Goal: Task Accomplishment & Management: Complete application form

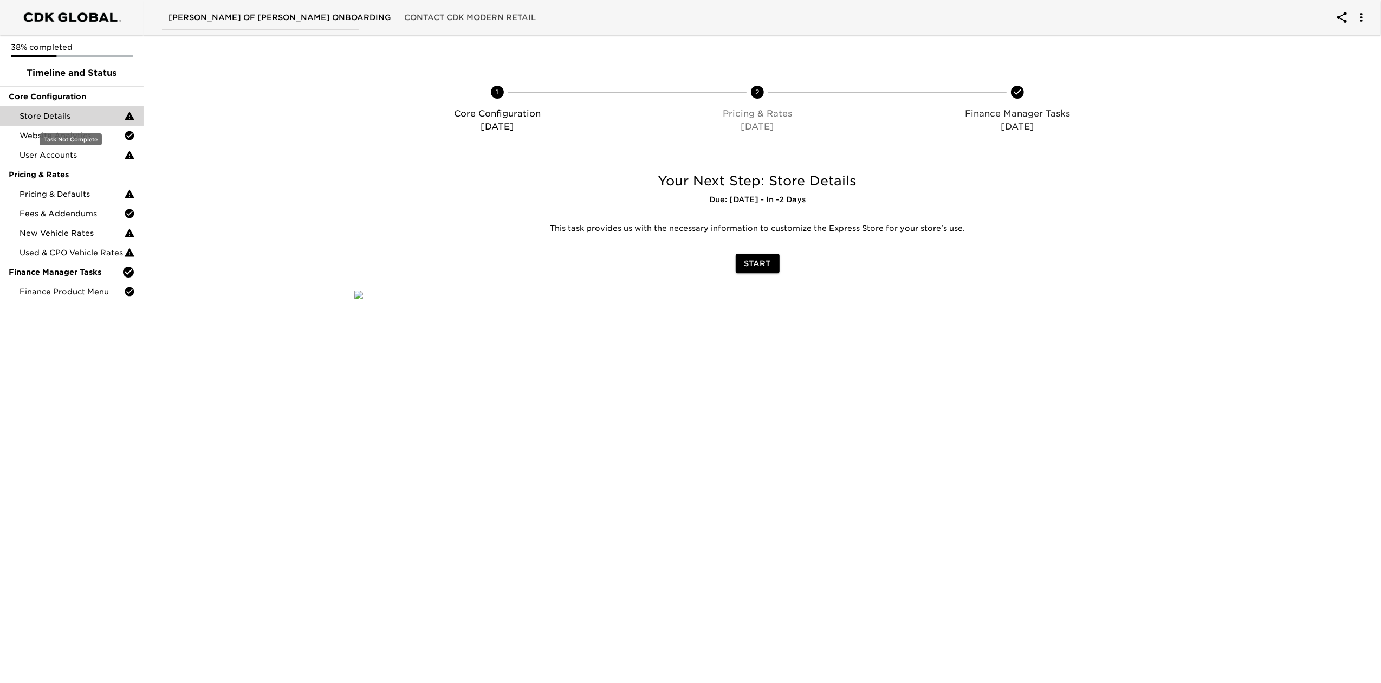
click at [73, 114] on span "Store Details" at bounding box center [72, 116] width 105 height 11
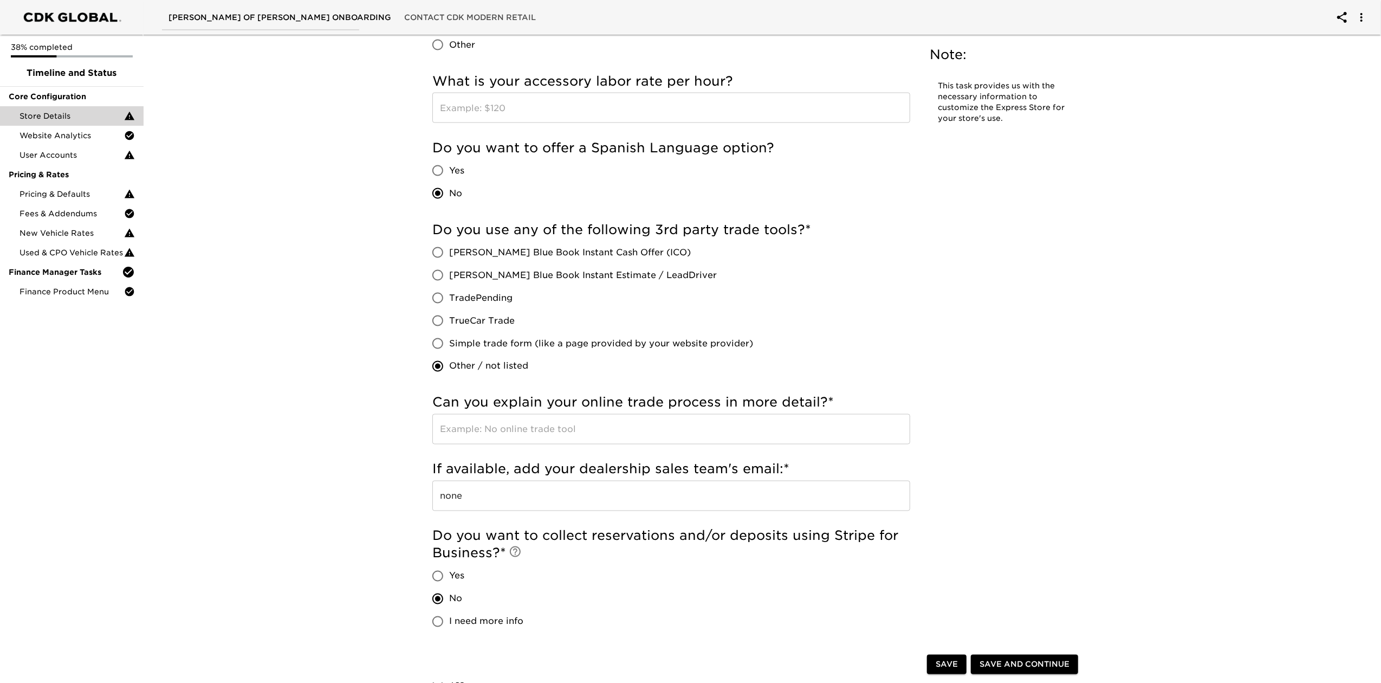
scroll to position [1734, 0]
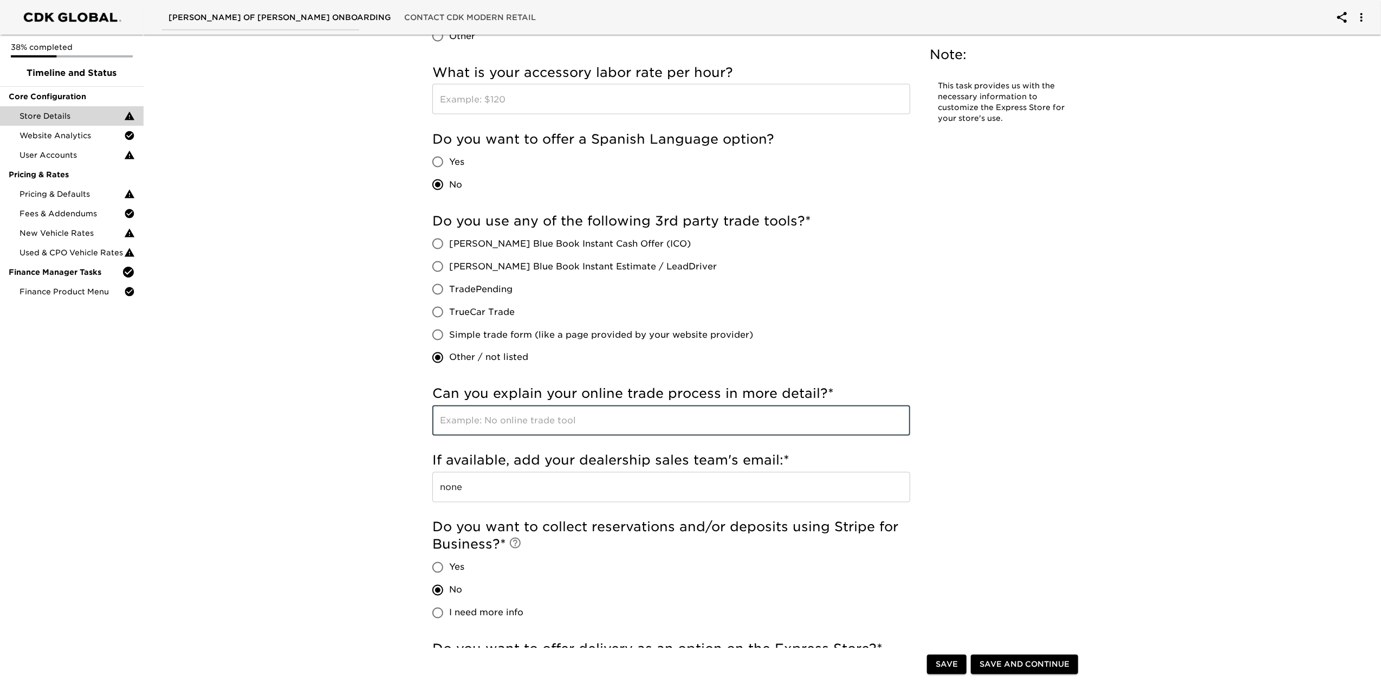
click at [579, 422] on input "text" at bounding box center [671, 420] width 478 height 30
type input "TradeValet"
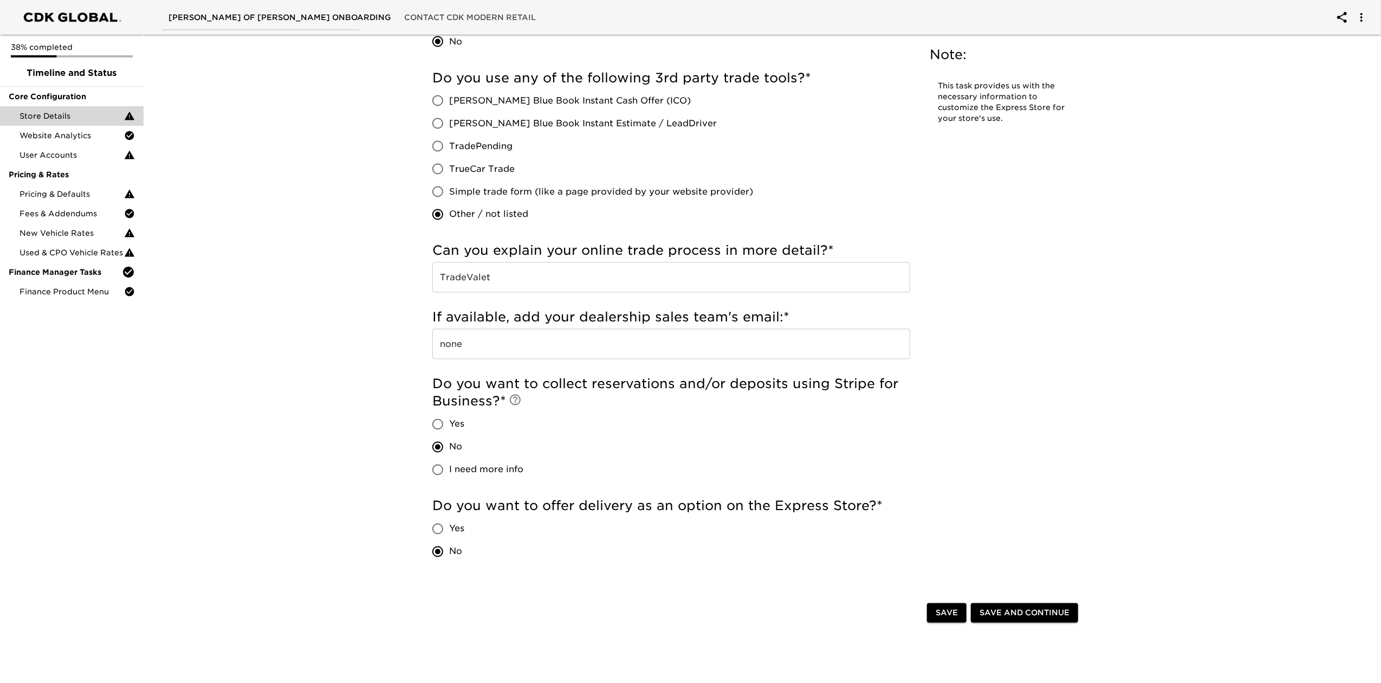
scroll to position [1878, 0]
click at [1008, 613] on span "Save and Continue" at bounding box center [1025, 612] width 90 height 14
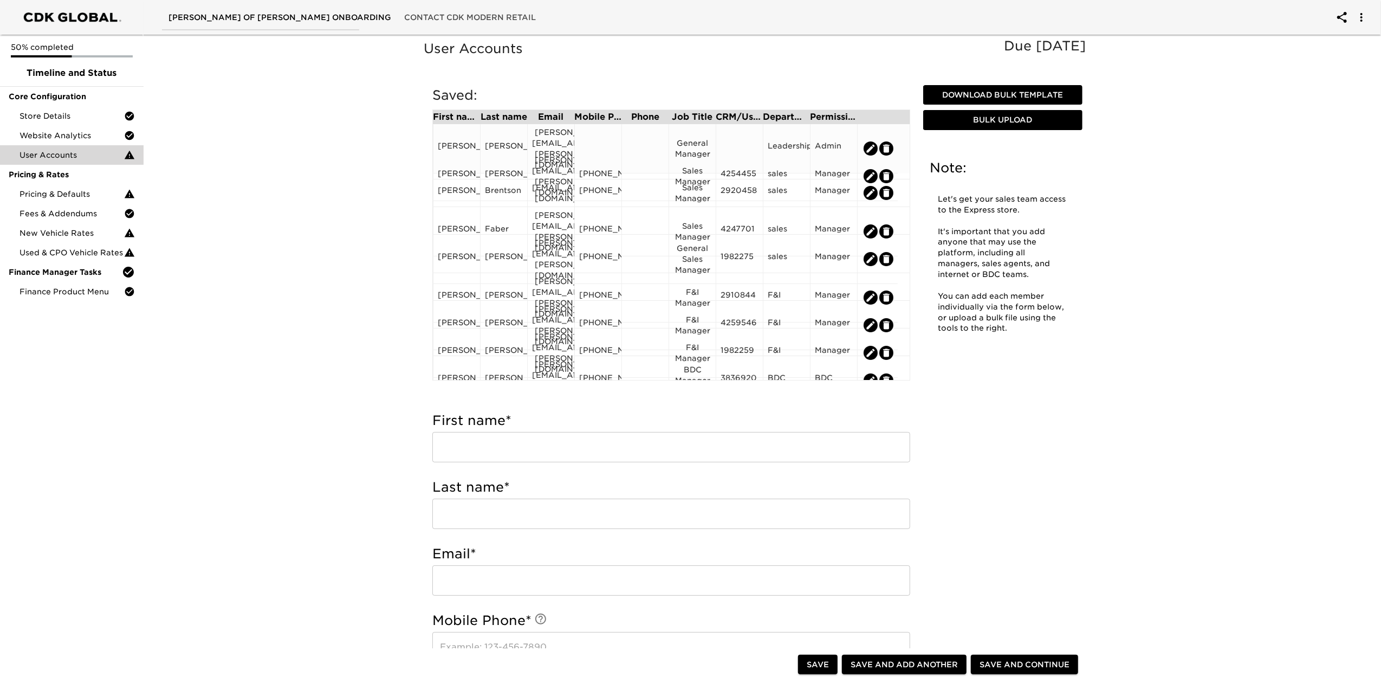
click at [610, 141] on div at bounding box center [598, 148] width 38 height 16
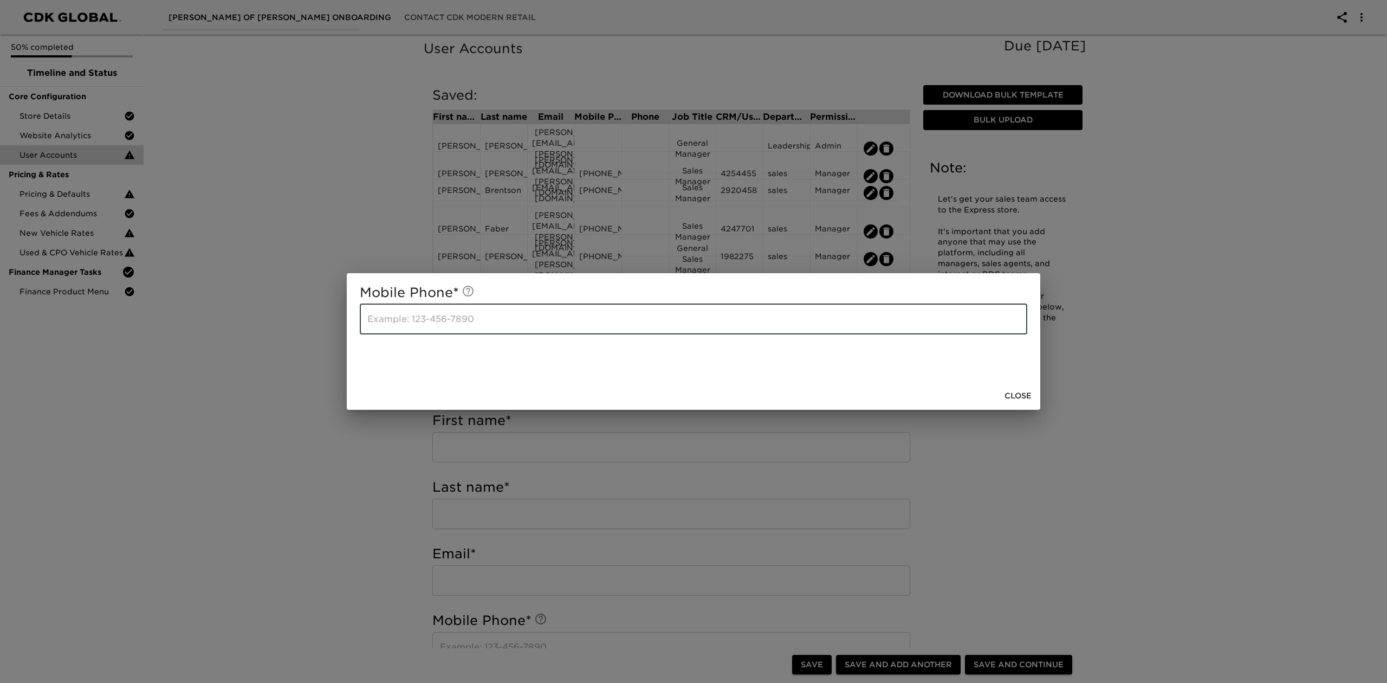
click at [435, 316] on input "text" at bounding box center [694, 319] width 668 height 30
type input "7402517404"
click at [1007, 400] on span "Close" at bounding box center [1018, 396] width 27 height 14
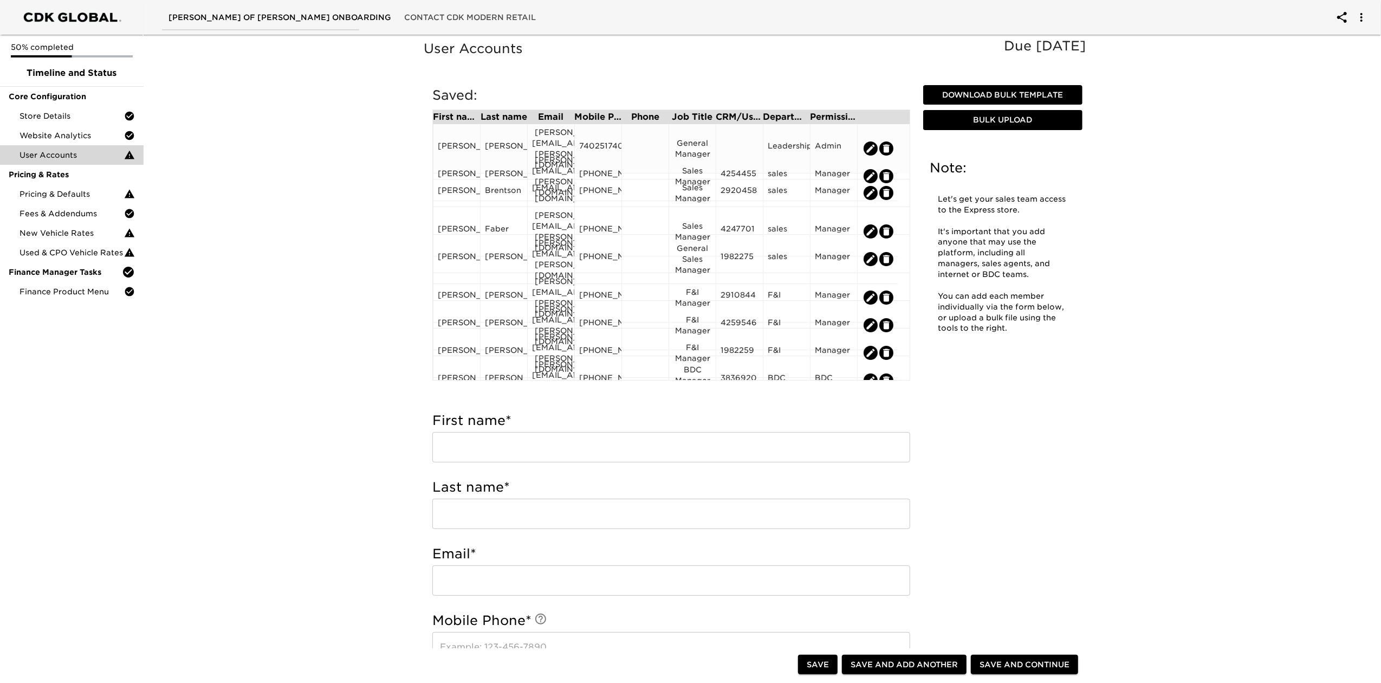
click at [597, 140] on div "7402517404" at bounding box center [598, 148] width 38 height 16
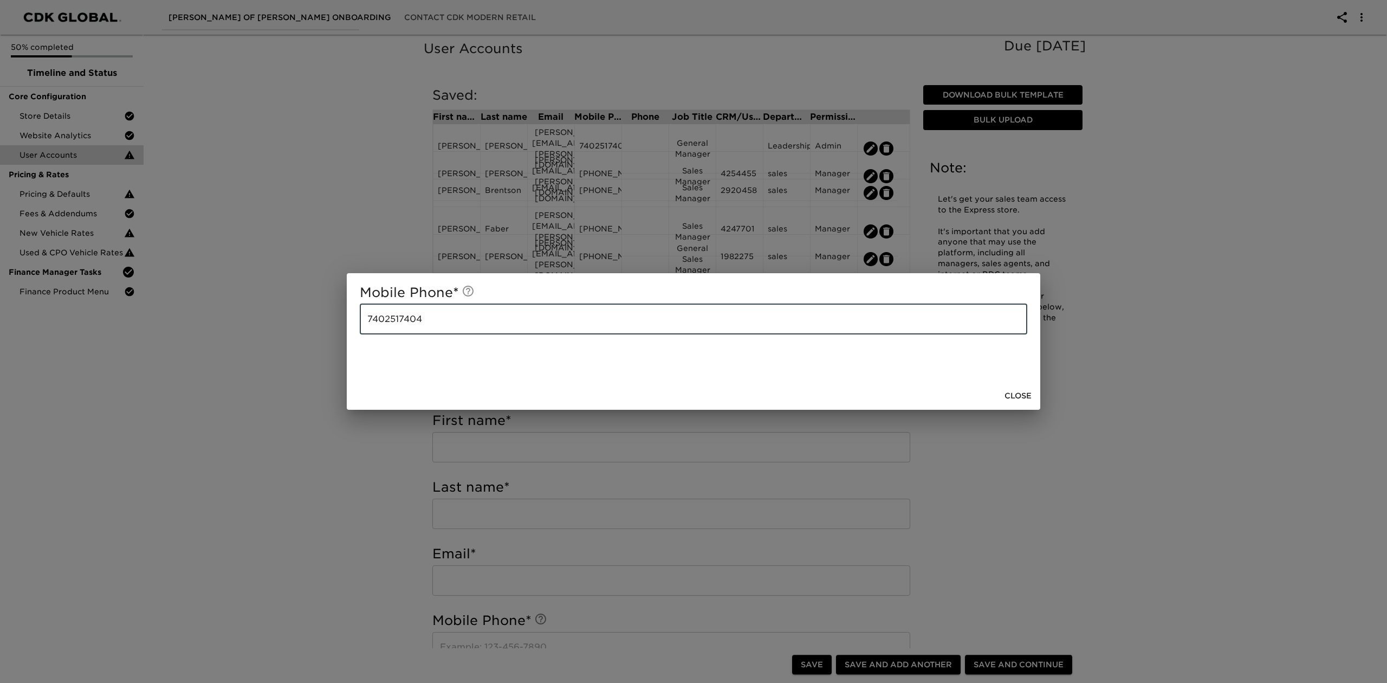
click at [386, 321] on input "7402517404" at bounding box center [694, 319] width 668 height 30
type input "[PHONE_NUMBER]"
click at [1015, 397] on span "Close" at bounding box center [1018, 396] width 27 height 14
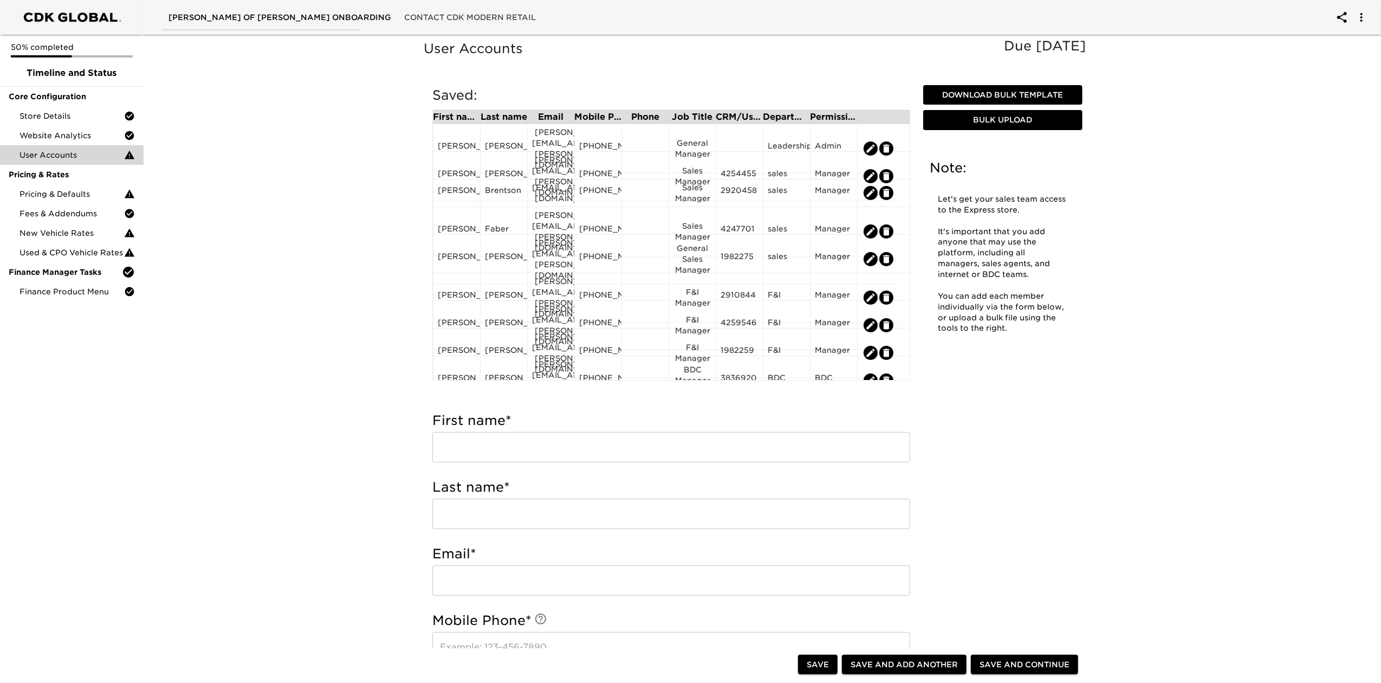
click at [1058, 408] on div "User Accounts Due [DATE] Note: Let's get your sales team access to the Express …" at bounding box center [758, 628] width 672 height 1181
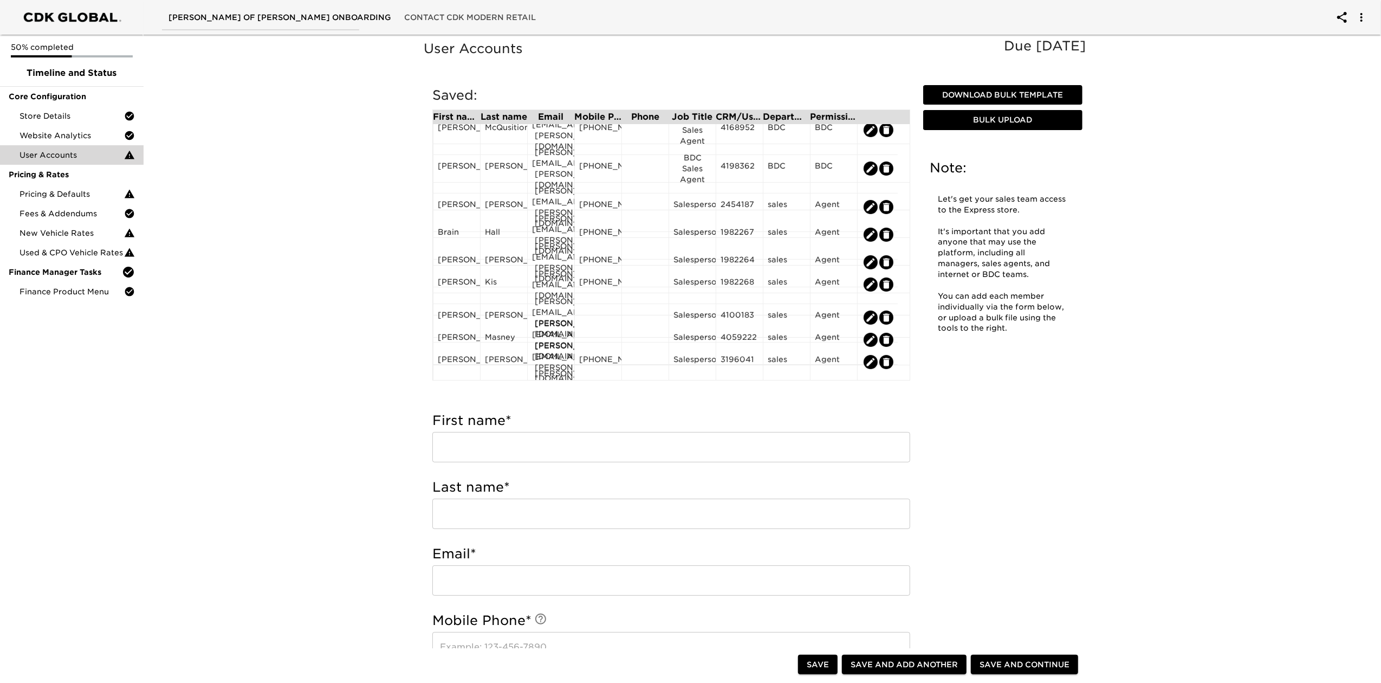
scroll to position [361, 0]
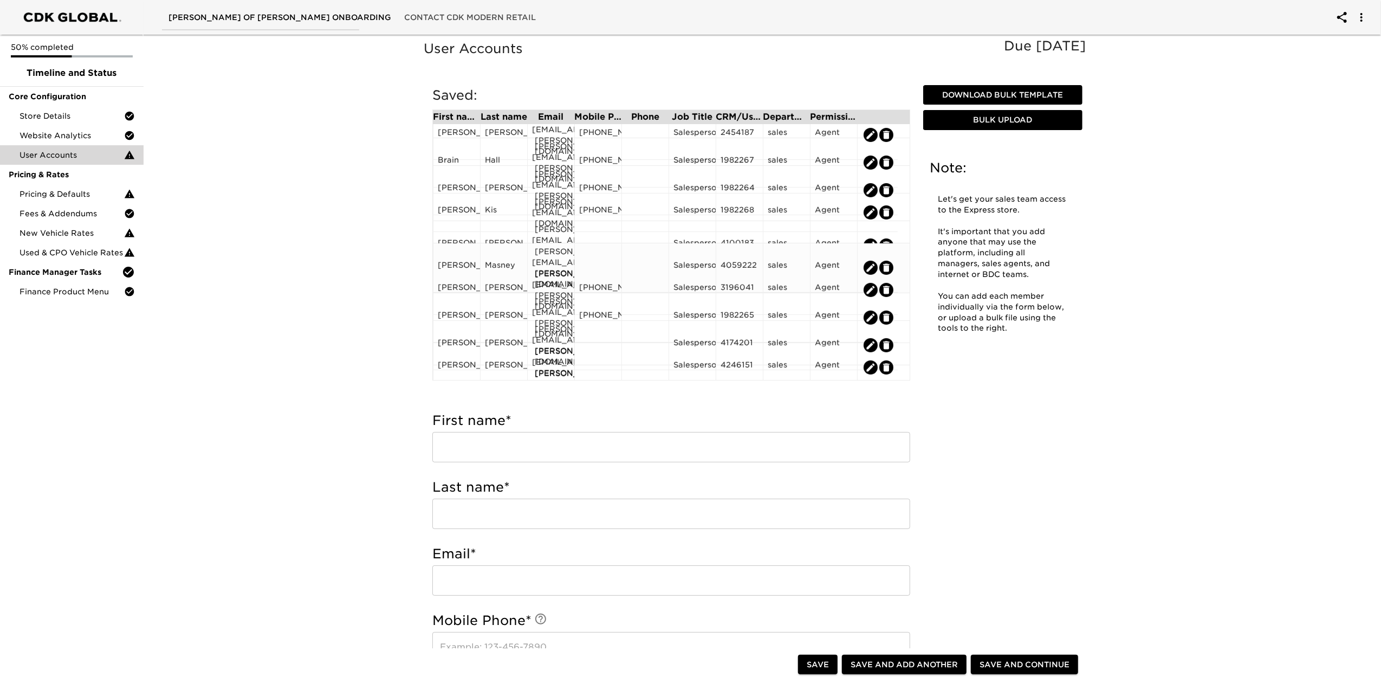
click at [596, 260] on div at bounding box center [598, 268] width 38 height 16
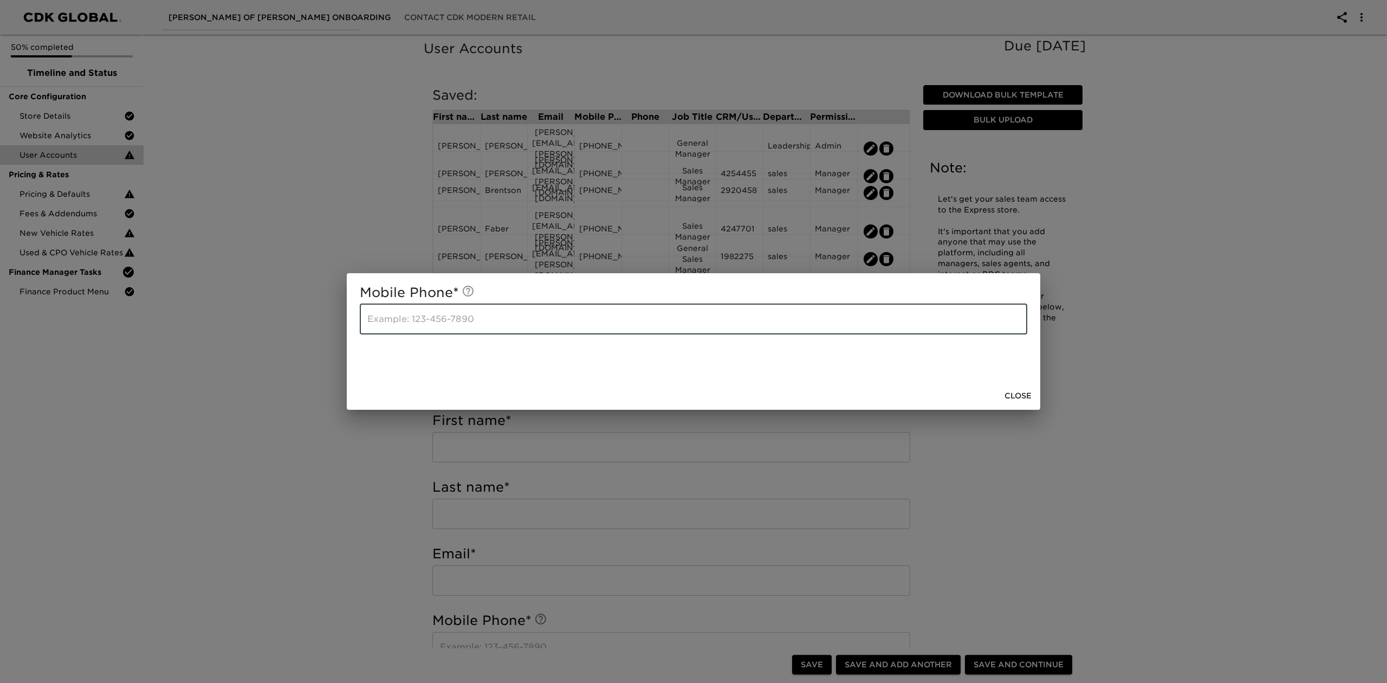
click at [597, 315] on input "text" at bounding box center [694, 319] width 668 height 30
type input "[PHONE_NUMBER]"
click at [1008, 402] on span "Close" at bounding box center [1018, 396] width 27 height 14
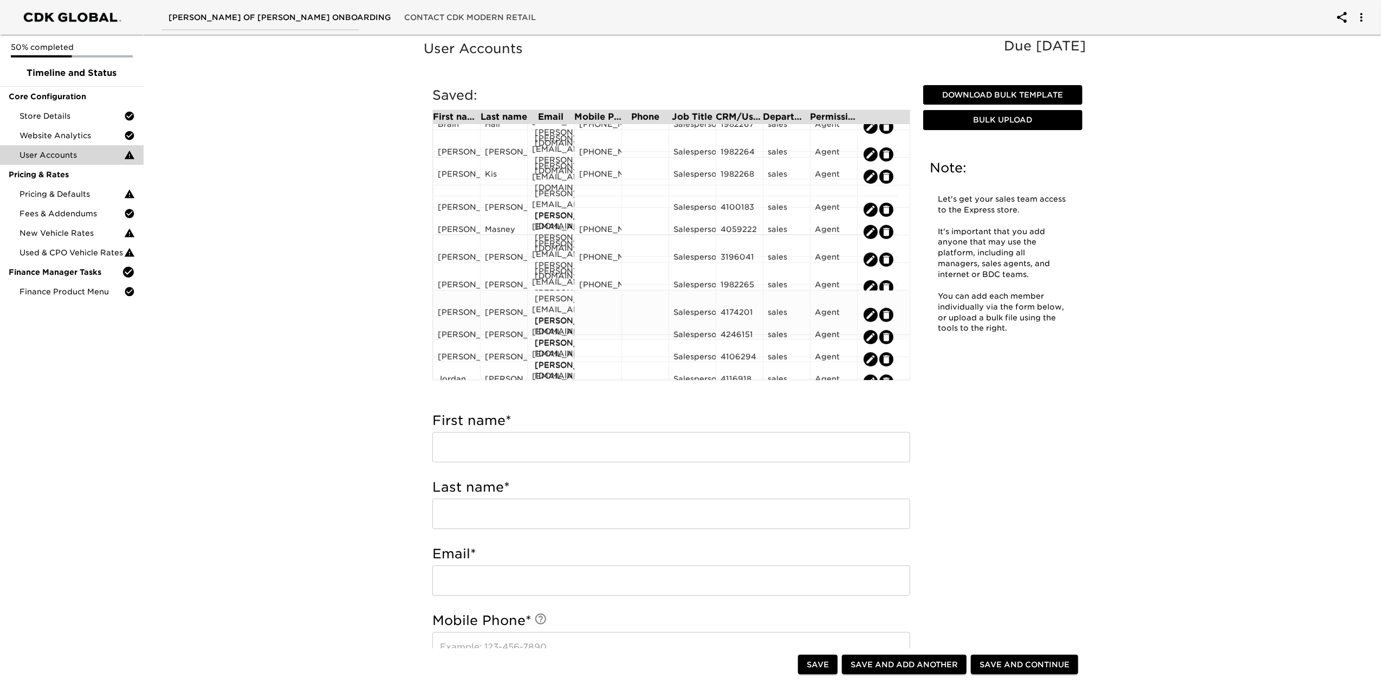
scroll to position [424, 0]
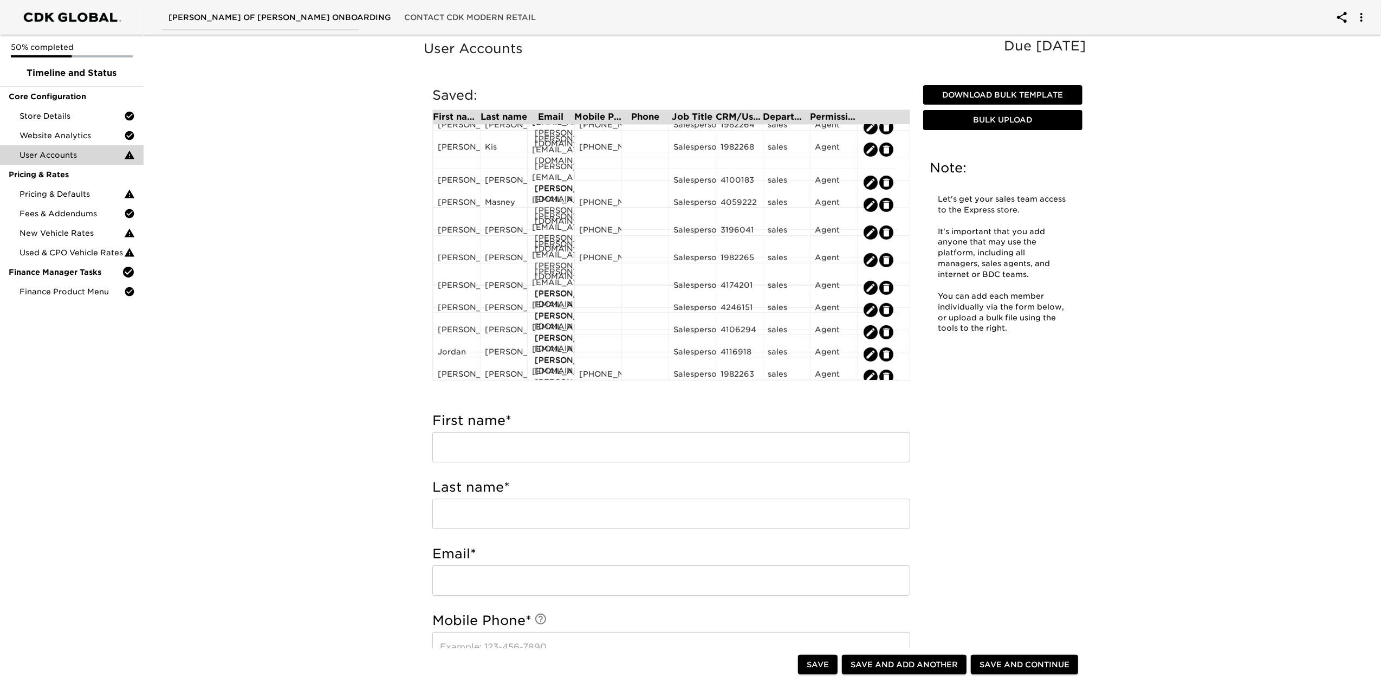
click at [1017, 661] on span "Save and Continue" at bounding box center [1025, 665] width 90 height 14
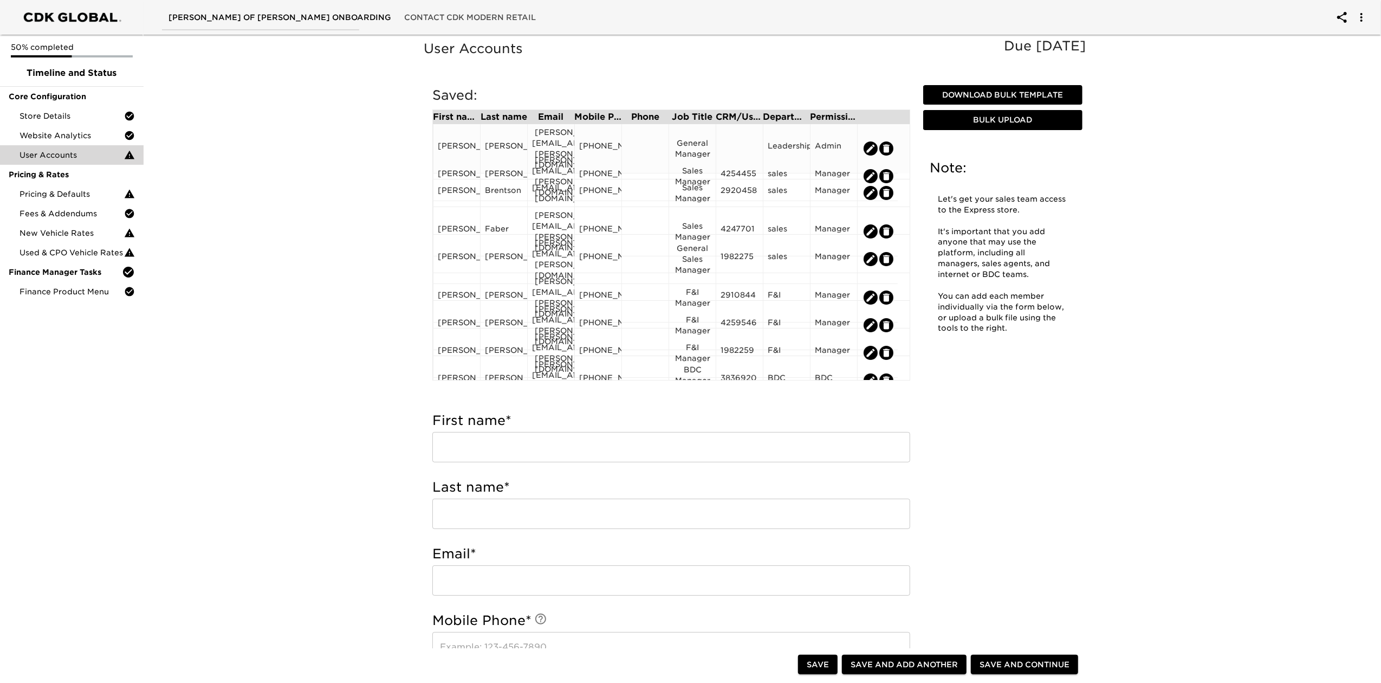
click at [741, 147] on div at bounding box center [739, 148] width 47 height 49
click at [742, 140] on div at bounding box center [740, 148] width 38 height 16
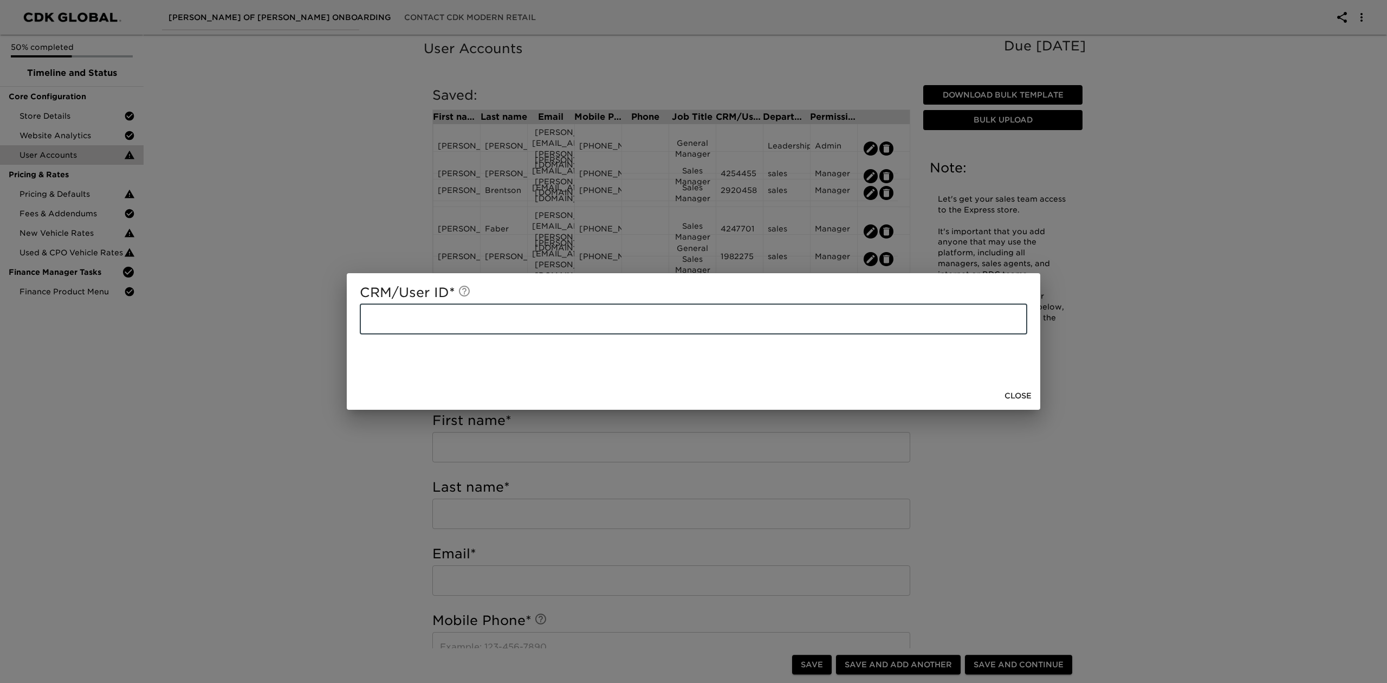
click at [591, 323] on input "text" at bounding box center [694, 319] width 668 height 30
type input "3736688"
click at [1031, 387] on button "Close" at bounding box center [1018, 396] width 36 height 20
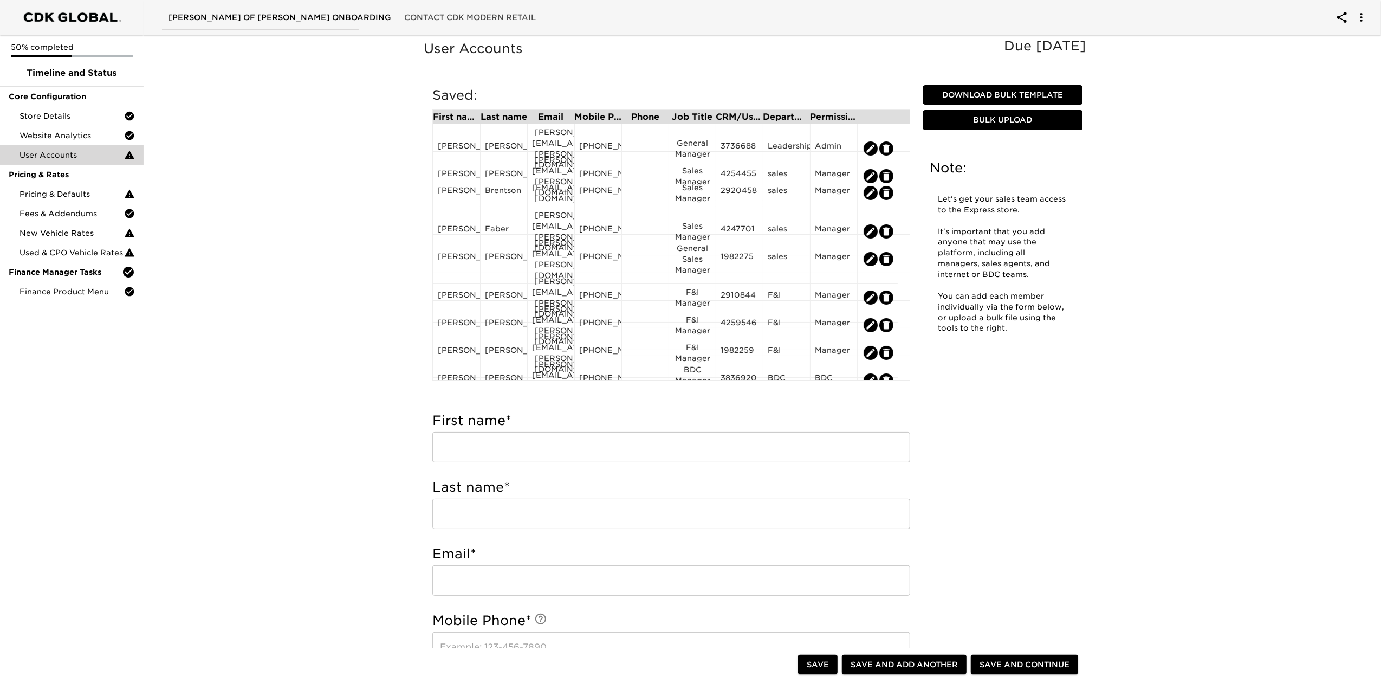
click at [994, 414] on div "User Accounts Due [DATE] Note: Let's get your sales team access to the Express …" at bounding box center [758, 628] width 672 height 1181
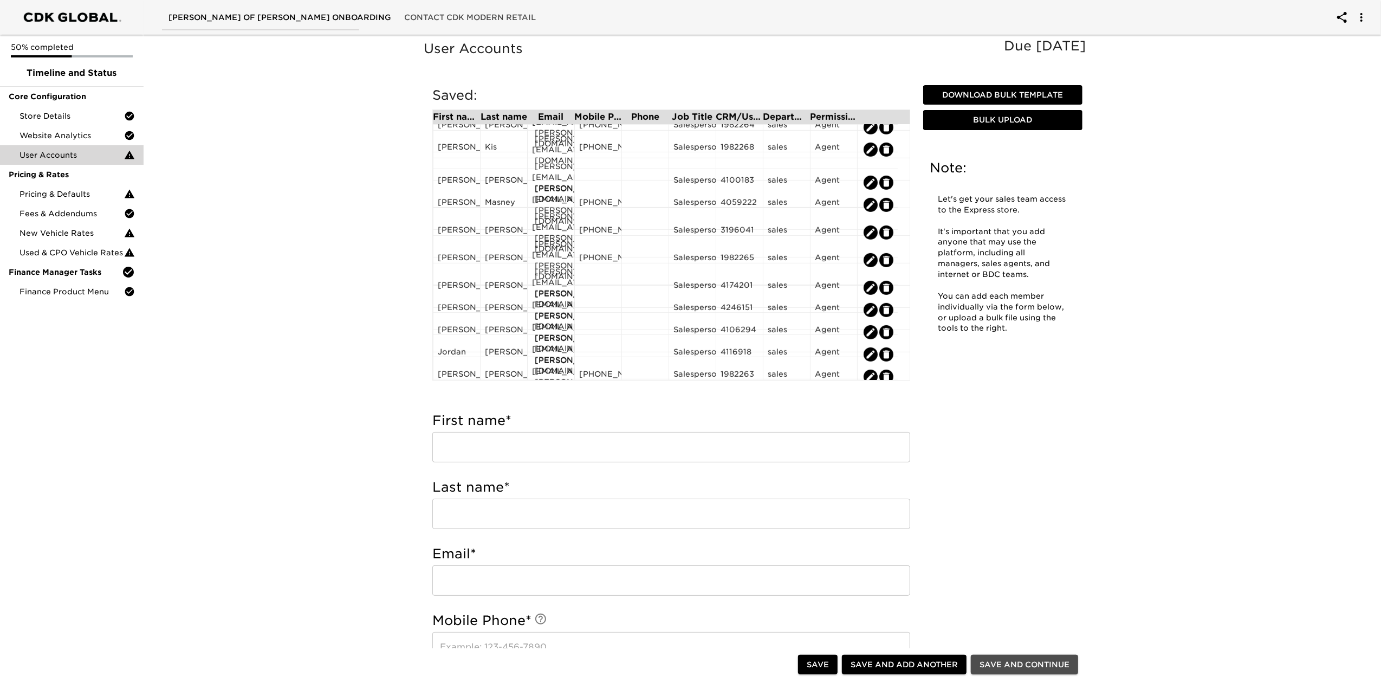
click at [1045, 661] on span "Save and Continue" at bounding box center [1025, 665] width 90 height 14
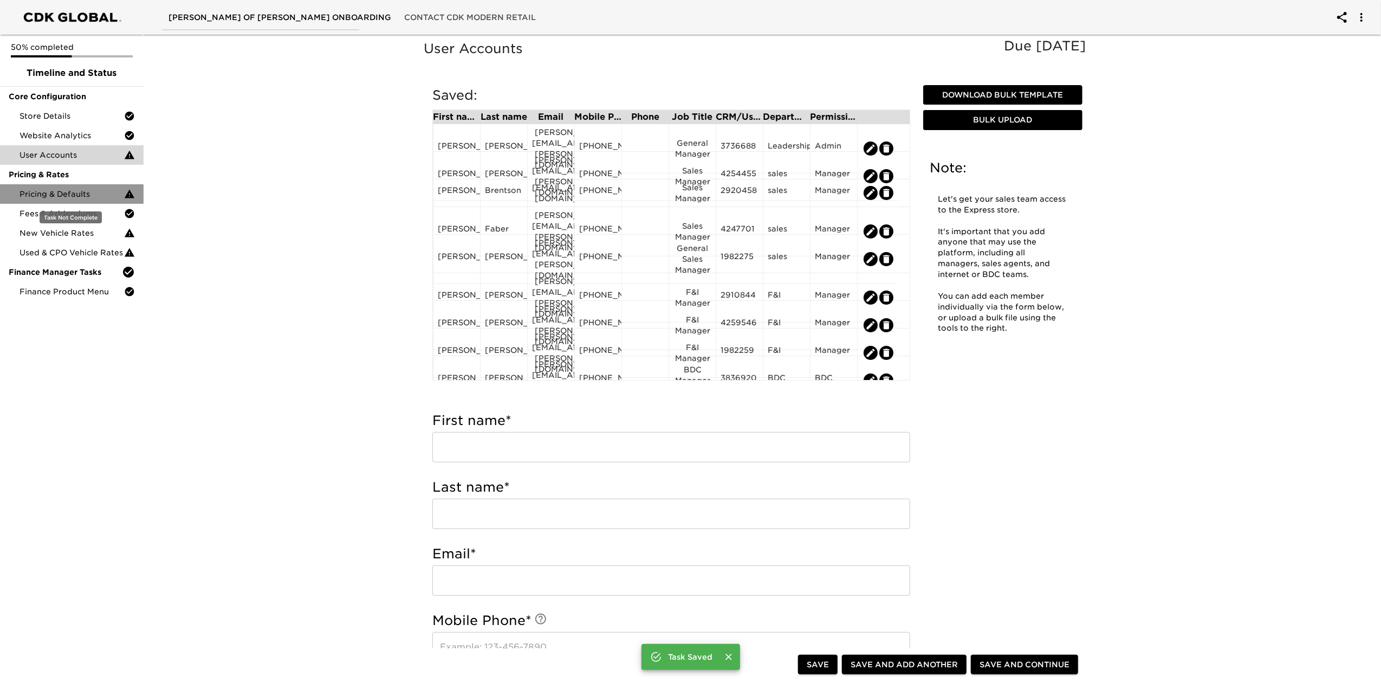
click at [95, 190] on span "Pricing & Defaults" at bounding box center [72, 194] width 105 height 11
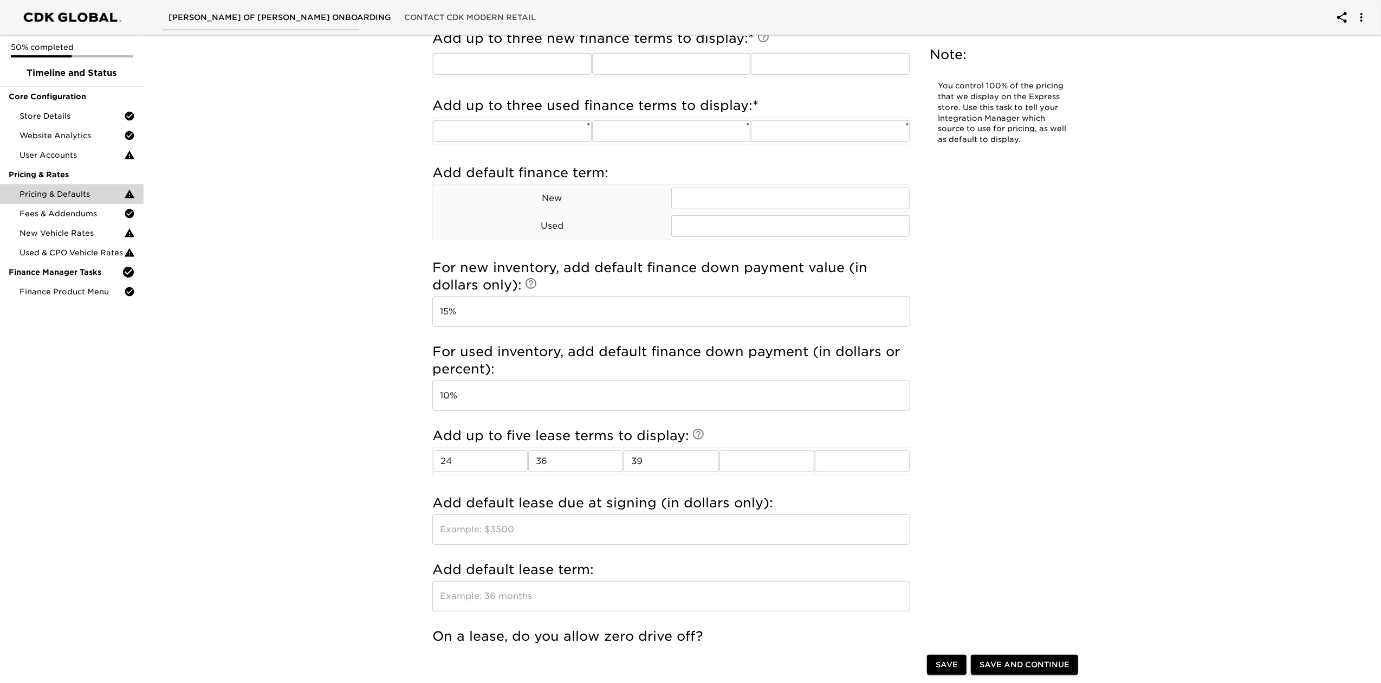
scroll to position [939, 0]
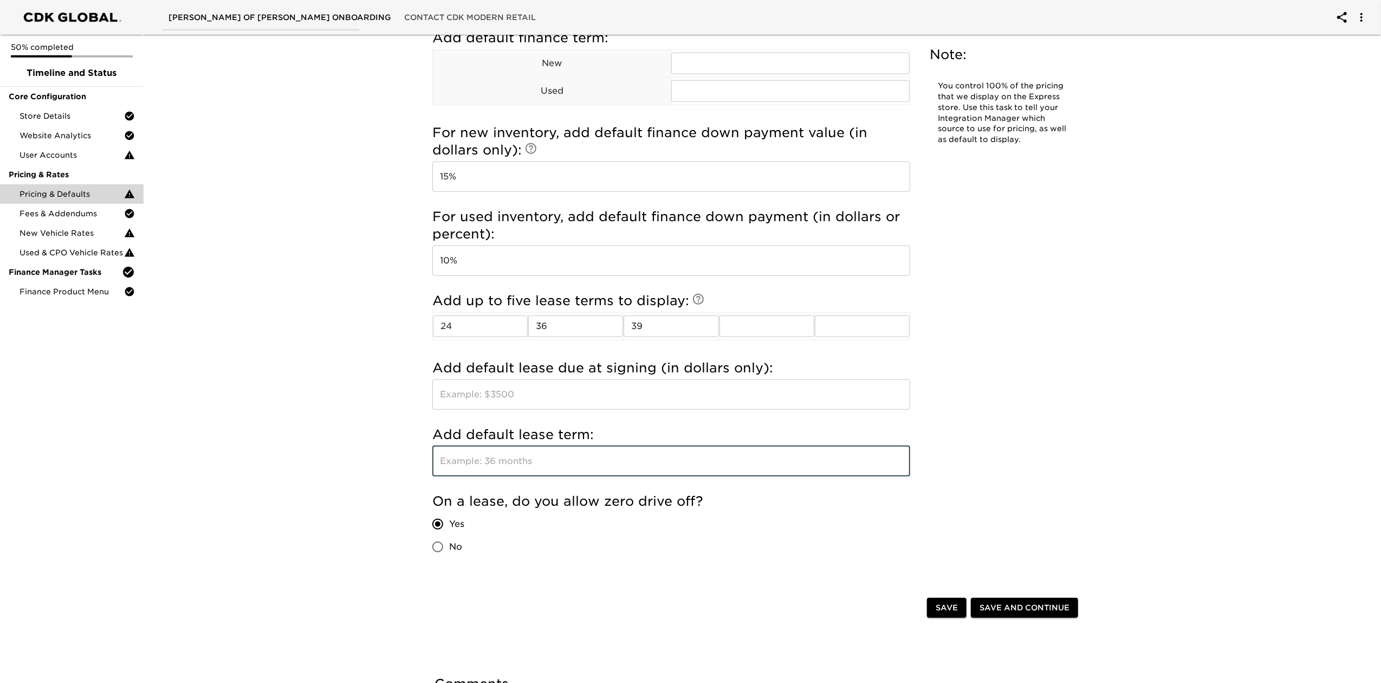
click at [560, 466] on input "text" at bounding box center [671, 461] width 478 height 30
type input "36"
click at [762, 540] on div "On a lease, do you allow zero drive off? Yes No" at bounding box center [671, 526] width 478 height 66
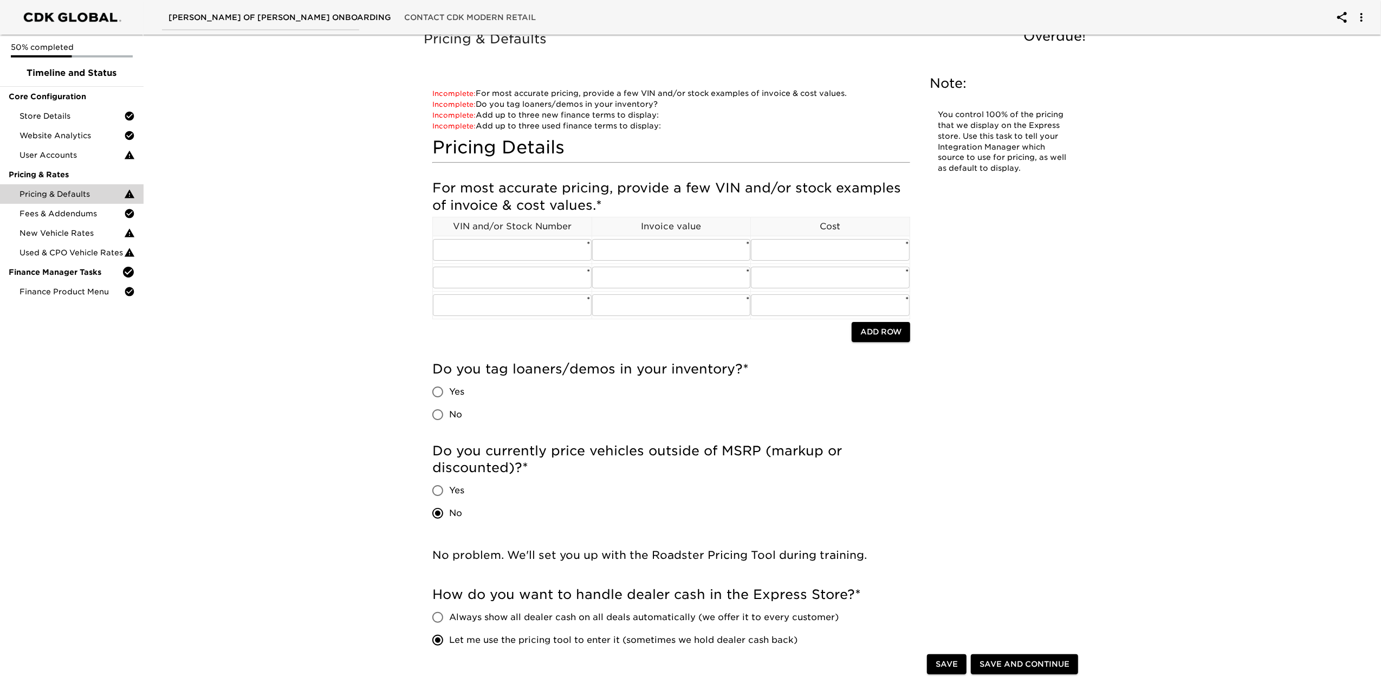
scroll to position [0, 0]
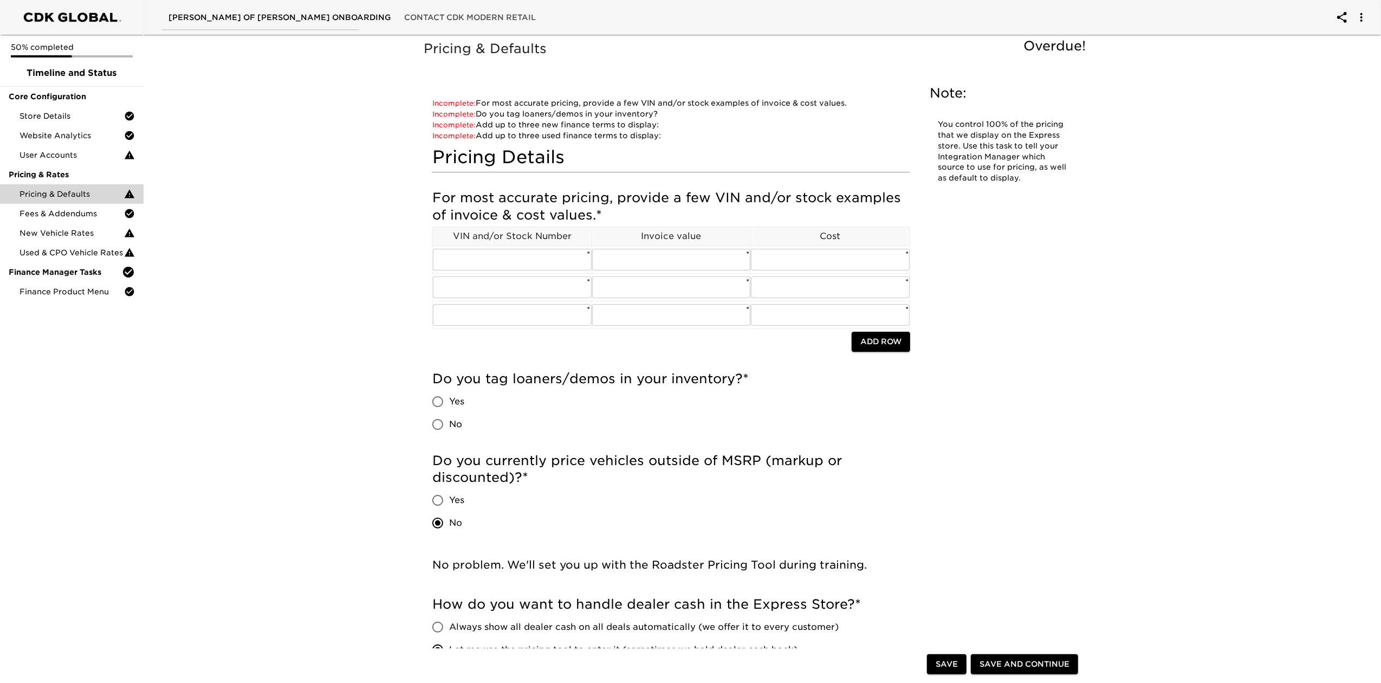
click at [1048, 655] on button "Save and Continue" at bounding box center [1024, 665] width 107 height 20
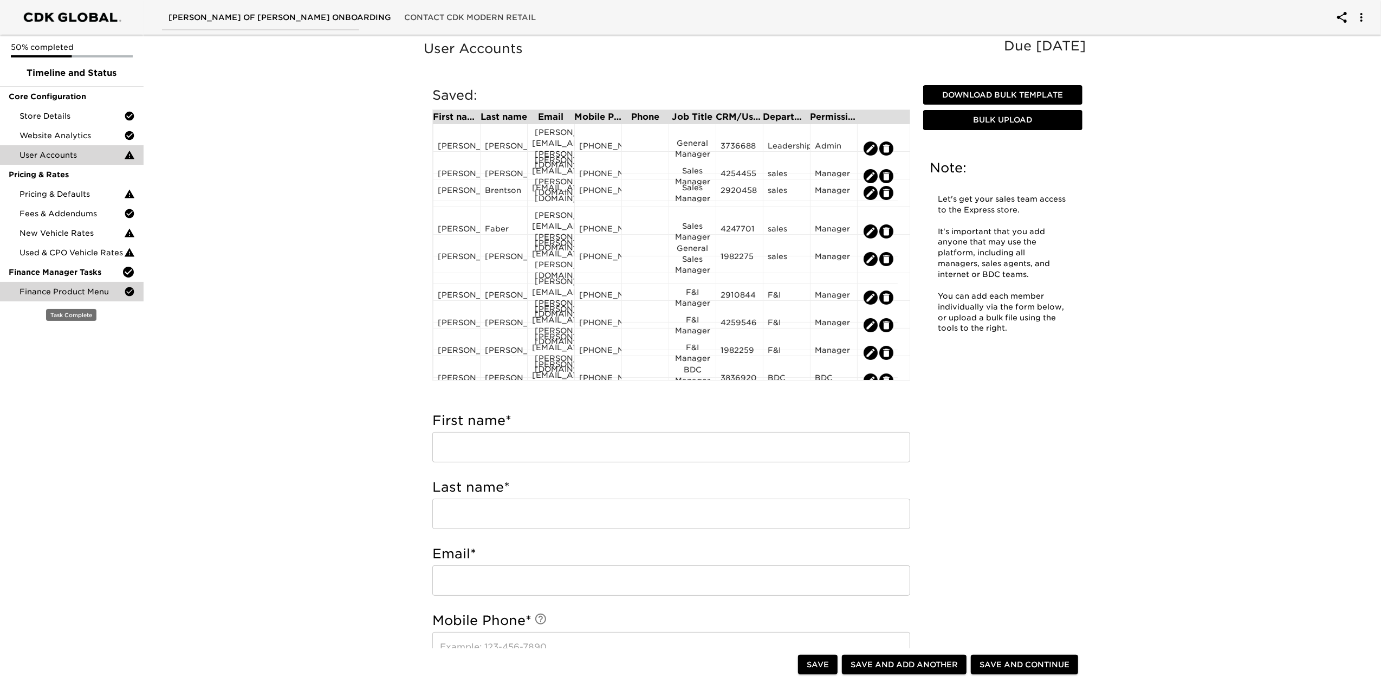
click at [85, 288] on span "Finance Product Menu" at bounding box center [72, 291] width 105 height 11
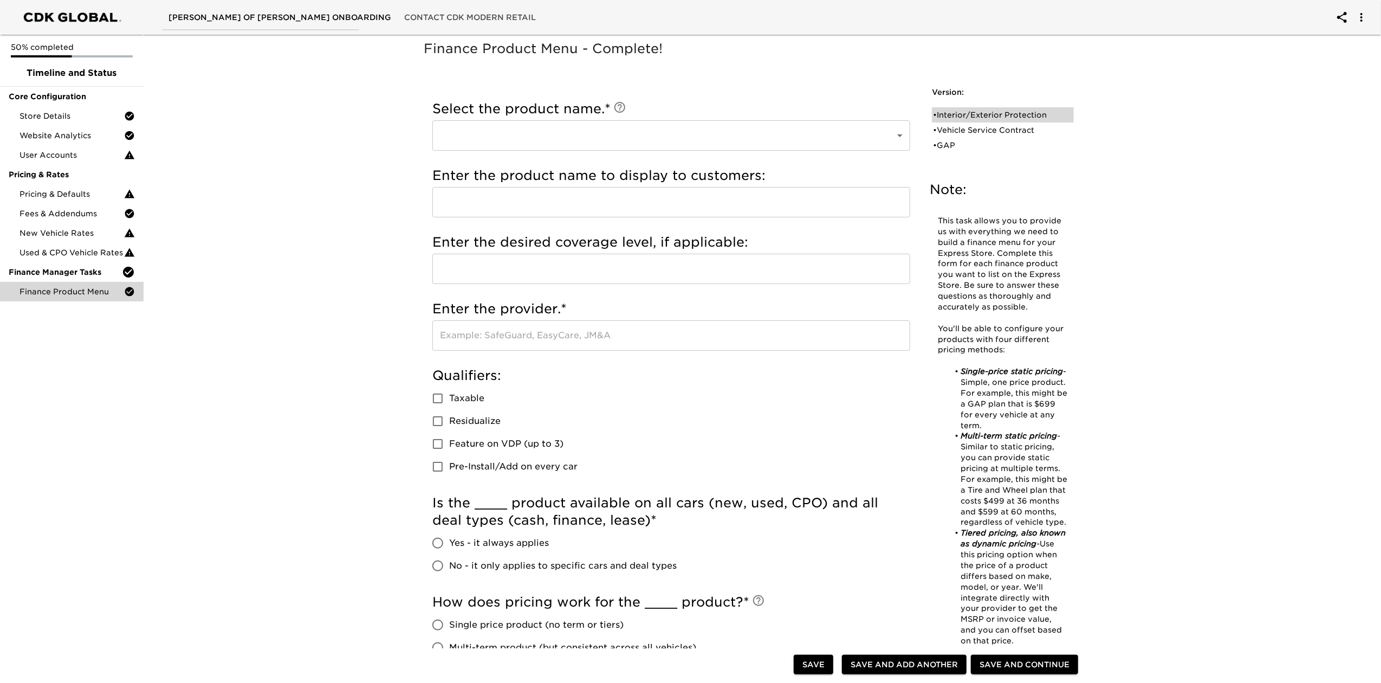
click at [1025, 116] on div "• Interior/Exterior Protection" at bounding box center [995, 114] width 125 height 11
type input "Interior/Exterior Protection"
type input "ResistALL"
type input "EasyCase"
checkbox input "true"
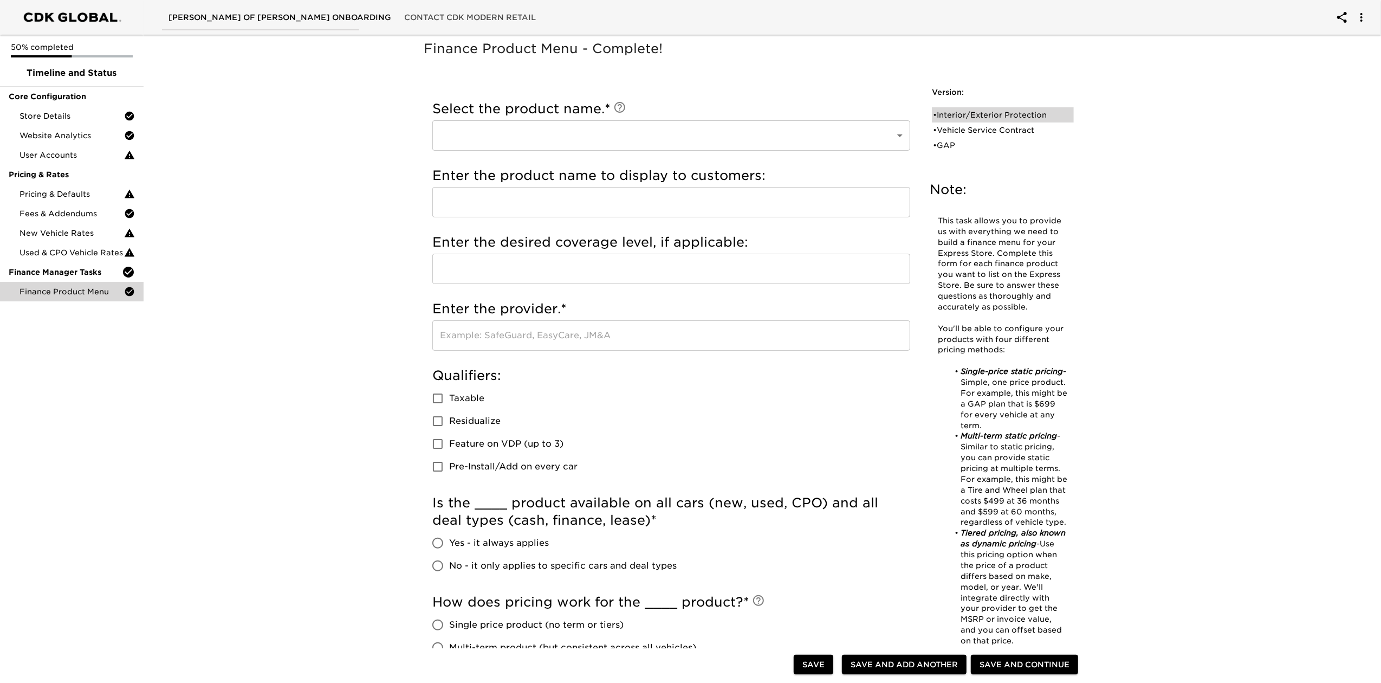
radio input "true"
type input "999.00"
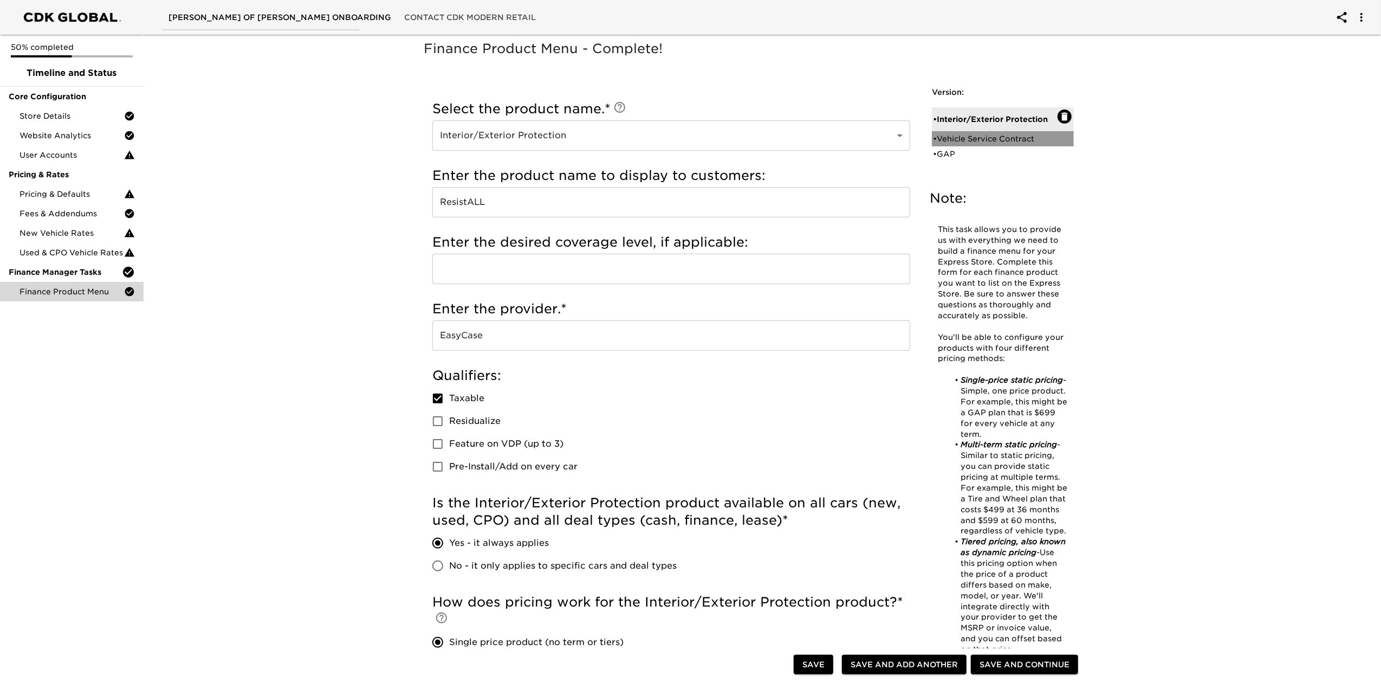
click at [1019, 132] on div "• Vehicle Service Contract" at bounding box center [1003, 138] width 142 height 15
type input "Vehicle Service Contract"
type input "TotalCare"
type input "EasyCare"
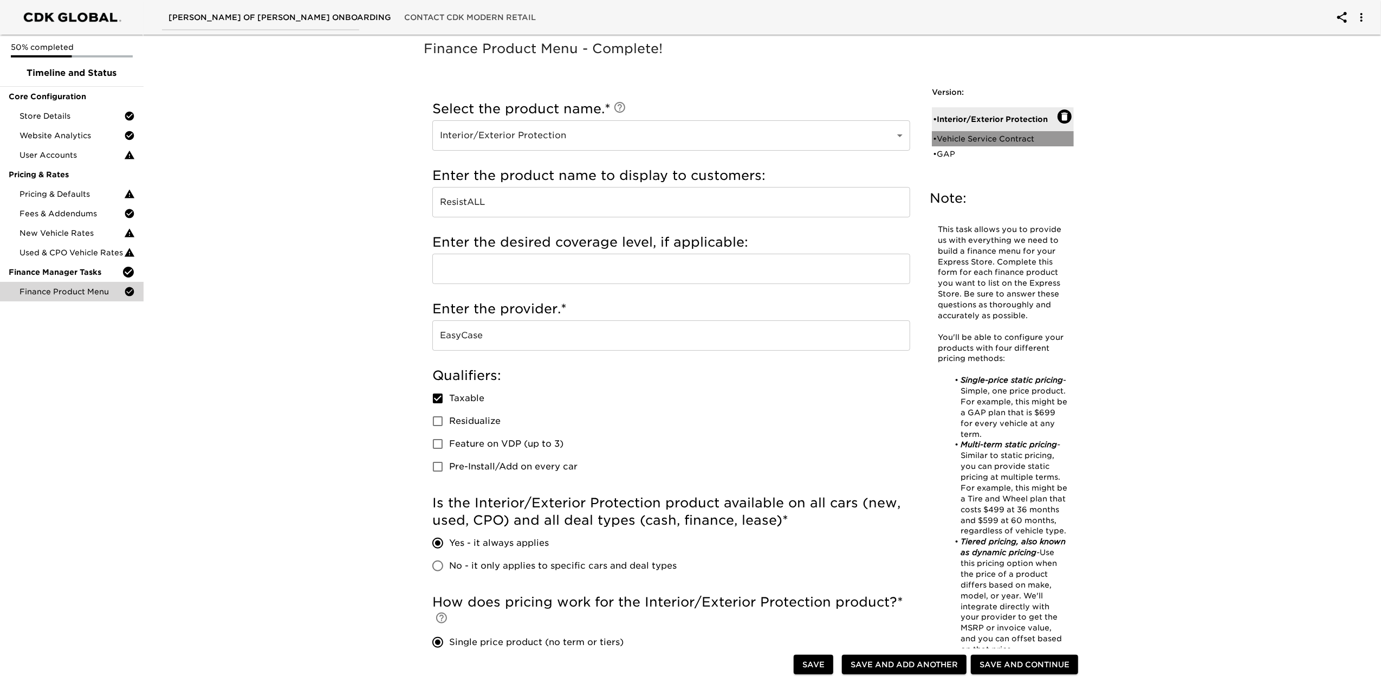
checkbox input "true"
radio input "false"
radio input "true"
checkbox input "true"
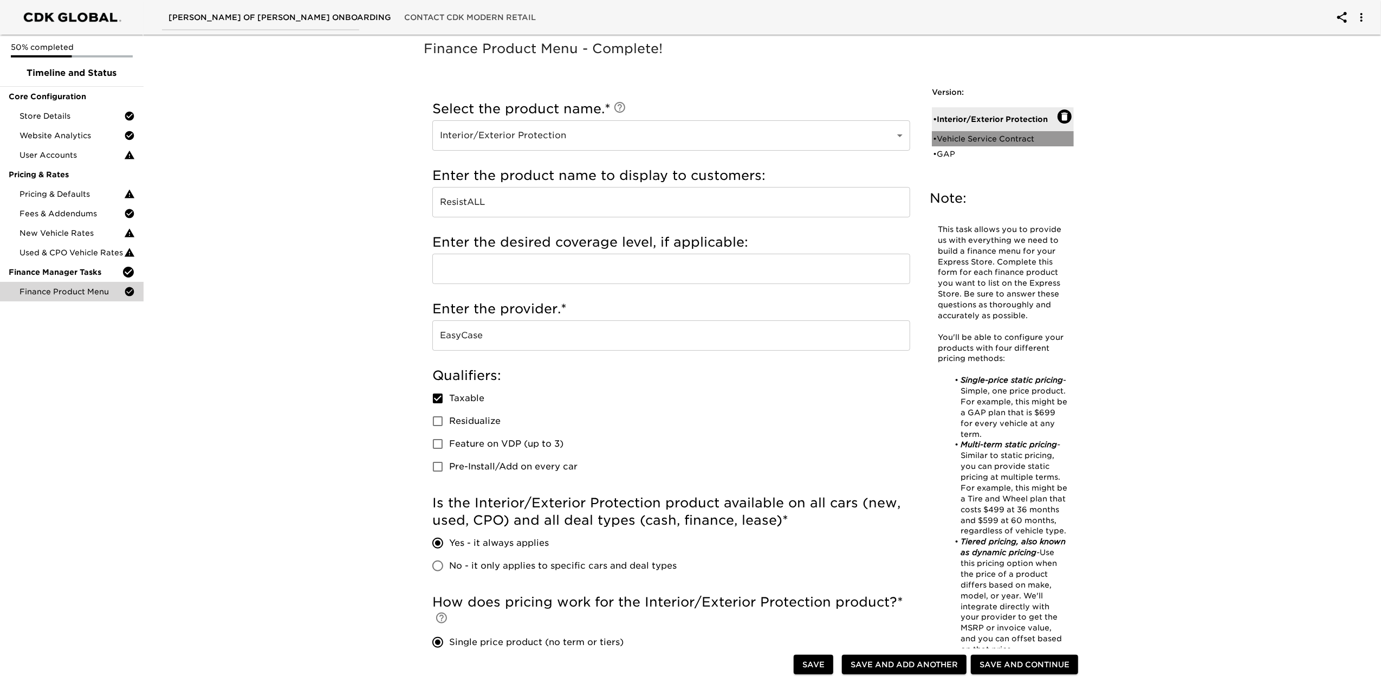
checkbox input "true"
radio input "false"
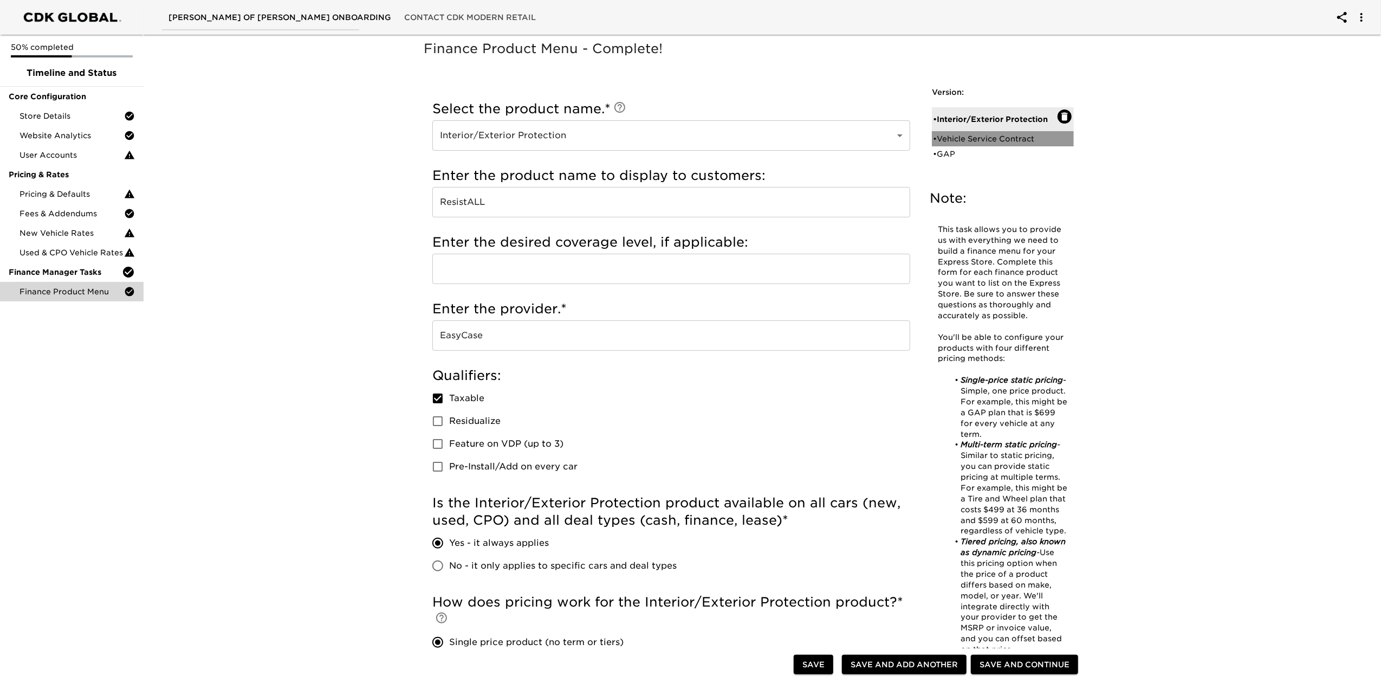
radio input "true"
type input "2500"
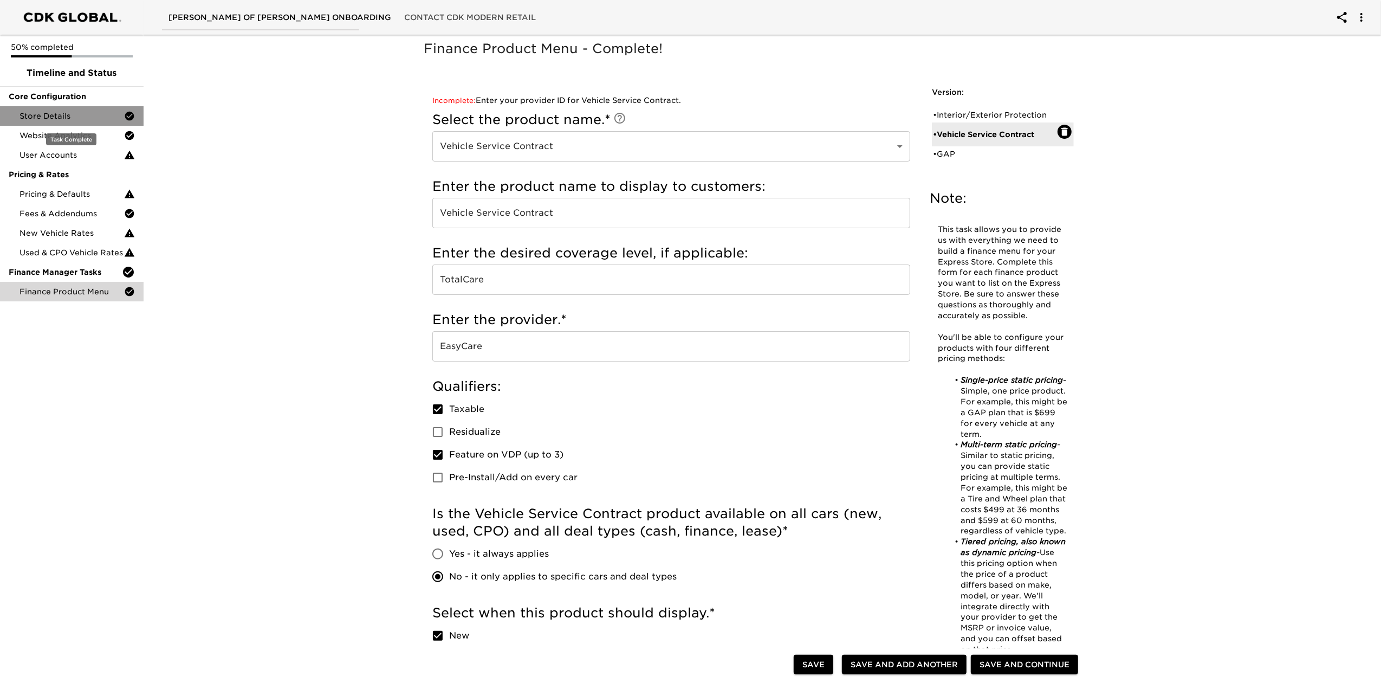
click at [46, 118] on span "Store Details" at bounding box center [72, 116] width 105 height 11
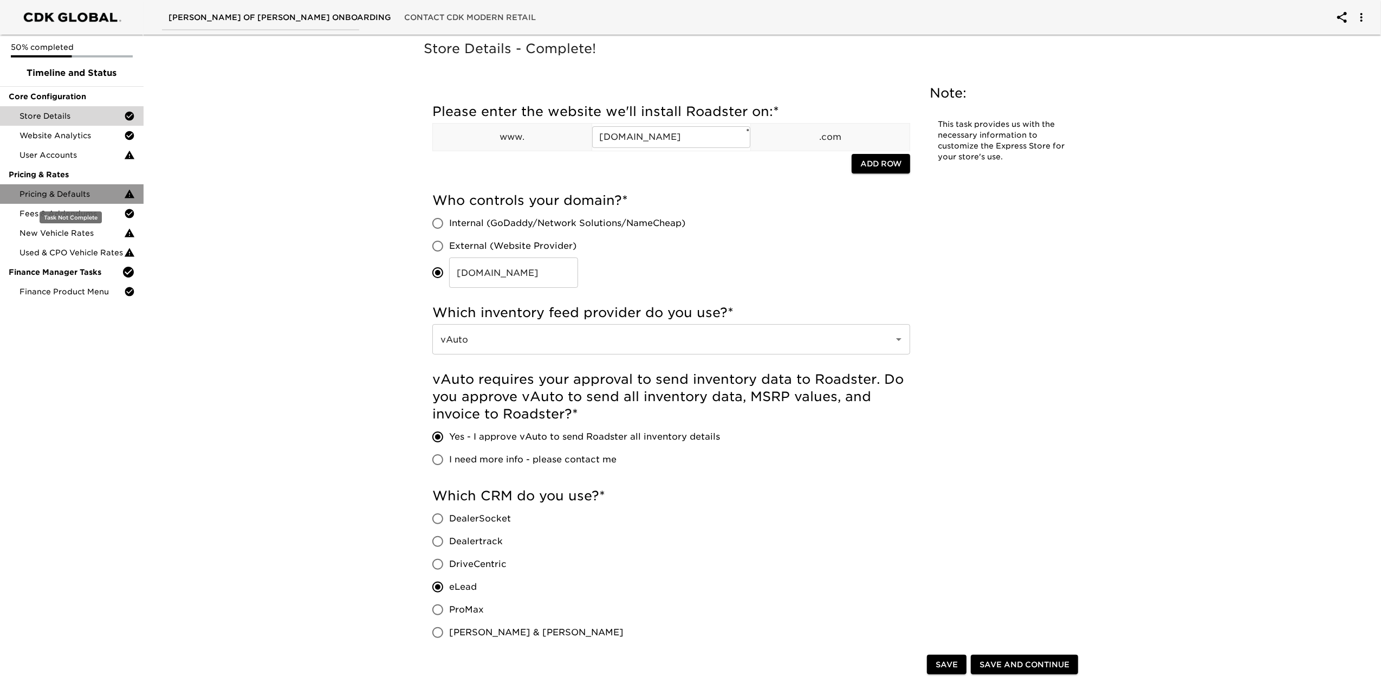
click at [53, 198] on span "Pricing & Defaults" at bounding box center [72, 194] width 105 height 11
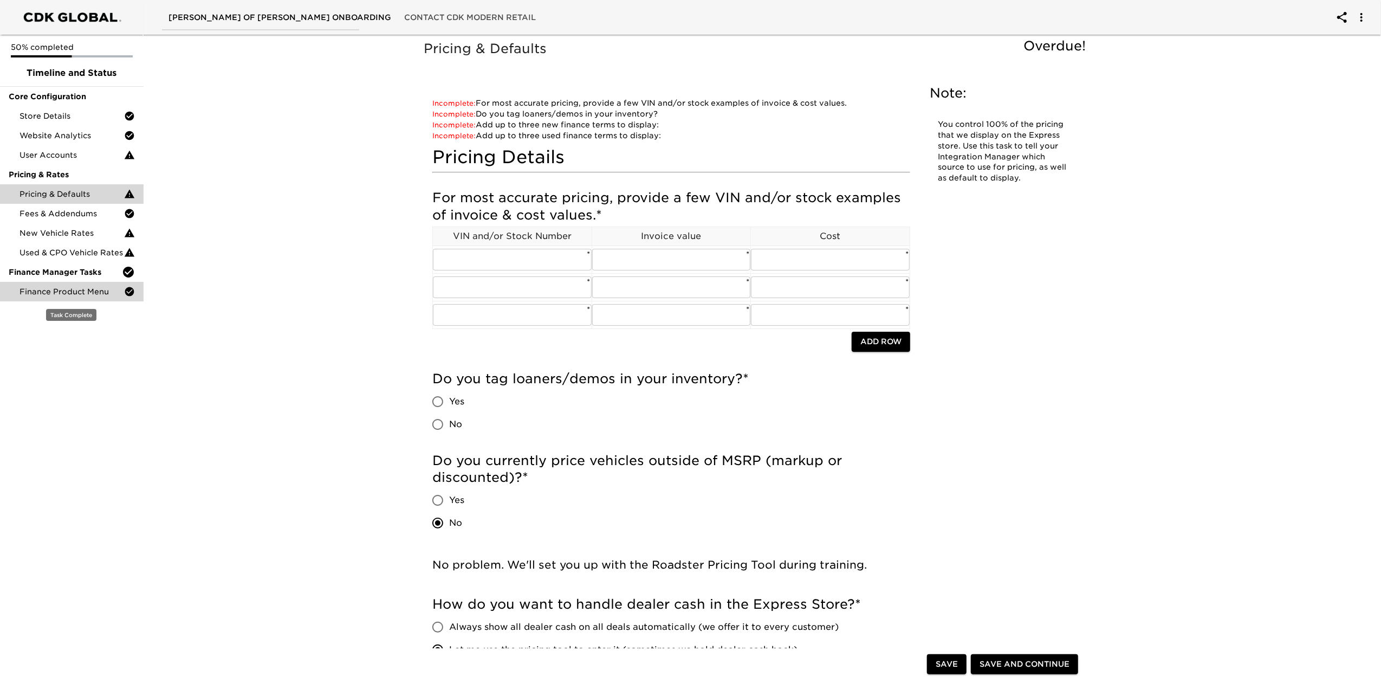
click at [69, 282] on div "Finance Product Menu" at bounding box center [72, 292] width 144 height 20
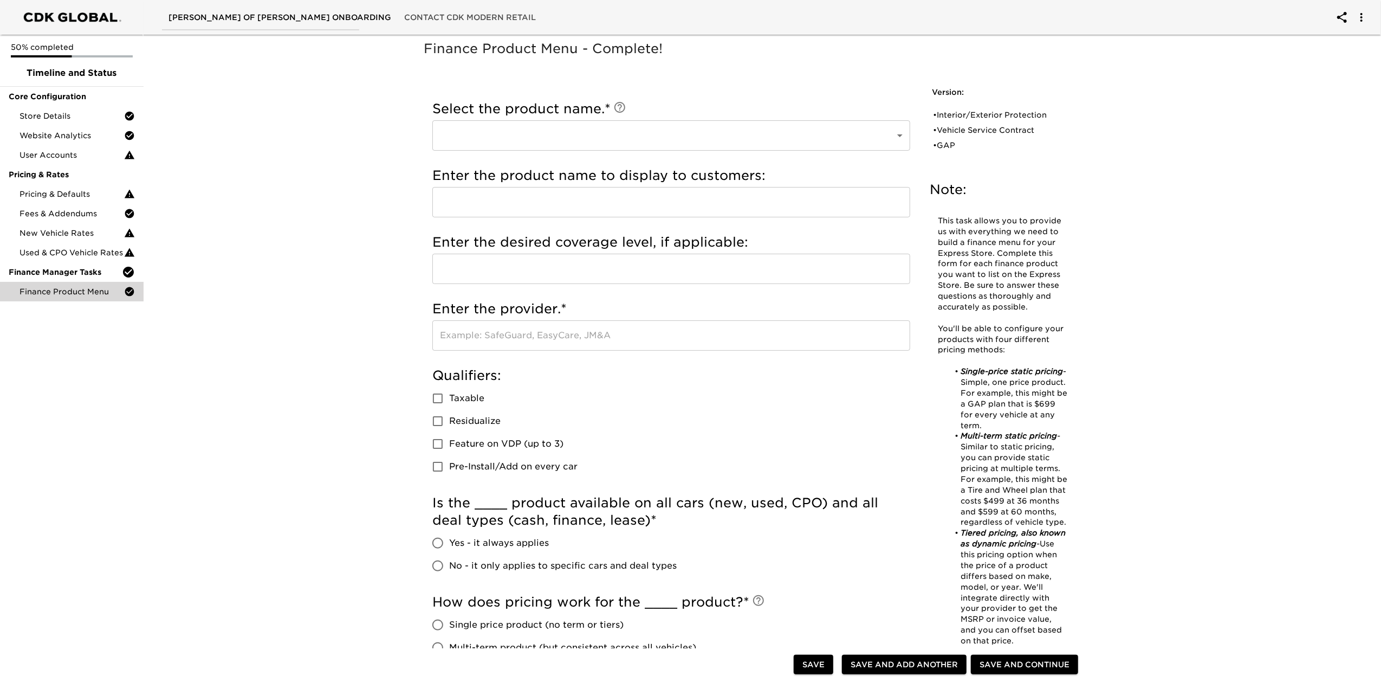
click at [571, 328] on input "text" at bounding box center [671, 335] width 478 height 30
click at [983, 126] on div "• Vehicle Service Contract" at bounding box center [995, 130] width 125 height 11
type input "Vehicle Service Contract"
type input "TotalCare"
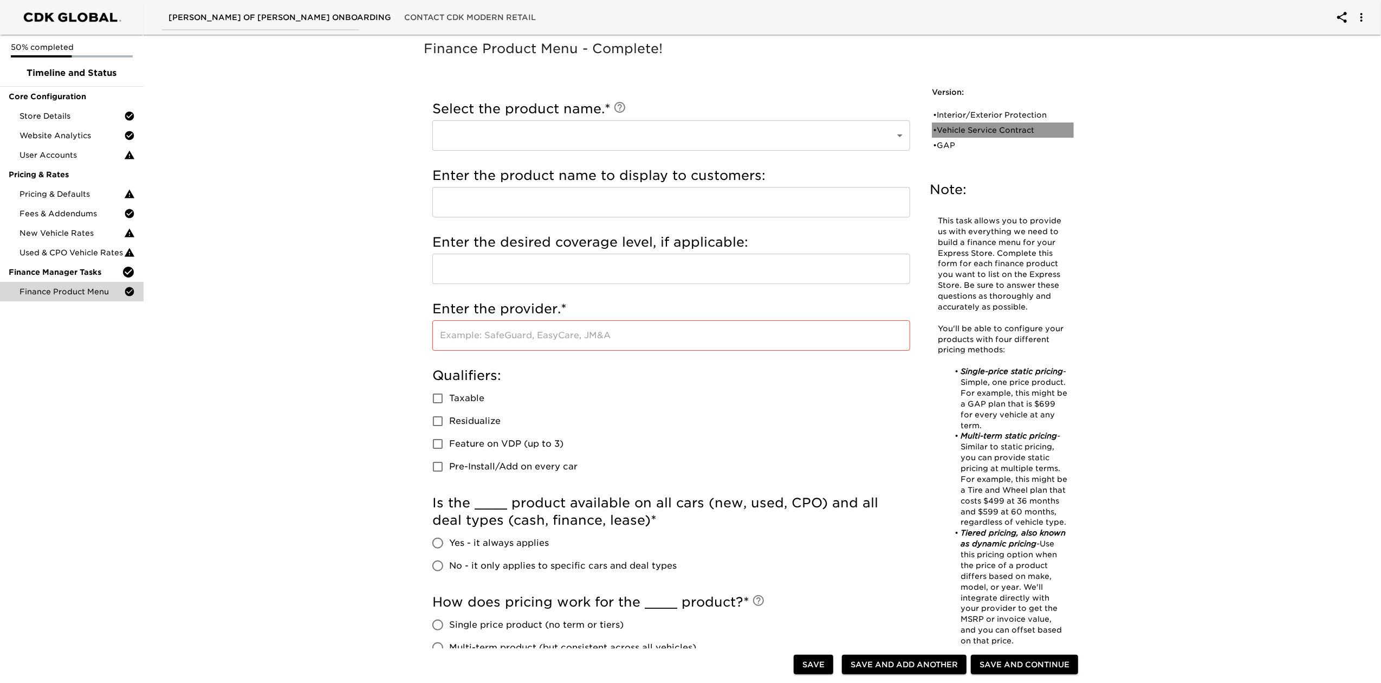
type input "EasyCare"
checkbox input "true"
radio input "true"
checkbox input "true"
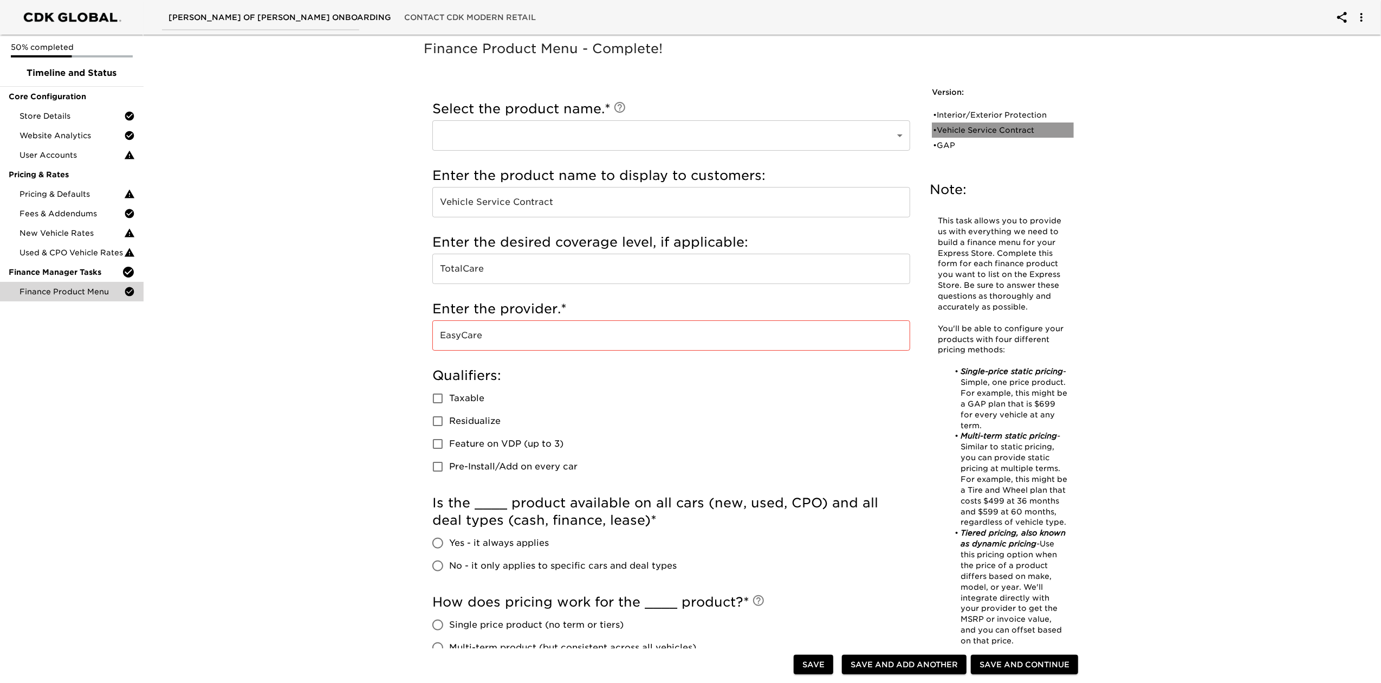
checkbox input "true"
radio input "true"
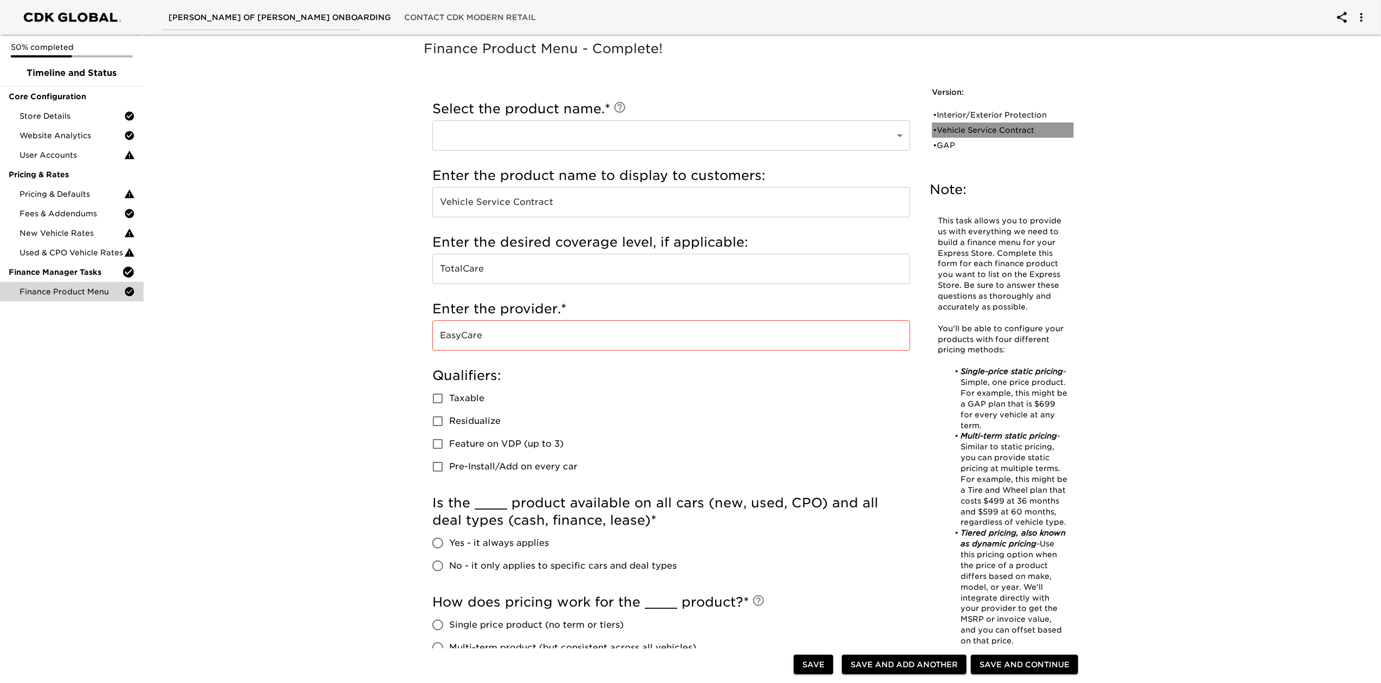
radio input "true"
type input "2500"
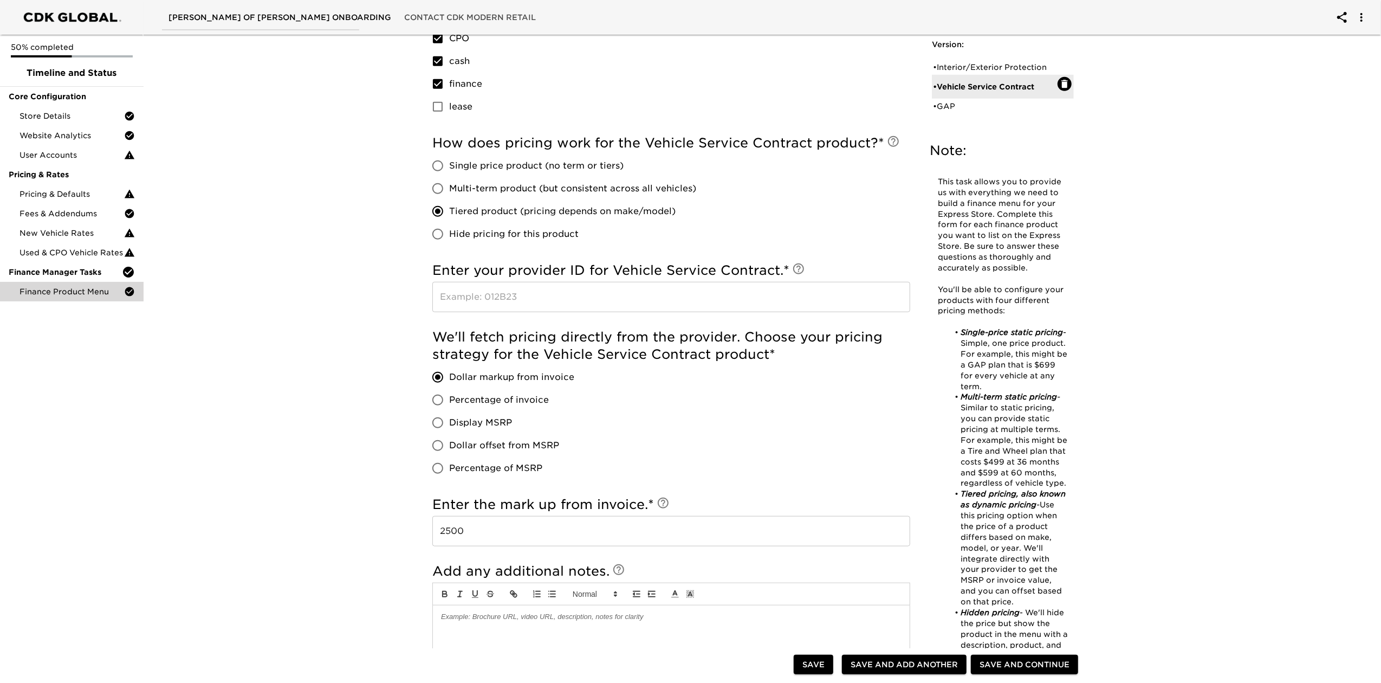
scroll to position [650, 0]
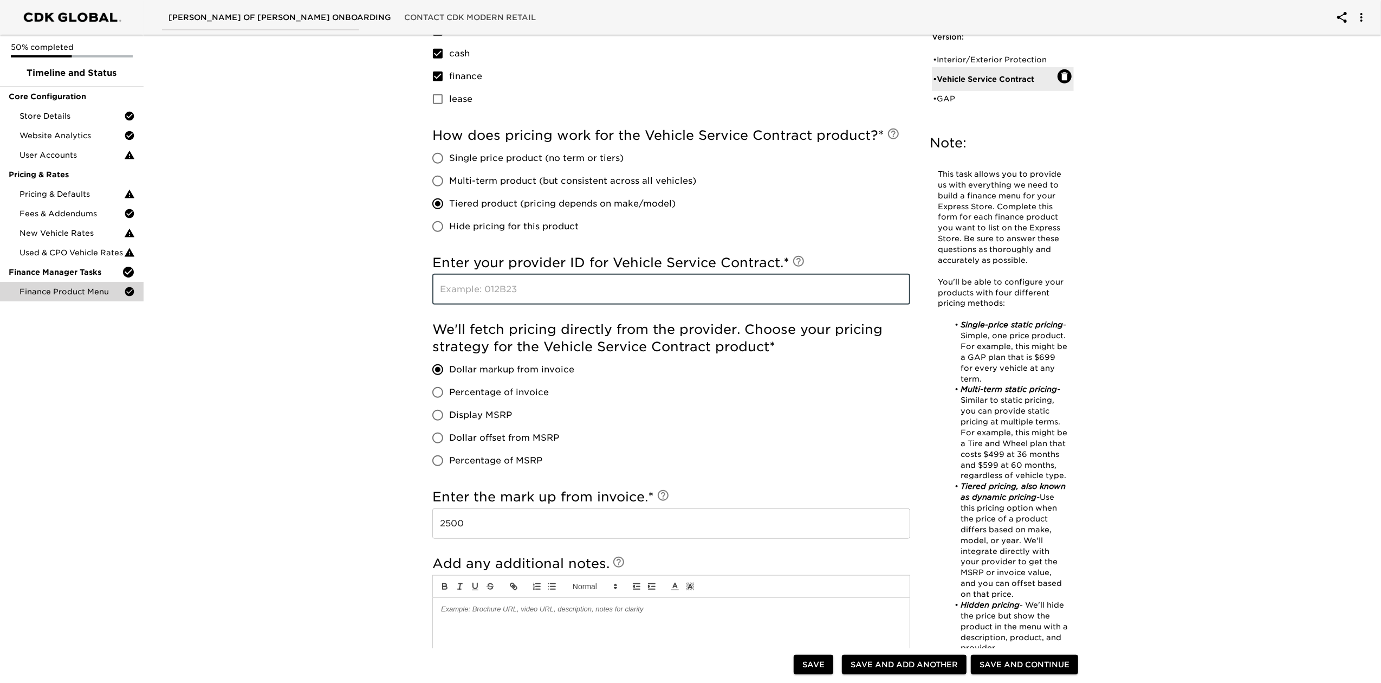
click at [536, 293] on input "text" at bounding box center [671, 289] width 478 height 30
type input "020188"
click at [630, 367] on div "We'll fetch pricing directly from the provider. Choose your pricing strategy fo…" at bounding box center [671, 396] width 478 height 151
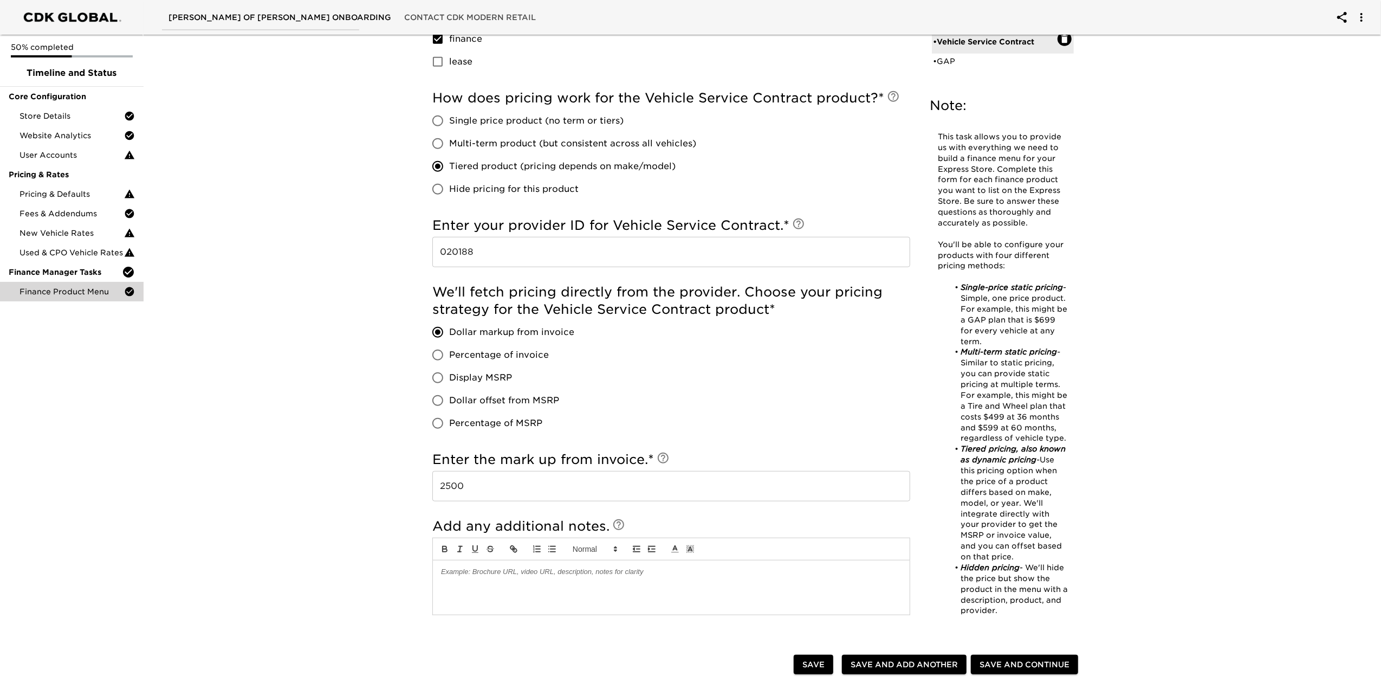
scroll to position [722, 0]
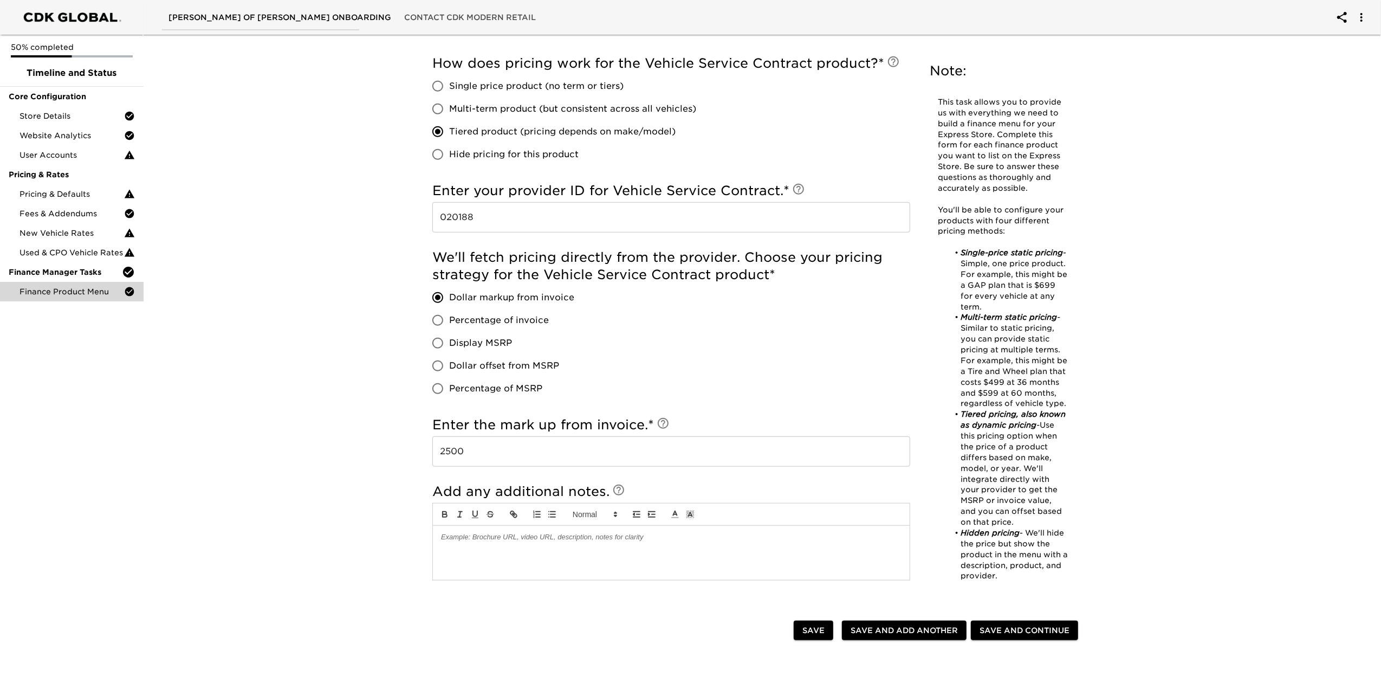
click at [1251, 135] on div "Finance Product Menu - Complete! Note: This task allows you to provide us with …" at bounding box center [758, 56] width 1242 height 1496
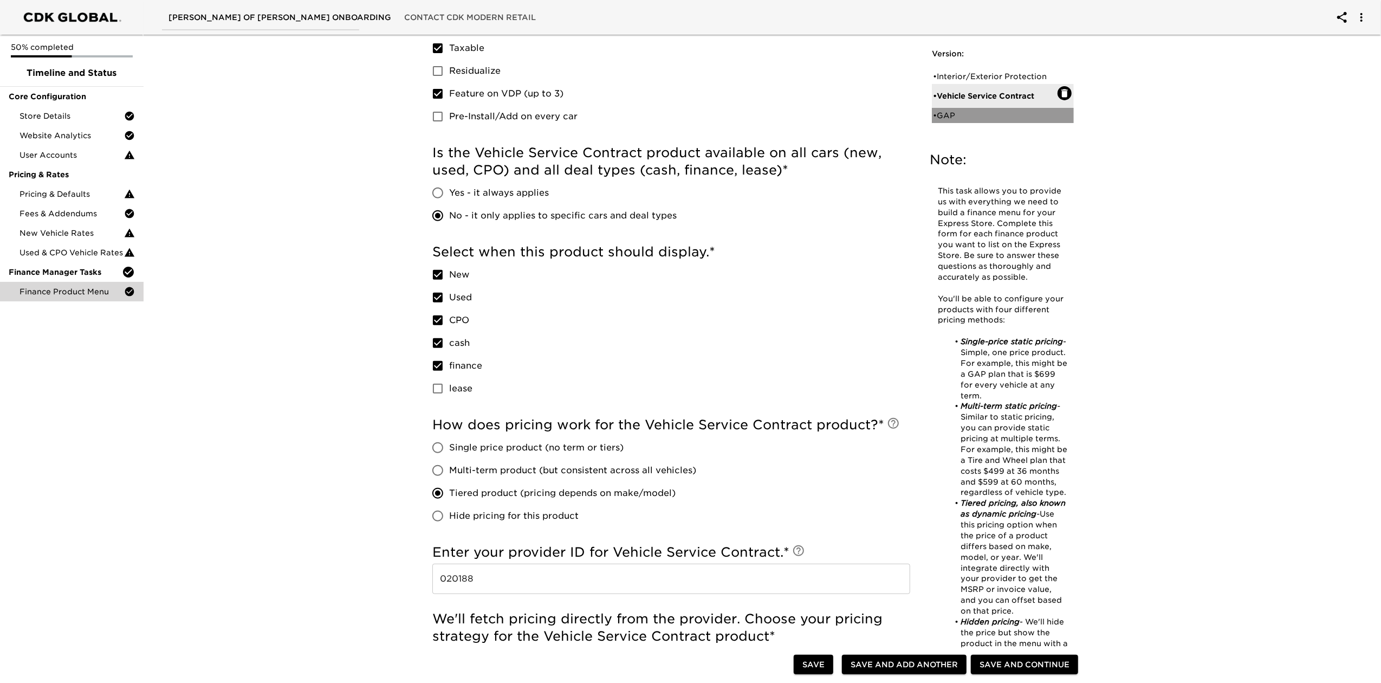
click at [952, 116] on div "• GAP" at bounding box center [995, 115] width 125 height 11
type input "GAP"
type input "Gap Protection"
type input "National Auto Care"
checkbox input "true"
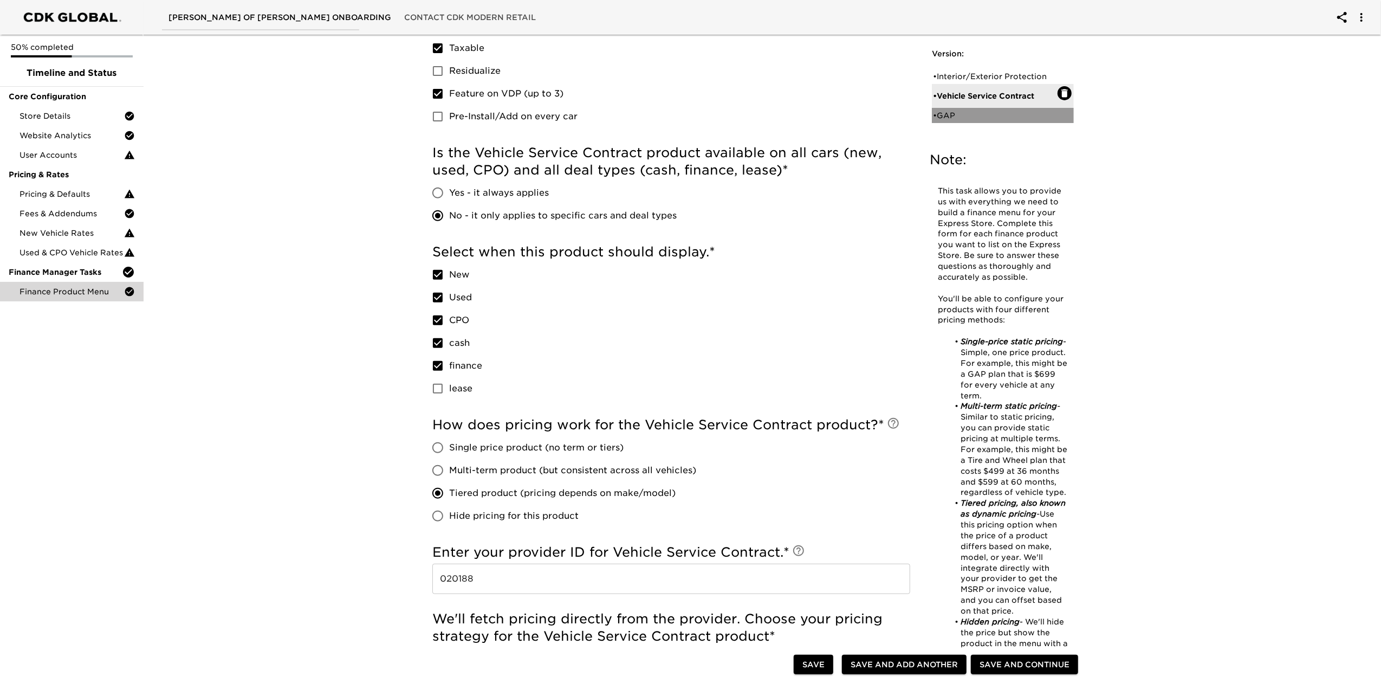
checkbox input "false"
radio input "true"
checkbox input "true"
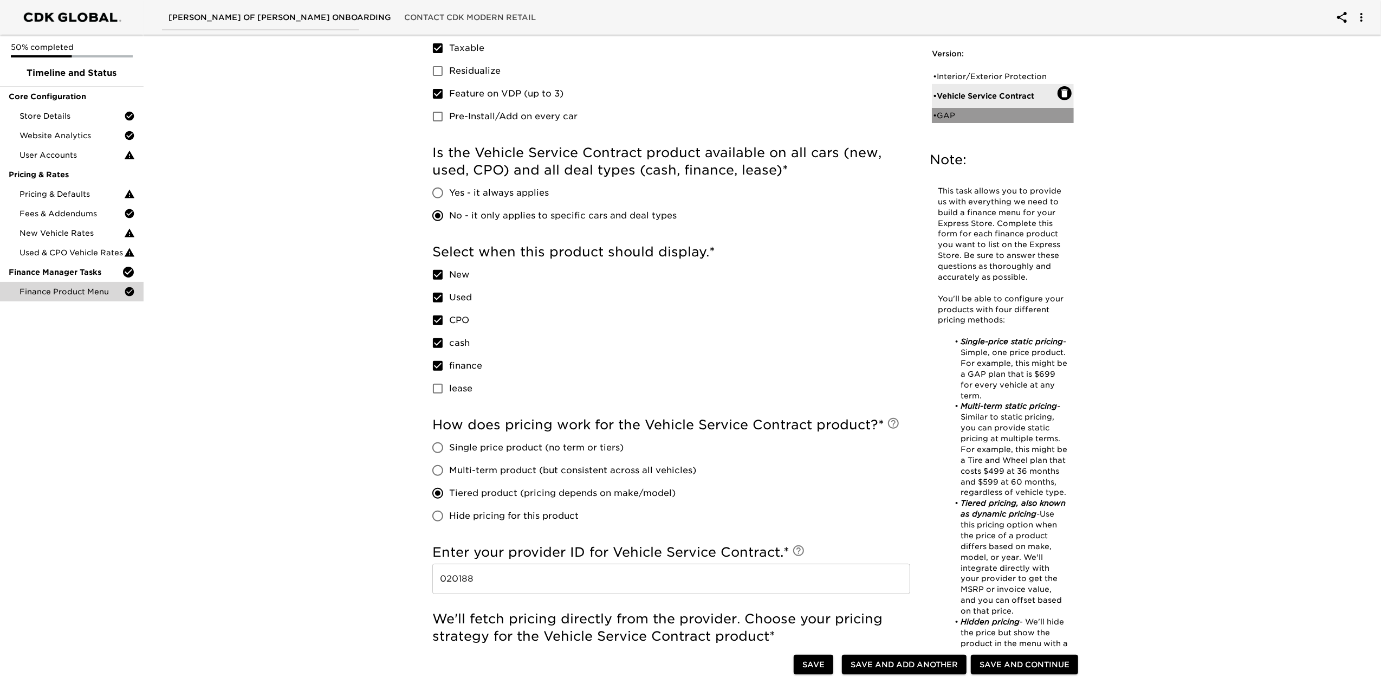
checkbox input "false"
checkbox input "true"
radio input "true"
radio input "false"
type input "1200.00"
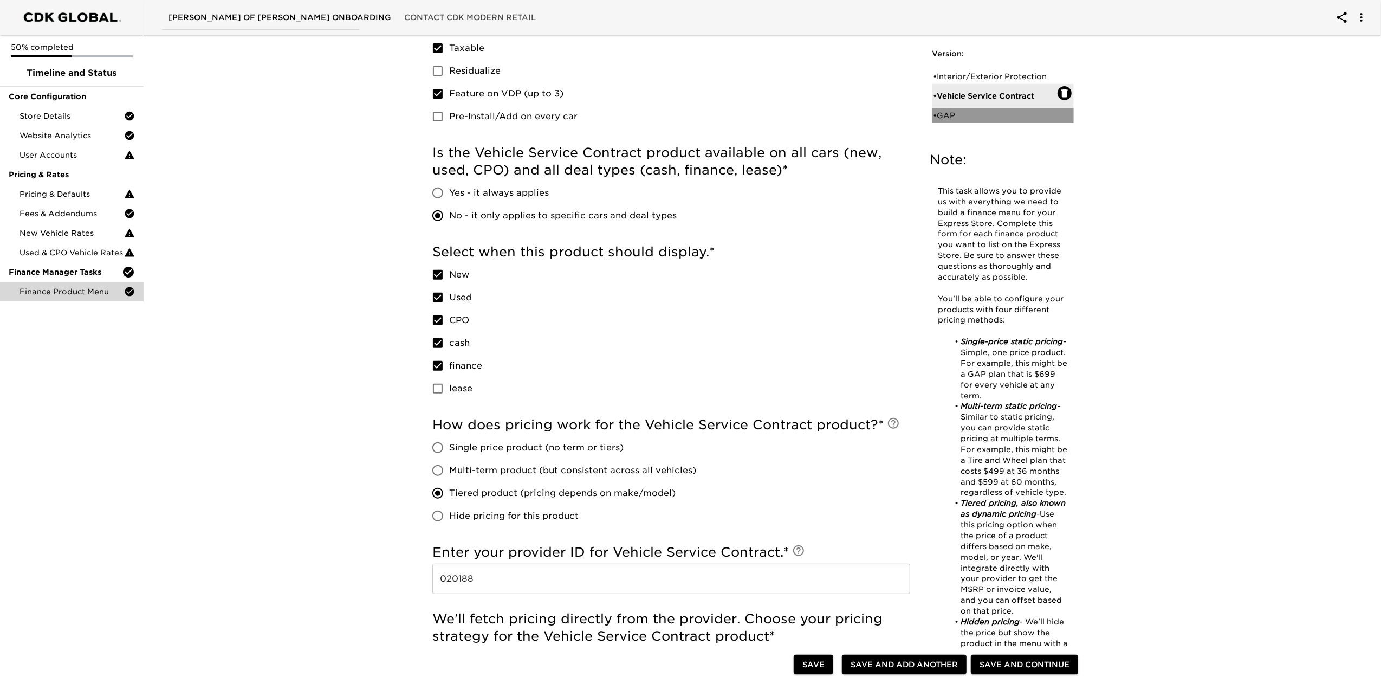
radio input "false"
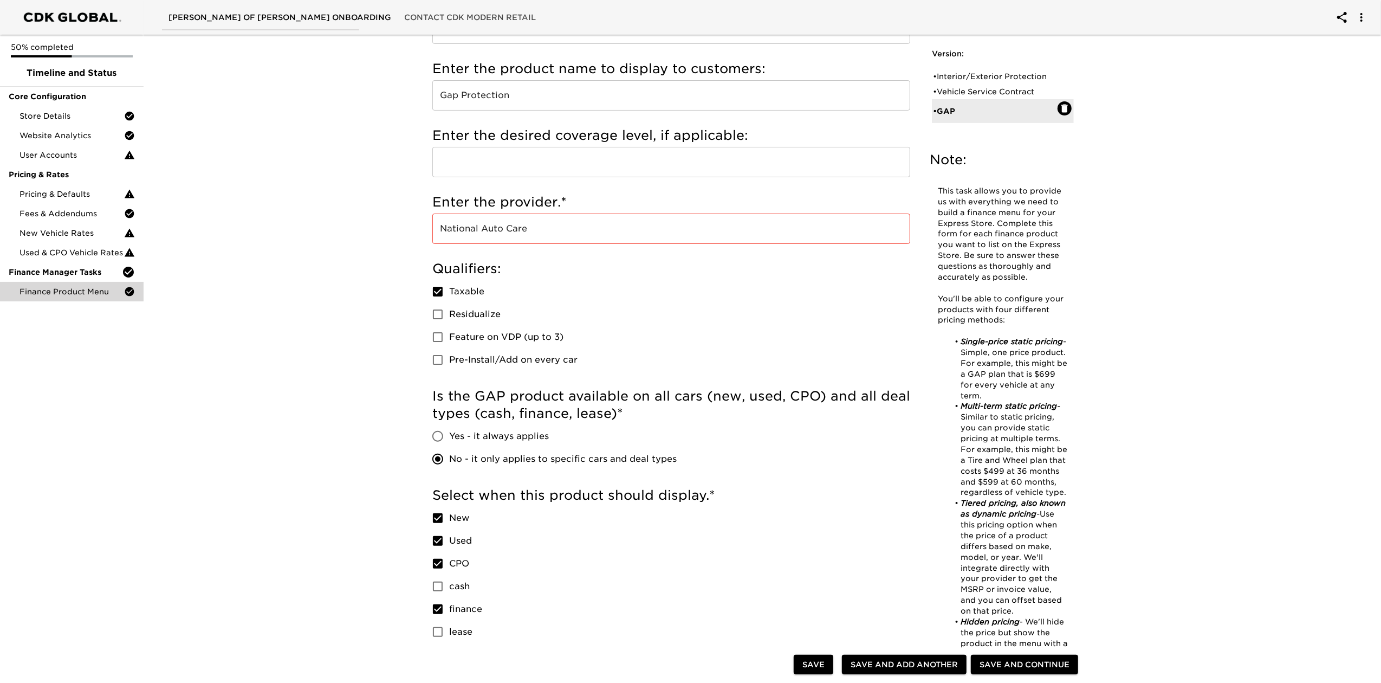
scroll to position [93, 0]
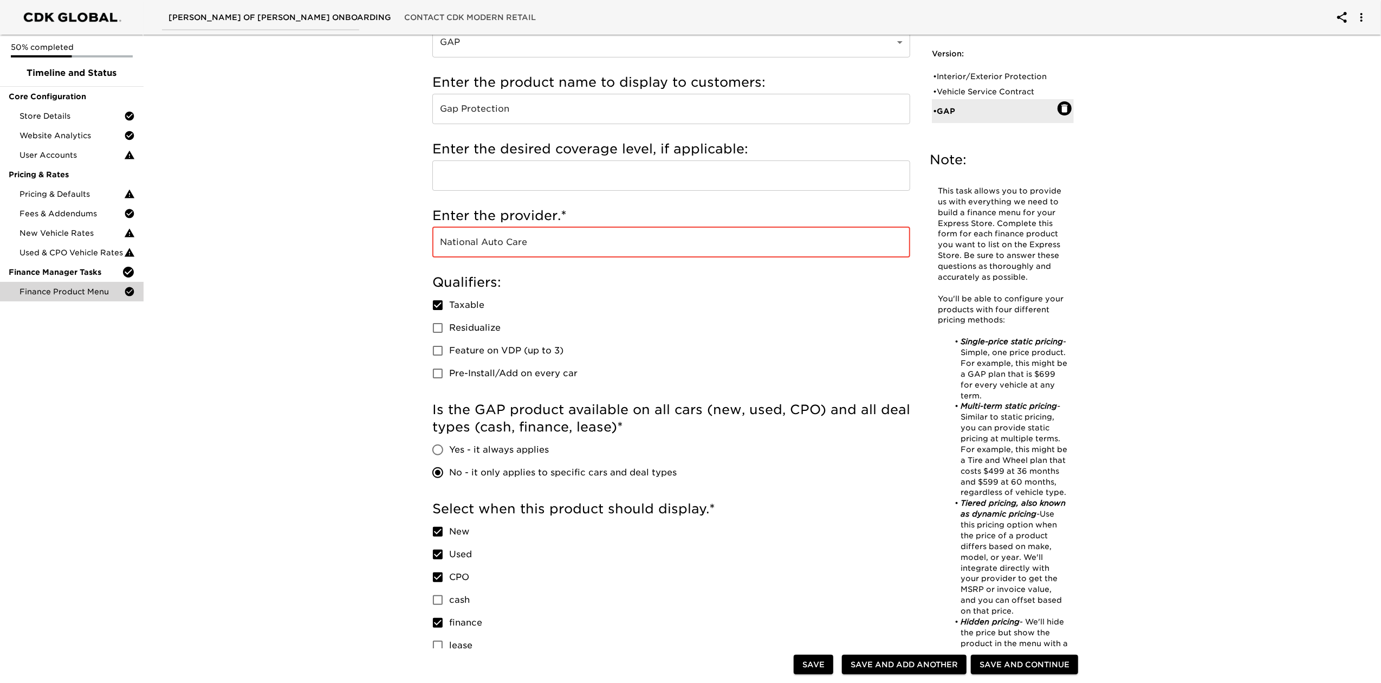
click at [547, 232] on input "National Auto Care" at bounding box center [671, 242] width 478 height 30
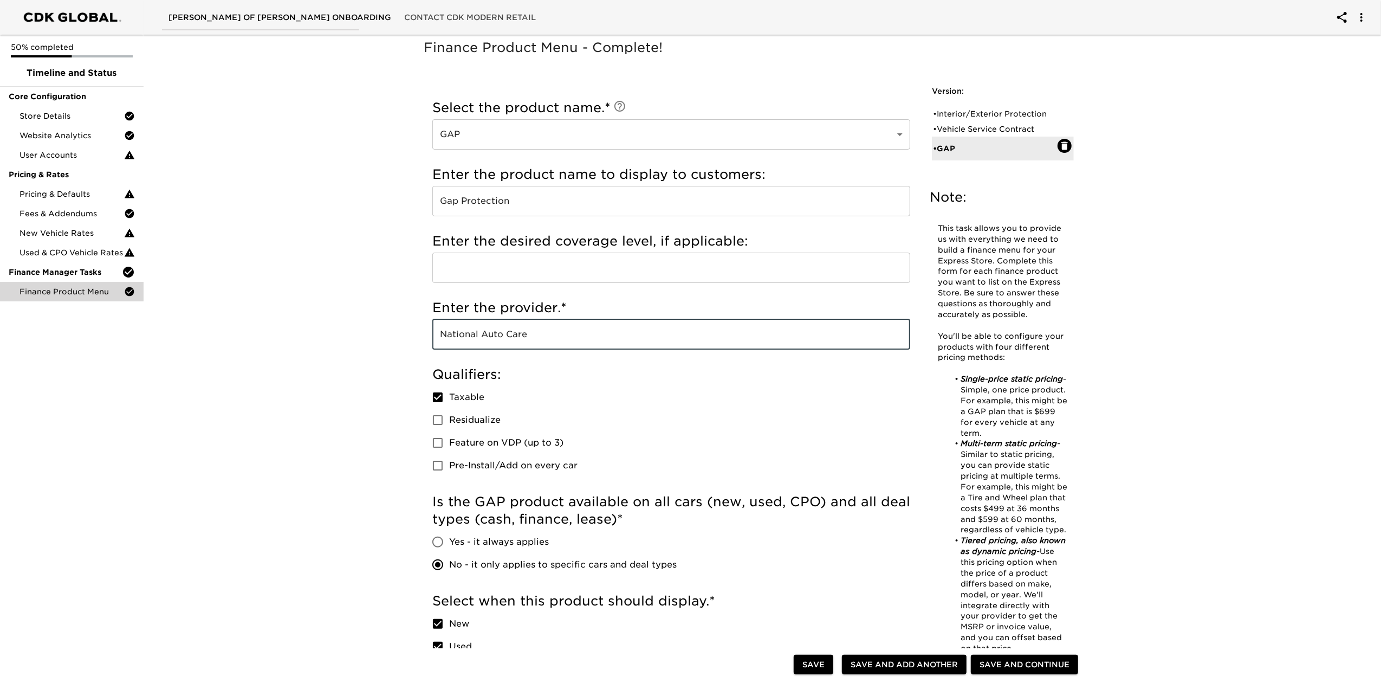
scroll to position [0, 0]
click at [773, 404] on div "Qualifiers: Taxable Residualize Feature on VDP (up to 3) Pre-Install/Add on eve…" at bounding box center [671, 422] width 478 height 111
click at [1003, 126] on div "• Vehicle Service Contract" at bounding box center [995, 130] width 125 height 11
type input "Vehicle Service Contract"
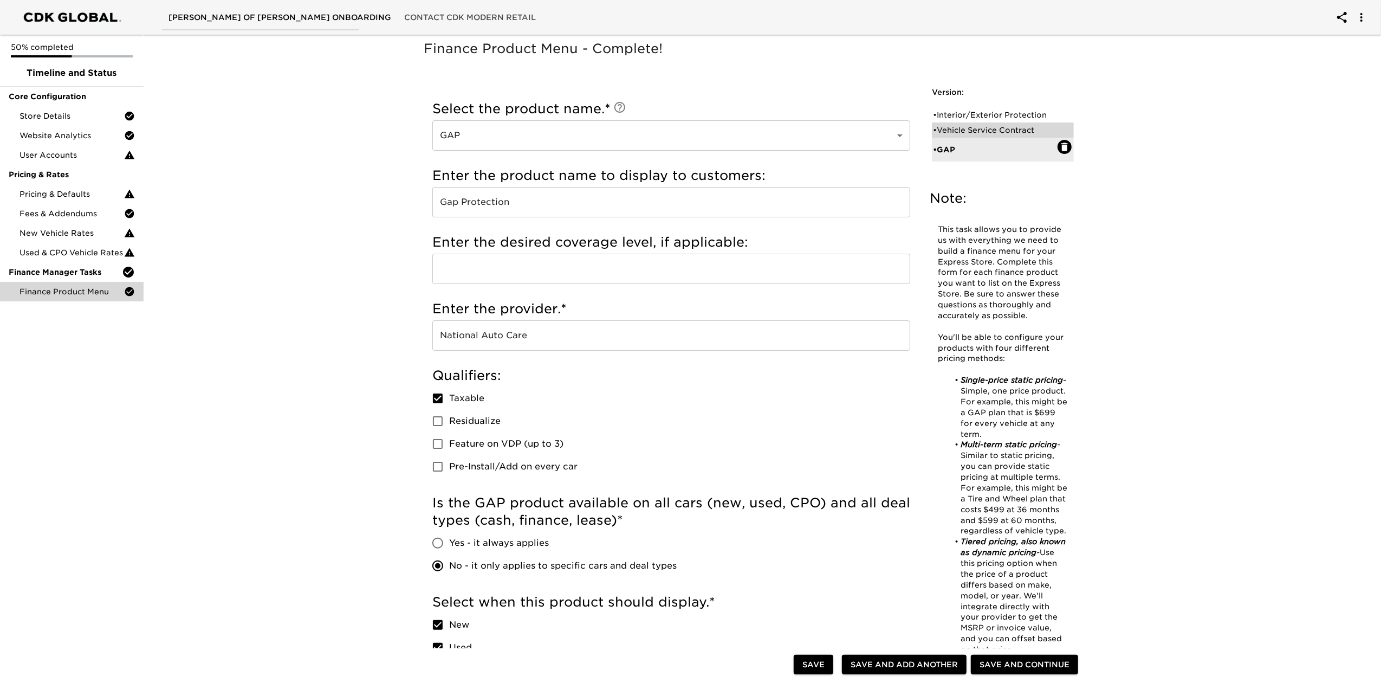
type input "TotalCare"
type input "EasyCare"
checkbox input "true"
radio input "false"
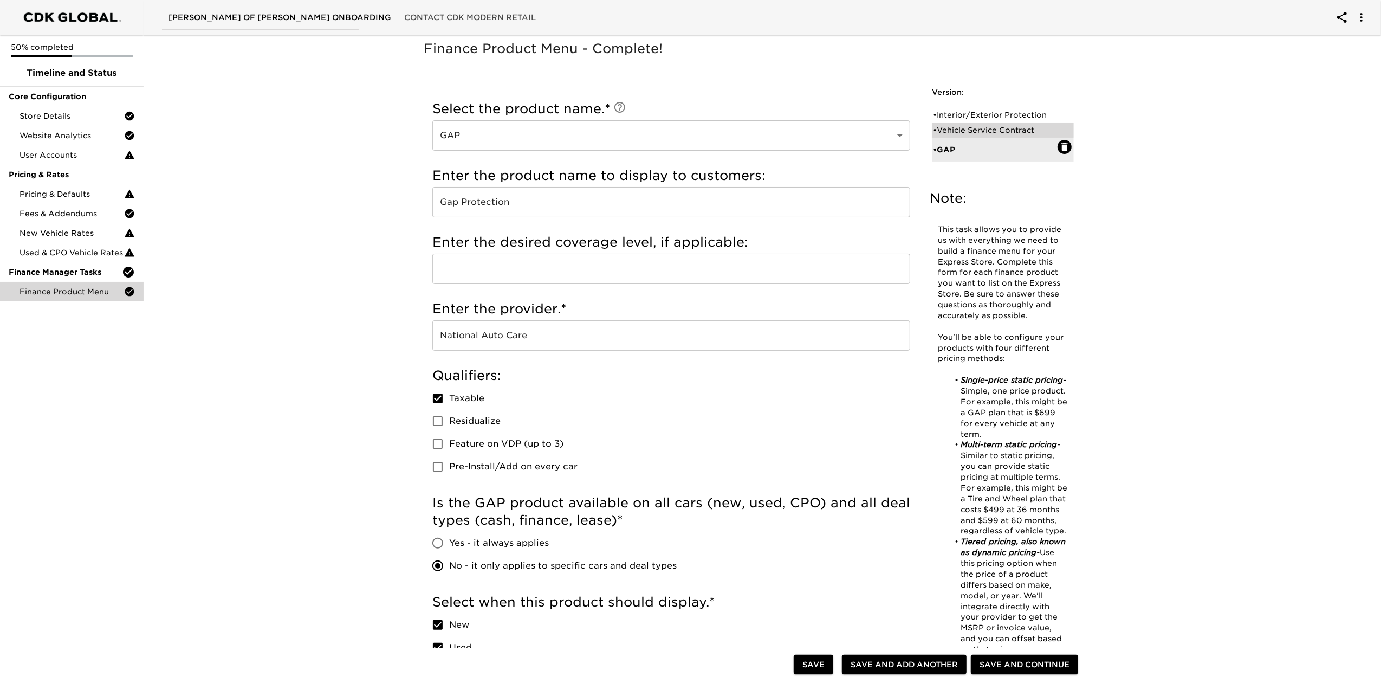
radio input "true"
type input "020188"
radio input "true"
type input "2500"
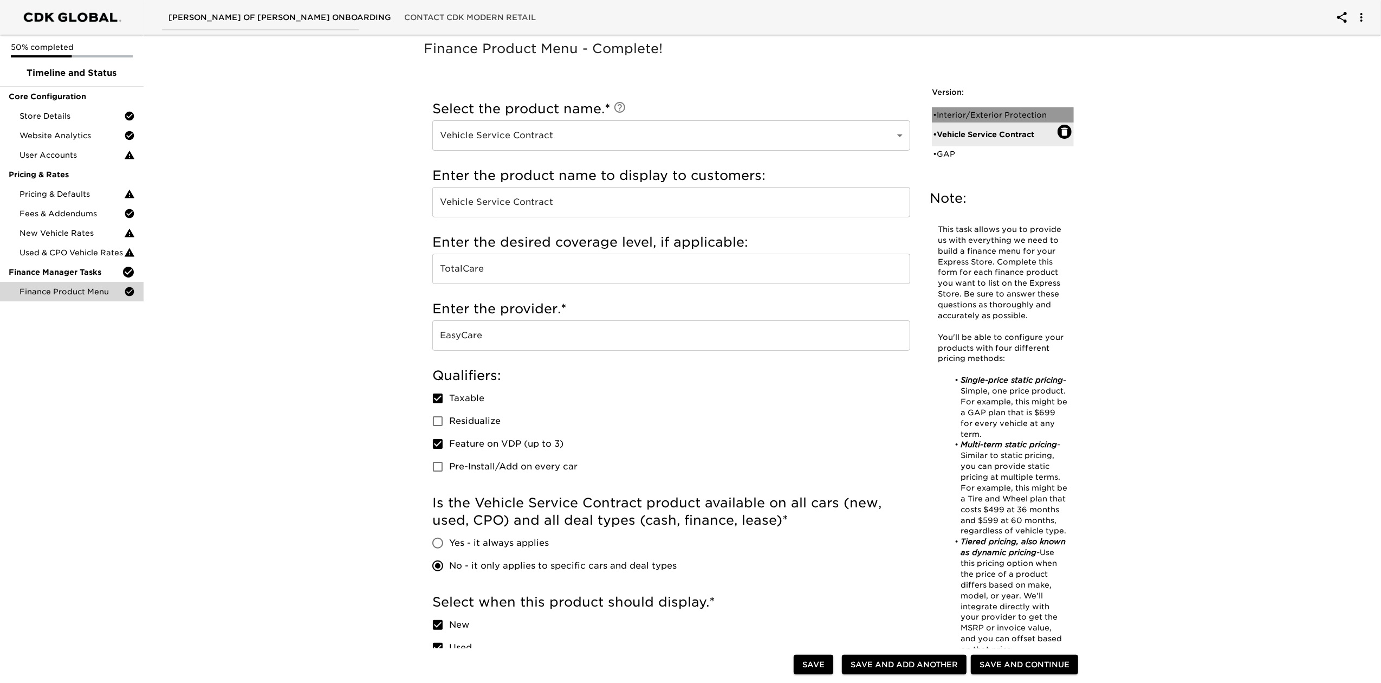
click at [1008, 116] on div "• Interior/Exterior Protection" at bounding box center [995, 114] width 125 height 11
type input "Interior/Exterior Protection"
type input "ResistALL"
type input "EasyCase"
checkbox input "true"
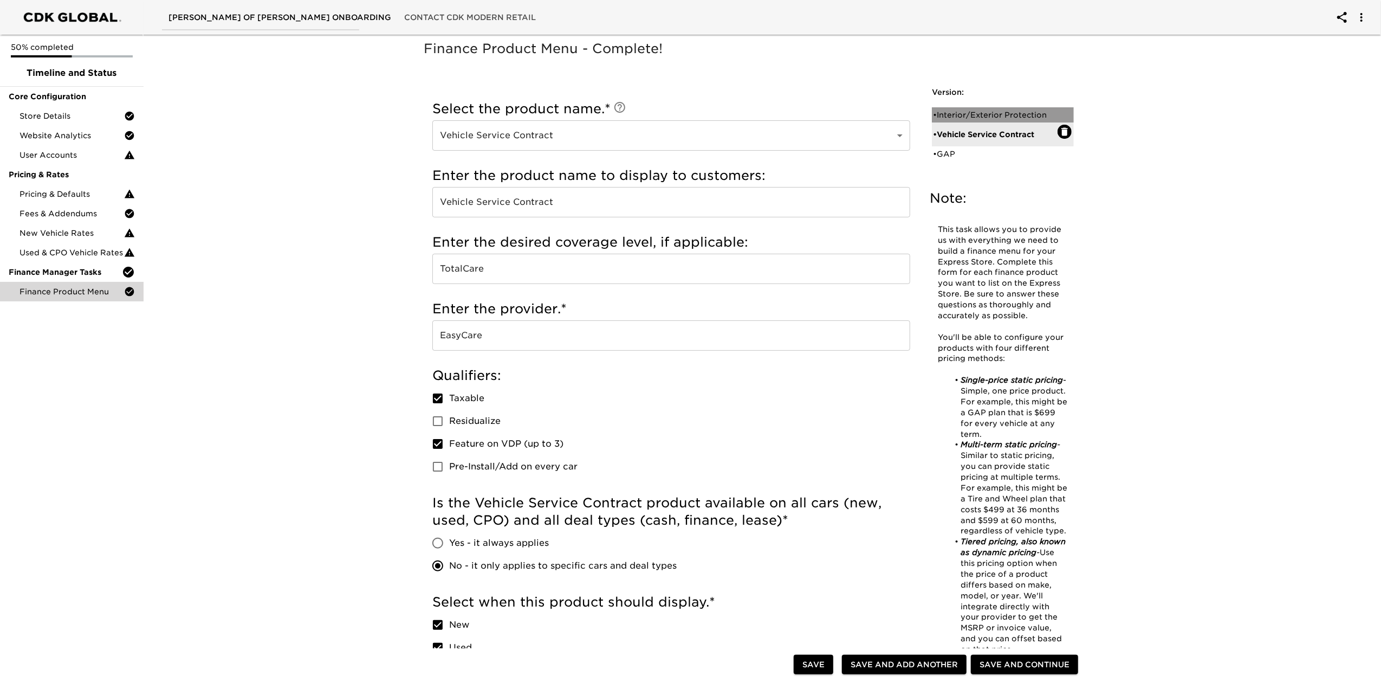
checkbox input "false"
radio input "true"
radio input "false"
checkbox input "false"
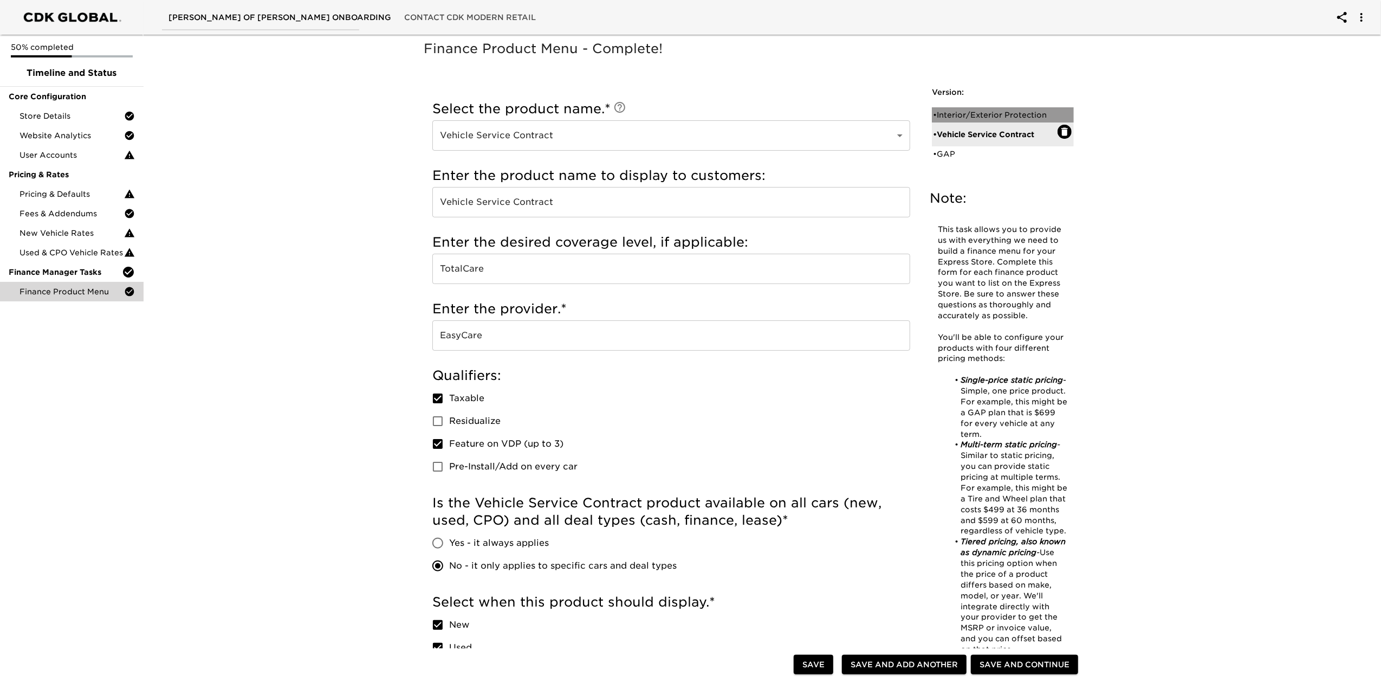
checkbox input "false"
radio input "true"
radio input "false"
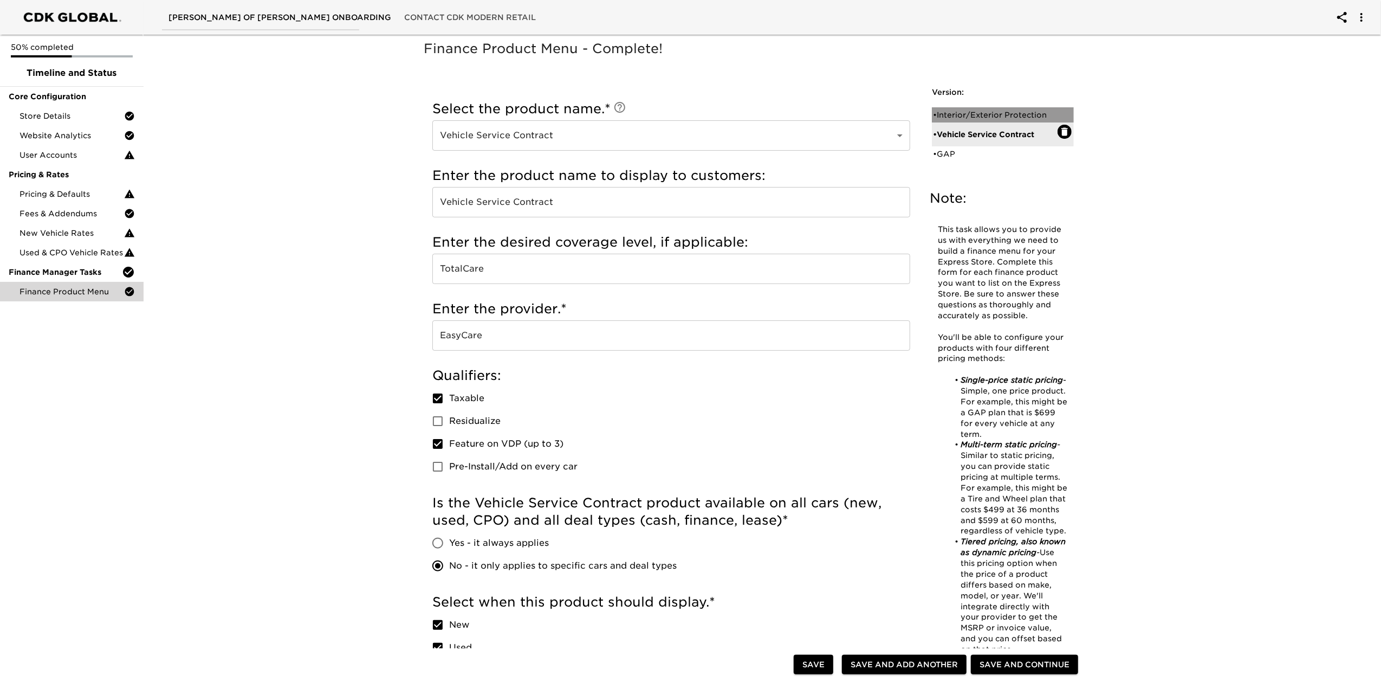
type input "999.00"
radio input "false"
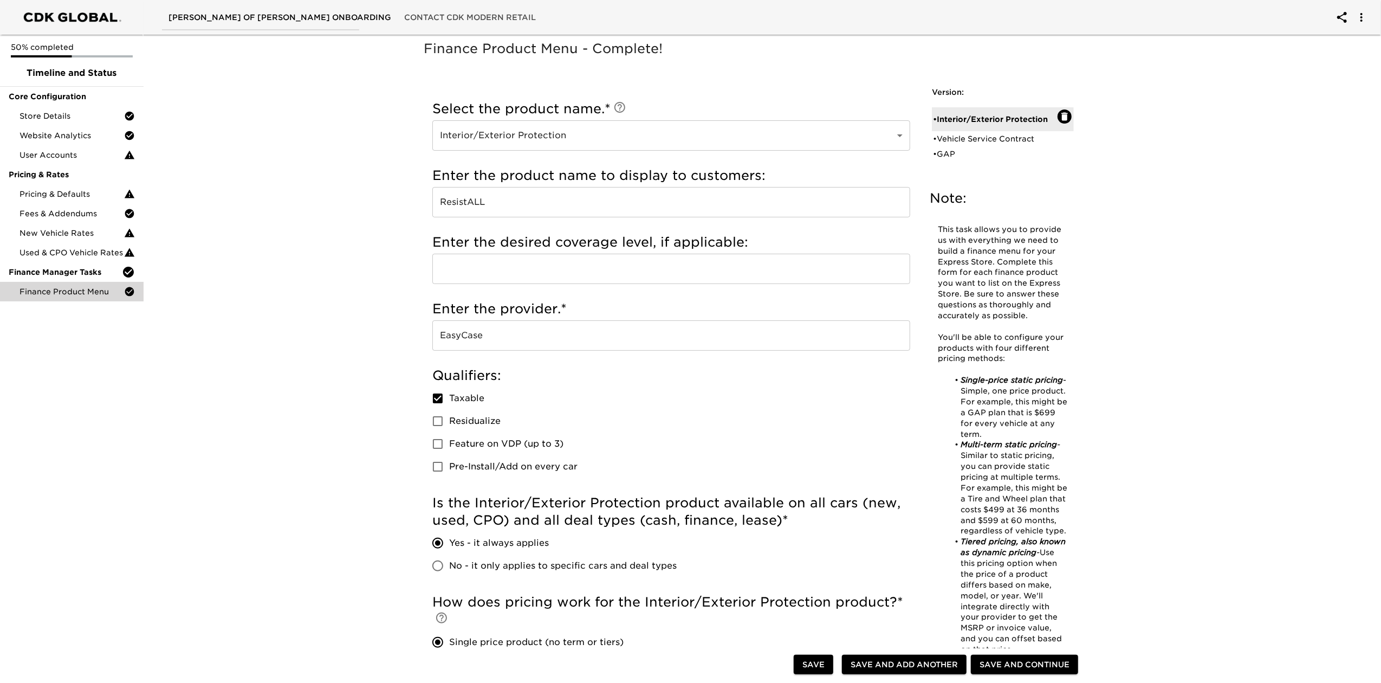
click at [291, 482] on div "Finance Product Menu - Complete! Note: This task allows you to provide us with …" at bounding box center [758, 578] width 1242 height 1096
click at [38, 122] on div "Store Details" at bounding box center [72, 116] width 144 height 20
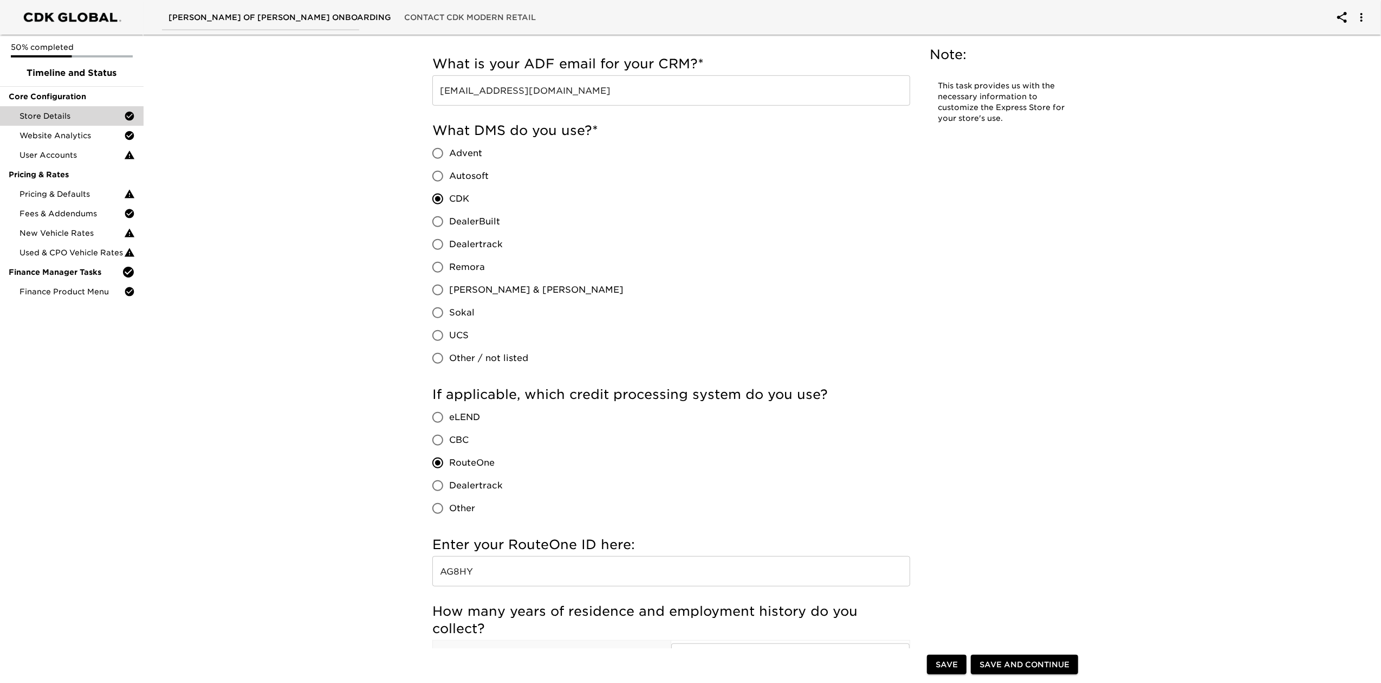
scroll to position [794, 0]
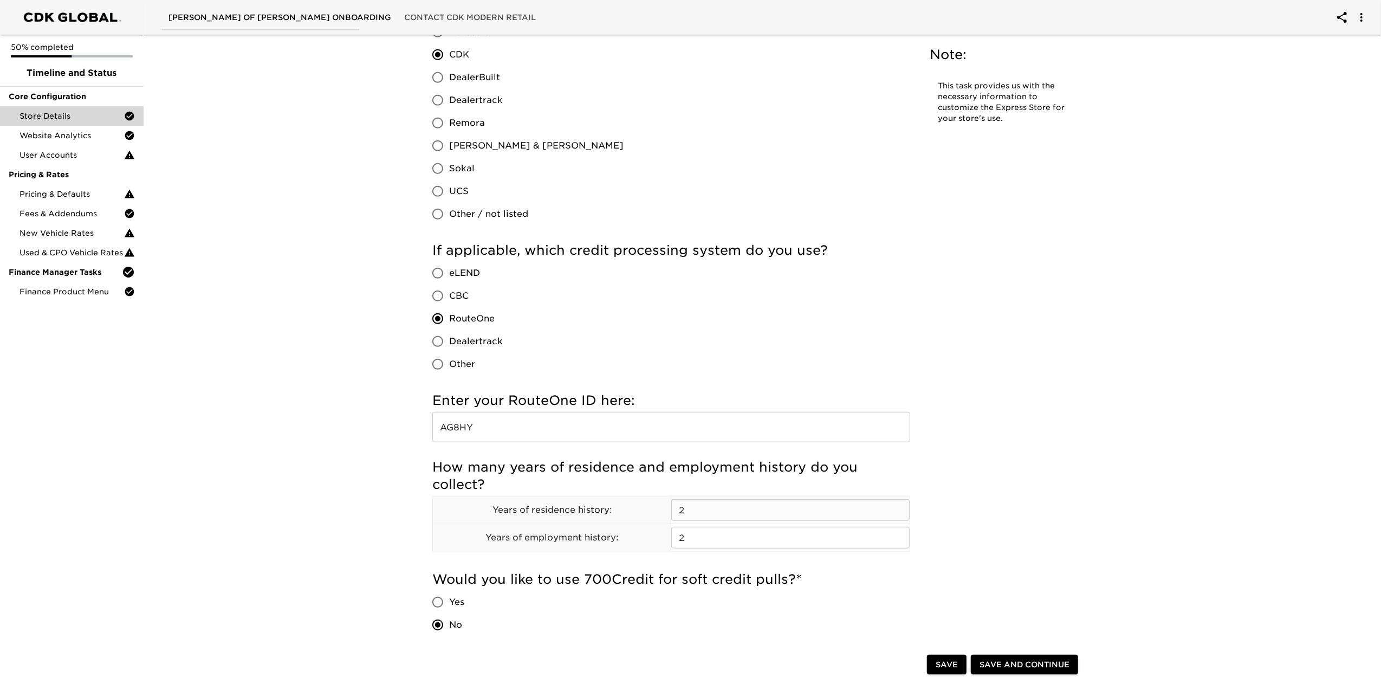
click at [750, 513] on input "2" at bounding box center [790, 510] width 238 height 22
type input "1"
click at [720, 547] on input "2" at bounding box center [790, 538] width 238 height 22
type input "1"
click at [1066, 458] on div "Store Details - Complete! Note: This task provides us with the necessary inform…" at bounding box center [758, 455] width 672 height 2425
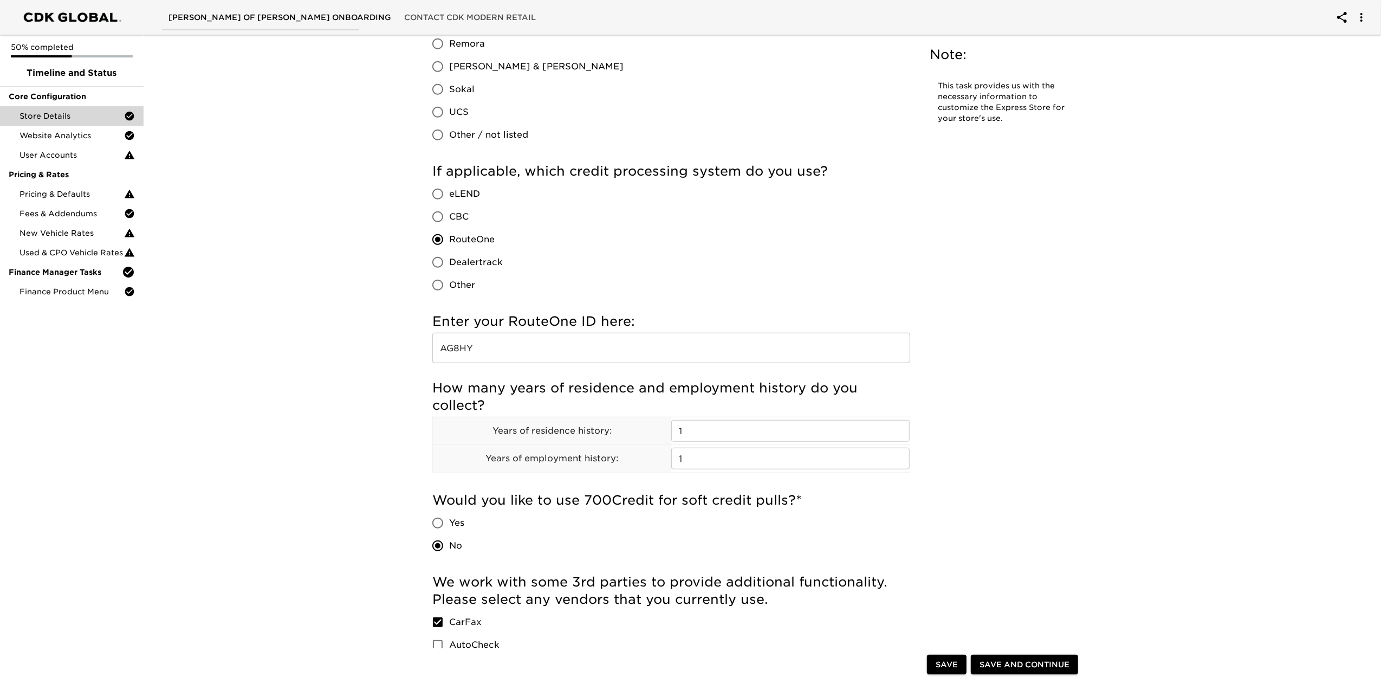
scroll to position [1084, 0]
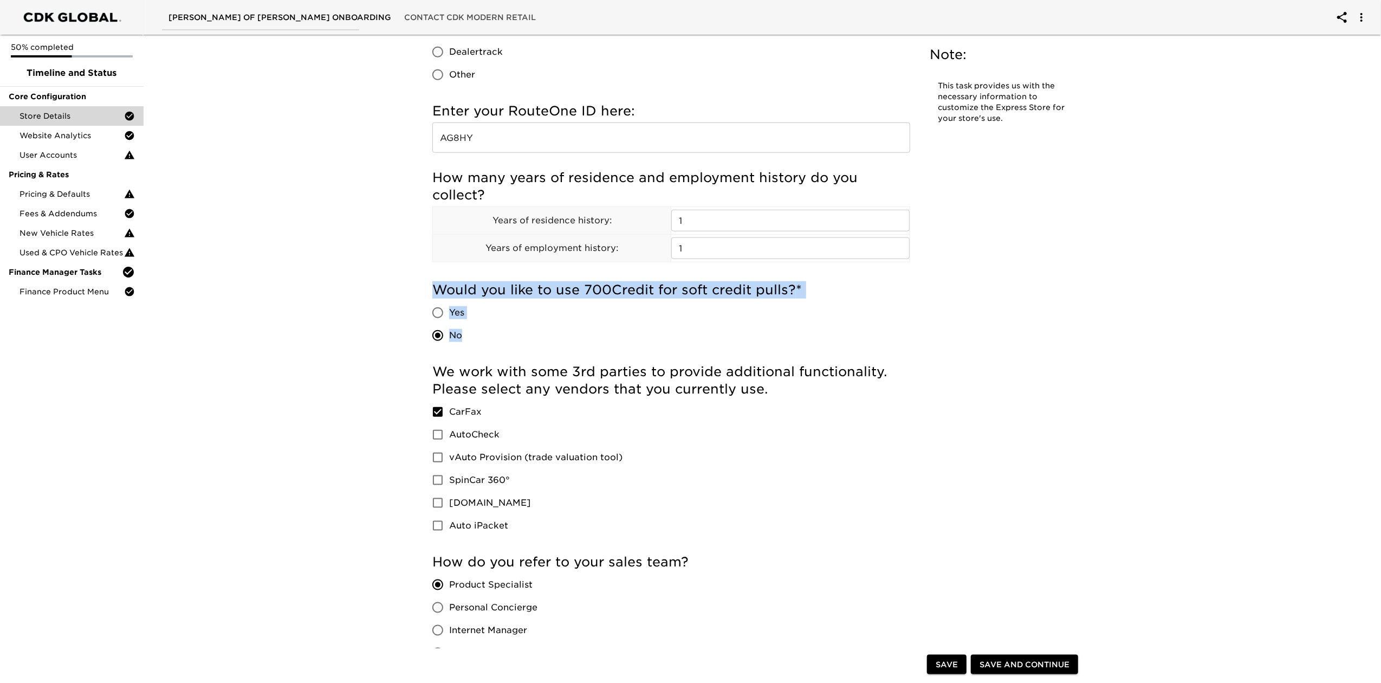
drag, startPoint x: 434, startPoint y: 286, endPoint x: 803, endPoint y: 326, distance: 370.7
click at [803, 326] on div "Would you like to use 700Credit for soft credit pulls? * Yes No" at bounding box center [671, 314] width 478 height 66
drag, startPoint x: 477, startPoint y: 339, endPoint x: 426, endPoint y: 293, distance: 69.4
click at [426, 293] on div "Incomplete: Who is the best contact for creating a subdomain/CNAME record? Inco…" at bounding box center [671, 187] width 495 height 2364
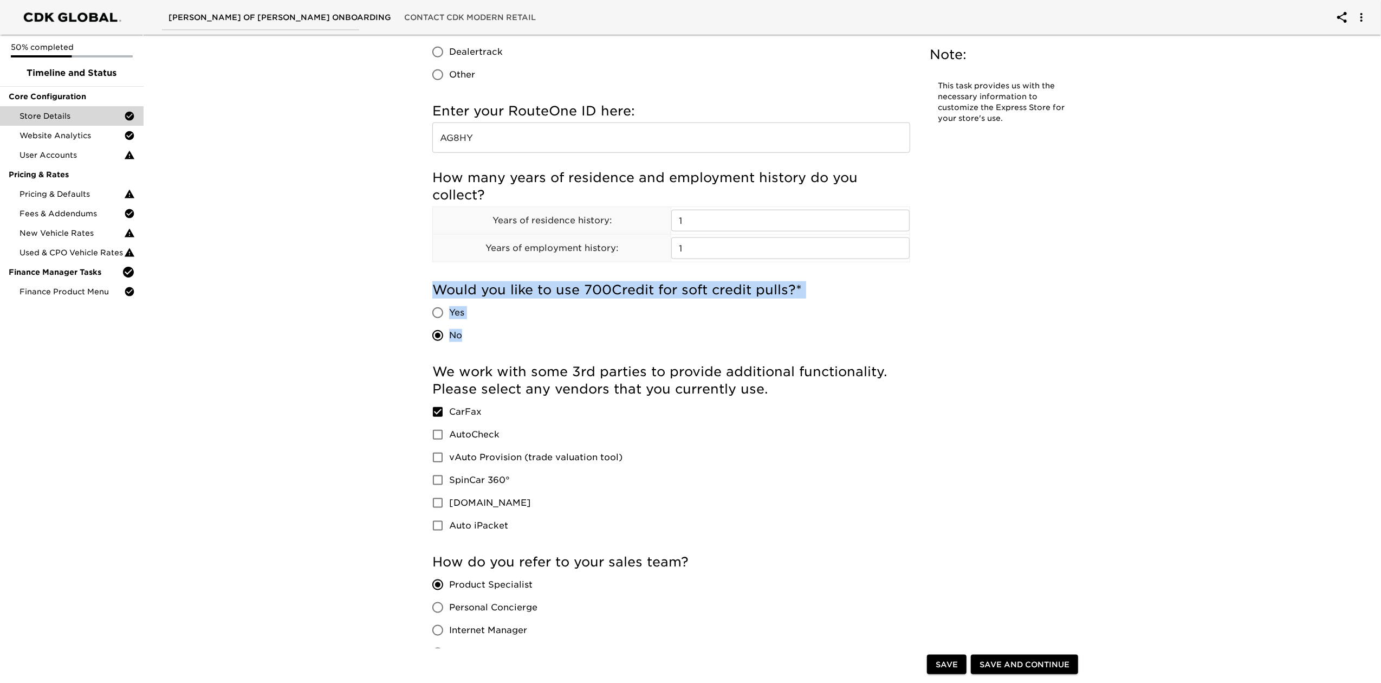
click at [914, 298] on div "Incomplete: Who is the best contact for creating a subdomain/CNAME record? Inco…" at bounding box center [671, 187] width 495 height 2364
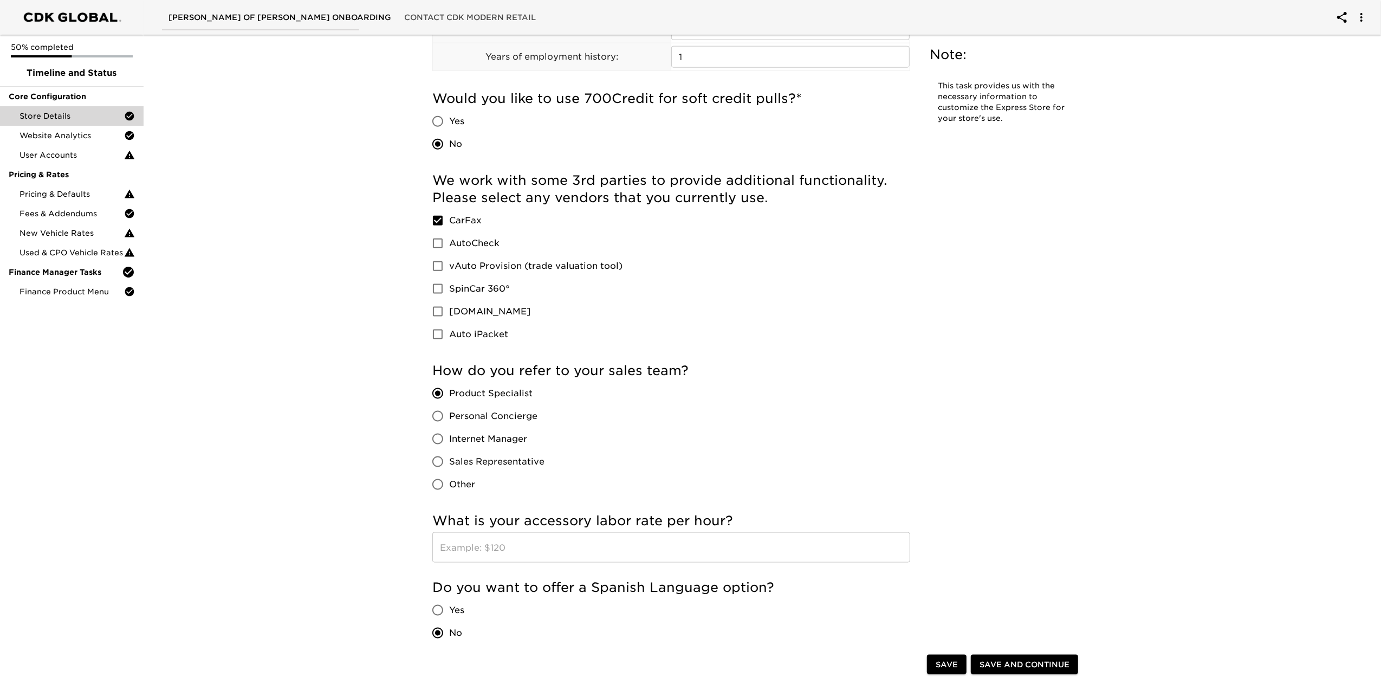
scroll to position [1301, 0]
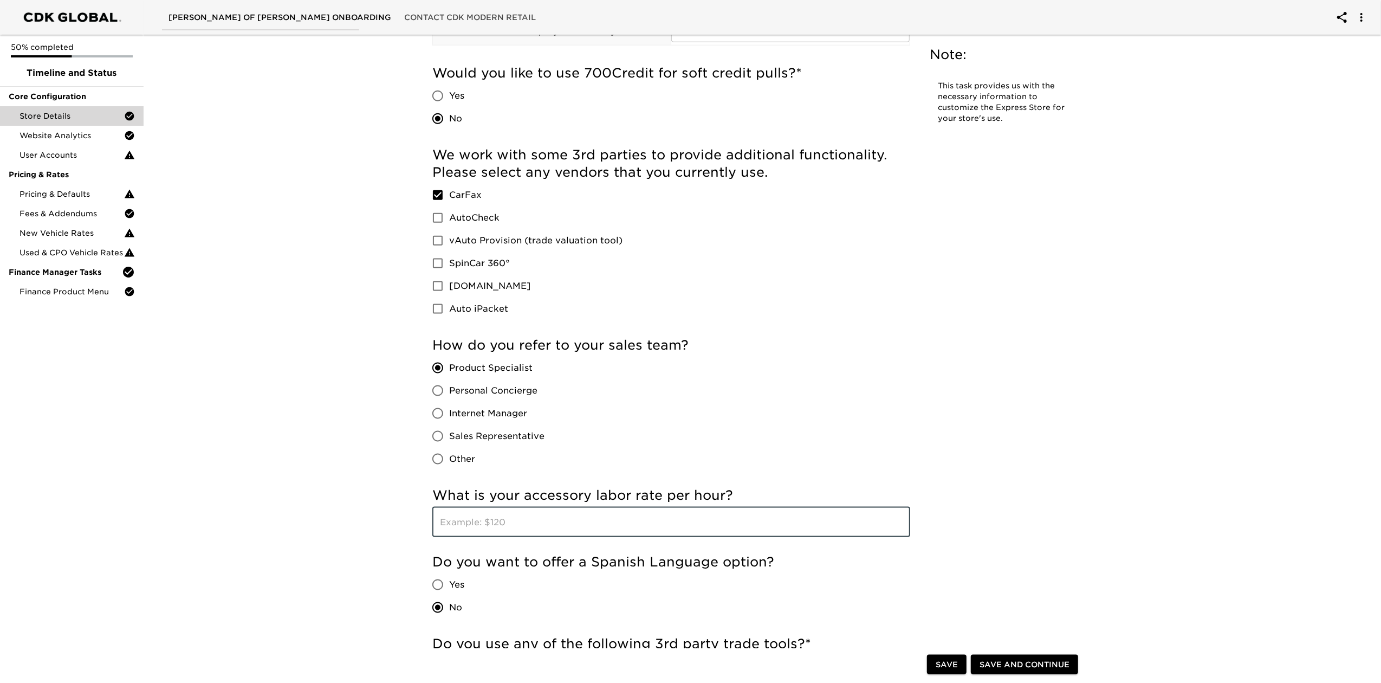
click at [726, 533] on input "text" at bounding box center [671, 522] width 478 height 30
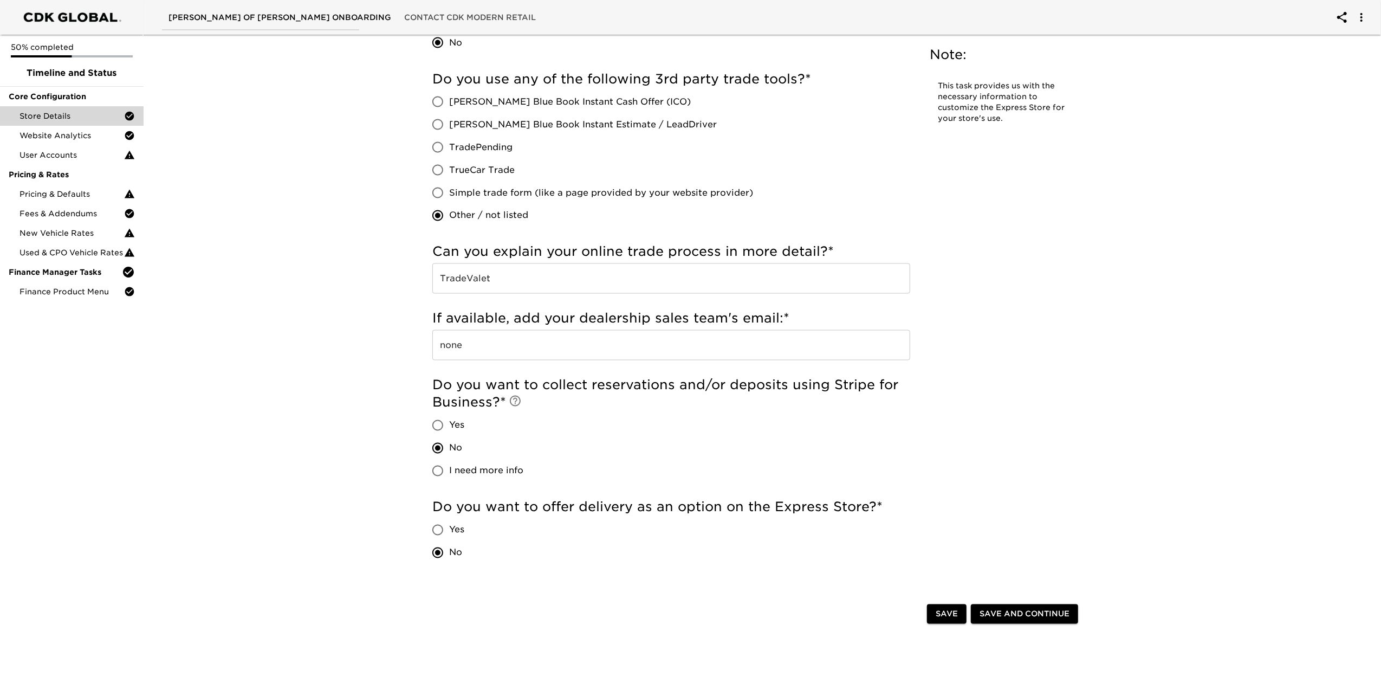
scroll to position [1878, 0]
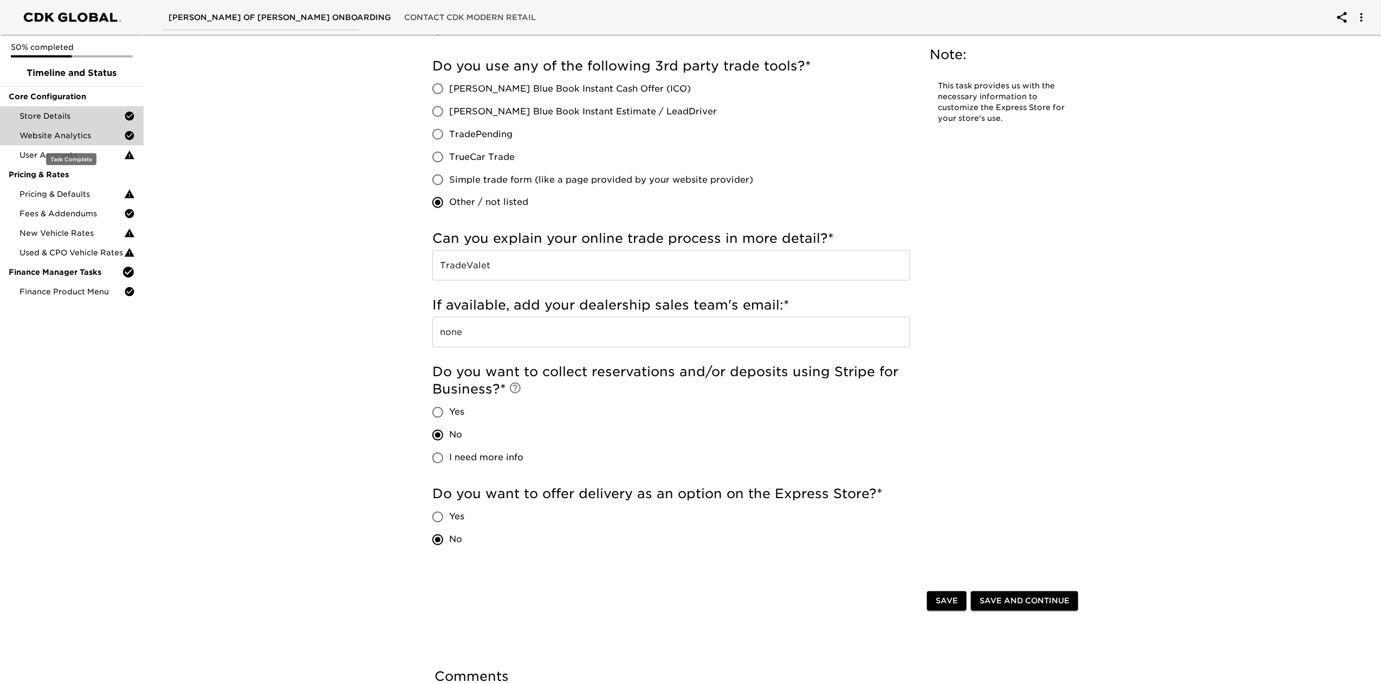
click at [57, 139] on span "Website Analytics" at bounding box center [72, 135] width 105 height 11
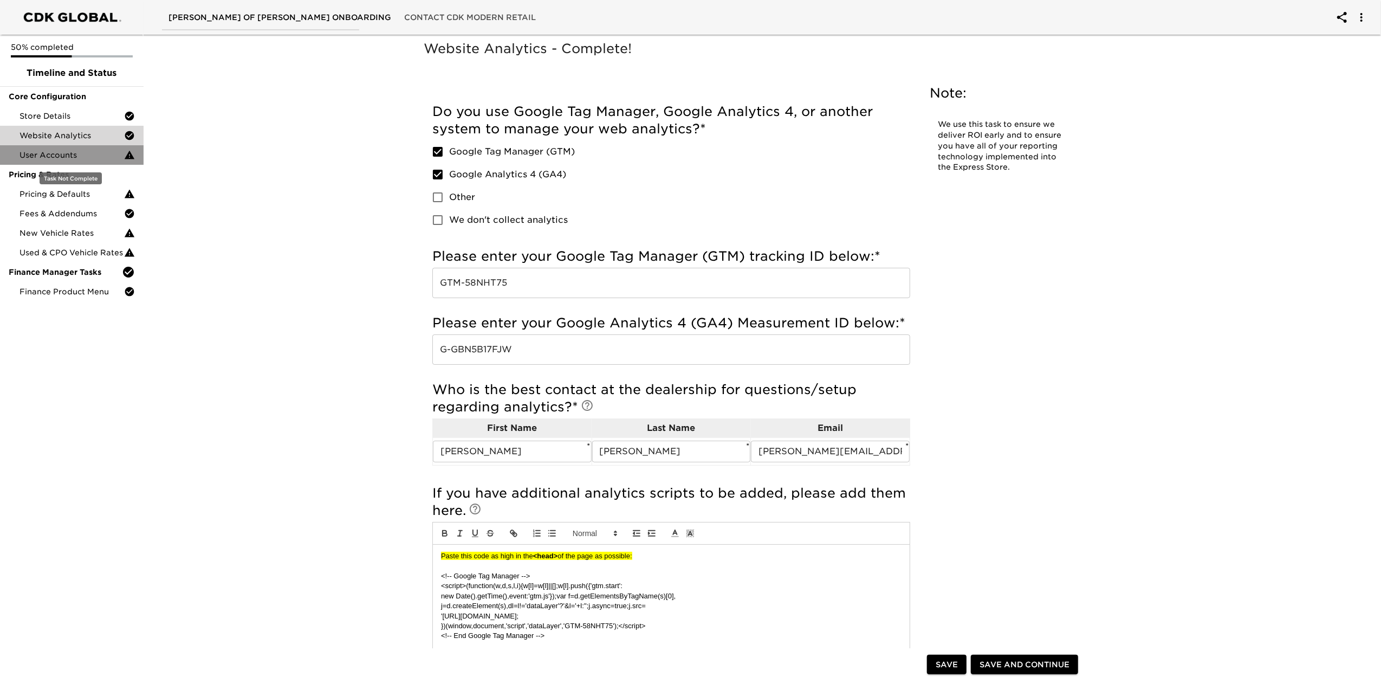
click at [46, 153] on span "User Accounts" at bounding box center [72, 155] width 105 height 11
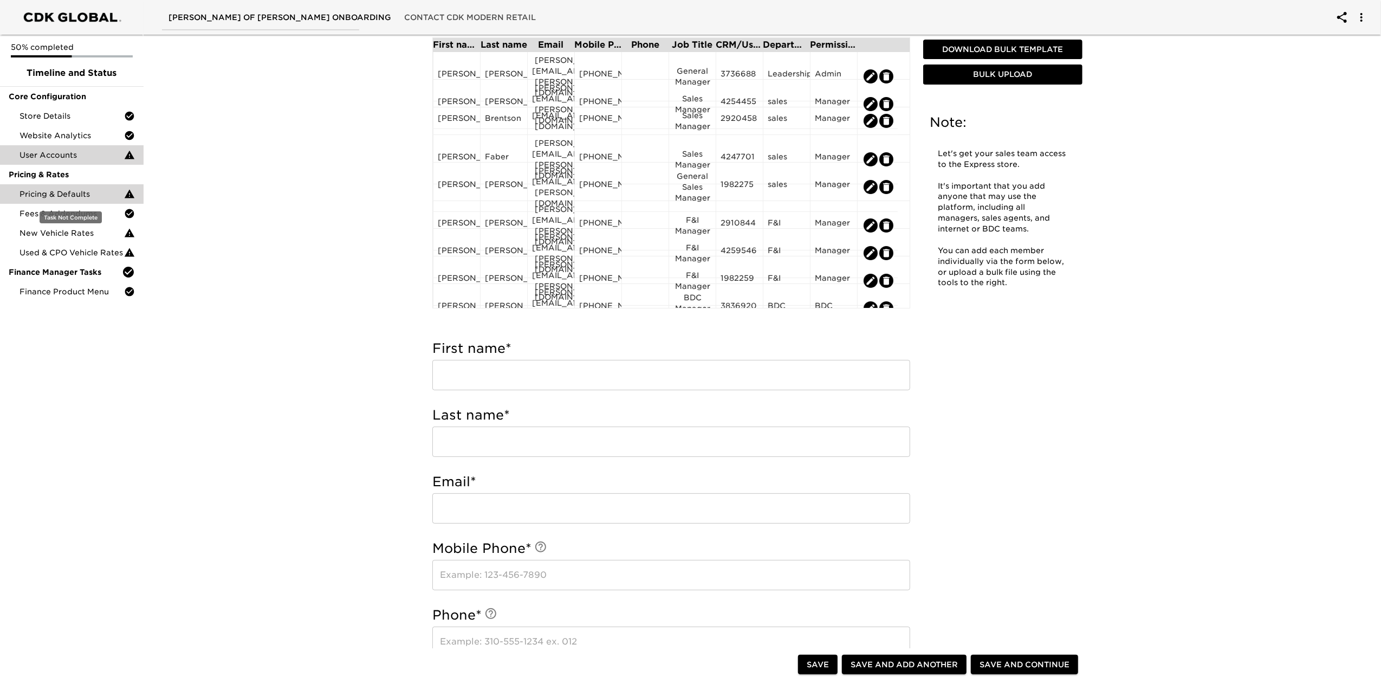
click at [76, 191] on span "Pricing & Defaults" at bounding box center [72, 194] width 105 height 11
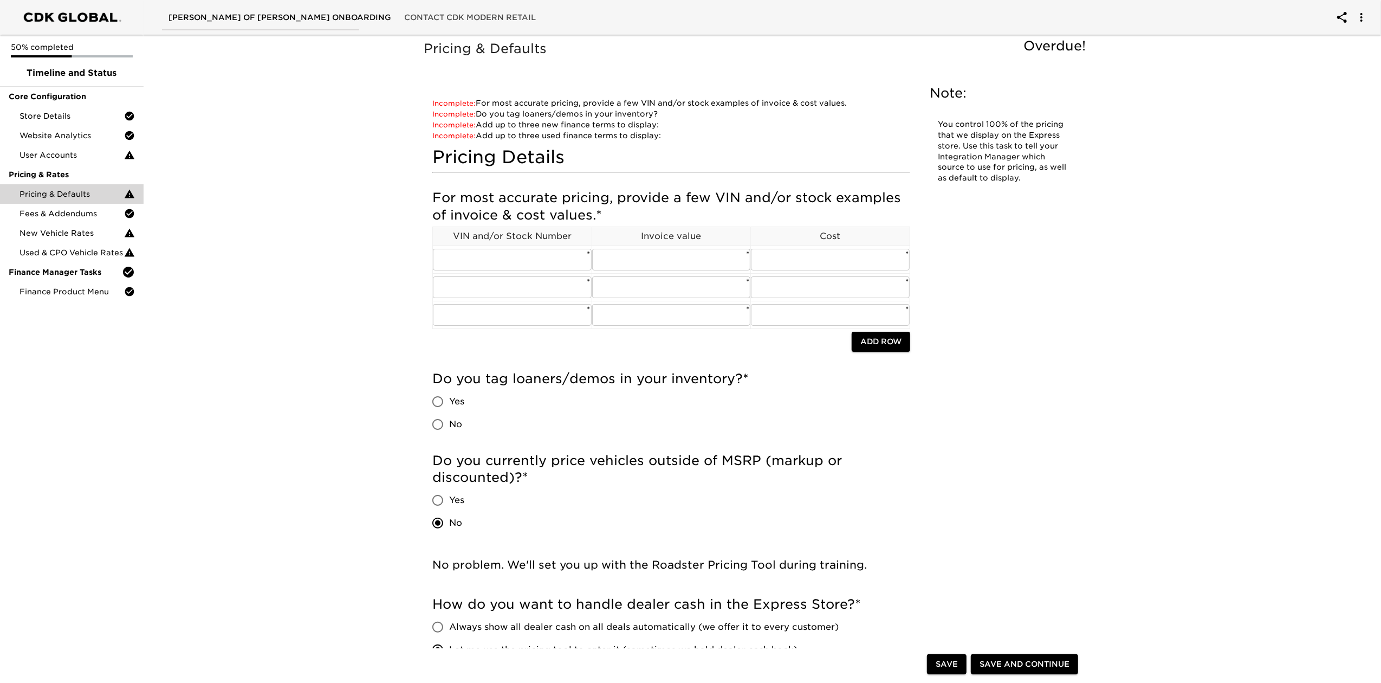
click at [451, 430] on span "No" at bounding box center [455, 424] width 13 height 13
click at [449, 430] on input "No" at bounding box center [437, 424] width 23 height 23
radio input "true"
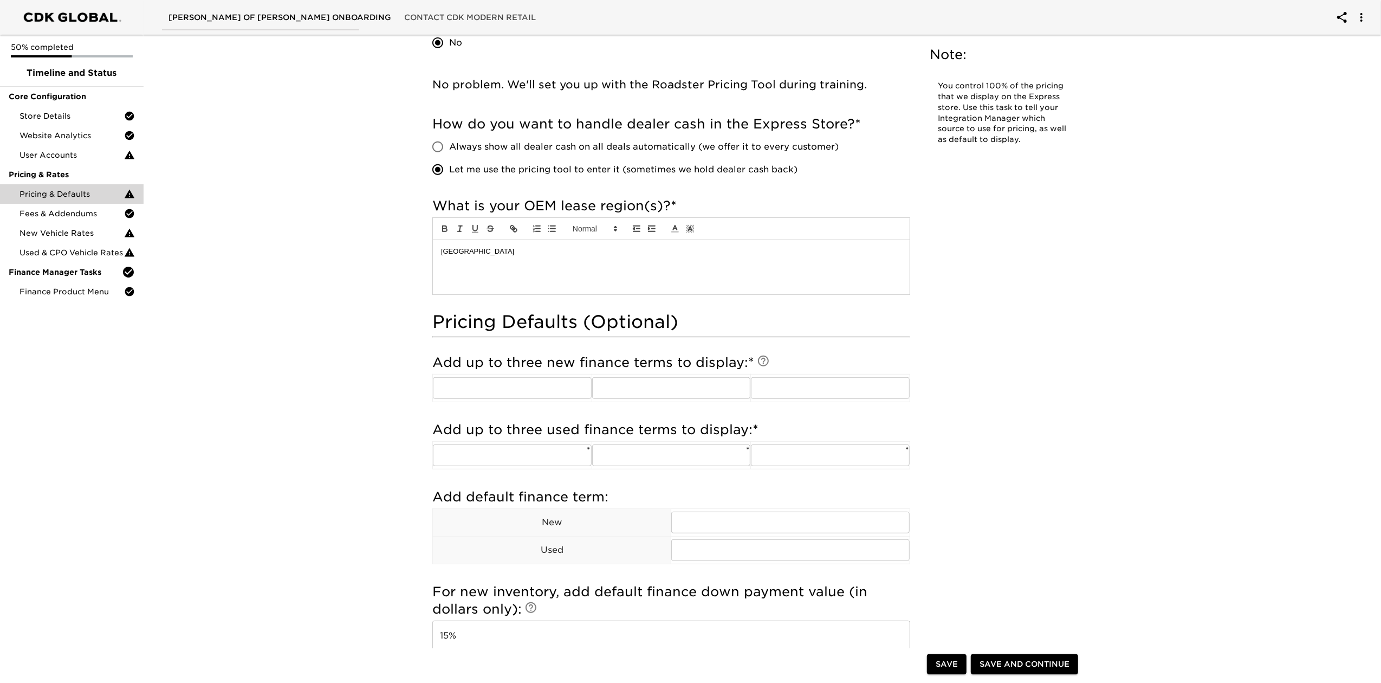
scroll to position [506, 0]
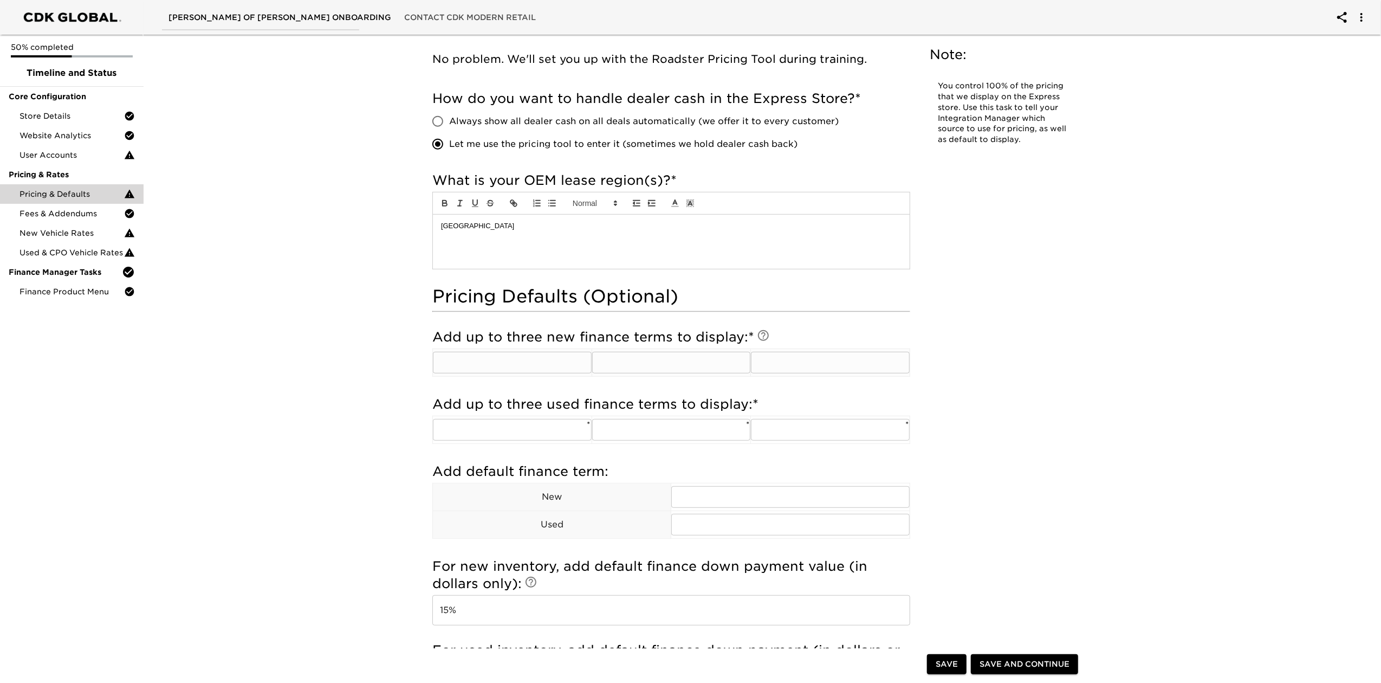
click at [535, 366] on input "text" at bounding box center [512, 363] width 159 height 22
type input "60"
type input "72"
type input "84"
click at [564, 435] on input "text" at bounding box center [512, 430] width 159 height 22
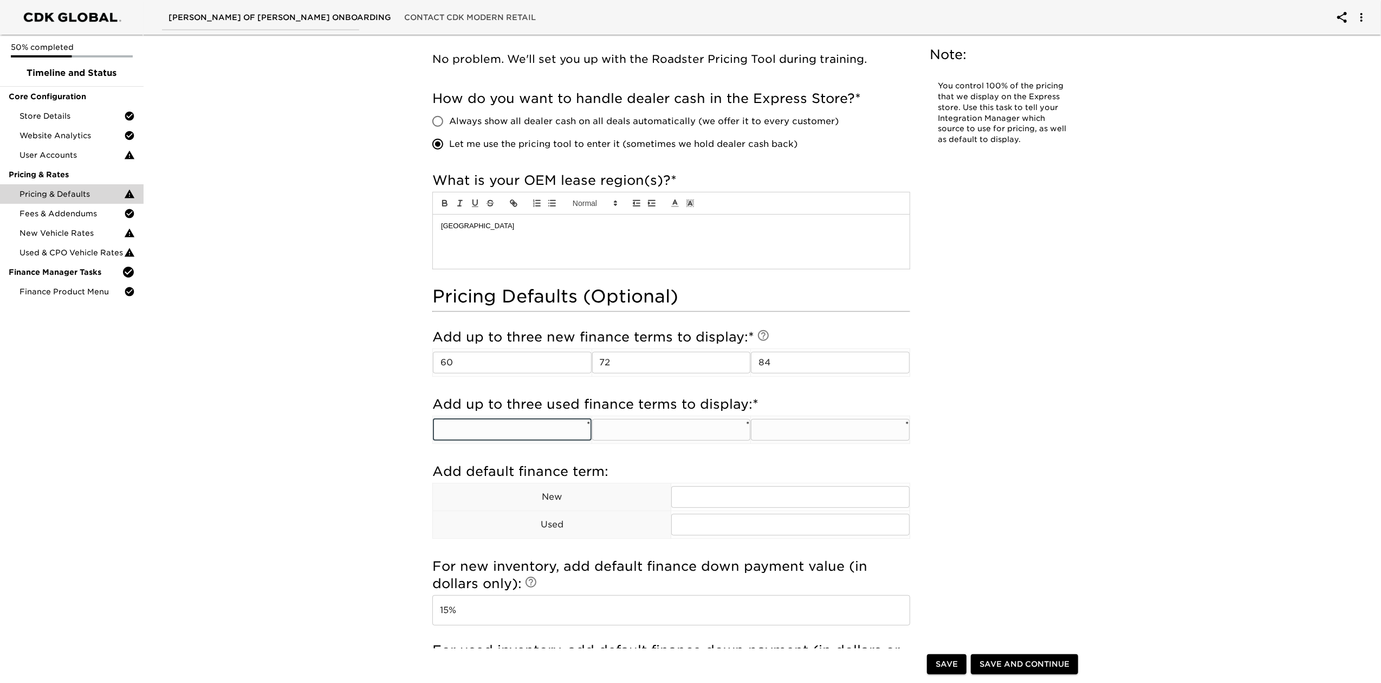
click at [564, 435] on input "text" at bounding box center [512, 430] width 159 height 22
type input "60"
type input "72"
type input "75"
drag, startPoint x: 645, startPoint y: 435, endPoint x: 545, endPoint y: 438, distance: 100.3
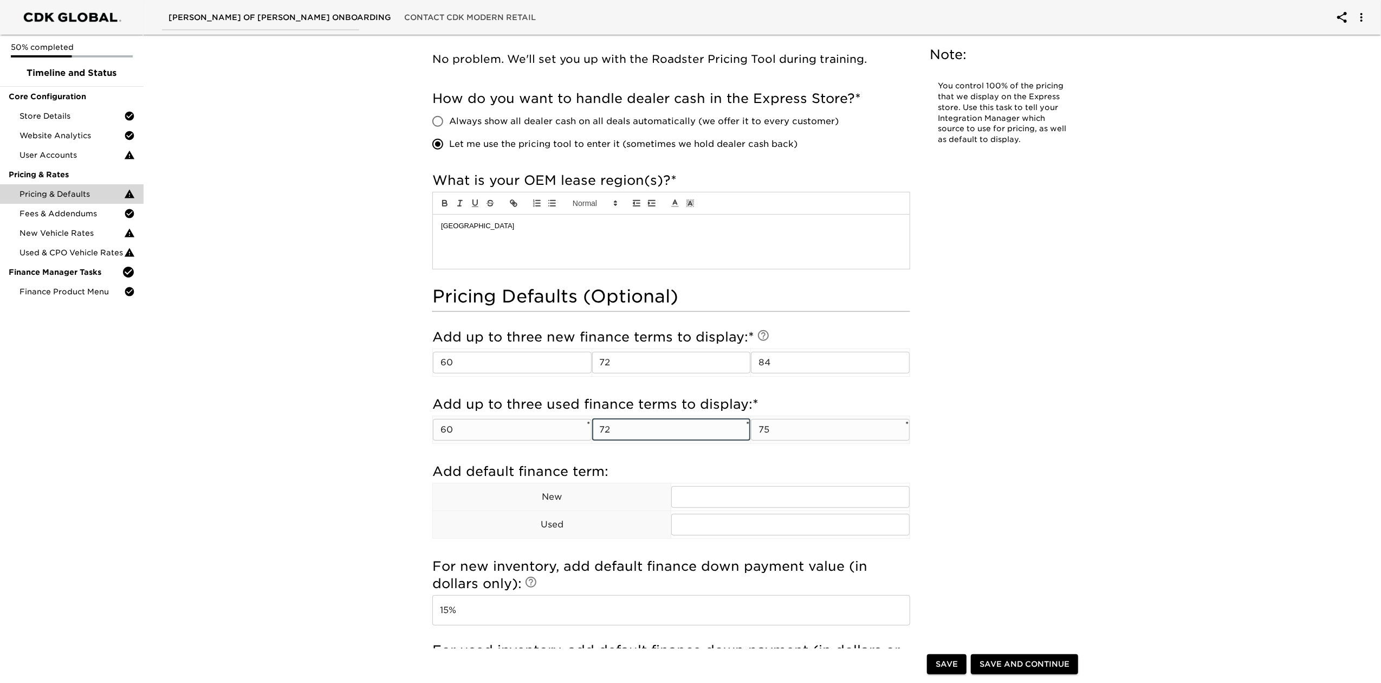
click at [545, 438] on tr "60 ​ * 72 ​ * 75 ​ *" at bounding box center [671, 430] width 477 height 28
type input "66"
type input "72"
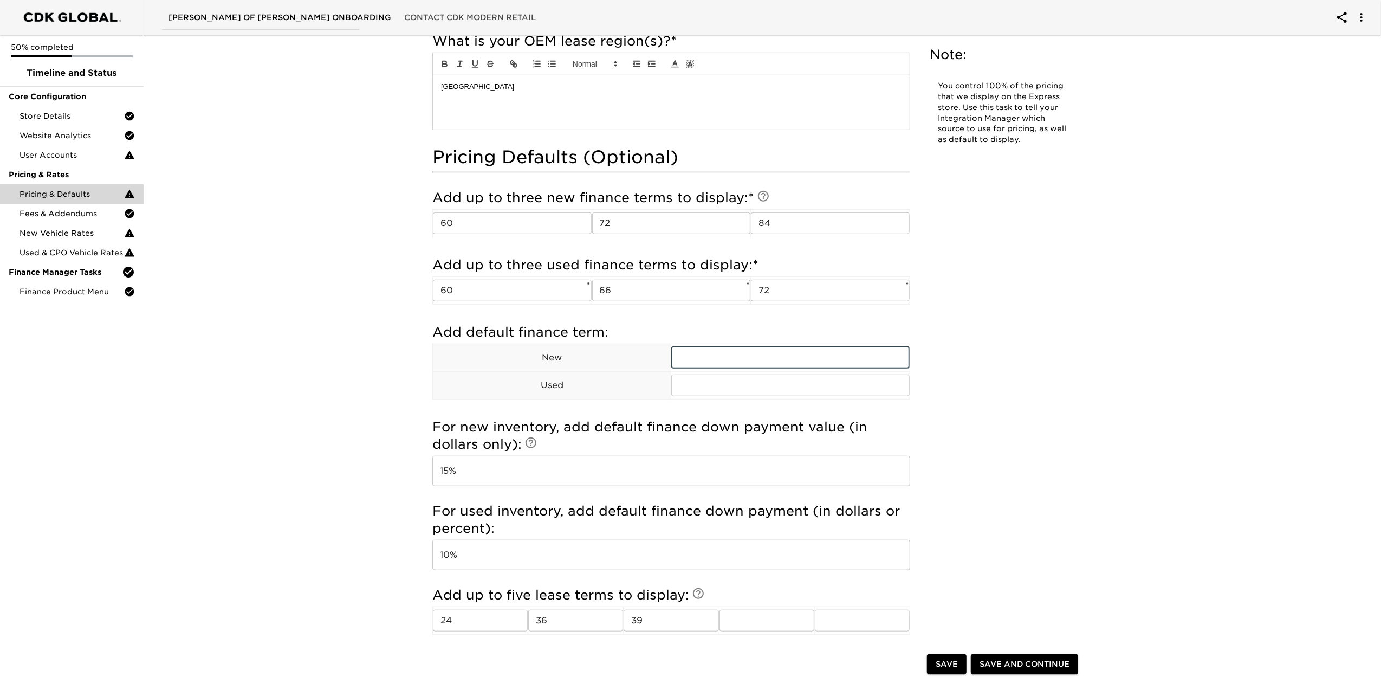
scroll to position [650, 0]
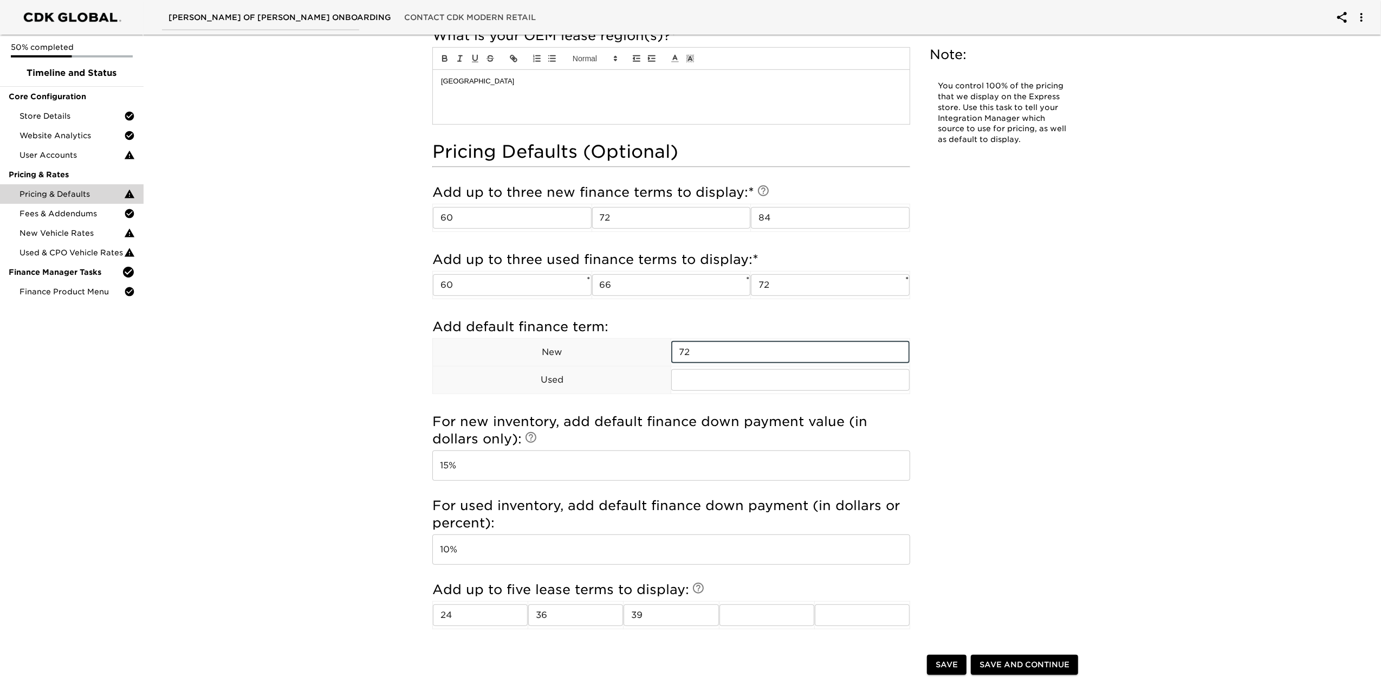
type input "72"
click at [1143, 417] on div "Pricing & Defaults Overdue! Note: You control 100% of the pricing that we displ…" at bounding box center [758, 225] width 1242 height 1691
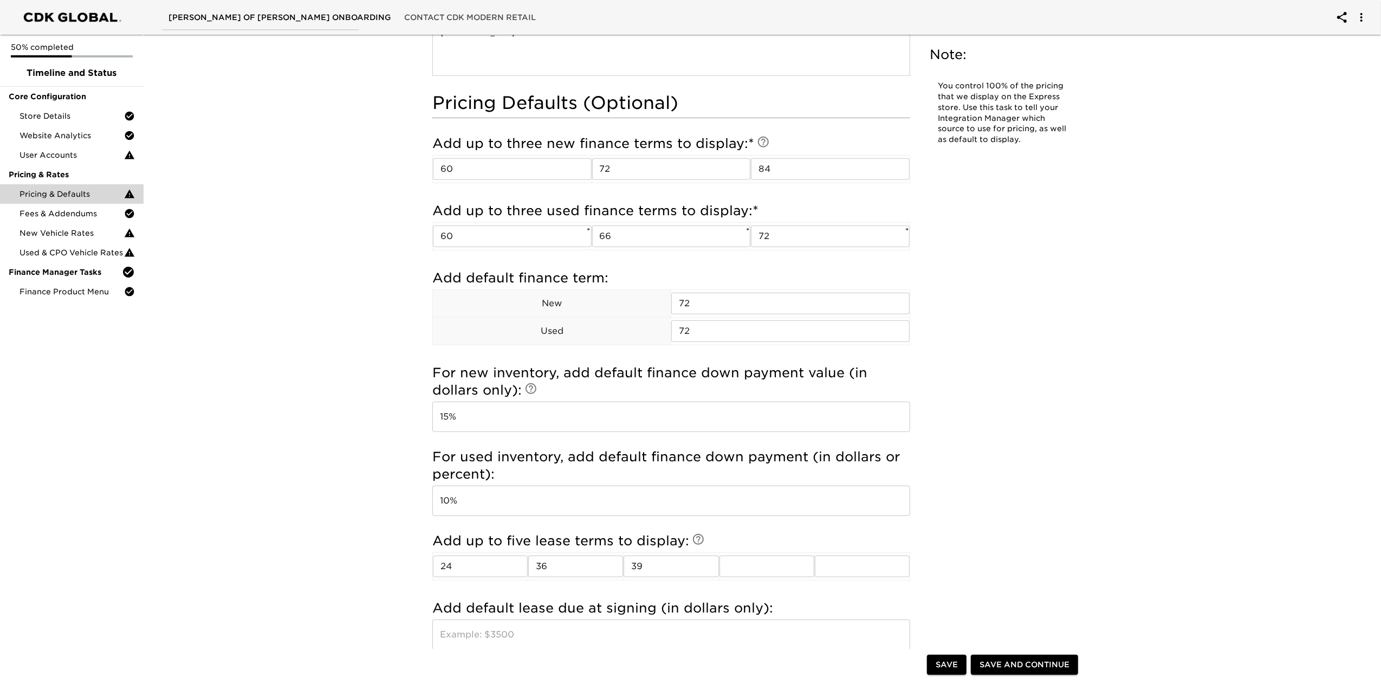
scroll to position [722, 0]
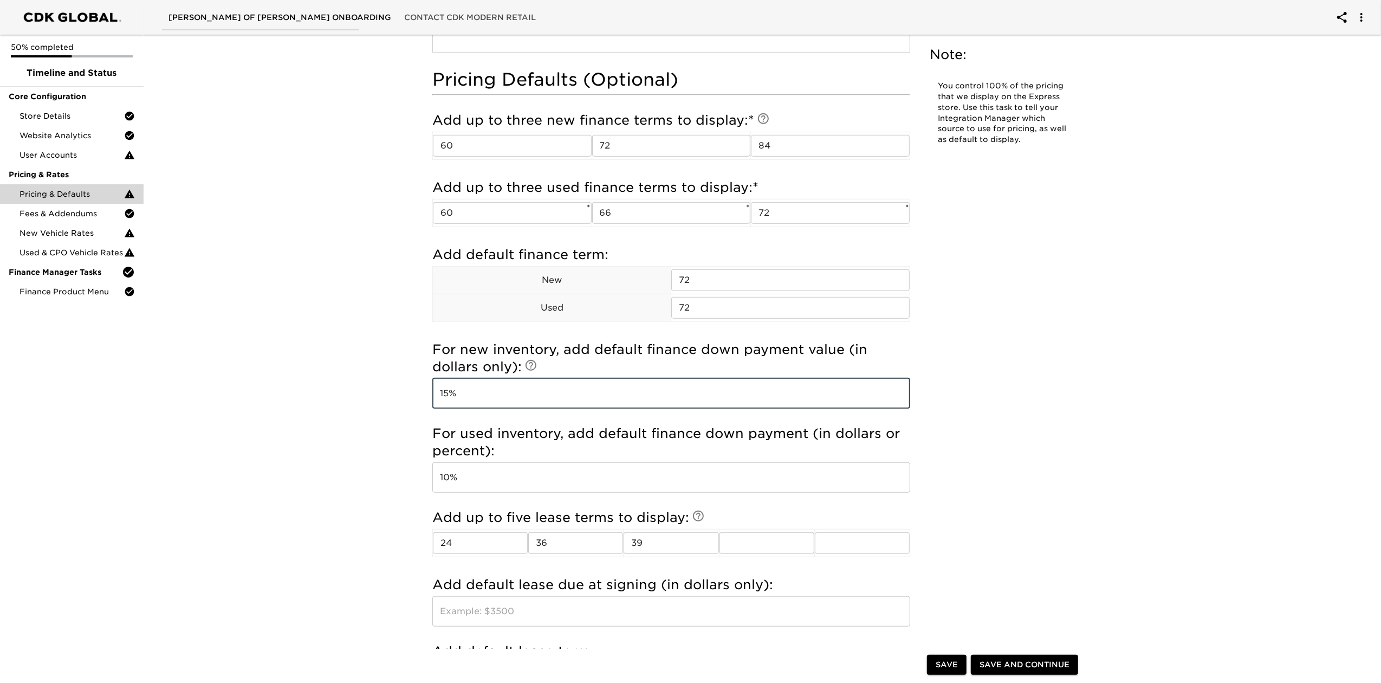
drag, startPoint x: 458, startPoint y: 392, endPoint x: 418, endPoint y: 398, distance: 40.5
click at [411, 401] on div "Pricing & Defaults Overdue! Note: You control 100% of the pricing that we displ…" at bounding box center [758, 158] width 694 height 1681
type input "20"
drag, startPoint x: 454, startPoint y: 379, endPoint x: 466, endPoint y: 477, distance: 98.3
click at [465, 477] on input "10%" at bounding box center [671, 477] width 478 height 30
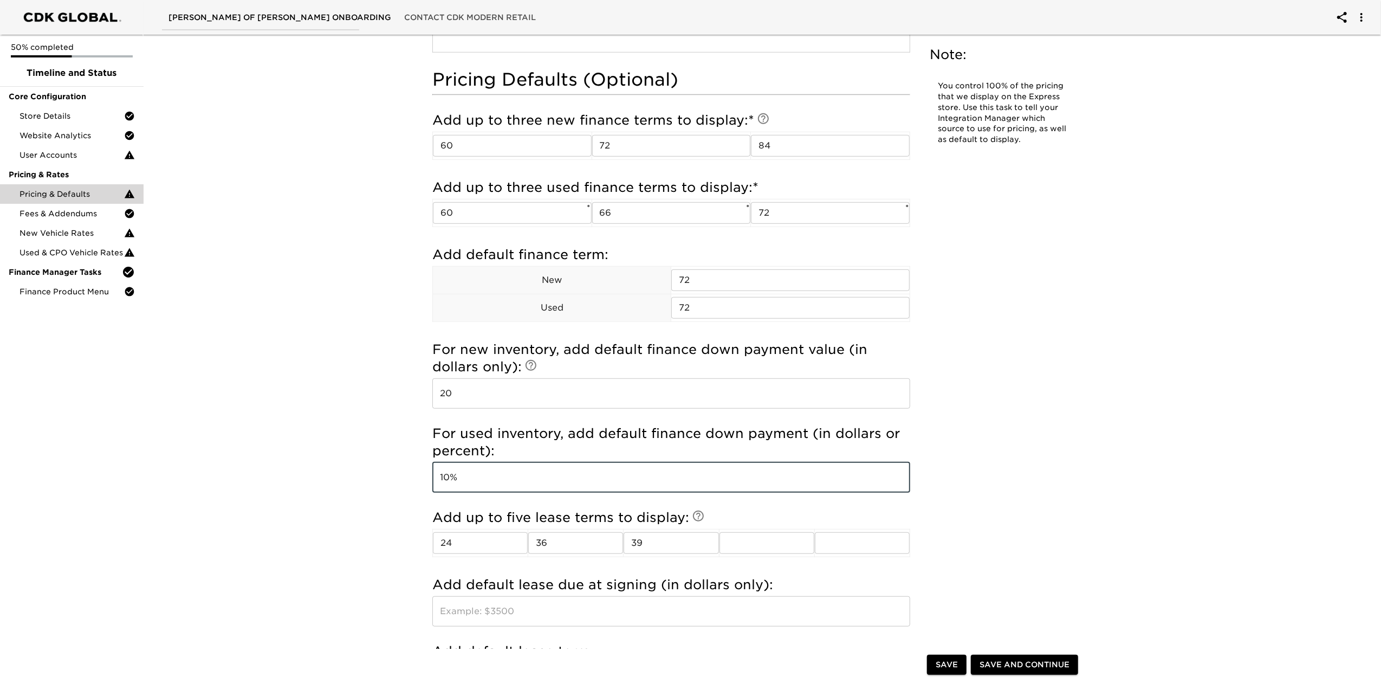
drag, startPoint x: 476, startPoint y: 484, endPoint x: 391, endPoint y: 501, distance: 86.6
click at [391, 501] on div "Pricing & Defaults Overdue! Note: You control 100% of the pricing that we displ…" at bounding box center [758, 153] width 1242 height 1691
type input "20"
click at [404, 503] on div "Pricing & Defaults Overdue! Note: You control 100% of the pricing that we displ…" at bounding box center [758, 153] width 1242 height 1691
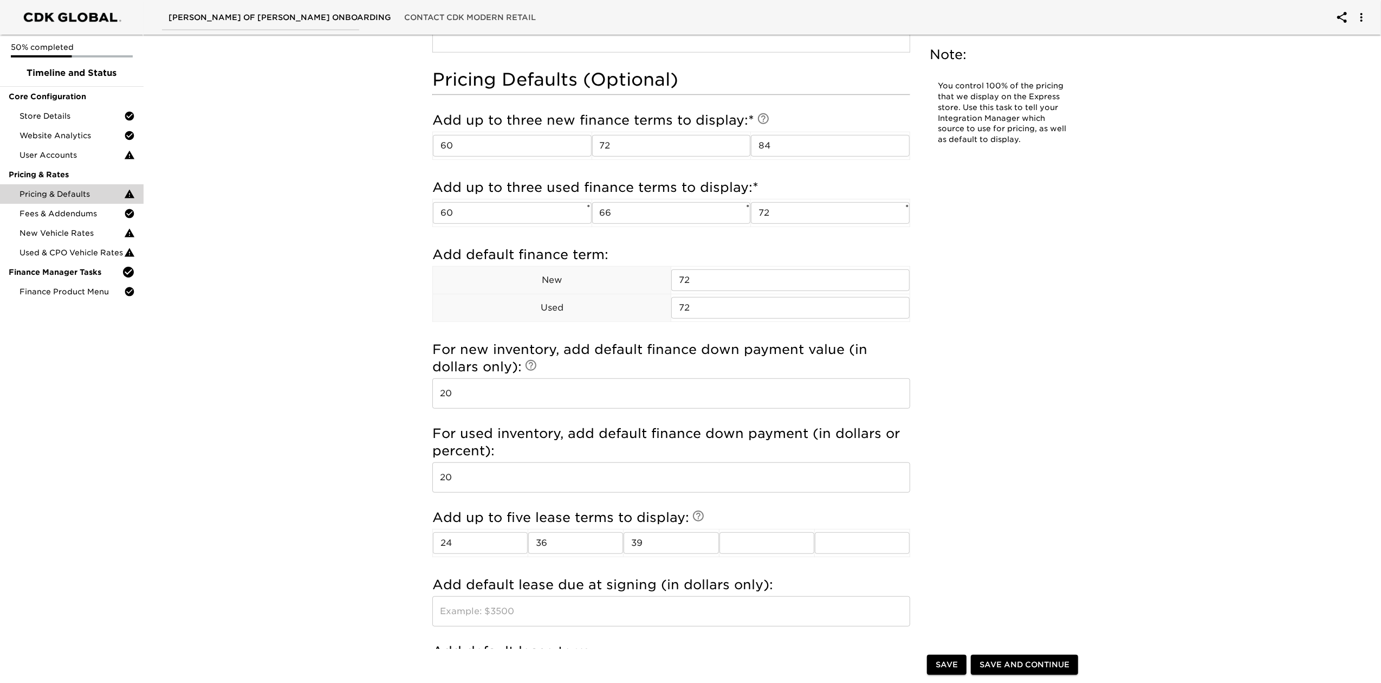
click at [560, 398] on input "20" at bounding box center [671, 393] width 478 height 30
type input "20%"
click at [528, 496] on div "For used inventory, add default finance down payment (in dollars or percent): 2…" at bounding box center [671, 461] width 478 height 84
click at [526, 491] on input "20" at bounding box center [671, 477] width 478 height 30
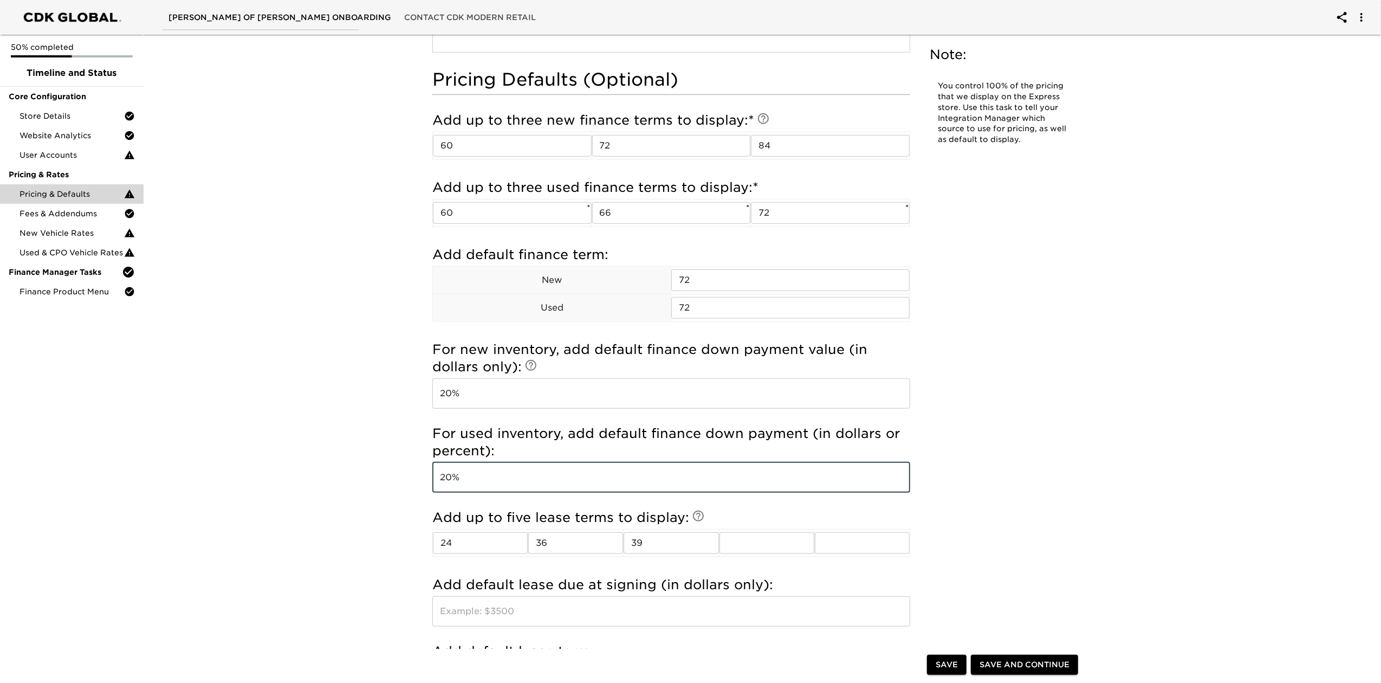
type input "20%"
click at [986, 462] on div "Pricing & Defaults Overdue! Note: You control 100% of the pricing that we displ…" at bounding box center [758, 62] width 672 height 1493
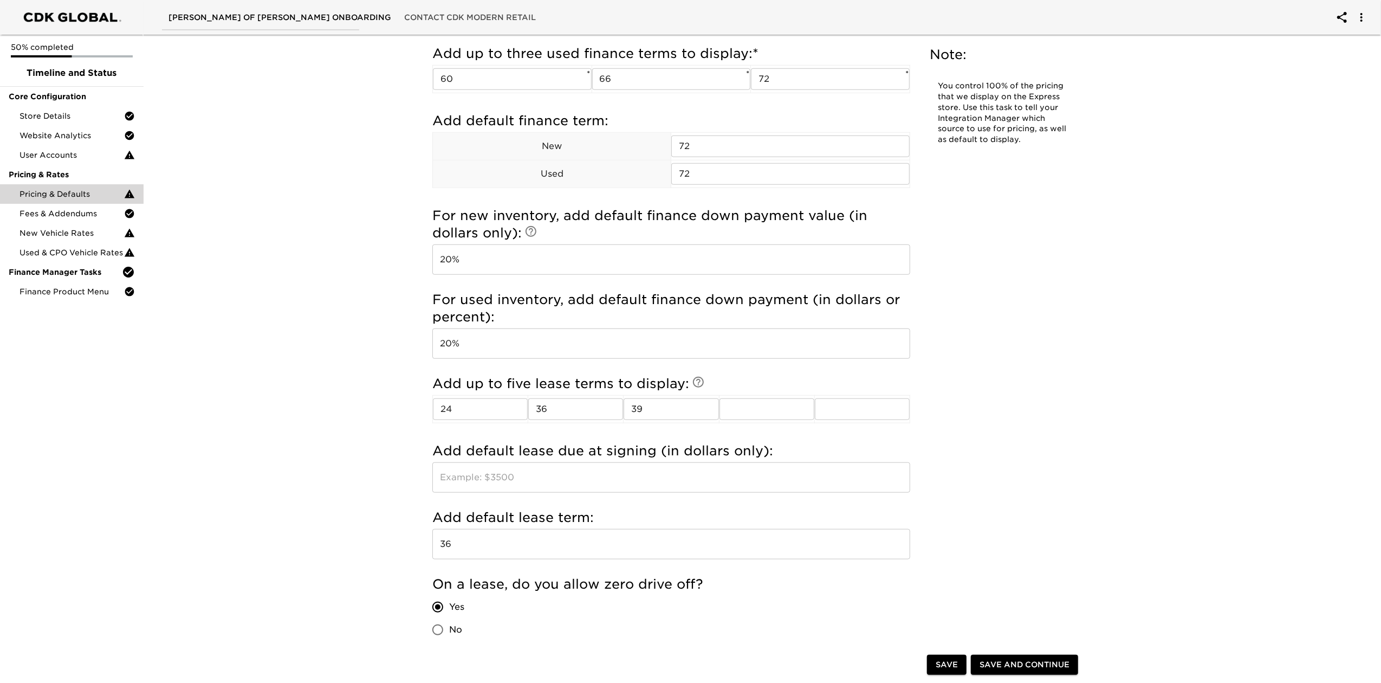
scroll to position [939, 0]
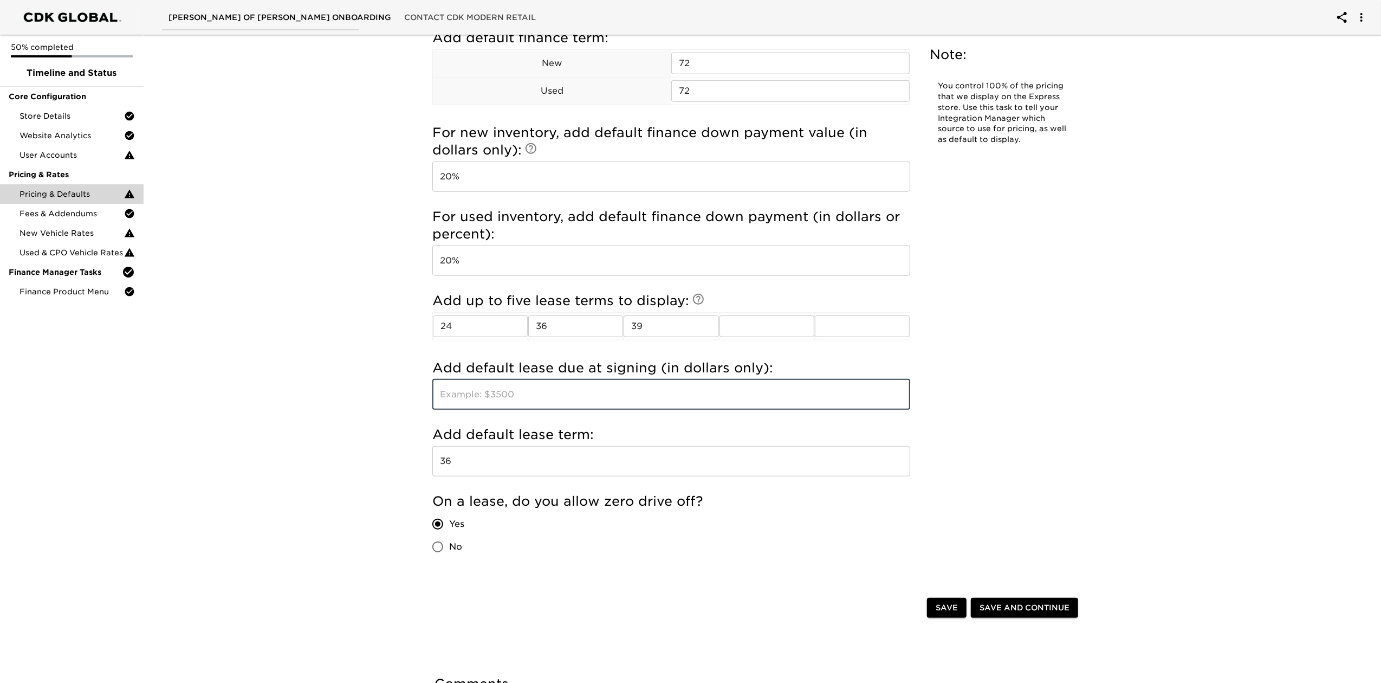
click at [656, 393] on input "text" at bounding box center [671, 394] width 478 height 30
type input "0"
click at [676, 603] on div at bounding box center [682, 609] width 490 height 22
click at [1061, 615] on span "Save and Continue" at bounding box center [1025, 608] width 90 height 14
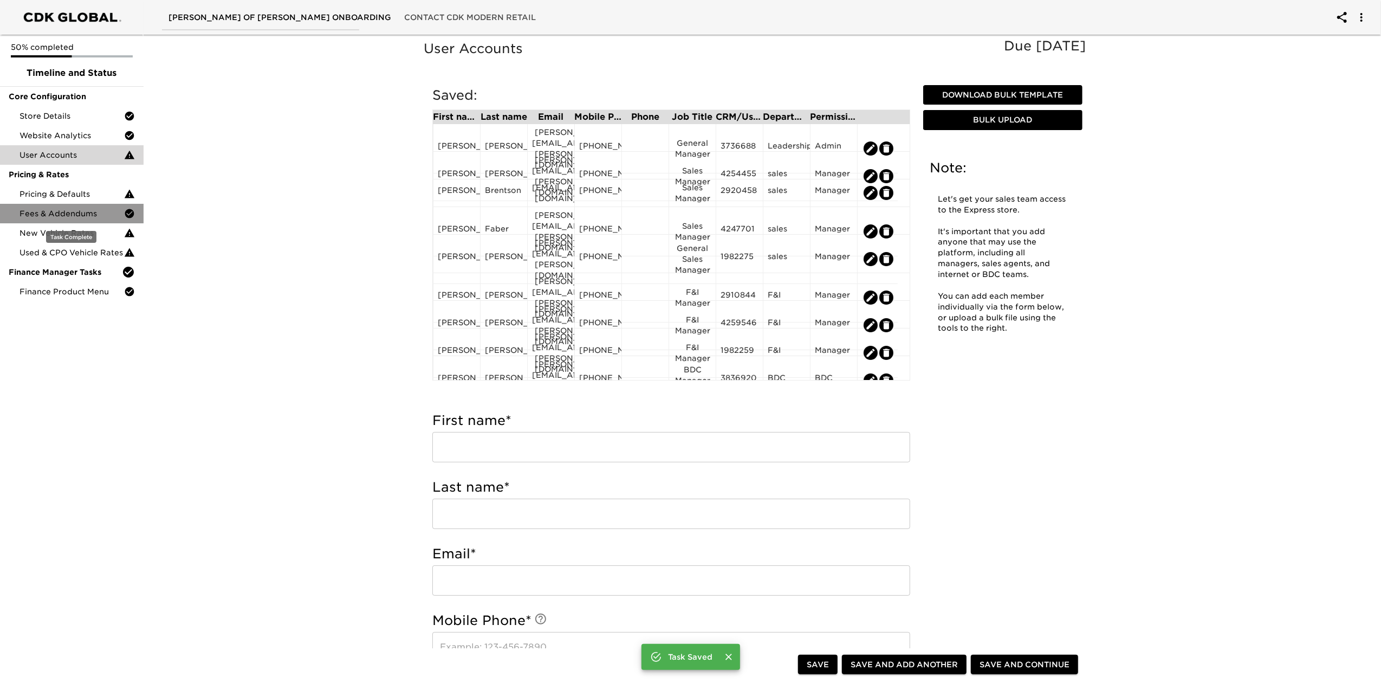
click at [69, 211] on span "Fees & Addendums" at bounding box center [72, 213] width 105 height 11
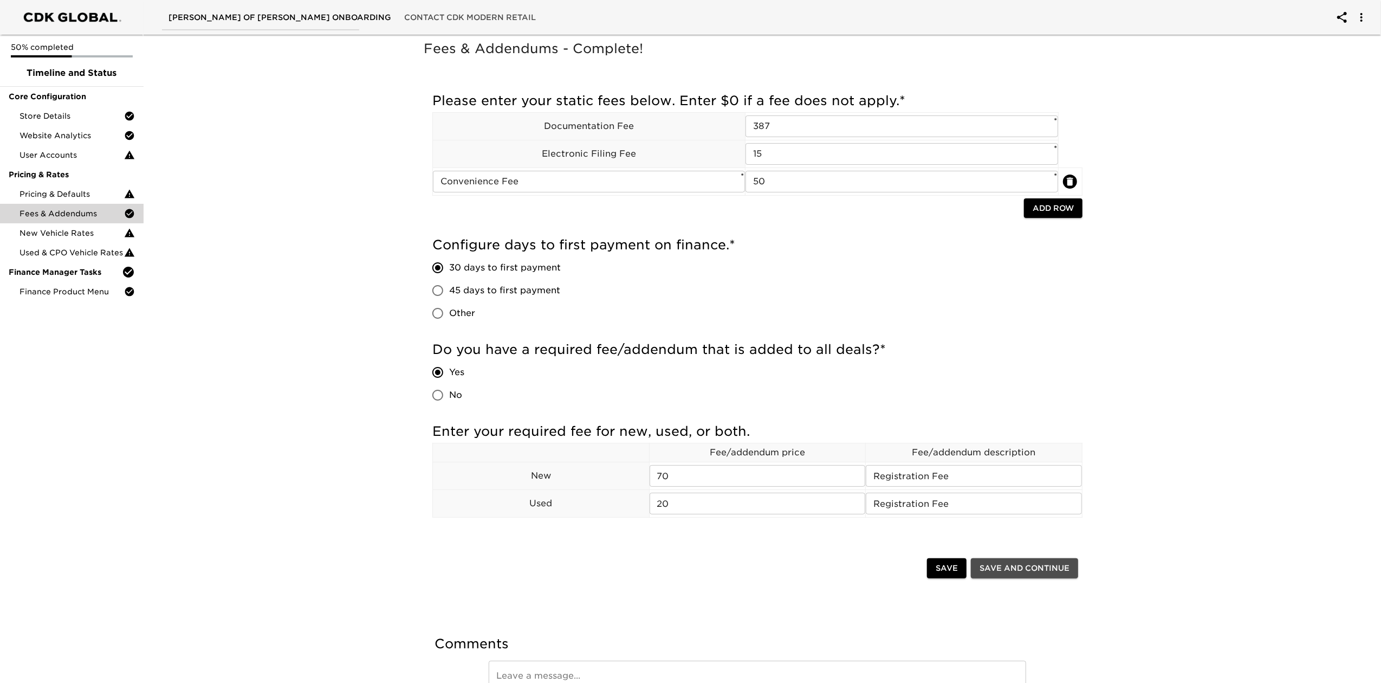
click at [1008, 573] on span "Save and Continue" at bounding box center [1025, 568] width 90 height 14
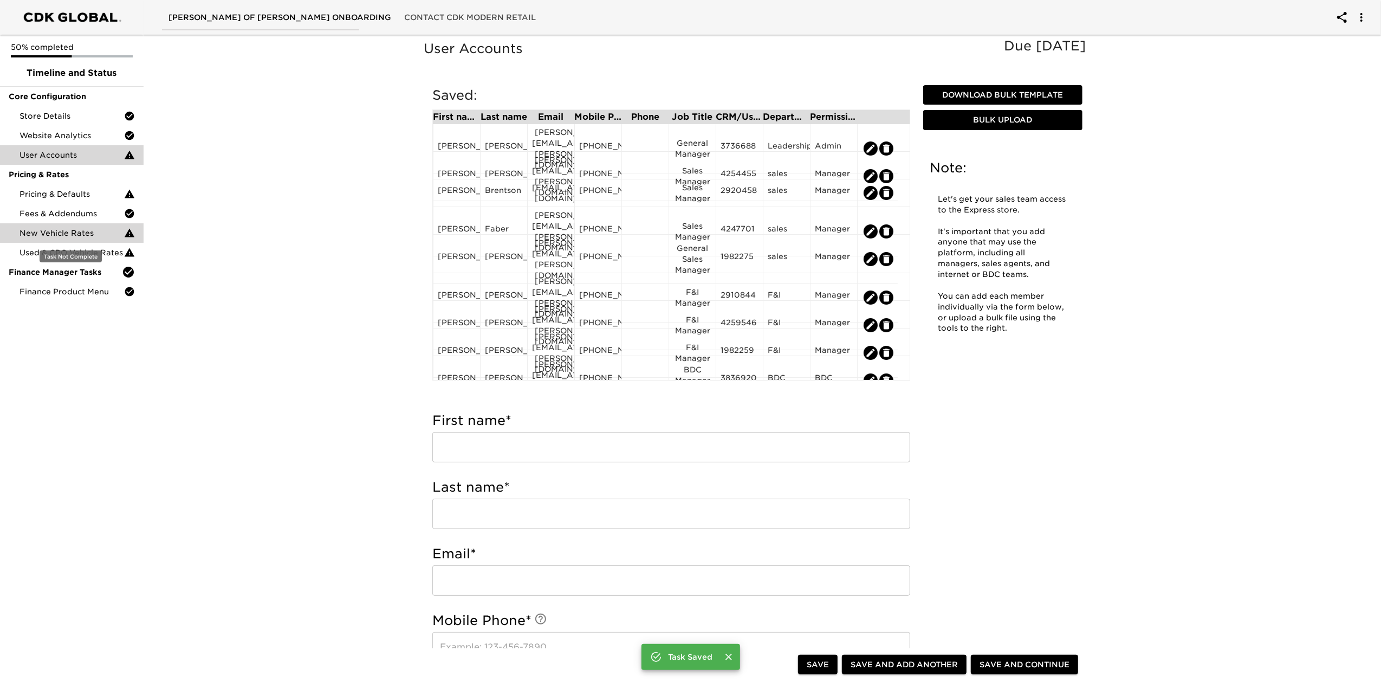
click at [92, 232] on span "New Vehicle Rates" at bounding box center [72, 233] width 105 height 11
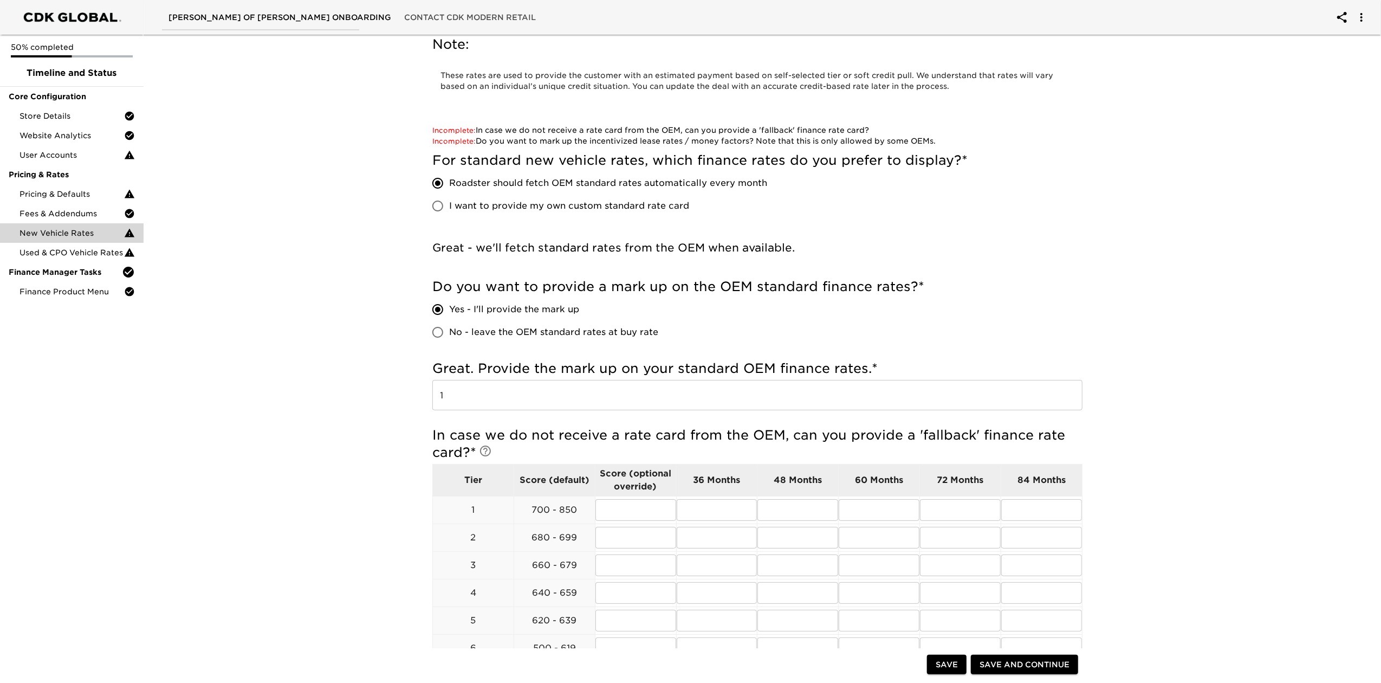
scroll to position [72, 0]
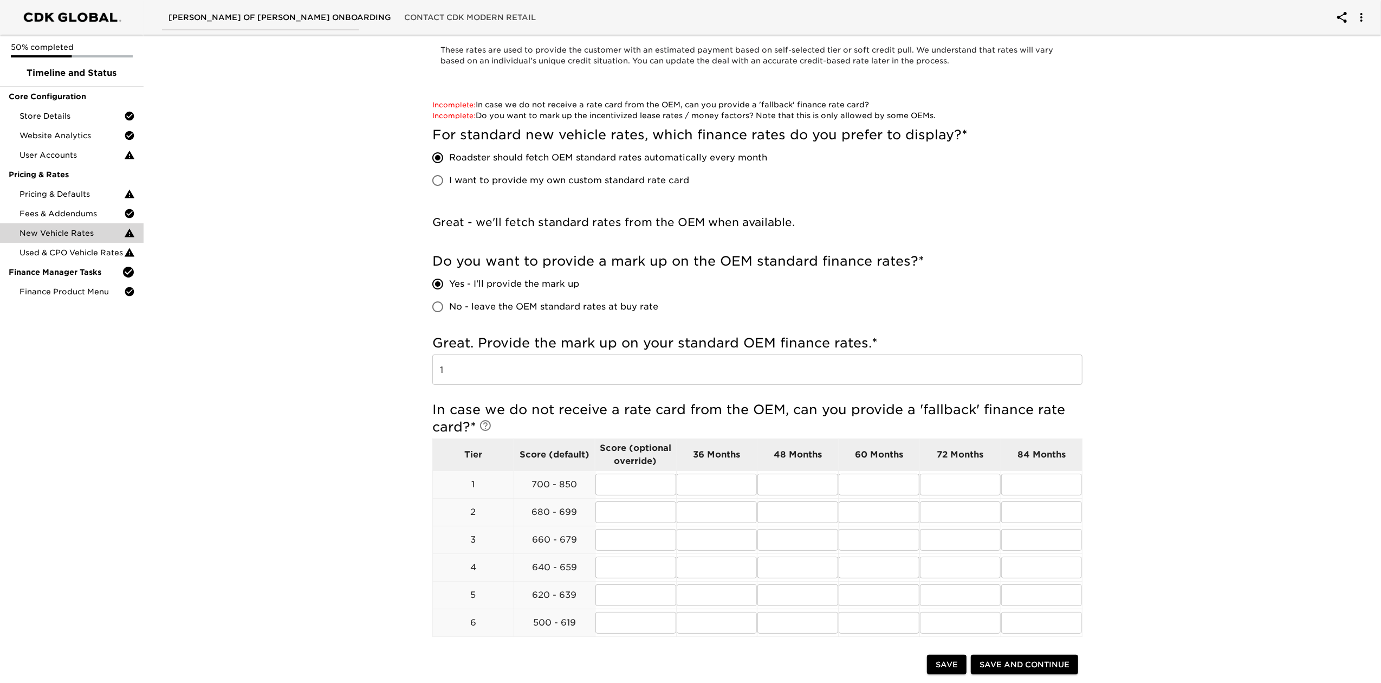
click at [476, 178] on span "I want to provide my own custom standard rate card" at bounding box center [569, 180] width 240 height 13
click at [449, 178] on input "I want to provide my own custom standard rate card" at bounding box center [437, 180] width 23 height 23
radio input "true"
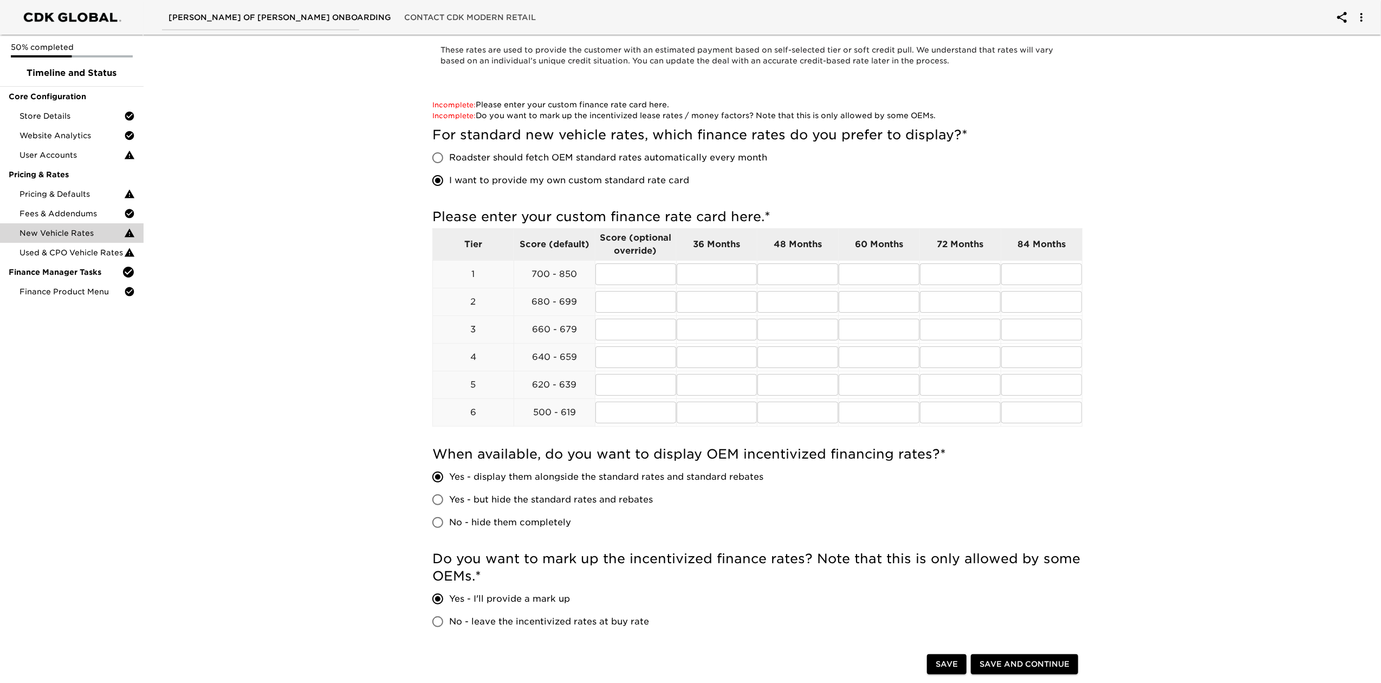
click at [501, 164] on label "Roadster should fetch OEM standard rates automatically every month" at bounding box center [596, 157] width 341 height 23
click at [449, 164] on input "Roadster should fetch OEM standard rates automatically every month" at bounding box center [437, 157] width 23 height 23
radio input "true"
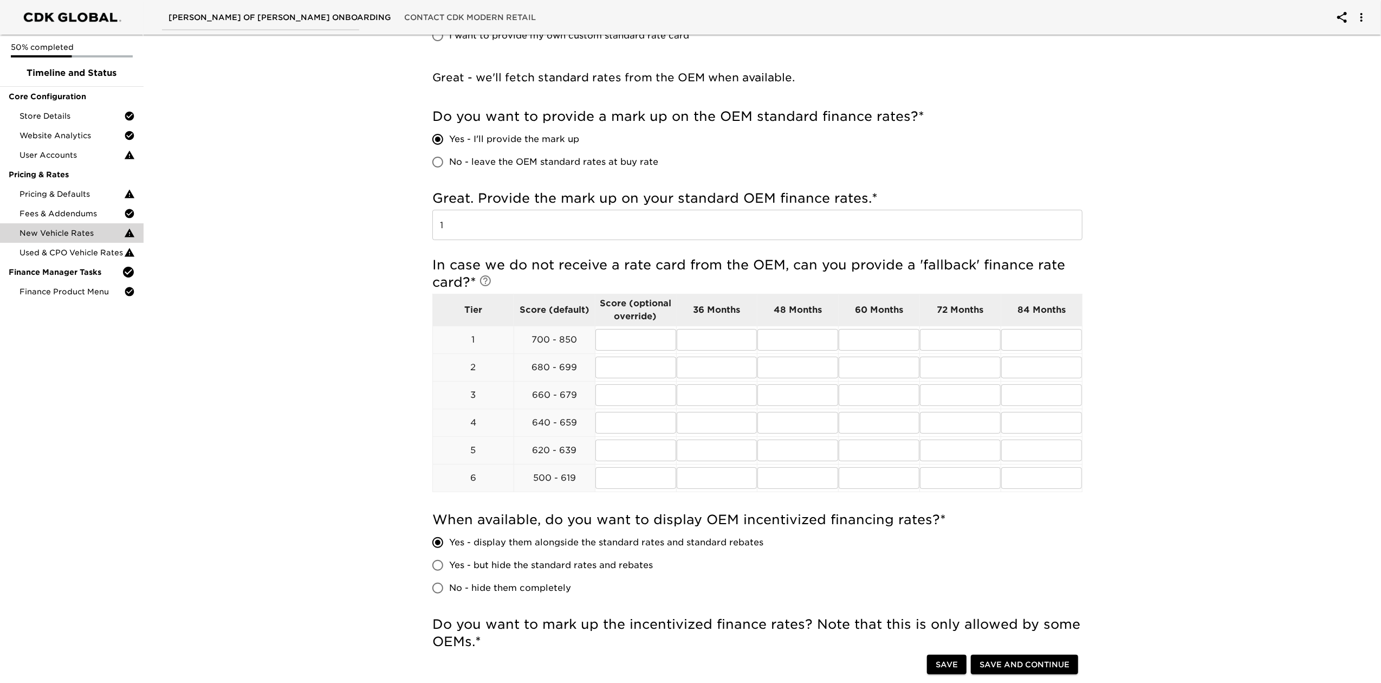
scroll to position [144, 0]
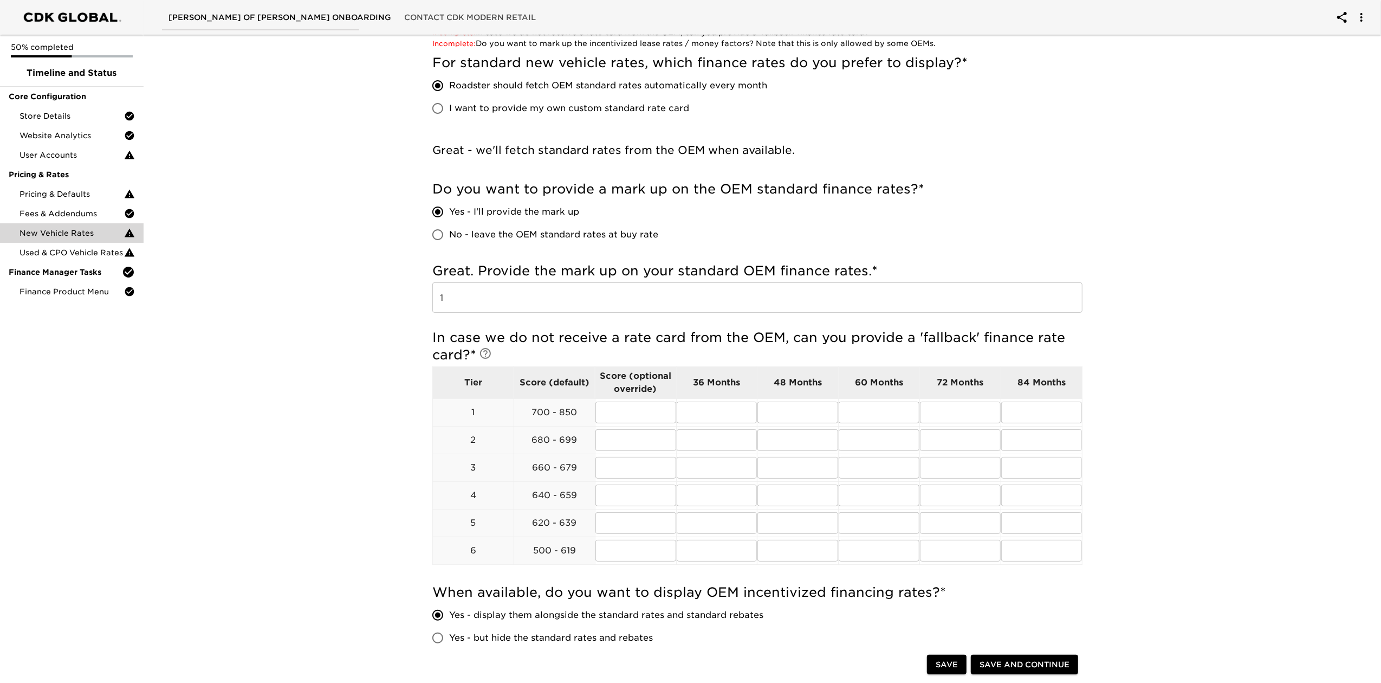
click at [477, 104] on span "I want to provide my own custom standard rate card" at bounding box center [569, 108] width 240 height 13
click at [449, 104] on input "I want to provide my own custom standard rate card" at bounding box center [437, 108] width 23 height 23
radio input "true"
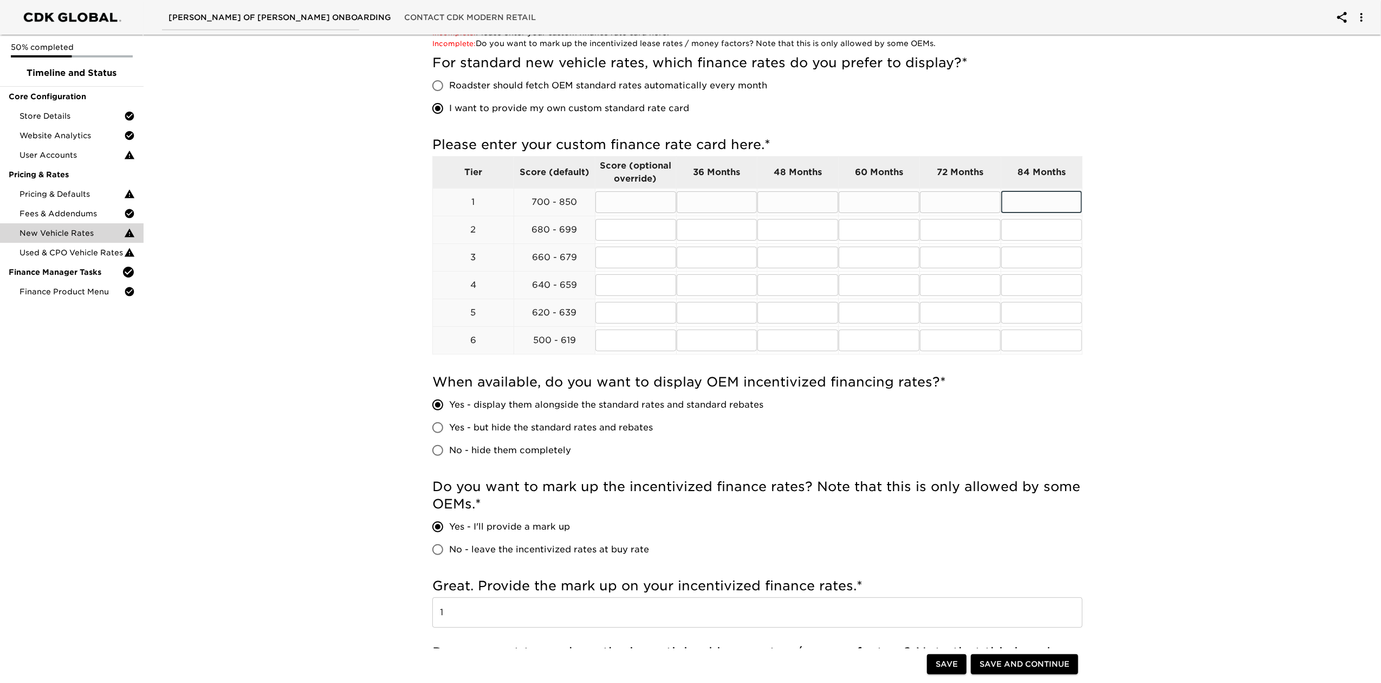
click at [1050, 201] on input "text" at bounding box center [1041, 202] width 81 height 22
click at [955, 193] on input "text" at bounding box center [960, 202] width 81 height 22
type input "7.9"
click at [936, 228] on input "text" at bounding box center [960, 230] width 81 height 22
type input "7.99"
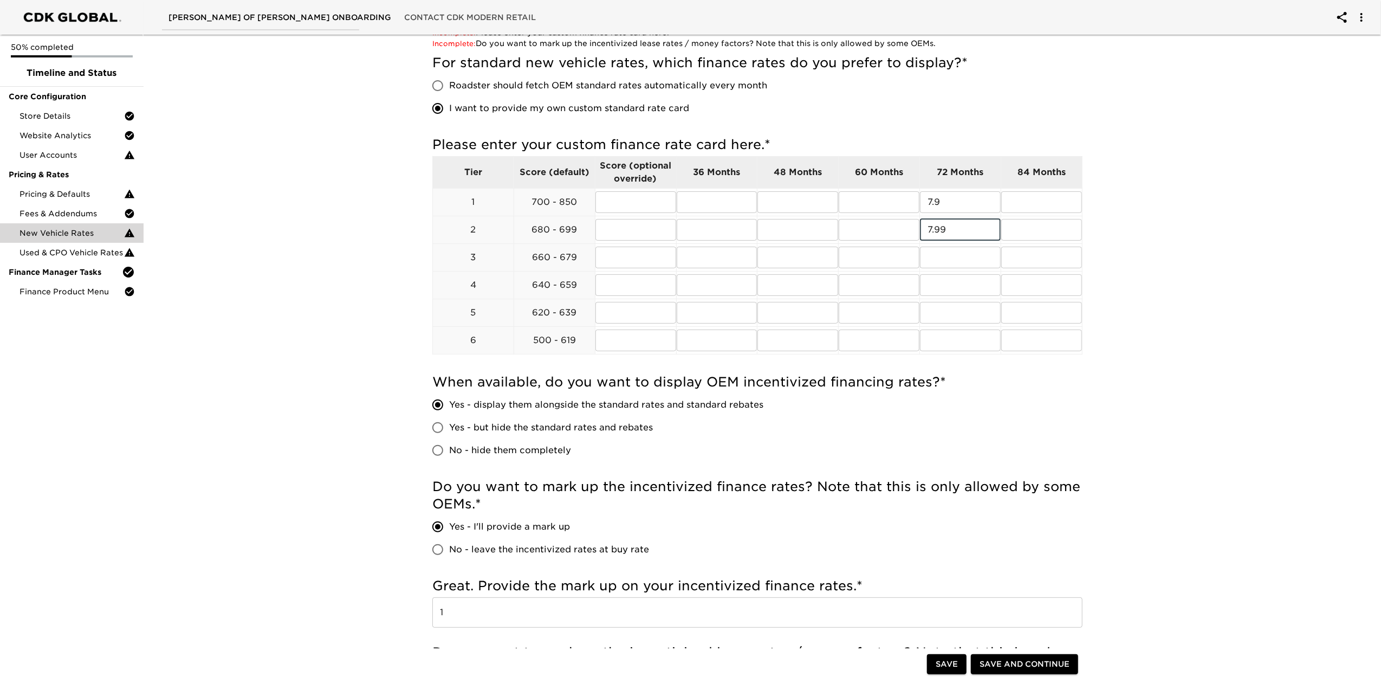
click at [1112, 257] on div "New Vehicle Rates Overdue! Note: These rates are used to provide the customer w…" at bounding box center [758, 417] width 1242 height 1062
click at [961, 204] on input "7.9" at bounding box center [960, 202] width 81 height 22
type input "7.99"
click at [1102, 222] on div "New Vehicle Rates Overdue! Note: These rates are used to provide the customer w…" at bounding box center [758, 422] width 694 height 1052
click at [954, 263] on input "text" at bounding box center [960, 258] width 81 height 22
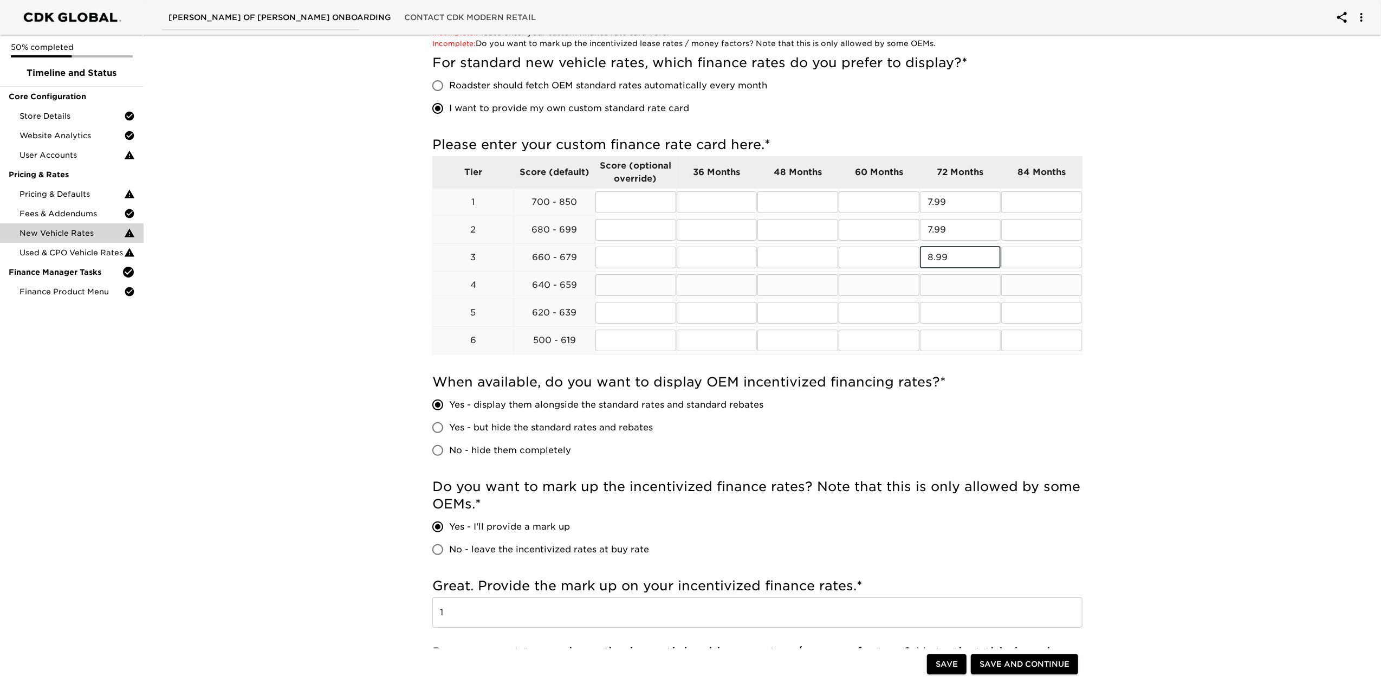
type input "8.99"
click at [961, 287] on input "text" at bounding box center [960, 285] width 81 height 22
type input "8.99"
click at [963, 310] on input "text" at bounding box center [960, 313] width 81 height 22
type input "9.99"
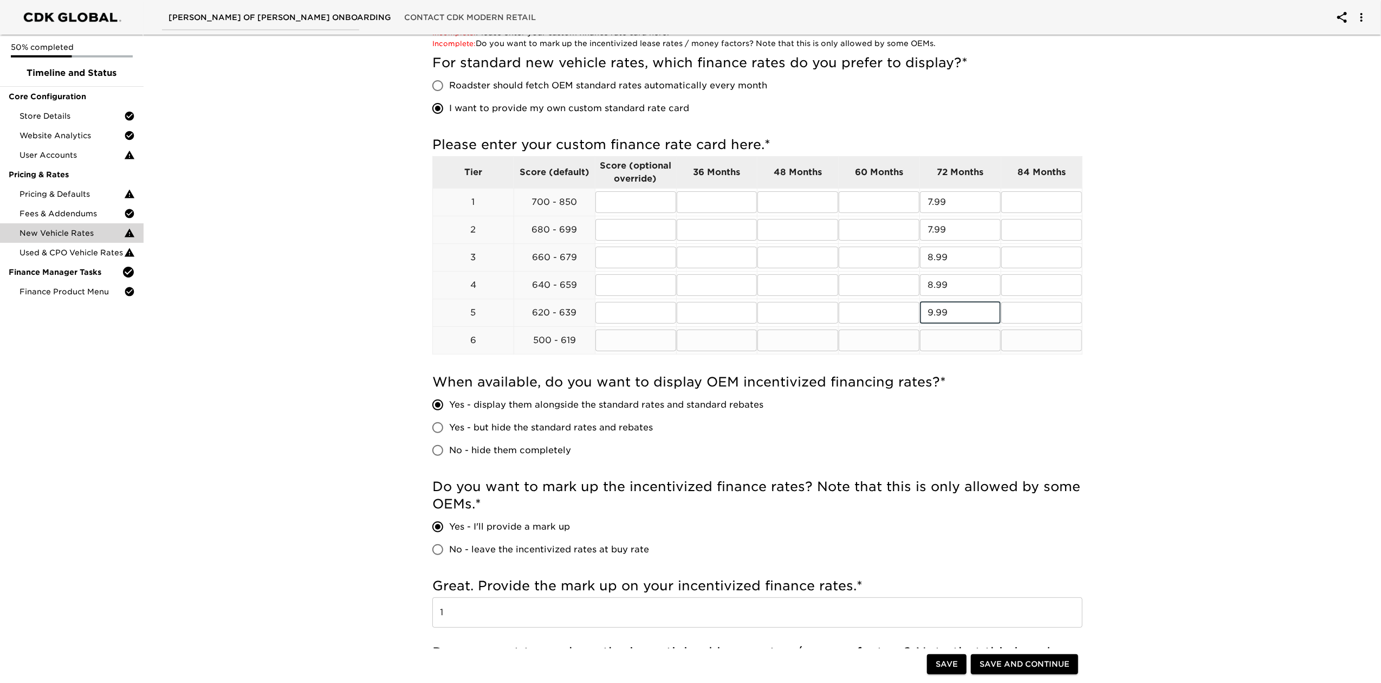
click at [968, 337] on input "text" at bounding box center [960, 340] width 81 height 22
click at [1000, 389] on h5 "When available, do you want to display OEM incentivized financing rates? *" at bounding box center [757, 381] width 650 height 17
drag, startPoint x: 979, startPoint y: 345, endPoint x: 896, endPoint y: 347, distance: 83.0
click at [896, 347] on tr "6 500 - 619 ​ ​ ​ ​ 10.99 ​ ​" at bounding box center [758, 340] width 650 height 28
click at [1035, 367] on div "Please enter your custom finance rate card here. * Tier Score (default) Score (…" at bounding box center [757, 249] width 650 height 237
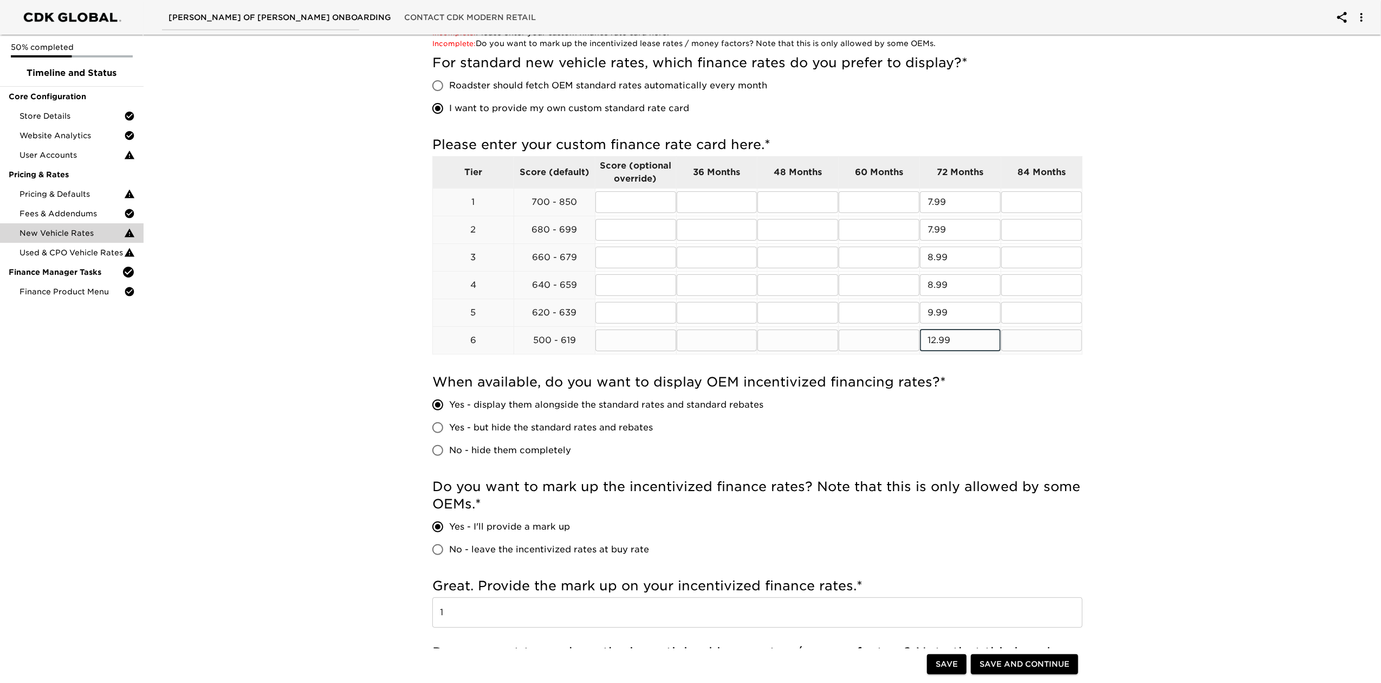
click at [956, 339] on input "12.99" at bounding box center [960, 340] width 81 height 22
drag, startPoint x: 959, startPoint y: 340, endPoint x: 923, endPoint y: 340, distance: 35.8
click at [923, 340] on input "12.99" at bounding box center [960, 340] width 81 height 22
click at [1005, 384] on h5 "When available, do you want to display OEM incentivized financing rates? *" at bounding box center [757, 381] width 650 height 17
drag, startPoint x: 971, startPoint y: 337, endPoint x: 792, endPoint y: 352, distance: 179.5
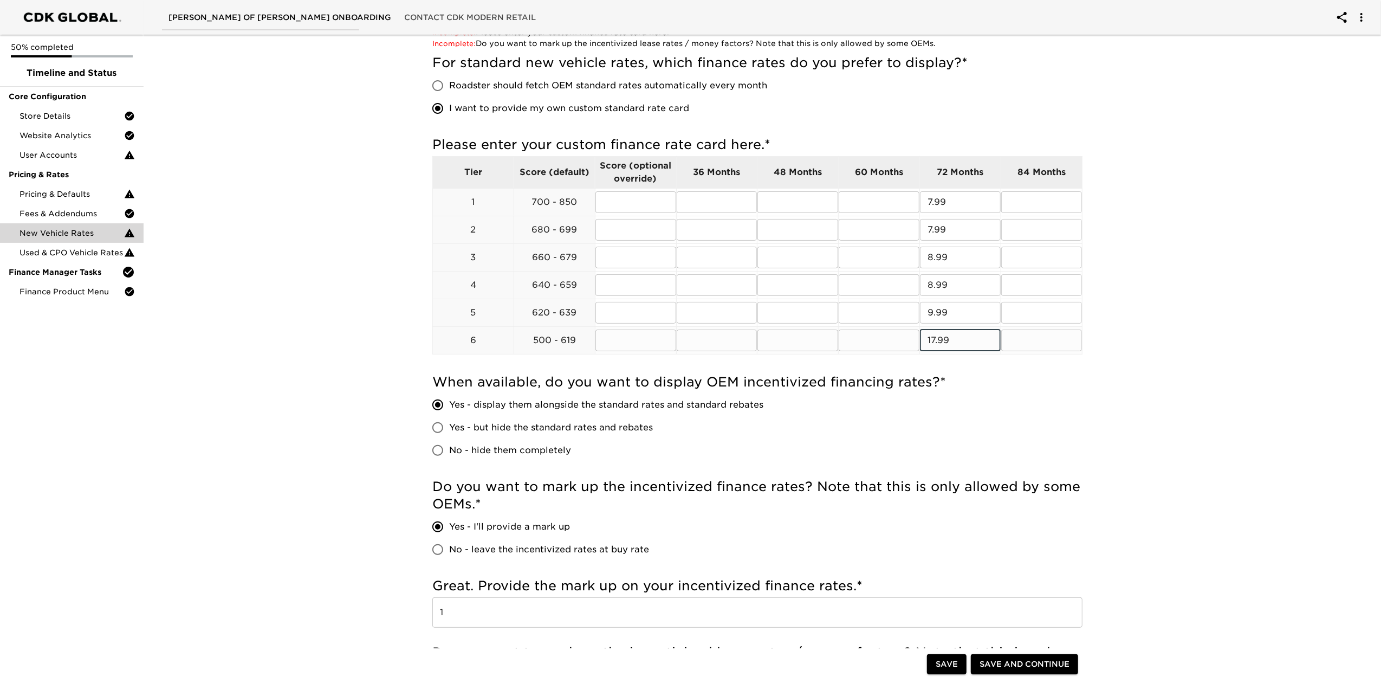
click at [792, 352] on tr "6 500 - 619 ​ ​ ​ ​ 17.99 ​ ​" at bounding box center [758, 340] width 650 height 28
type input "20.99"
click at [973, 370] on div "When available, do you want to display OEM incentivized financing rates? * Yes …" at bounding box center [757, 420] width 650 height 105
click at [618, 341] on input "text" at bounding box center [636, 340] width 81 height 22
click at [717, 338] on input "text" at bounding box center [717, 340] width 81 height 22
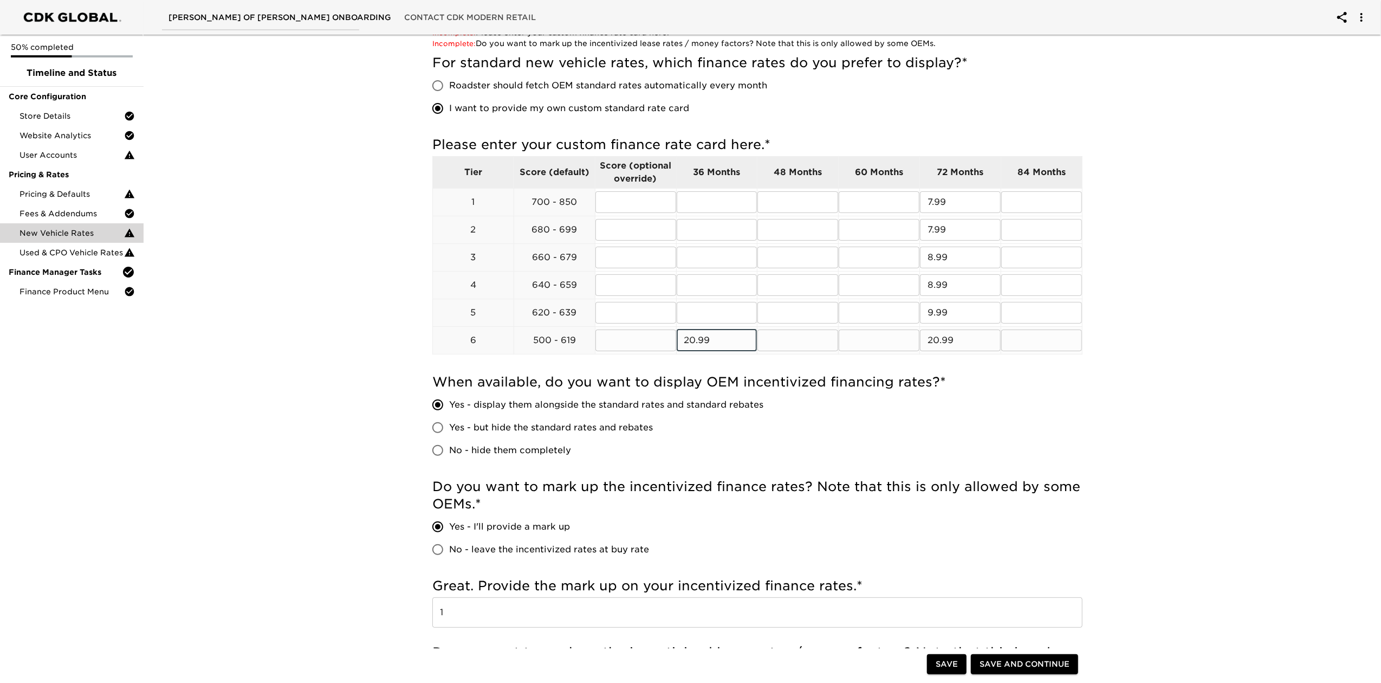
type input "20.99"
click at [806, 347] on input "text" at bounding box center [798, 340] width 81 height 22
type input "20.99"
click at [896, 326] on td "​" at bounding box center [879, 313] width 81 height 28
click at [891, 345] on input "text" at bounding box center [879, 340] width 81 height 22
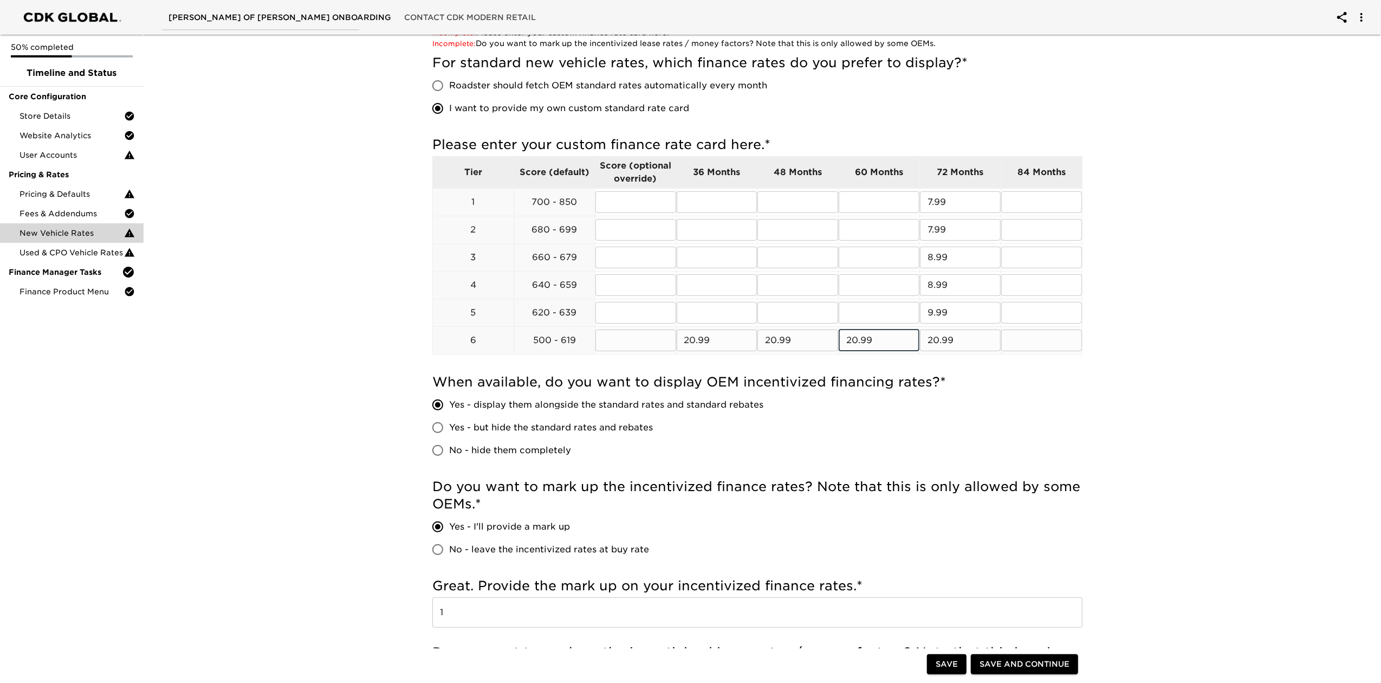
type input "20.99"
click at [1030, 344] on input "text" at bounding box center [1041, 340] width 81 height 22
type input "20.99"
click at [1049, 382] on h5 "When available, do you want to display OEM incentivized financing rates? *" at bounding box center [757, 381] width 650 height 17
click at [885, 196] on input "text" at bounding box center [879, 202] width 81 height 22
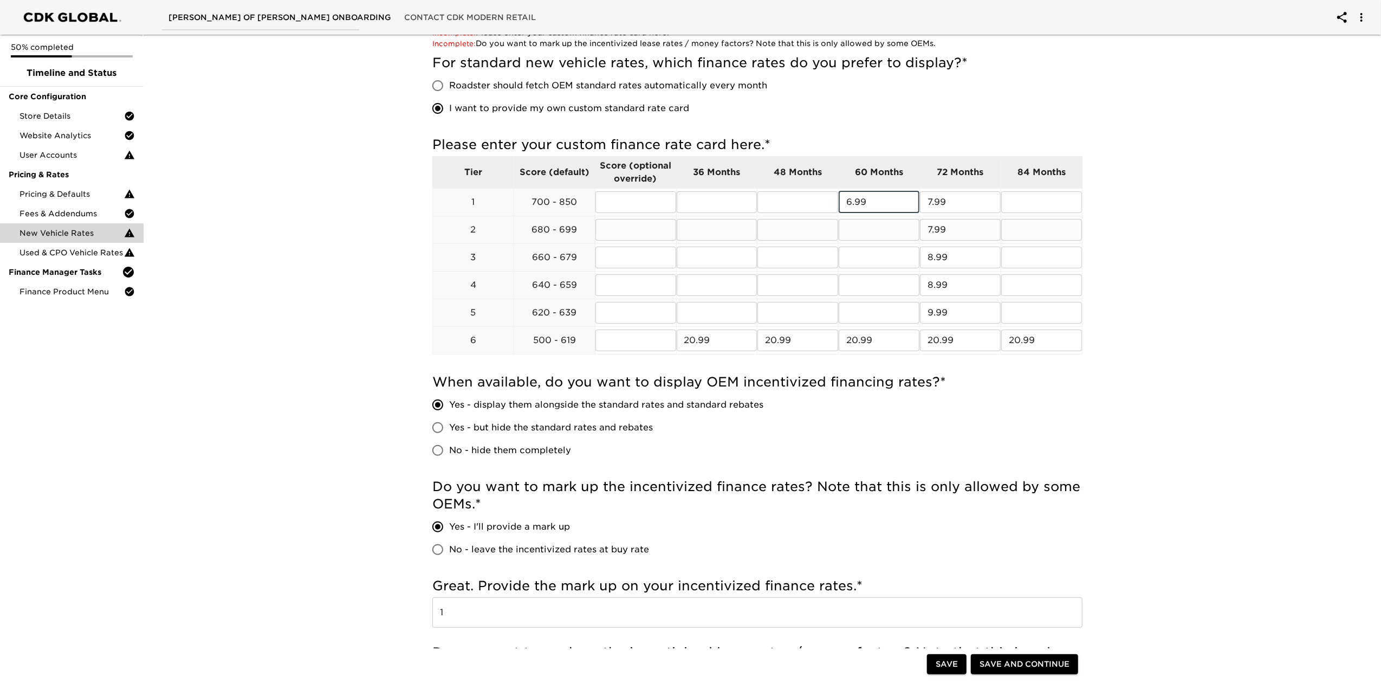
type input "6.99"
click at [889, 228] on input "text" at bounding box center [879, 230] width 81 height 22
type input "6"
click at [800, 189] on td "​" at bounding box center [798, 202] width 81 height 28
click at [794, 202] on input "text" at bounding box center [798, 202] width 81 height 22
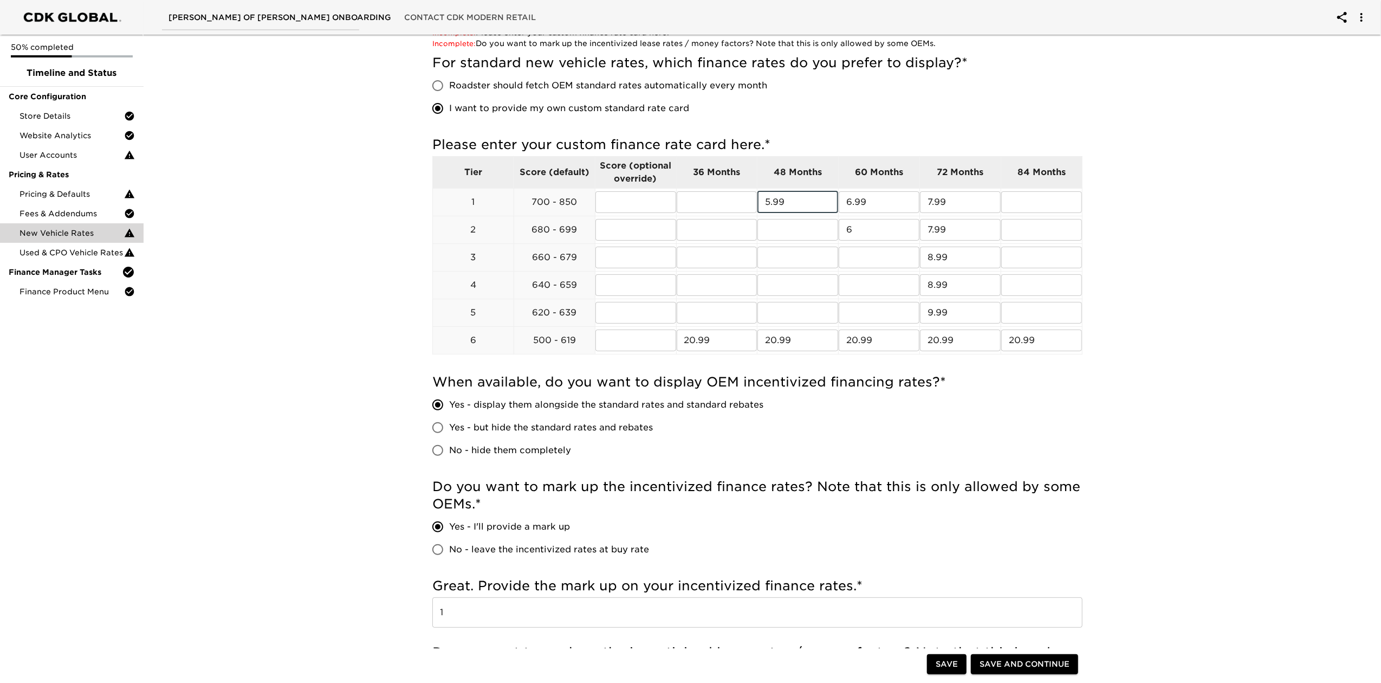
type input "5.99"
click at [857, 408] on div "When available, do you want to display OEM incentivized financing rates? * Yes …" at bounding box center [757, 417] width 650 height 88
click at [719, 192] on input "text" at bounding box center [717, 202] width 81 height 22
click at [1184, 311] on div "New Vehicle Rates Overdue! Note: These rates are used to provide the customer w…" at bounding box center [758, 417] width 1242 height 1062
click at [880, 236] on input "6" at bounding box center [879, 230] width 81 height 22
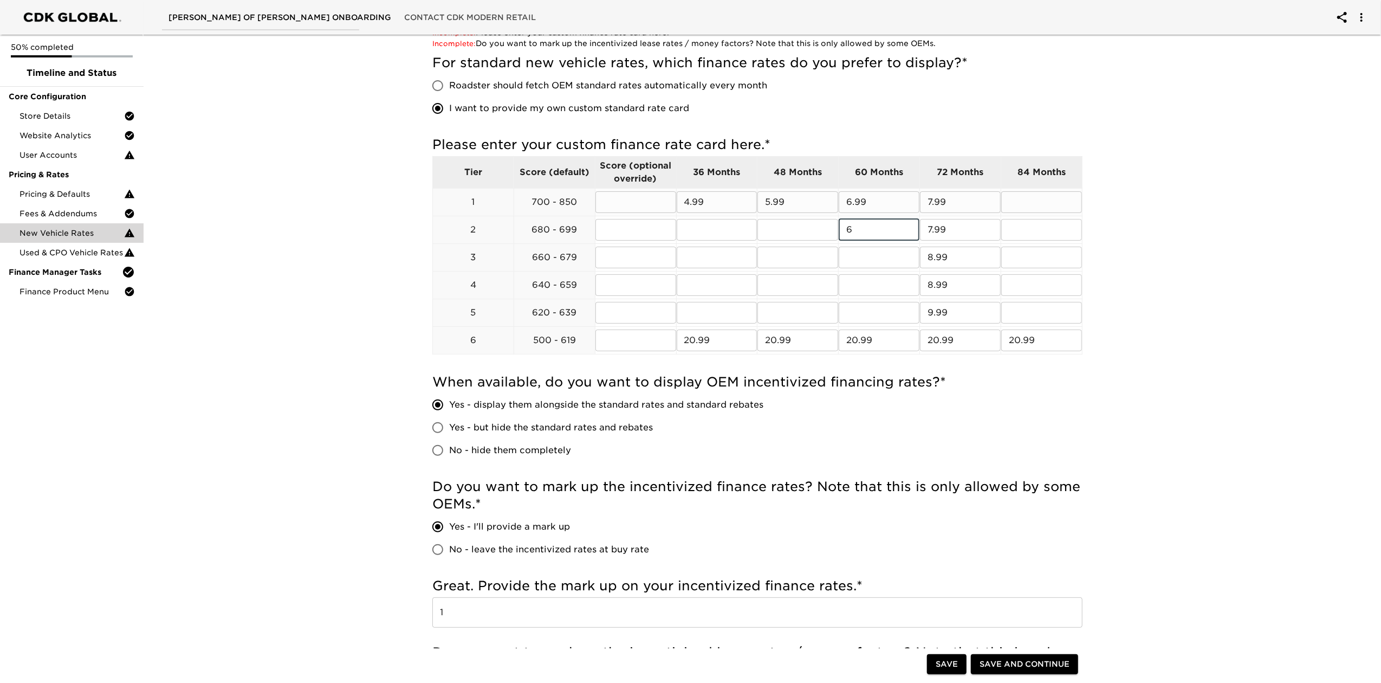
drag, startPoint x: 741, startPoint y: 204, endPoint x: 582, endPoint y: 213, distance: 159.6
click at [582, 213] on tr "1 700 - 850 ​ 4.99 ​ 5.99 ​ 6.99 ​ 7.99 ​ ​" at bounding box center [758, 202] width 650 height 28
type input "5.99"
click at [687, 225] on input "text" at bounding box center [717, 230] width 81 height 22
click at [877, 226] on input "6" at bounding box center [879, 230] width 81 height 22
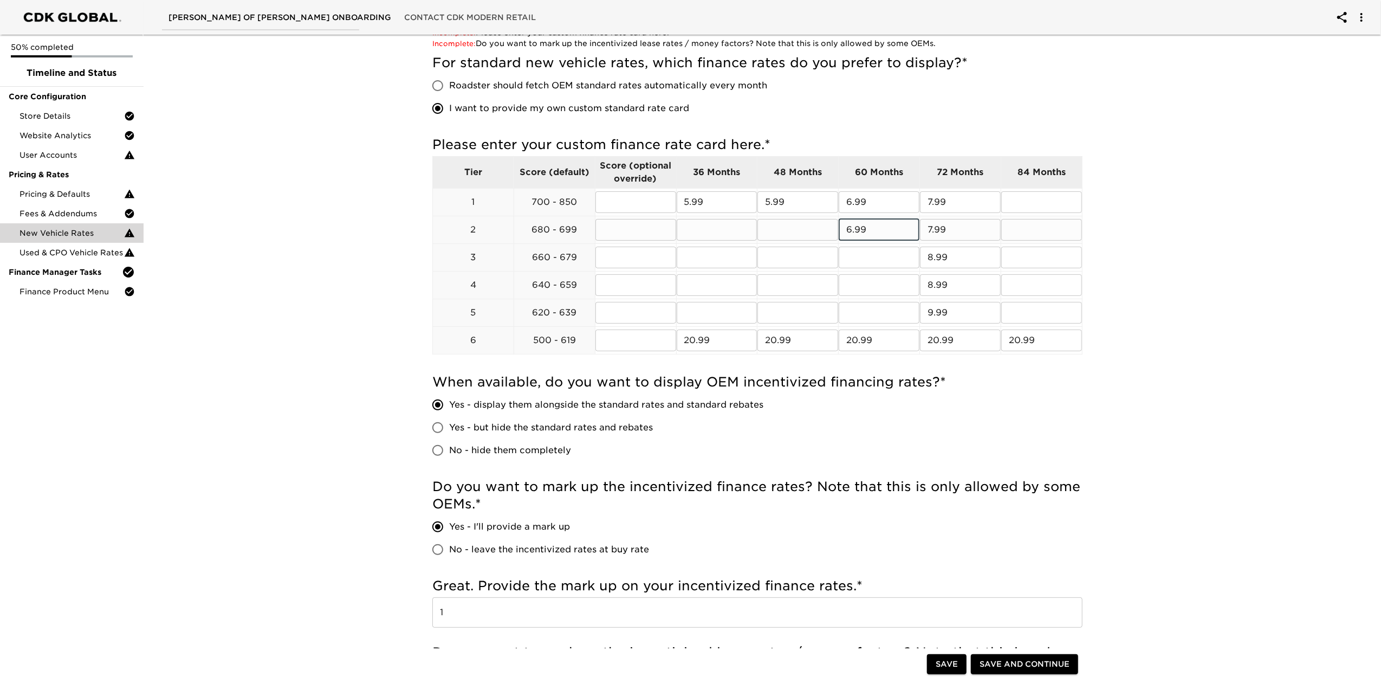
type input "6.99"
drag, startPoint x: 870, startPoint y: 217, endPoint x: 875, endPoint y: 224, distance: 8.6
click at [868, 223] on td "6.99 ​" at bounding box center [879, 230] width 81 height 28
drag, startPoint x: 882, startPoint y: 232, endPoint x: 842, endPoint y: 230, distance: 40.1
click at [842, 230] on input "6.99" at bounding box center [879, 230] width 81 height 22
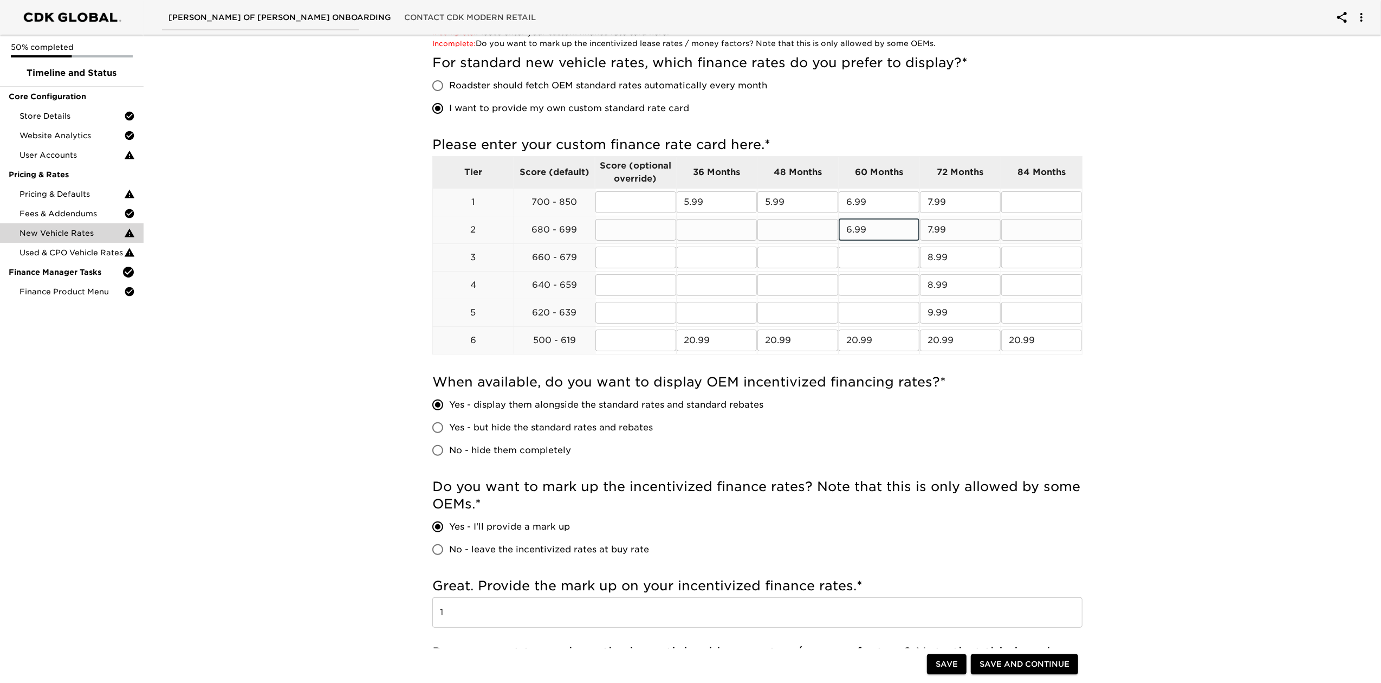
click at [904, 232] on input "6.99" at bounding box center [879, 230] width 81 height 22
click at [813, 232] on input "text" at bounding box center [798, 230] width 81 height 22
type input "4"
type input "5.99"
click at [745, 230] on input "text" at bounding box center [717, 230] width 81 height 22
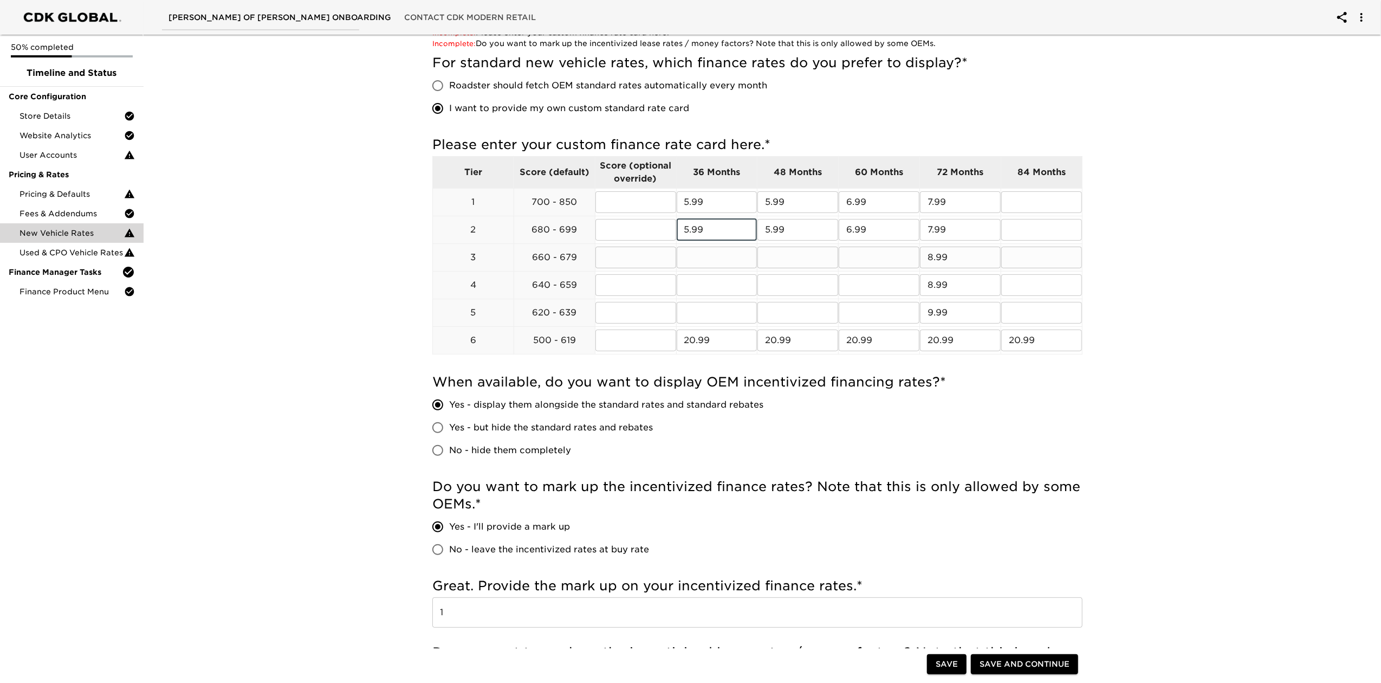
type input "5.99"
click at [848, 250] on input "text" at bounding box center [879, 258] width 81 height 22
type input "7.99"
click at [878, 294] on input "text" at bounding box center [879, 285] width 81 height 22
type input "7.99"
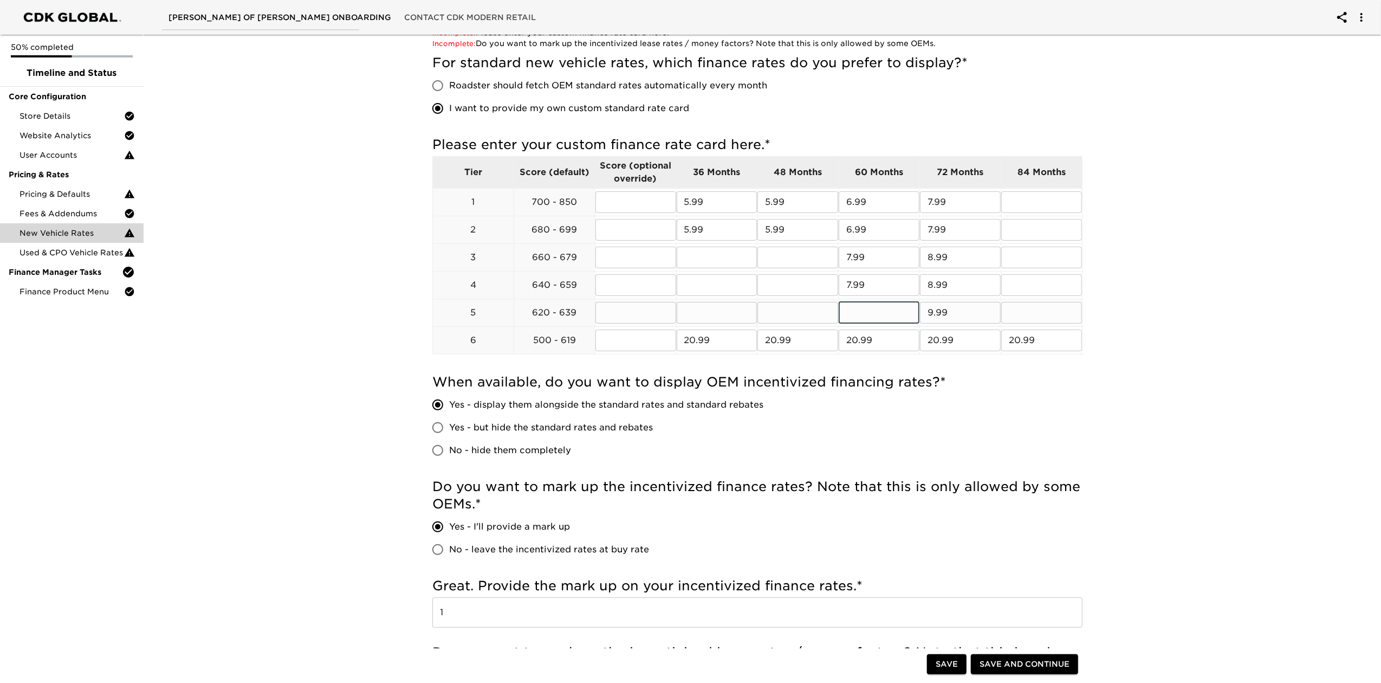
click at [876, 321] on input "text" at bounding box center [879, 313] width 81 height 22
type input "8.99"
click at [800, 247] on input "text" at bounding box center [798, 258] width 81 height 22
type input "6.99"
click at [780, 287] on input "text" at bounding box center [798, 285] width 81 height 22
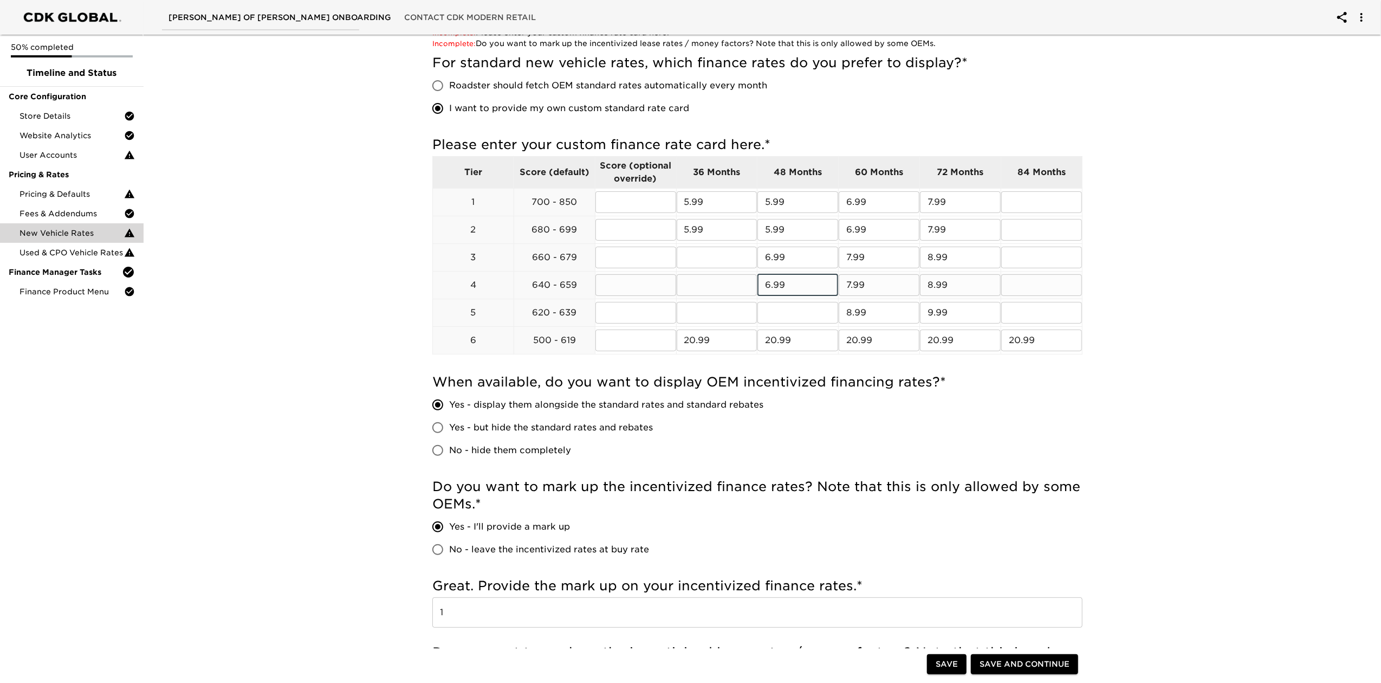
type input "6.99"
click at [789, 300] on tbody "Tier Score (default) Score (optional override) 36 Months 48 Months 60 Months 72…" at bounding box center [758, 255] width 650 height 198
click at [789, 305] on input "text" at bounding box center [798, 313] width 81 height 22
type input "7.99"
click at [1048, 188] on td "​" at bounding box center [1041, 202] width 81 height 28
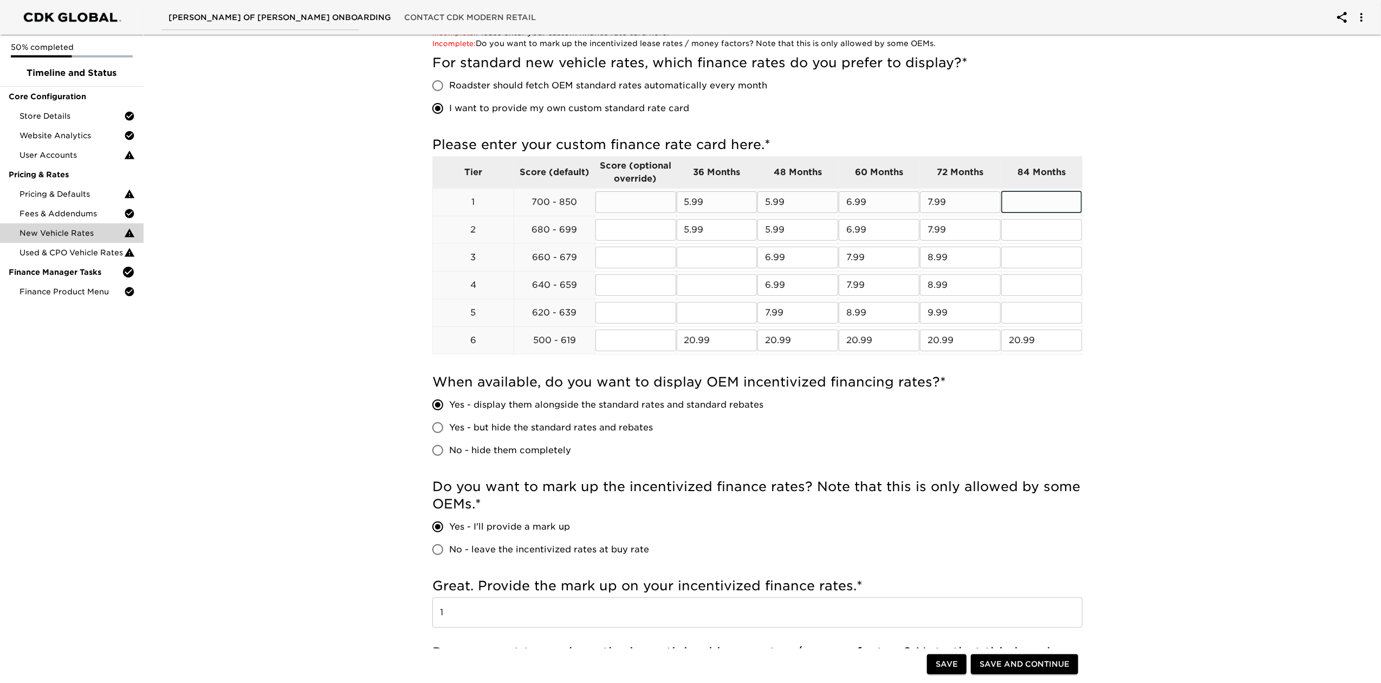
click at [1044, 211] on input "text" at bounding box center [1041, 202] width 81 height 22
click at [1043, 199] on input "text" at bounding box center [1041, 202] width 81 height 22
drag, startPoint x: 1045, startPoint y: 199, endPoint x: 972, endPoint y: 209, distance: 73.7
click at [972, 209] on tr "1 700 - 850 ​ 5.99 ​ 5.99 ​ 6.99 ​ 7.99 ​ 7.99 ​" at bounding box center [758, 202] width 650 height 28
type input "8.99"
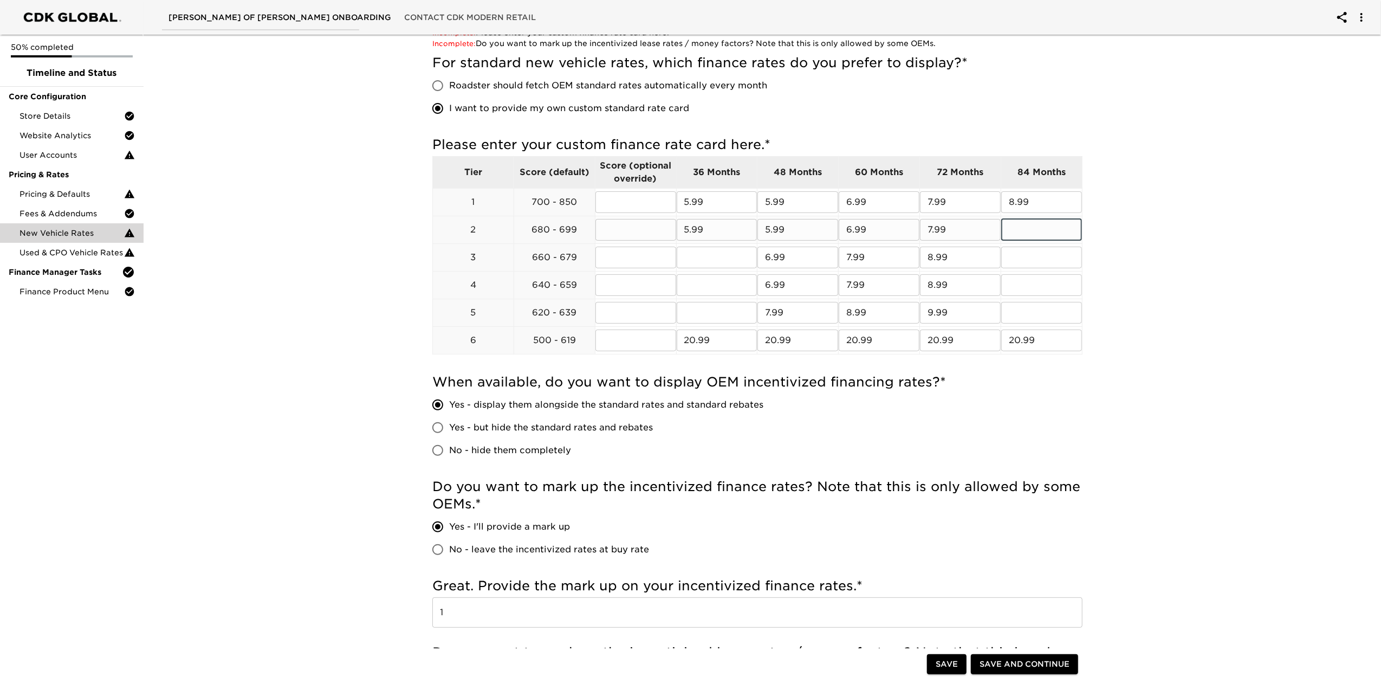
click at [1063, 225] on input "text" at bounding box center [1041, 230] width 81 height 22
type input "8.99"
click at [1037, 247] on input "text" at bounding box center [1041, 258] width 81 height 22
type input "9.99"
click at [1041, 282] on input "text" at bounding box center [1041, 285] width 81 height 22
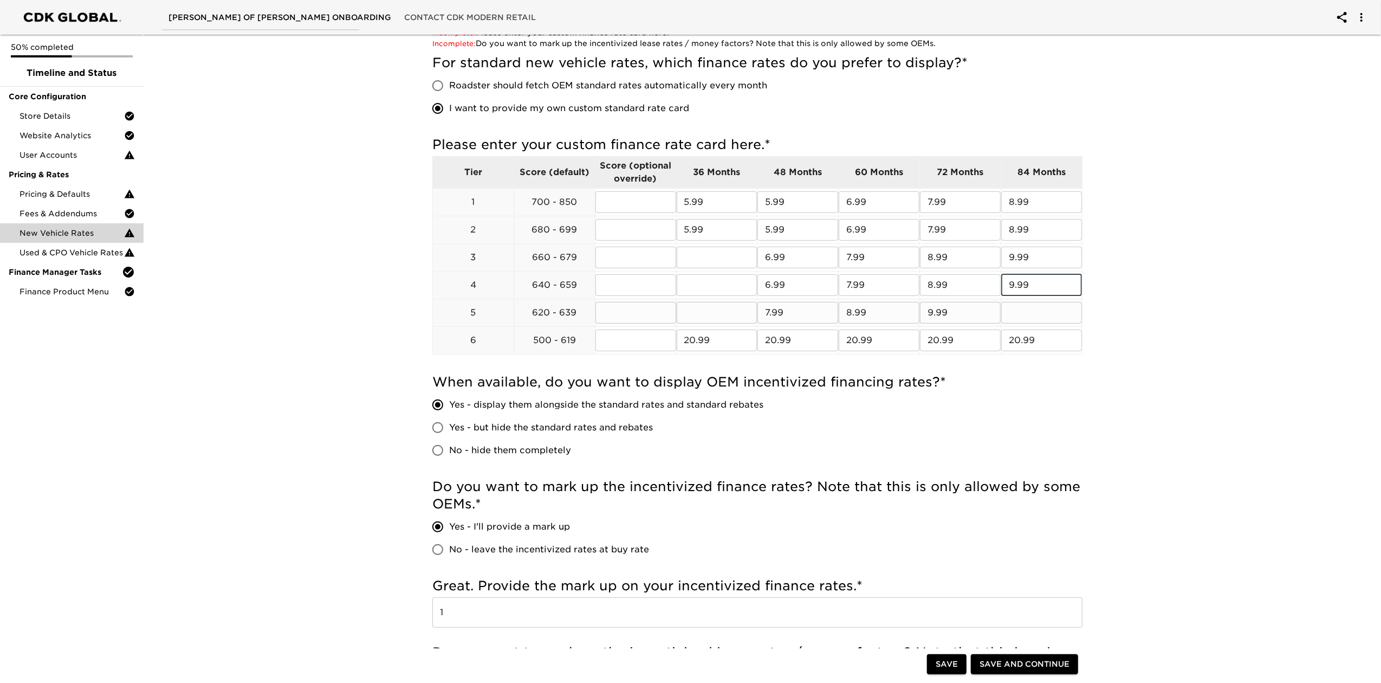
type input "9.99"
click at [1038, 315] on input "text" at bounding box center [1041, 313] width 81 height 22
type input "10.99"
click at [729, 253] on input "text" at bounding box center [717, 258] width 81 height 22
type input "5"
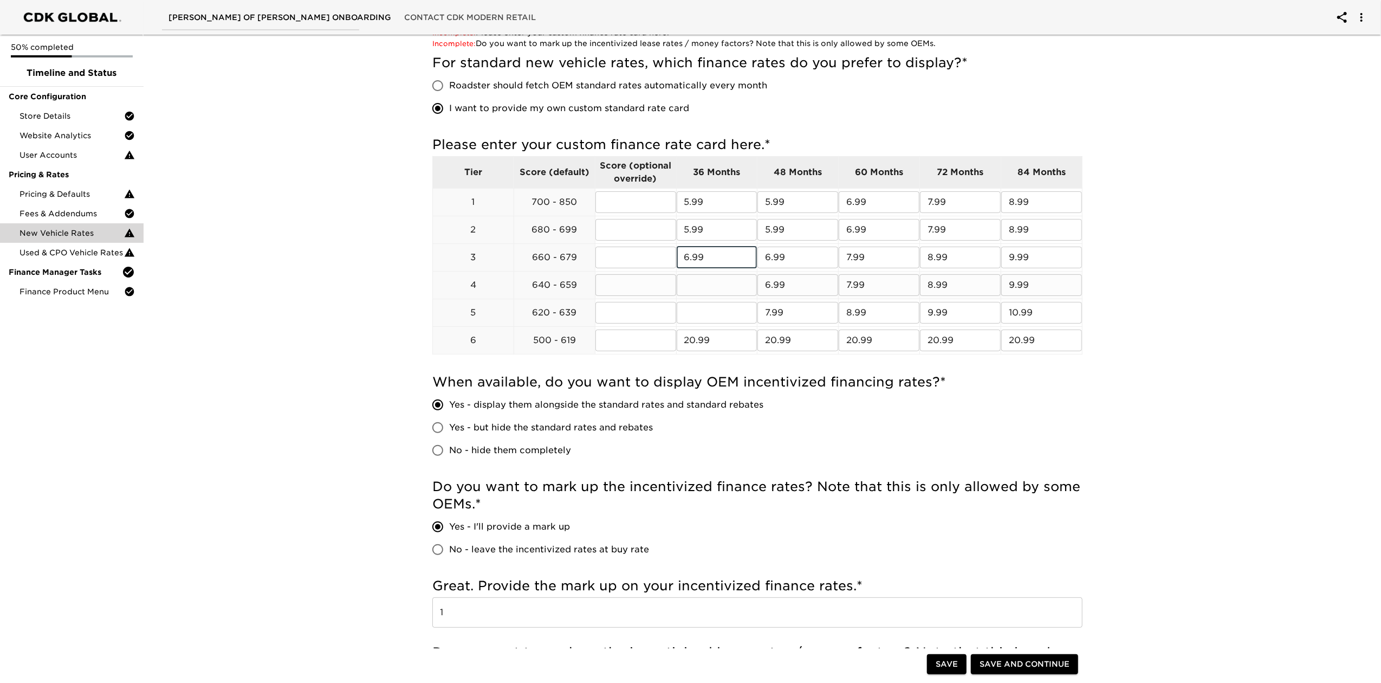
type input "6.99"
click at [741, 282] on input "text" at bounding box center [717, 285] width 81 height 22
type input "6.99"
click at [740, 313] on input "text" at bounding box center [717, 313] width 81 height 22
type input "7.99"
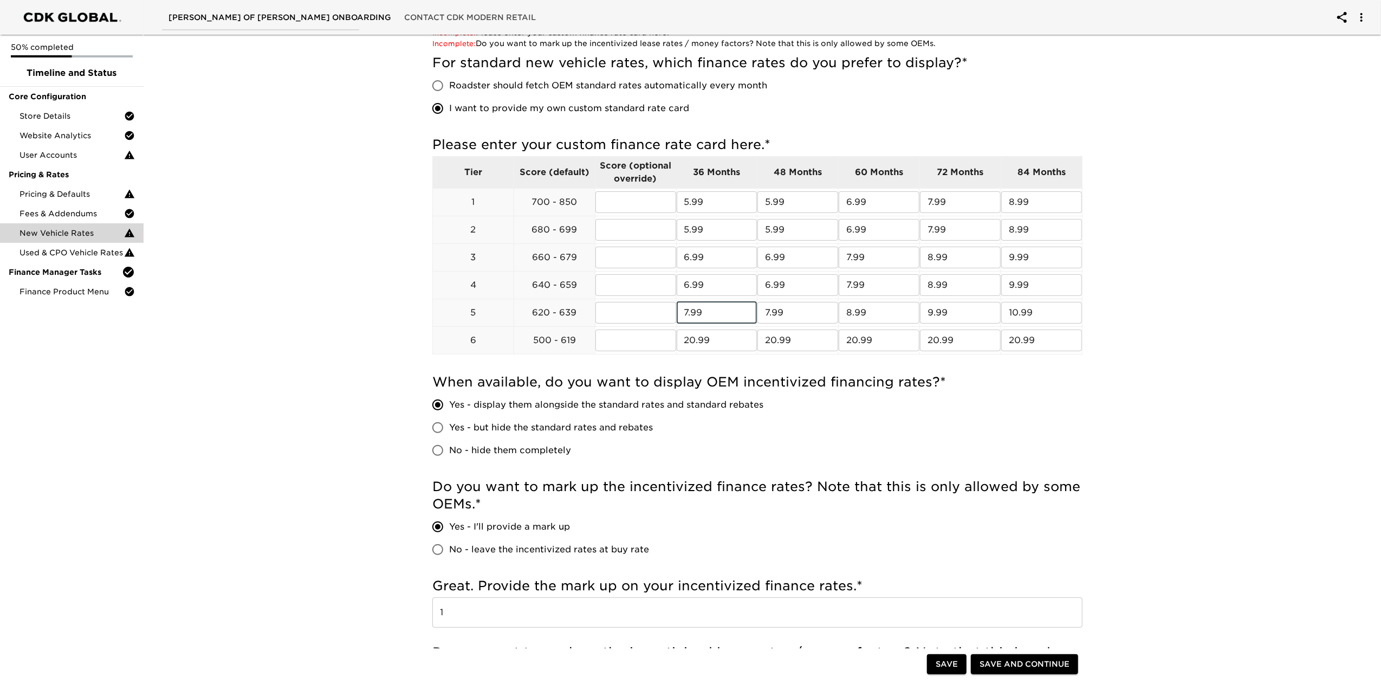
click at [1127, 417] on div "New Vehicle Rates Overdue! Note: These rates are used to provide the customer w…" at bounding box center [758, 417] width 1242 height 1062
click at [642, 197] on input "text" at bounding box center [636, 202] width 81 height 22
click at [1089, 288] on div "Incomplete: Please enter your custom finance rate card here. Incomplete: In cas…" at bounding box center [758, 384] width 668 height 732
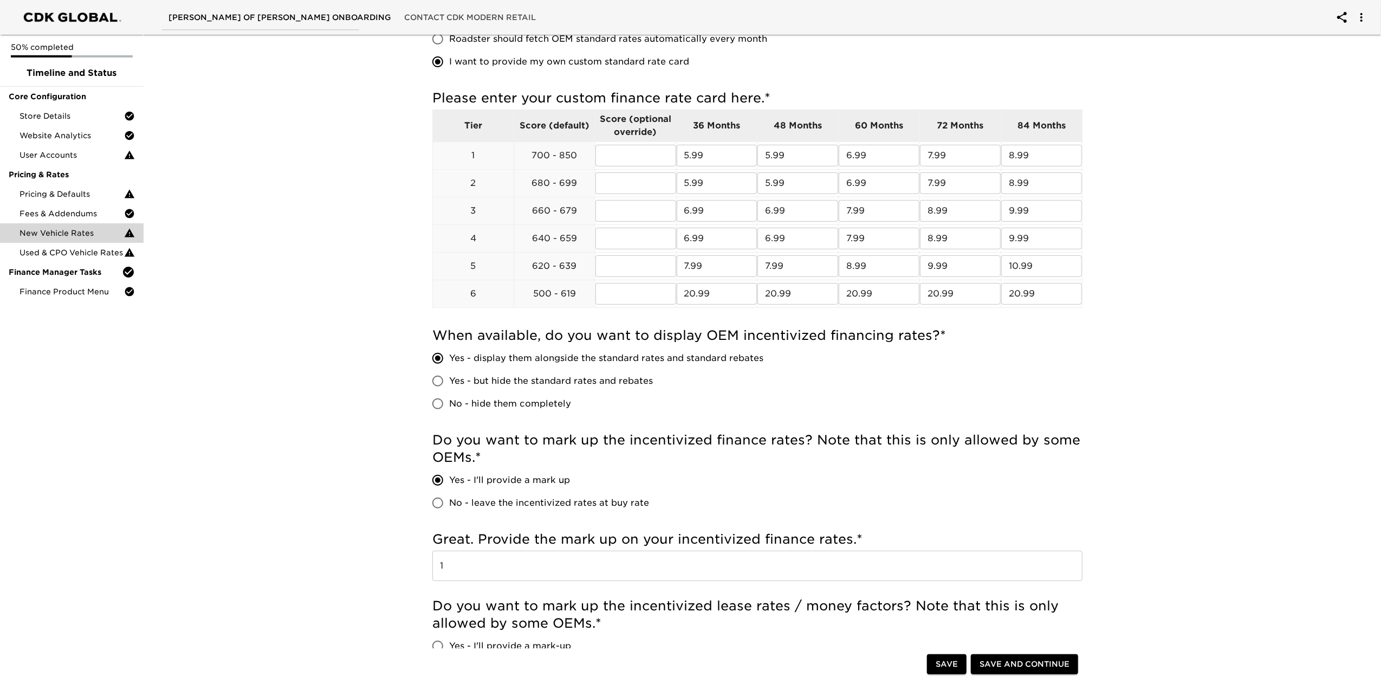
scroll to position [217, 0]
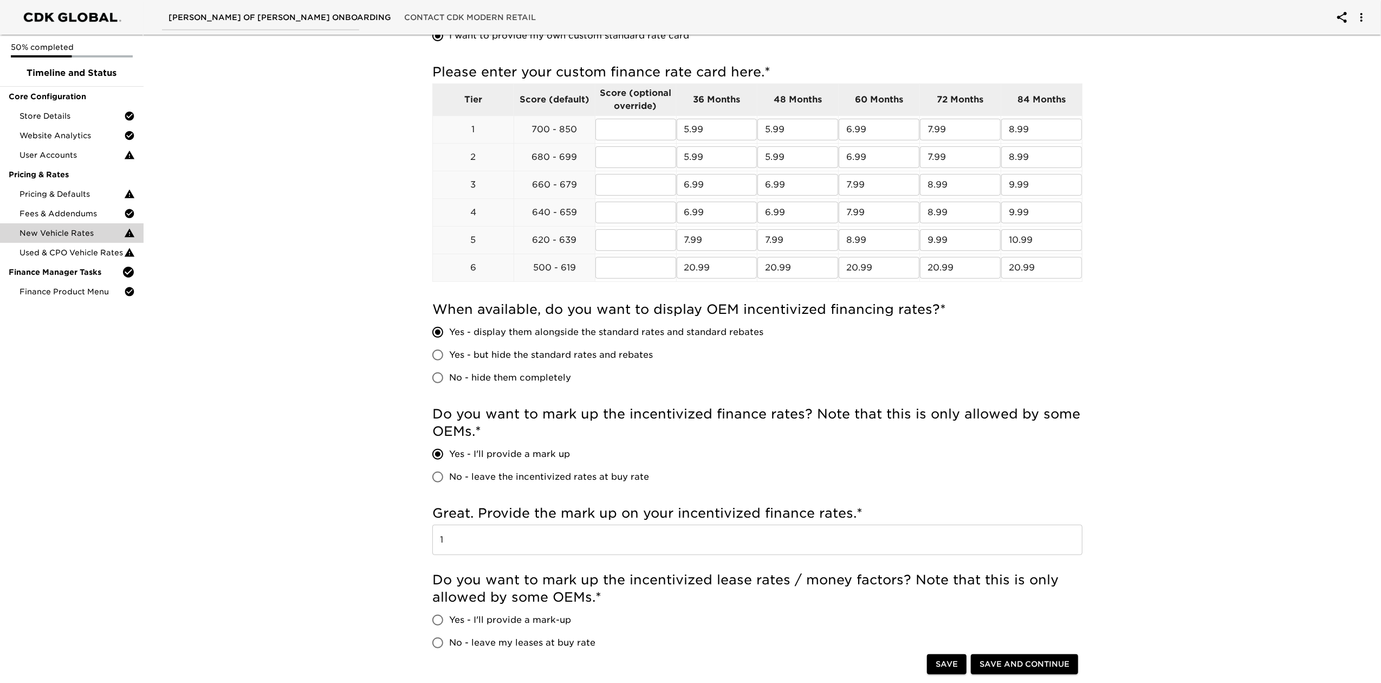
click at [603, 475] on span "No - leave the incentivized rates at buy rate" at bounding box center [549, 476] width 200 height 13
click at [449, 475] on input "No - leave the incentivized rates at buy rate" at bounding box center [437, 477] width 23 height 23
radio input "true"
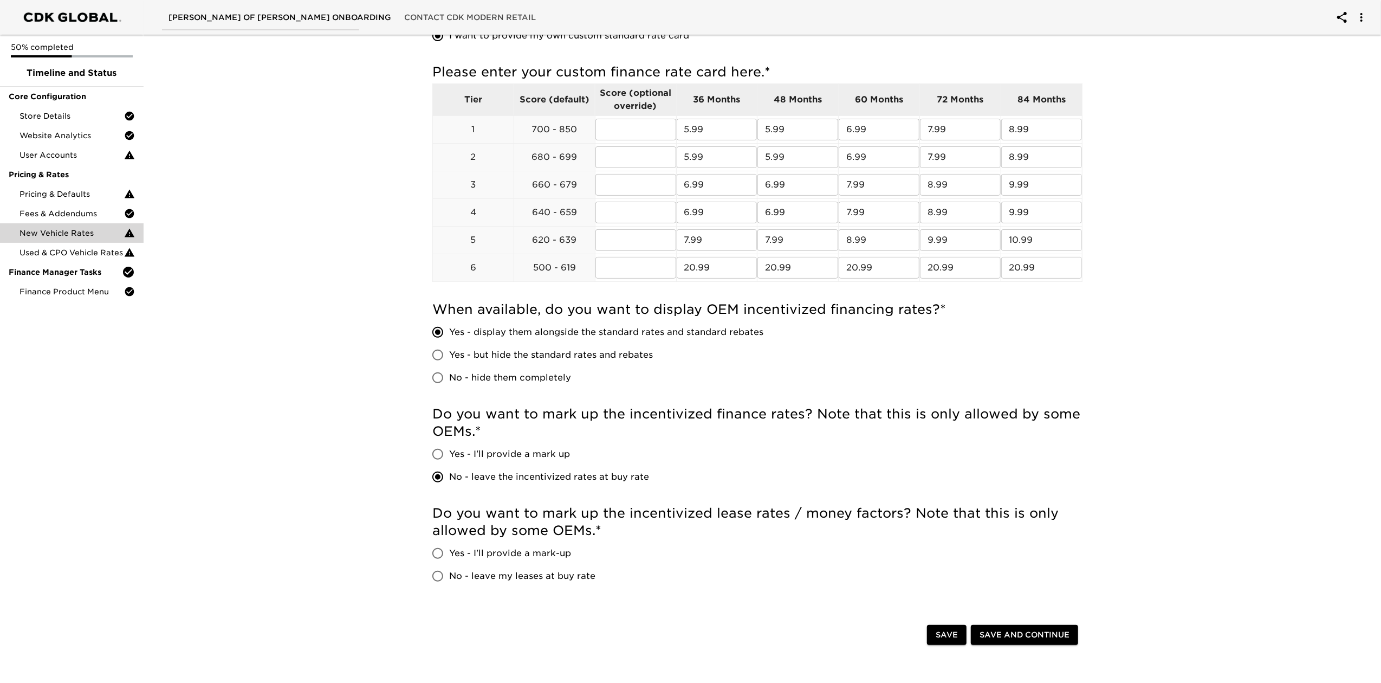
scroll to position [289, 0]
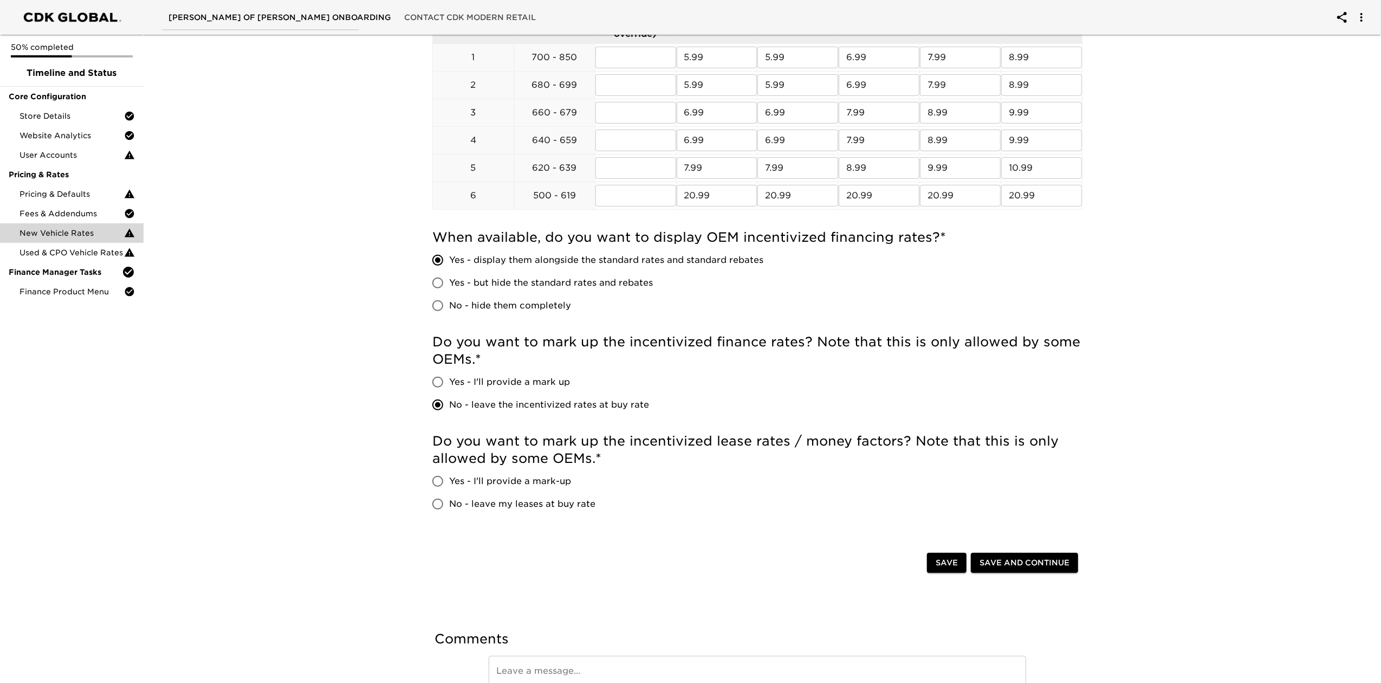
click at [586, 501] on span "No - leave my leases at buy rate" at bounding box center [522, 503] width 146 height 13
click at [449, 501] on input "No - leave my leases at buy rate" at bounding box center [437, 504] width 23 height 23
radio input "true"
click at [948, 561] on span "Save" at bounding box center [947, 563] width 22 height 14
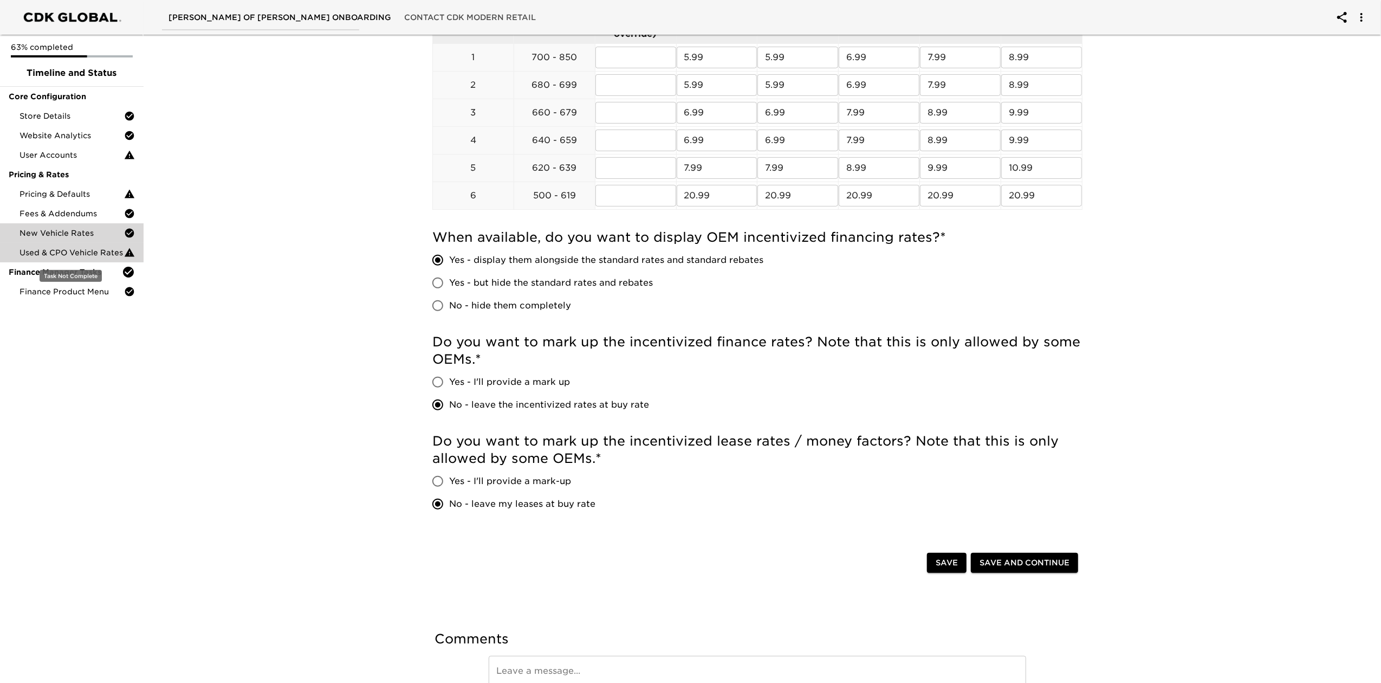
click at [79, 256] on span "Used & CPO Vehicle Rates" at bounding box center [72, 252] width 105 height 11
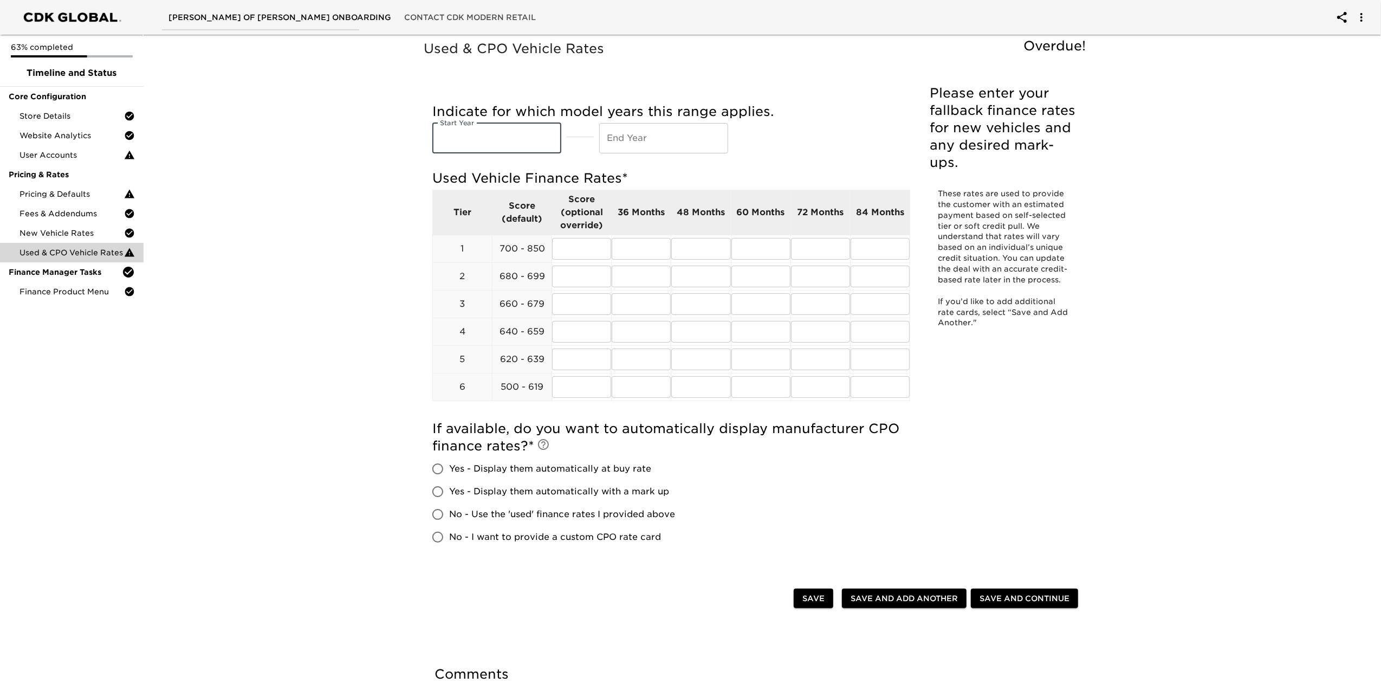
click at [513, 142] on input "text" at bounding box center [496, 138] width 129 height 30
click at [852, 118] on h5 "Indicate for which model years this range applies." at bounding box center [671, 111] width 478 height 17
click at [439, 146] on input "text" at bounding box center [496, 138] width 129 height 30
type input "2010"
click at [653, 142] on input "text" at bounding box center [663, 138] width 129 height 30
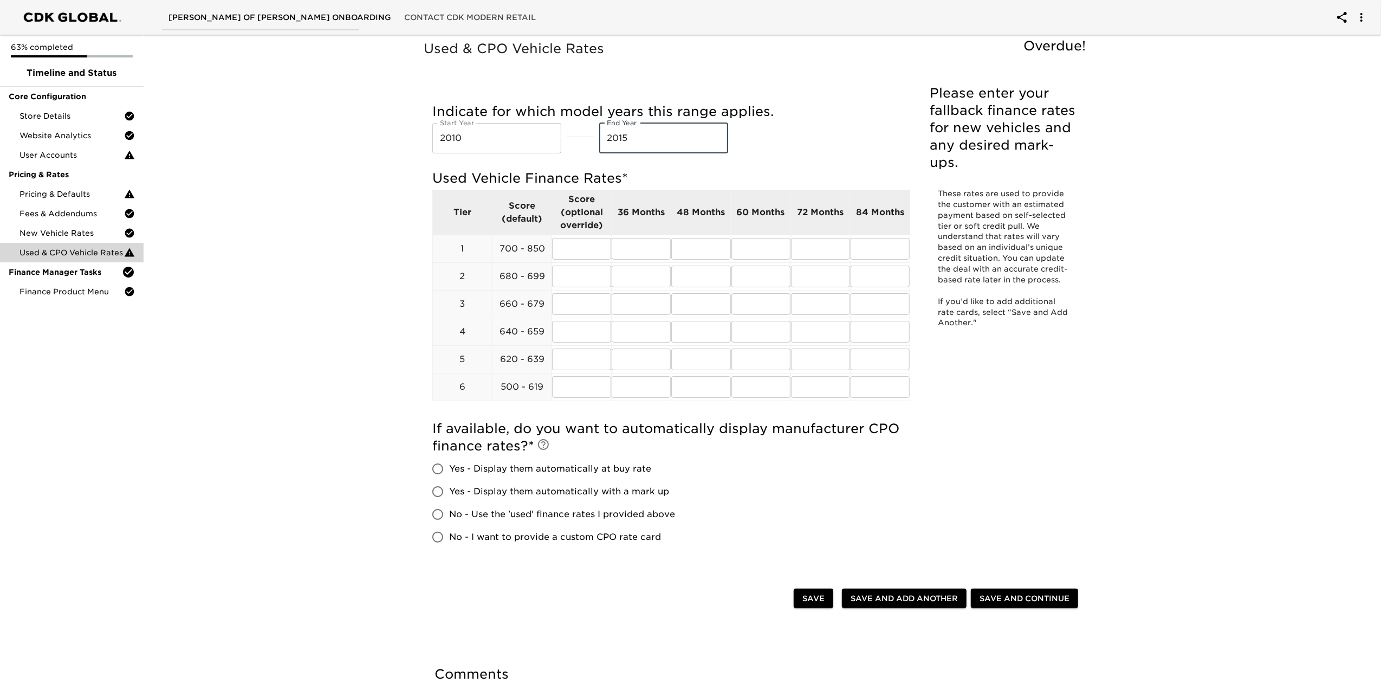
type input "2015"
click at [881, 594] on span "Save and Add Another" at bounding box center [904, 599] width 107 height 14
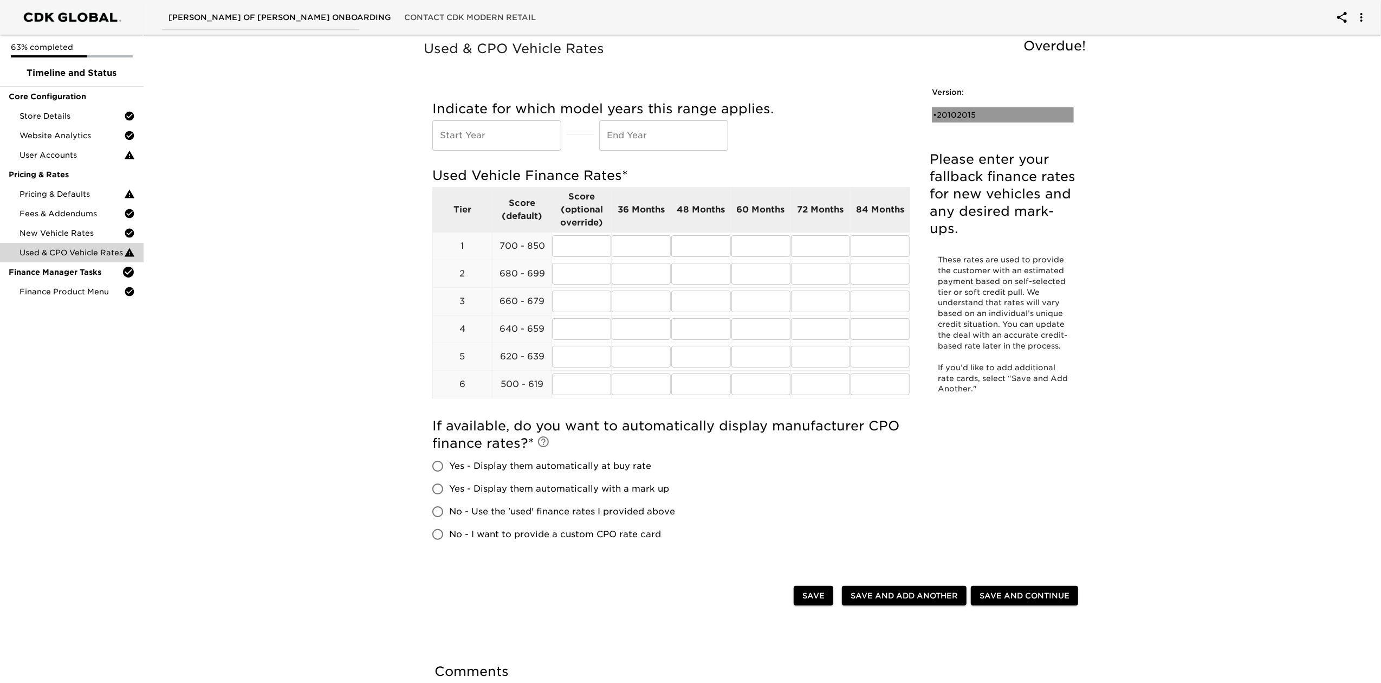
click at [956, 111] on div "• 20102015" at bounding box center [995, 114] width 125 height 11
type input "2010"
type input "2015"
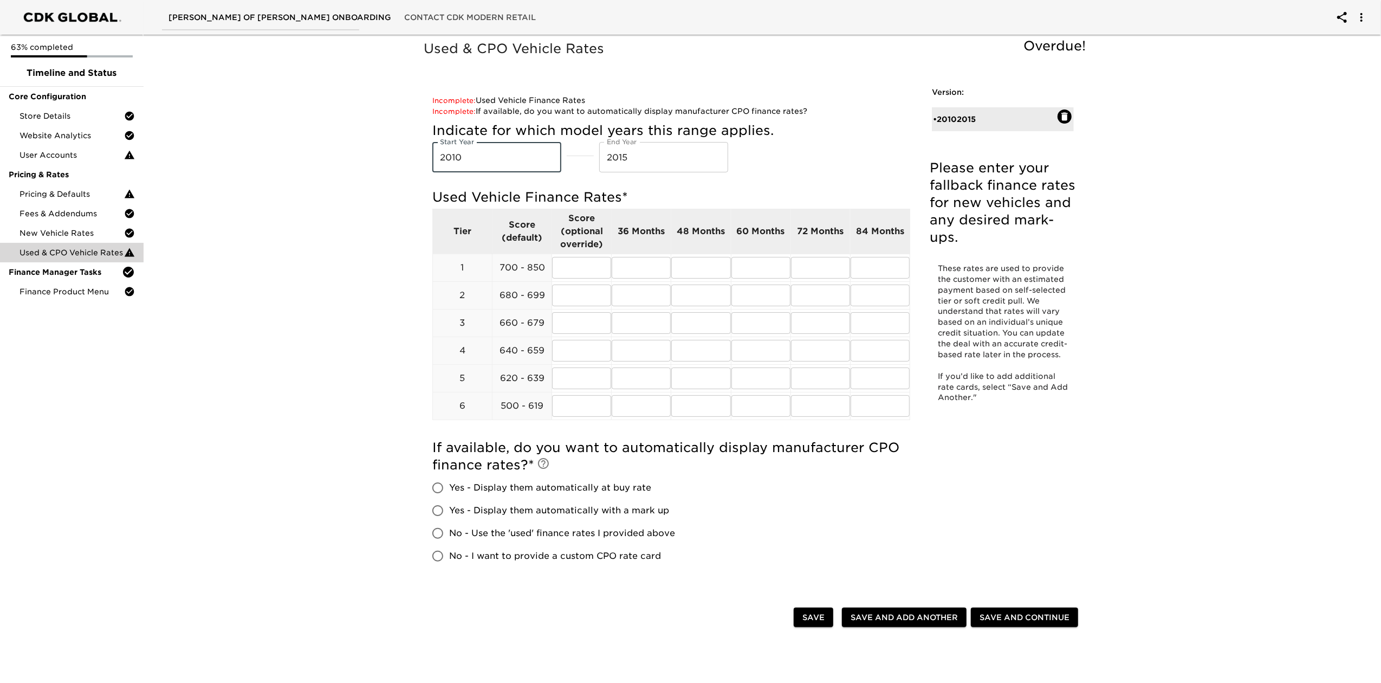
drag, startPoint x: 477, startPoint y: 161, endPoint x: 360, endPoint y: 172, distance: 117.6
click at [359, 174] on div "Used & CPO Vehicle Rates Overdue! Please enter your fallback finance rates for …" at bounding box center [758, 410] width 1242 height 761
click at [495, 171] on div "Indicate for which model years this range applies. Start Year Start Year End Ye…" at bounding box center [671, 147] width 478 height 50
type input "20"
click at [451, 180] on div "Indicate for which model years this range applies. Start Year Start Year End Ye…" at bounding box center [671, 150] width 478 height 67
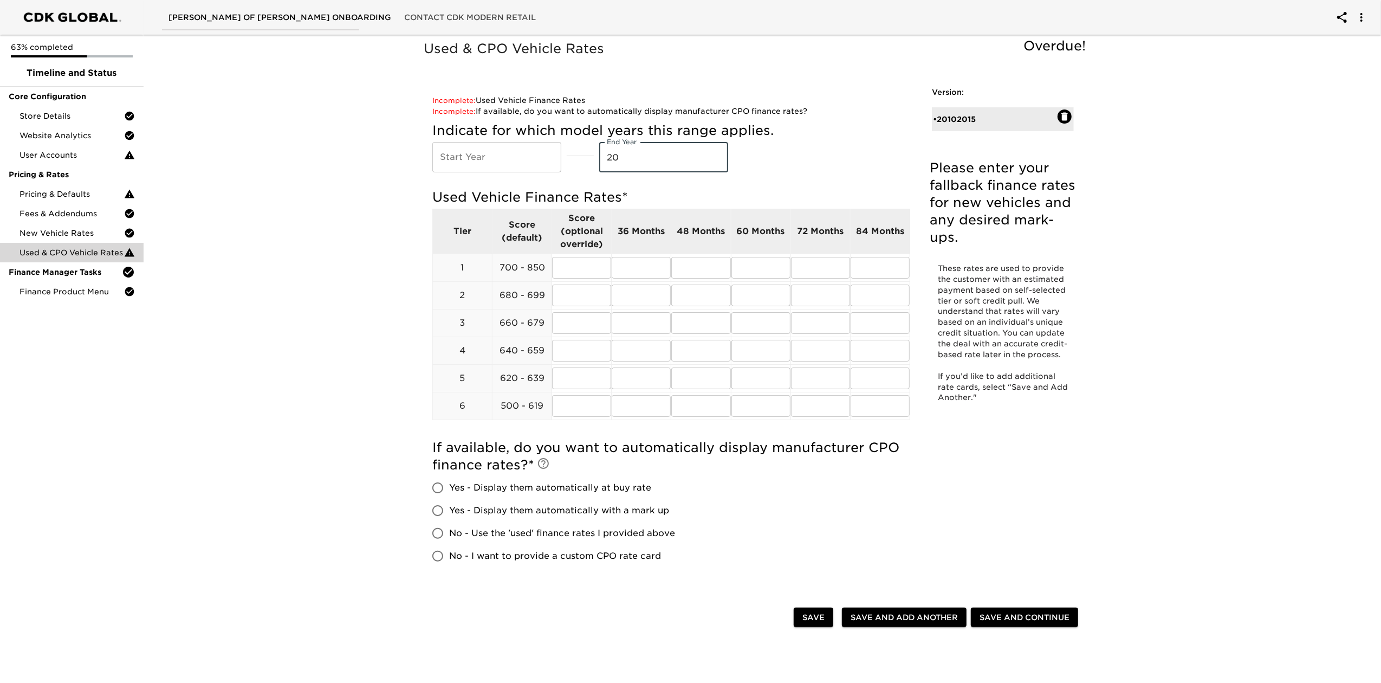
drag, startPoint x: 628, startPoint y: 153, endPoint x: 541, endPoint y: 165, distance: 87.6
click at [541, 165] on div "Indicate for which model years this range applies. Start Year Start Year End Ye…" at bounding box center [671, 147] width 478 height 50
click at [536, 166] on input "text" at bounding box center [496, 157] width 129 height 30
click at [642, 146] on input "text" at bounding box center [663, 157] width 129 height 30
click at [509, 160] on input "text" at bounding box center [496, 157] width 129 height 30
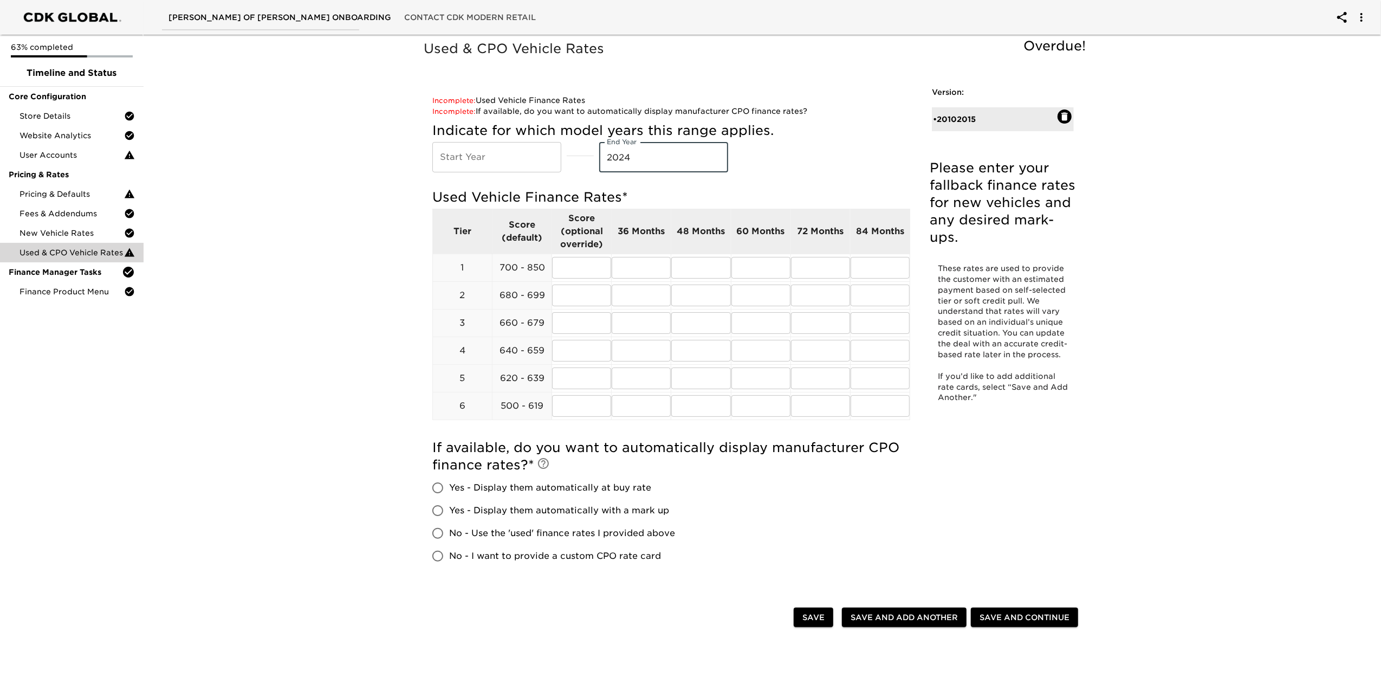
drag, startPoint x: 647, startPoint y: 148, endPoint x: 490, endPoint y: 157, distance: 157.4
click at [490, 157] on div "Indicate for which model years this range applies. Start Year Start Year End Ye…" at bounding box center [671, 147] width 478 height 50
type input "2025"
click at [761, 158] on div "Indicate for which model years this range applies. Start Year Start Year End Ye…" at bounding box center [671, 147] width 478 height 50
click at [507, 165] on input "text" at bounding box center [496, 157] width 129 height 30
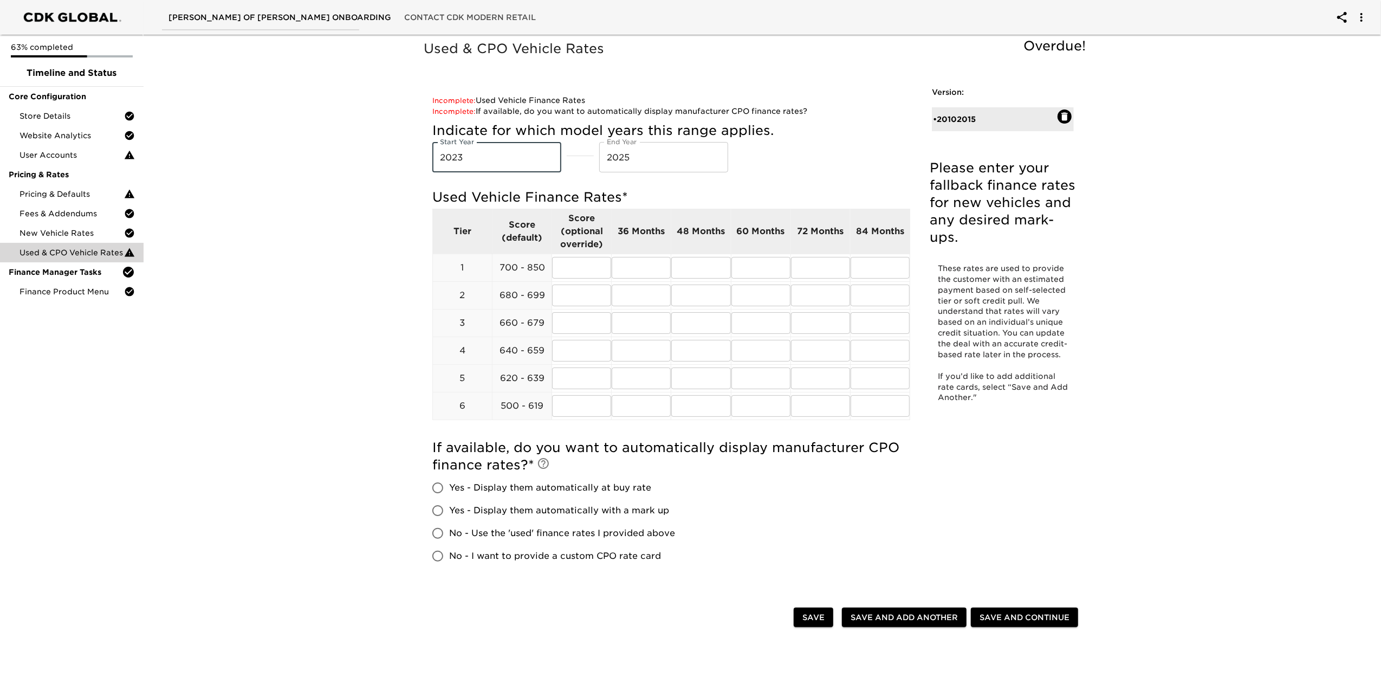
type input "2023"
click at [806, 179] on div "Indicate for which model years this range applies. Start Year [DATE] Start Year…" at bounding box center [671, 150] width 478 height 67
click at [612, 533] on span "No - Use the 'used' finance rates I provided above" at bounding box center [562, 533] width 226 height 13
click at [449, 533] on input "No - Use the 'used' finance rates I provided above" at bounding box center [437, 533] width 23 height 23
radio input "true"
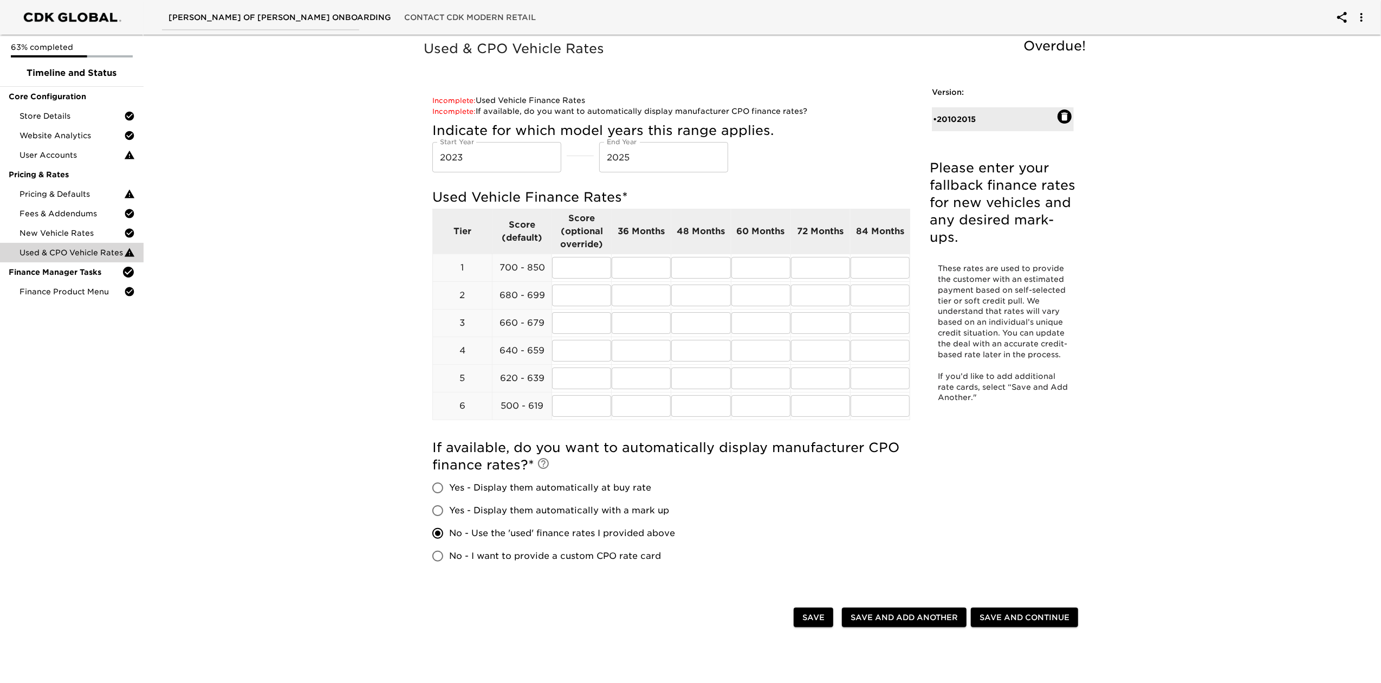
click at [884, 558] on div "If available, do you want to automatically display manufacturer CPO finance rat…" at bounding box center [671, 503] width 478 height 128
click at [869, 273] on input "text" at bounding box center [880, 268] width 59 height 22
click at [751, 269] on input "text" at bounding box center [761, 268] width 59 height 22
click at [77, 231] on span "New Vehicle Rates" at bounding box center [72, 233] width 105 height 11
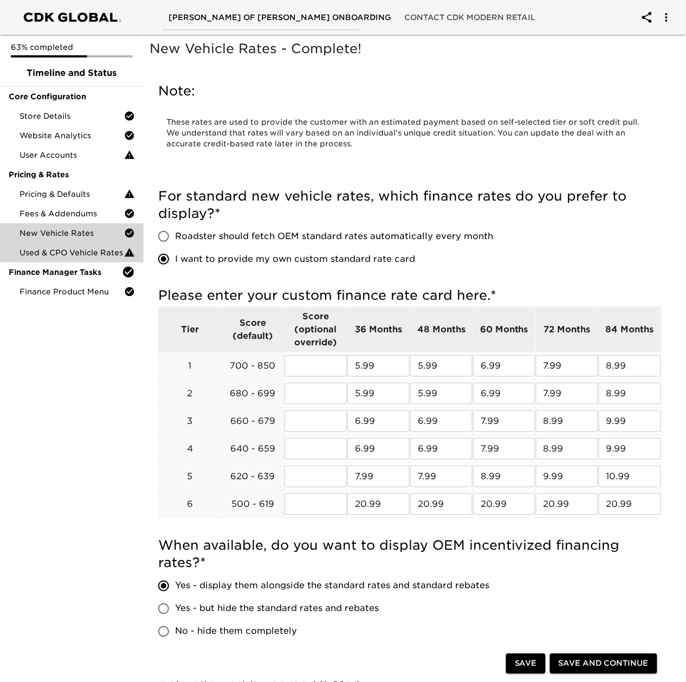
click at [93, 250] on span "Used & CPO Vehicle Rates" at bounding box center [72, 252] width 105 height 11
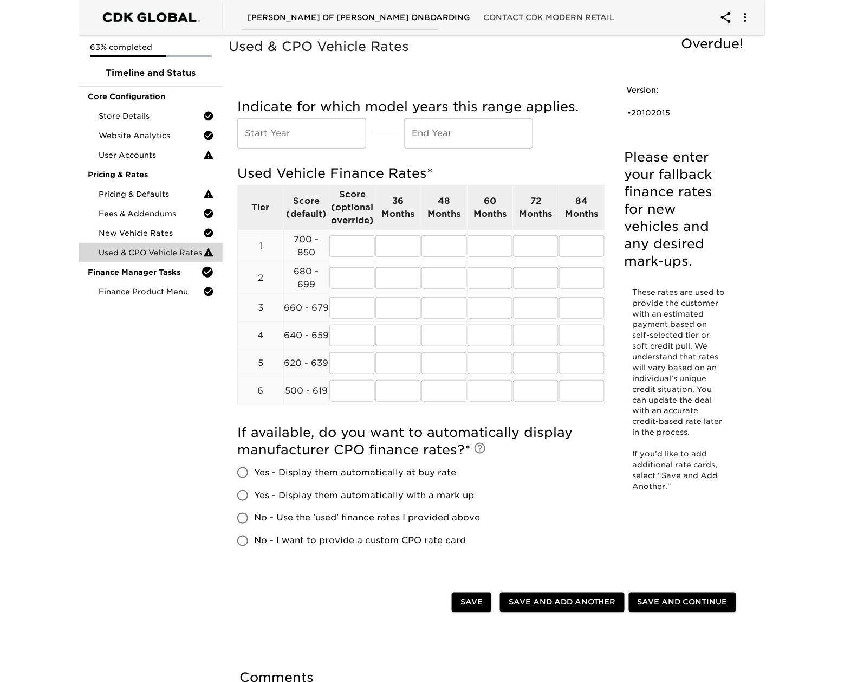
scroll to position [7, 0]
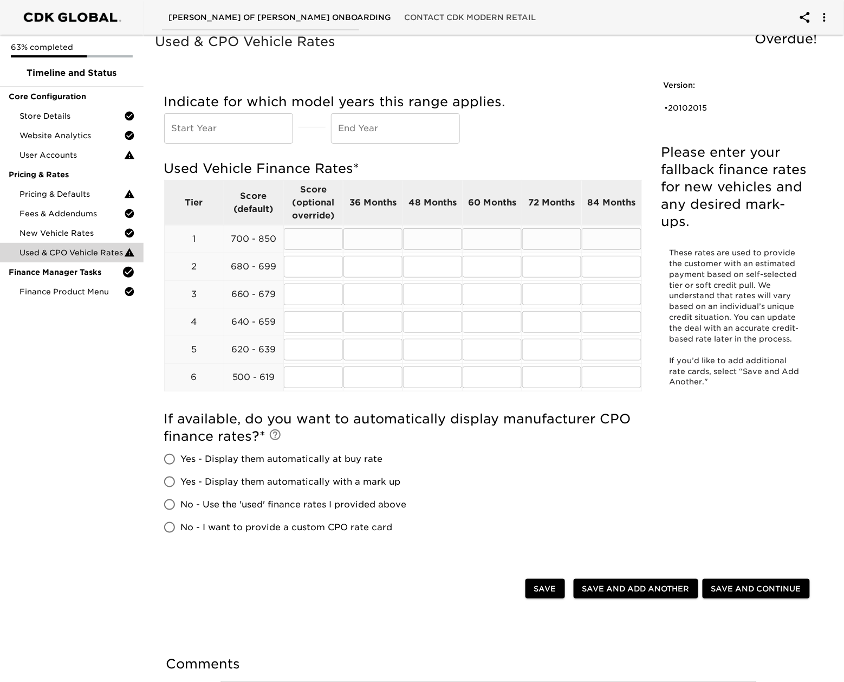
click at [612, 230] on input "text" at bounding box center [611, 239] width 59 height 22
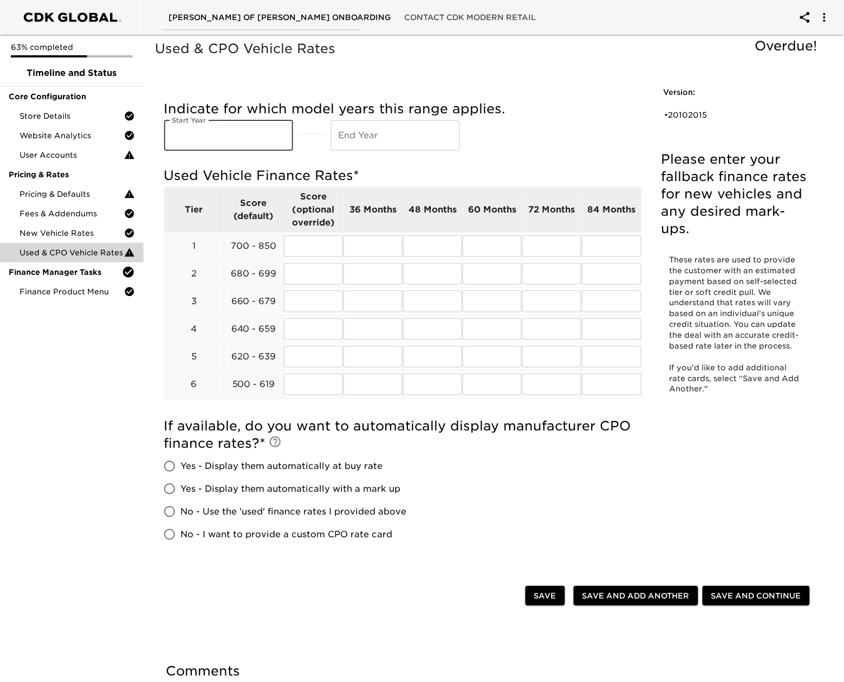
click at [234, 146] on input "text" at bounding box center [228, 135] width 129 height 30
type input "2023"
click at [324, 132] on div "Indicate for which model years this range applies. Start Year [DATE] Start Year…" at bounding box center [403, 125] width 478 height 50
click at [354, 129] on input "text" at bounding box center [395, 135] width 129 height 30
type input "2025"
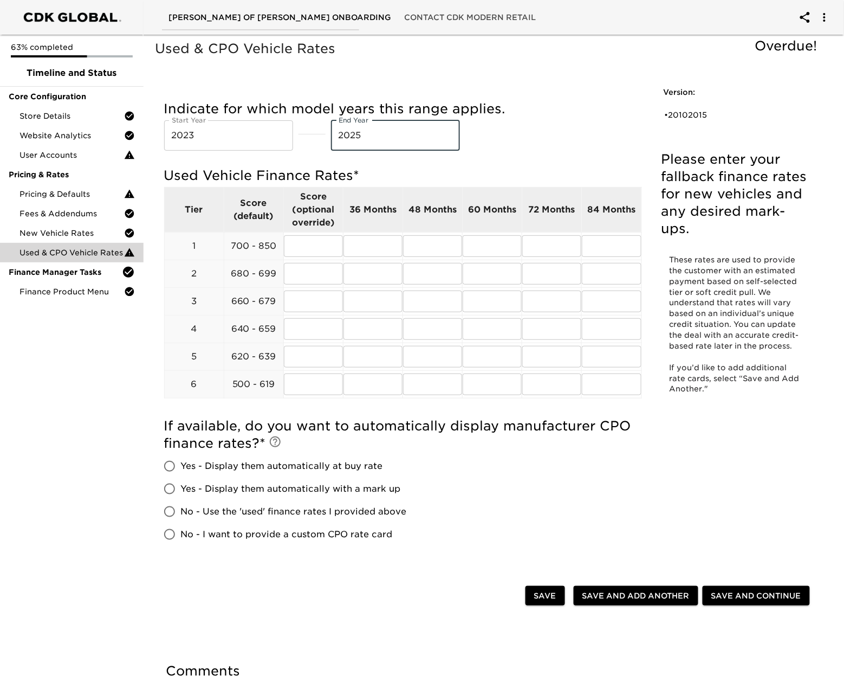
click at [651, 135] on div "Version: • 20102015 Please enter your fallback finance rates for new vehicles a…" at bounding box center [735, 245] width 168 height 342
click at [213, 135] on input "2023" at bounding box center [228, 135] width 129 height 30
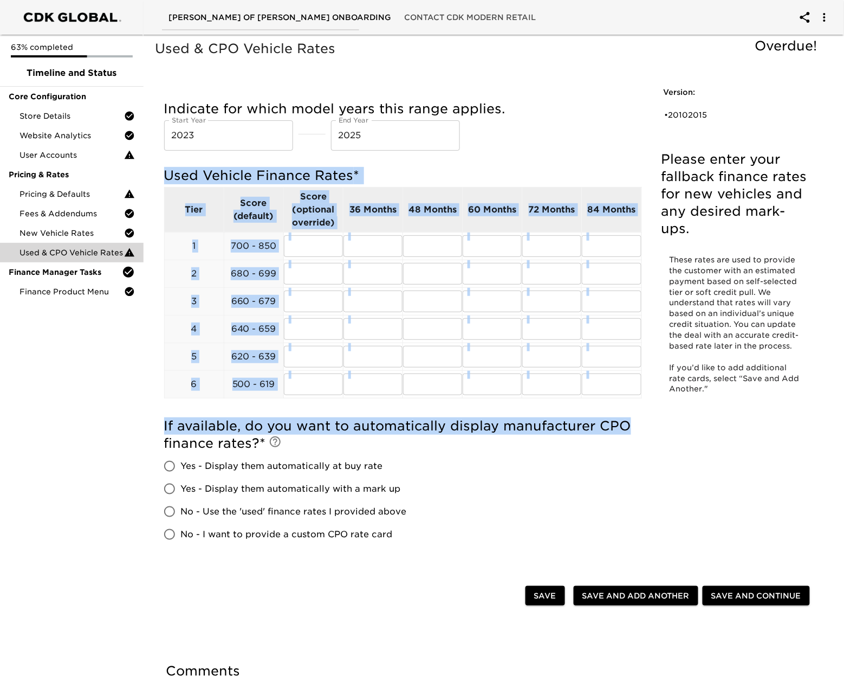
drag, startPoint x: 161, startPoint y: 167, endPoint x: 640, endPoint y: 427, distance: 544.6
click at [640, 427] on div "Indicate for which model years this range applies. Start Year [DATE] Start Year…" at bounding box center [403, 327] width 495 height 483
click at [655, 435] on div "Used & CPO Vehicle Rates Overdue! Please enter your fallback finance rates for …" at bounding box center [489, 308] width 672 height 541
click at [663, 434] on div "Used & CPO Vehicle Rates Overdue! Please enter your fallback finance rates for …" at bounding box center [489, 308] width 672 height 541
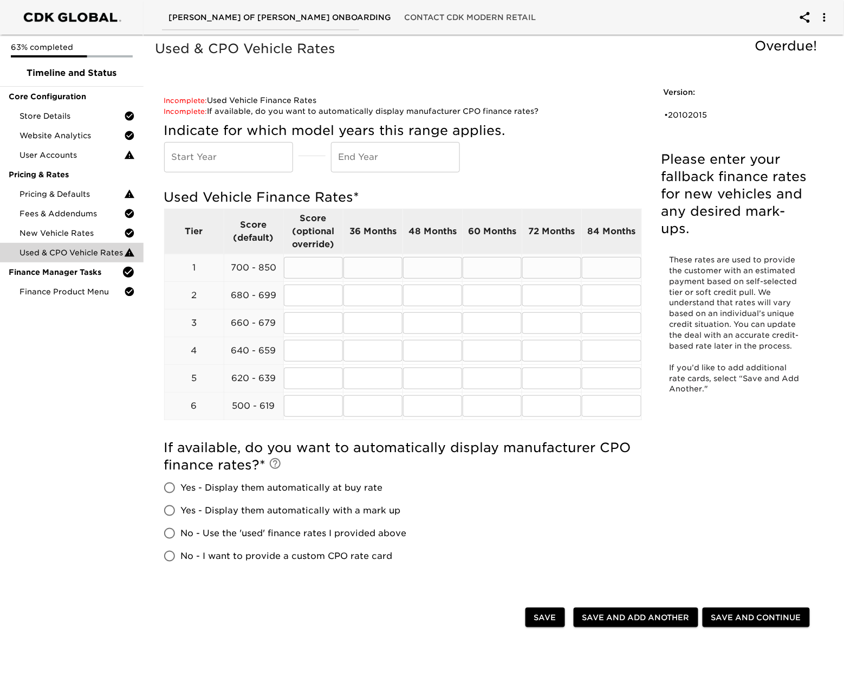
click at [347, 273] on input "text" at bounding box center [373, 268] width 59 height 22
click at [386, 267] on input "text" at bounding box center [373, 268] width 59 height 22
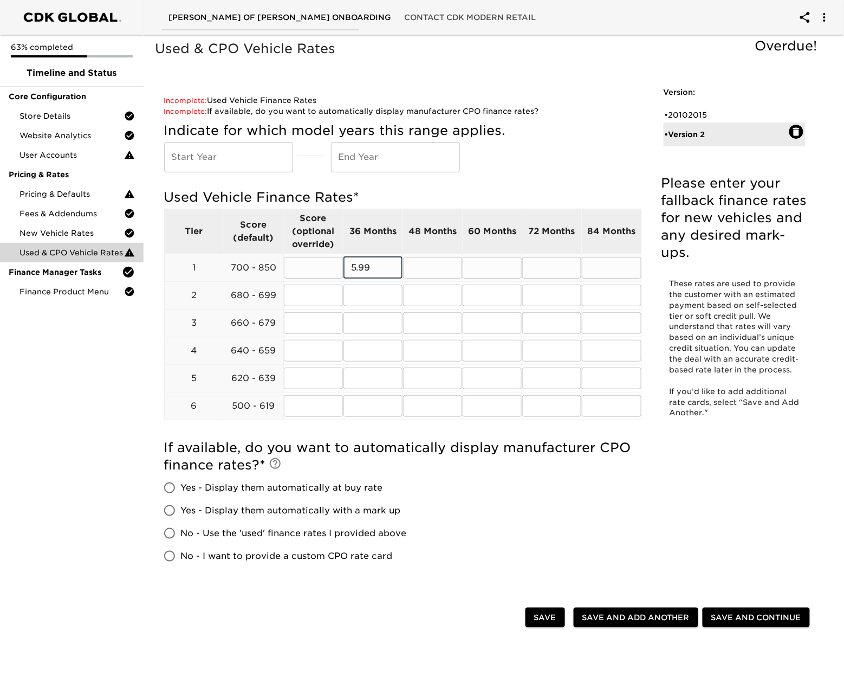
type input "5.99"
click at [490, 271] on input "text" at bounding box center [492, 268] width 59 height 22
click at [544, 269] on input "text" at bounding box center [551, 268] width 59 height 22
drag, startPoint x: 500, startPoint y: 262, endPoint x: 432, endPoint y: 265, distance: 67.3
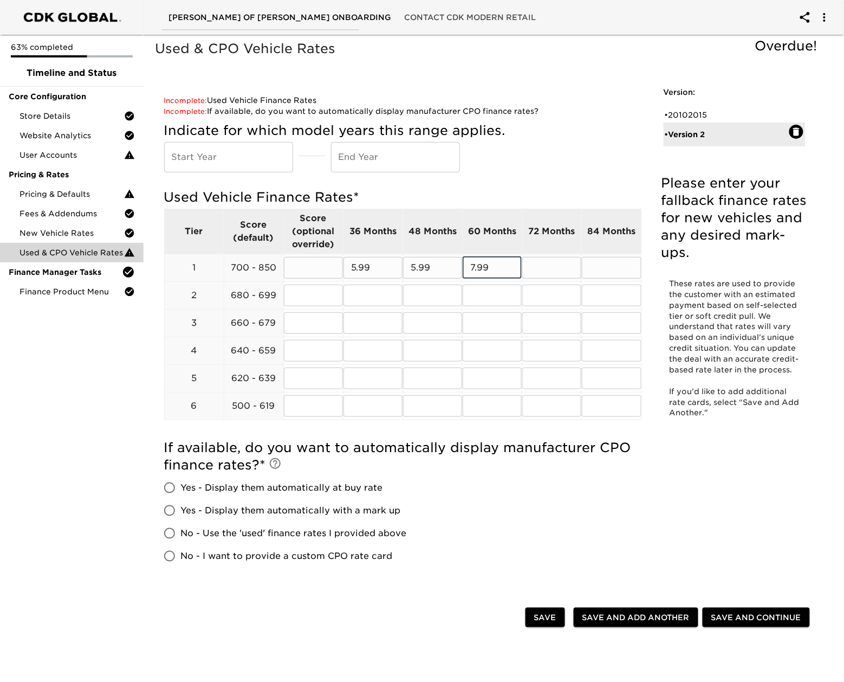
click at [432, 265] on tr "1 700 - 850 ​ 5.99 ​ 5.99 ​ 7.99 ​ ​ ​" at bounding box center [402, 268] width 477 height 28
type input "6.99"
click at [547, 277] on input "text" at bounding box center [551, 268] width 59 height 22
type input "7.99"
click at [610, 263] on input "text" at bounding box center [611, 268] width 59 height 22
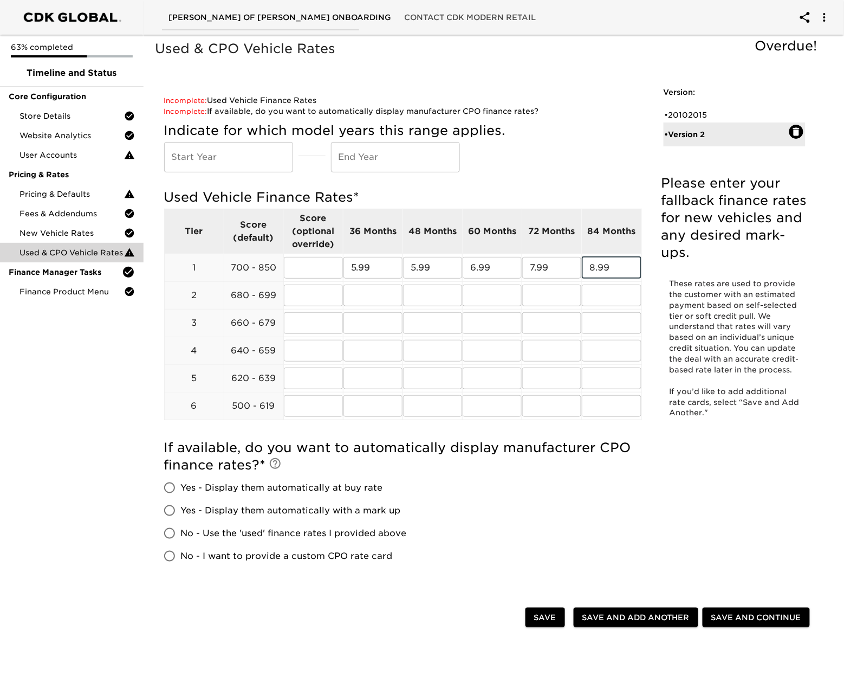
type input "8.99"
drag, startPoint x: 661, startPoint y: 439, endPoint x: 515, endPoint y: 353, distance: 169.5
click at [661, 438] on div "Version: • 20102015 • Version 2 Please enter your fallback finance rates for ne…" at bounding box center [735, 257] width 168 height 366
click at [380, 290] on input "text" at bounding box center [373, 296] width 59 height 22
type input "6.99"
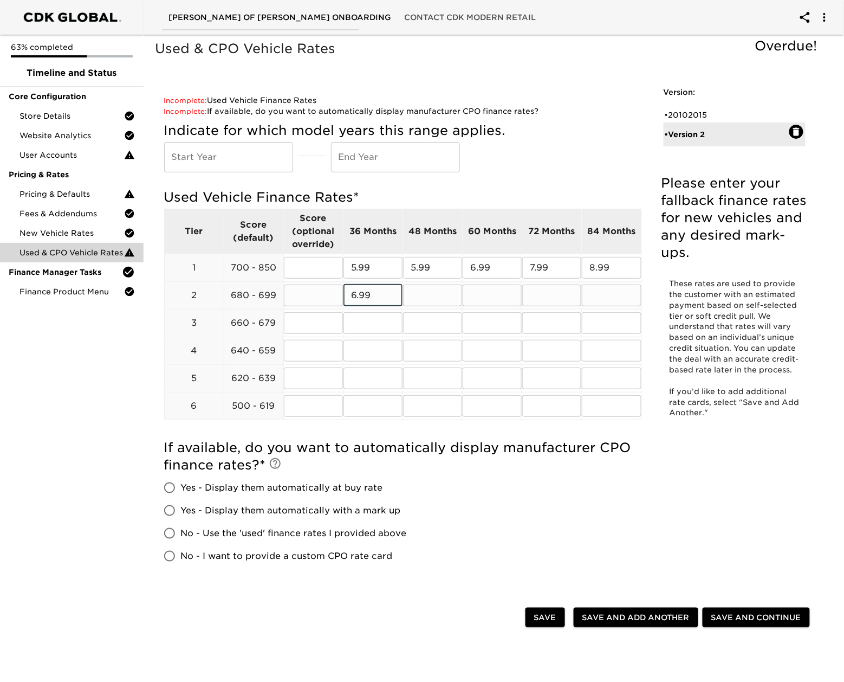
click at [443, 289] on input "text" at bounding box center [432, 296] width 59 height 22
type input "6.99"
click at [479, 303] on input "text" at bounding box center [492, 296] width 59 height 22
type input "7.99"
click at [546, 299] on input "text" at bounding box center [551, 296] width 59 height 22
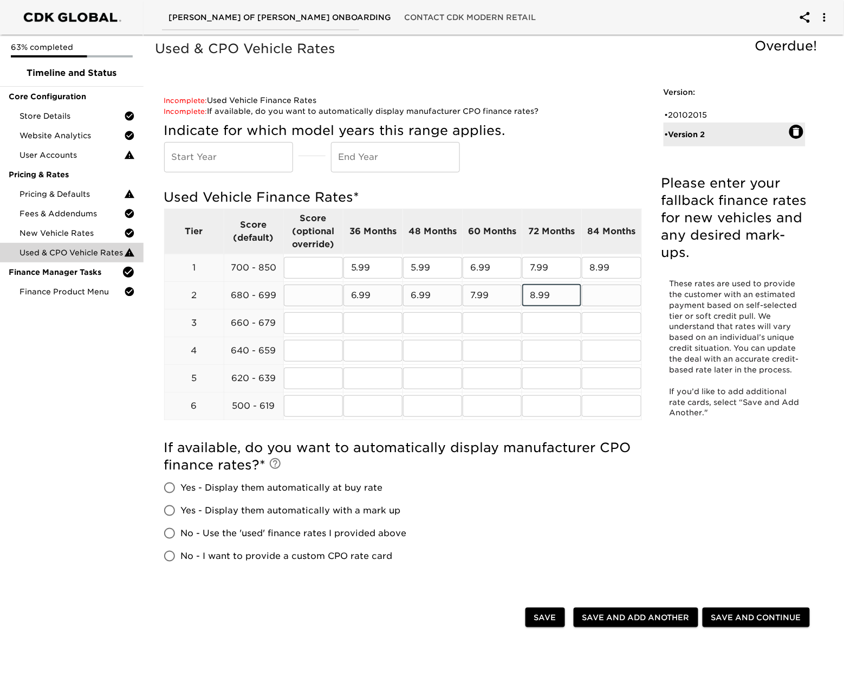
type input "8.99"
type input "9.99"
click at [276, 538] on span "No - Use the 'used' finance rates I provided above" at bounding box center [294, 533] width 226 height 13
click at [181, 538] on input "No - Use the 'used' finance rates I provided above" at bounding box center [169, 533] width 23 height 23
radio input "true"
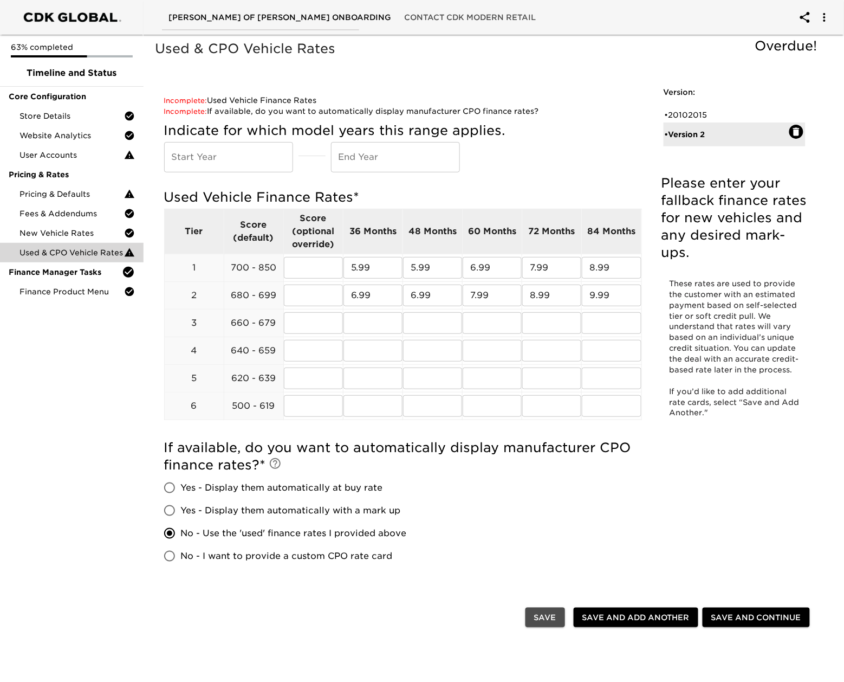
click at [548, 613] on span "Save" at bounding box center [545, 618] width 22 height 14
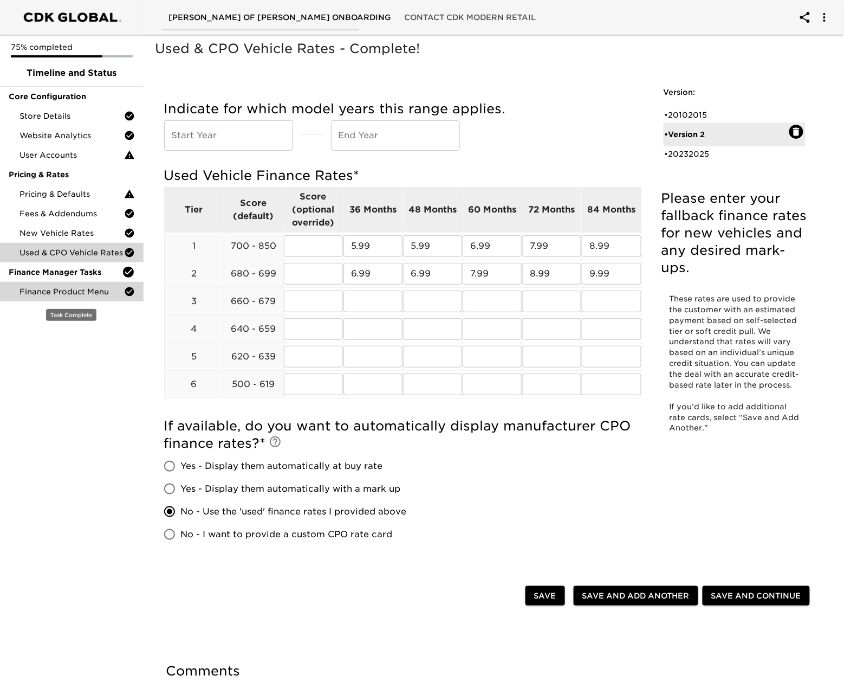
click at [48, 296] on span "Finance Product Menu" at bounding box center [72, 291] width 105 height 11
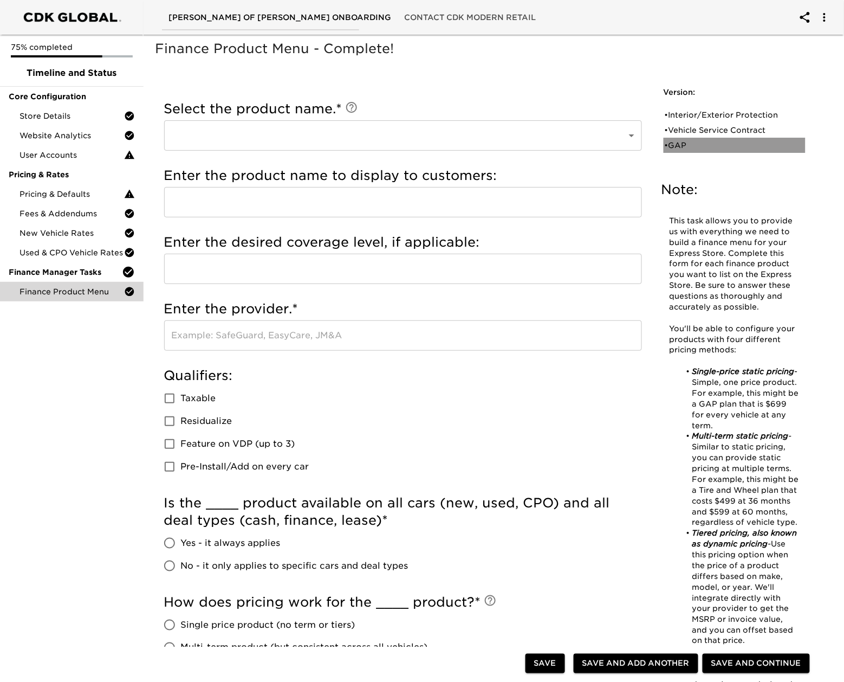
click at [686, 145] on div "• GAP" at bounding box center [727, 145] width 125 height 11
type input "GAP"
type input "Gap Protection"
type input "National Auto Care"
checkbox input "true"
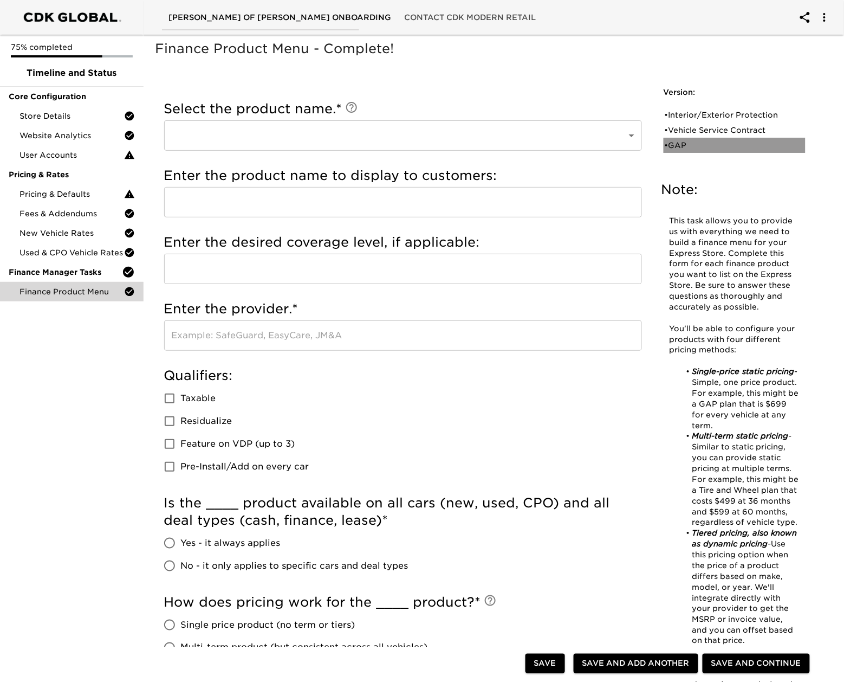
radio input "true"
checkbox input "true"
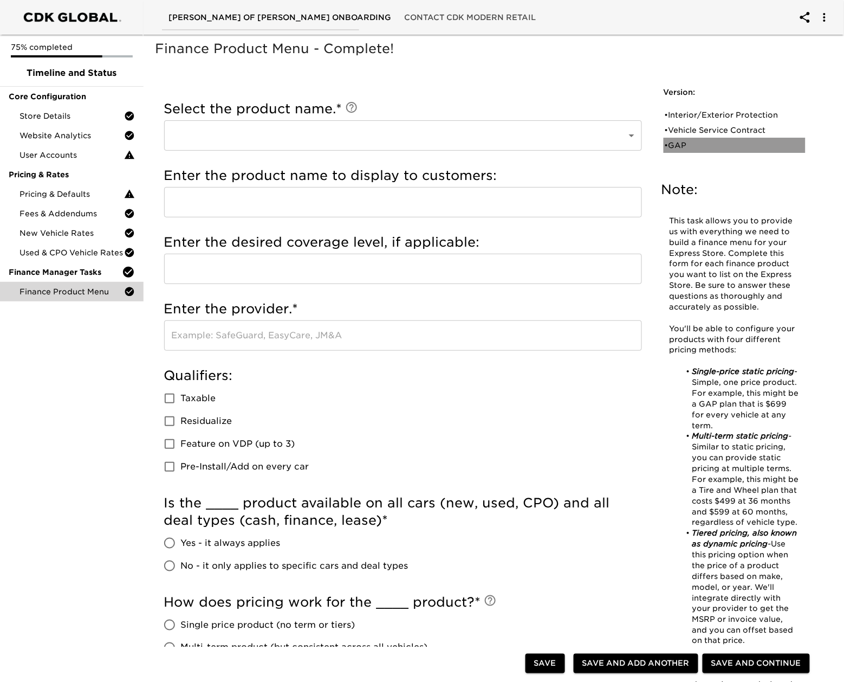
radio input "true"
type input "1200.00"
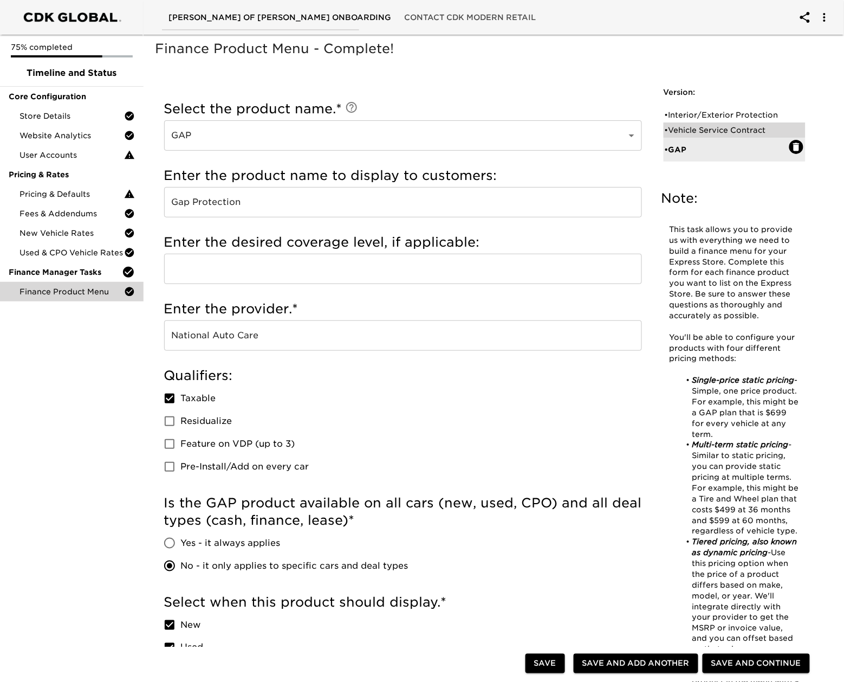
click at [725, 126] on div "• Vehicle Service Contract" at bounding box center [727, 130] width 125 height 11
type input "Vehicle Service Contract"
type input "TotalCare"
type input "EasyCare"
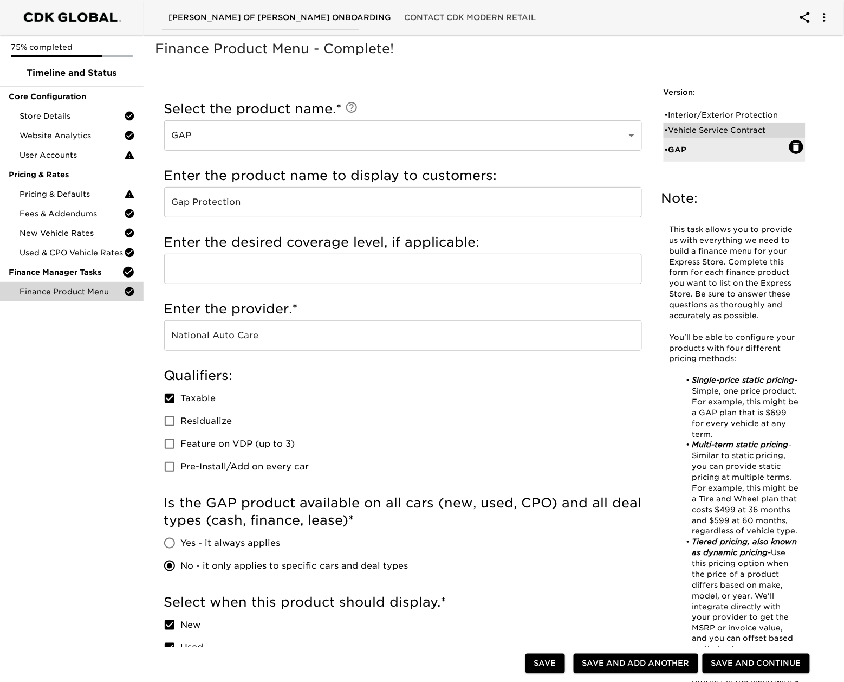
checkbox input "true"
radio input "true"
checkbox input "true"
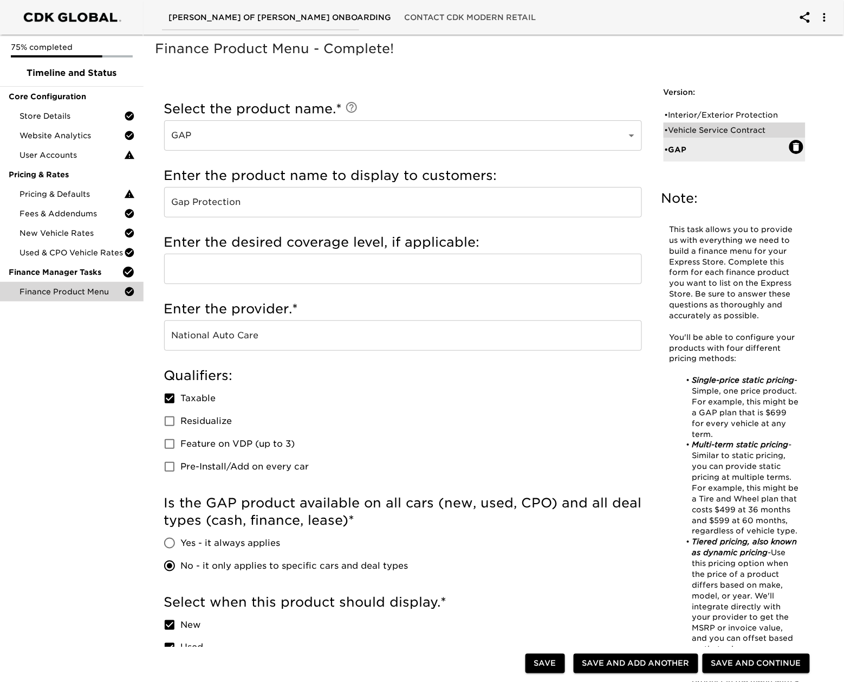
checkbox input "true"
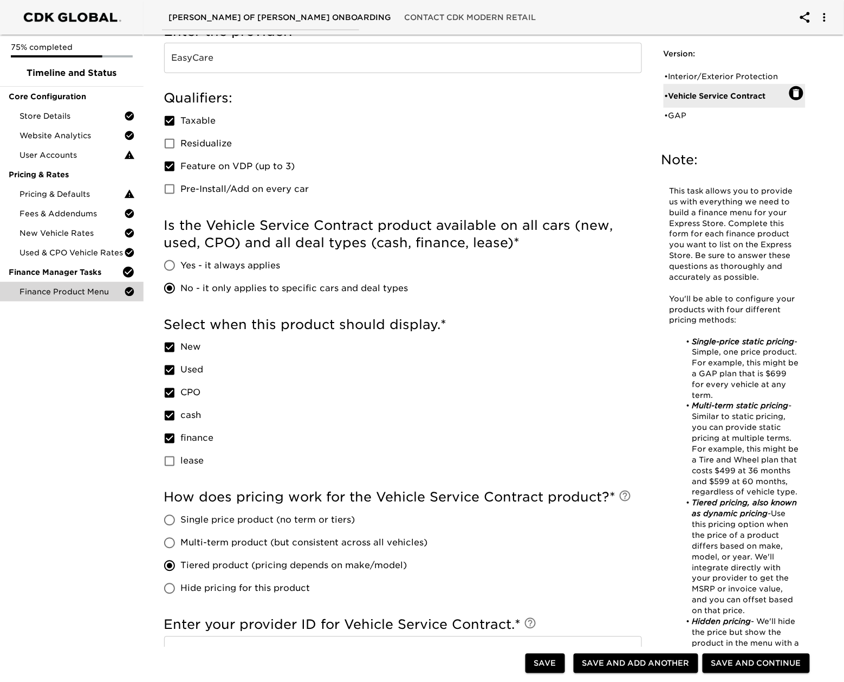
scroll to position [289, 0]
click at [233, 264] on span "Yes - it always applies" at bounding box center [231, 264] width 100 height 13
click at [181, 264] on input "Yes - it always applies" at bounding box center [169, 265] width 23 height 23
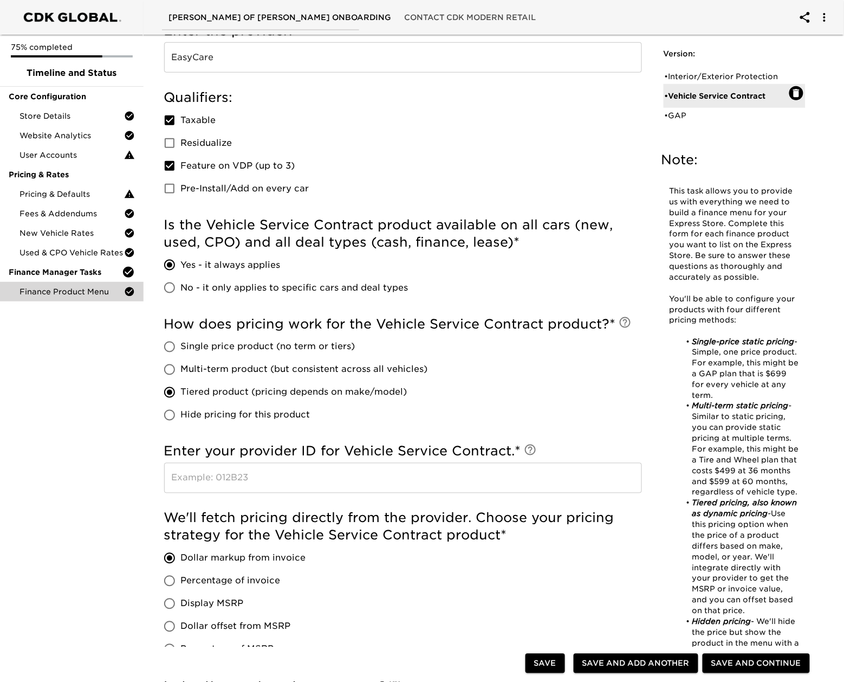
click at [232, 276] on label "No - it only applies to specific cars and deal types" at bounding box center [283, 287] width 250 height 23
click at [181, 276] on input "No - it only applies to specific cars and deal types" at bounding box center [169, 287] width 23 height 23
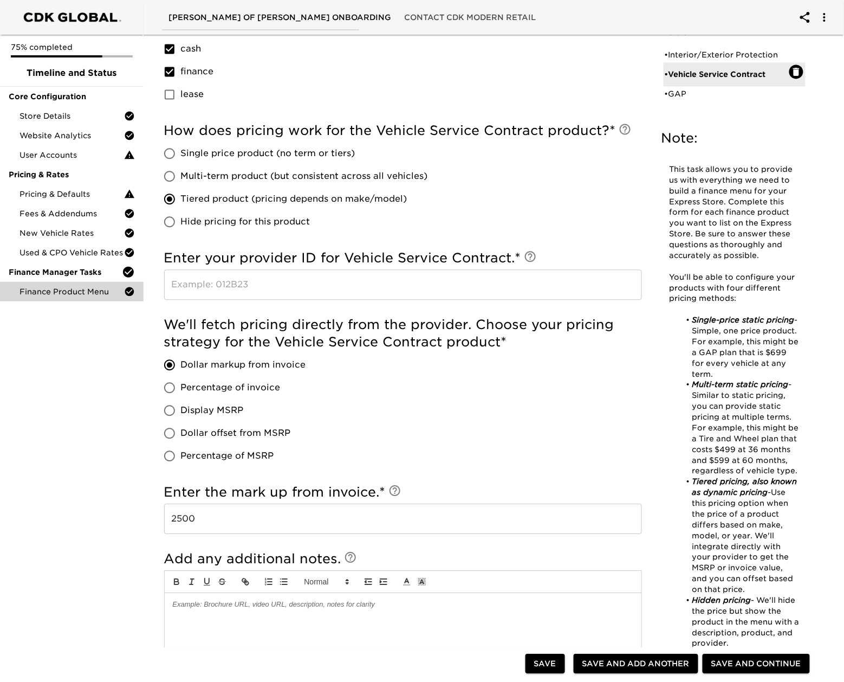
scroll to position [664, 0]
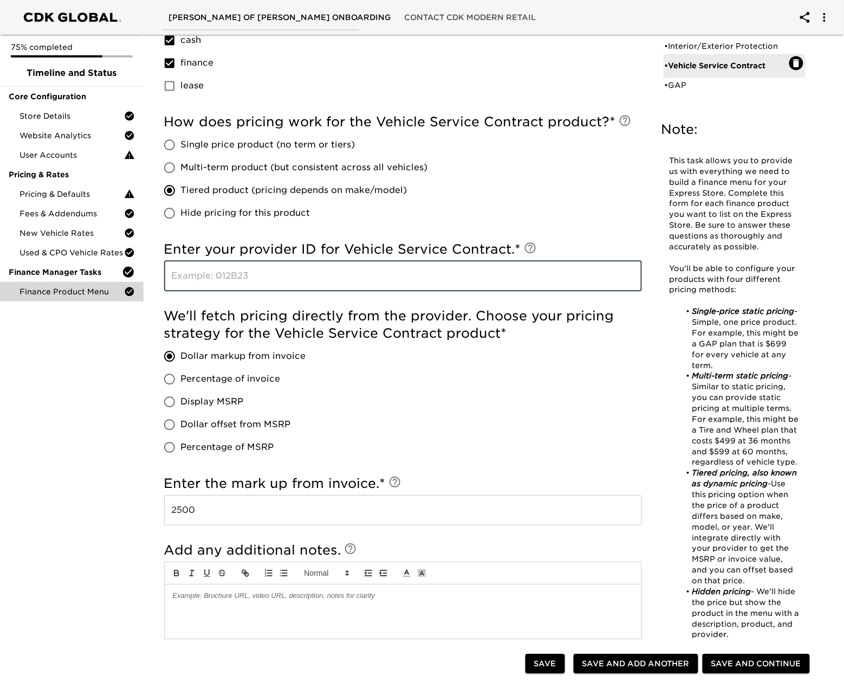
click at [266, 261] on input "text" at bounding box center [403, 276] width 478 height 30
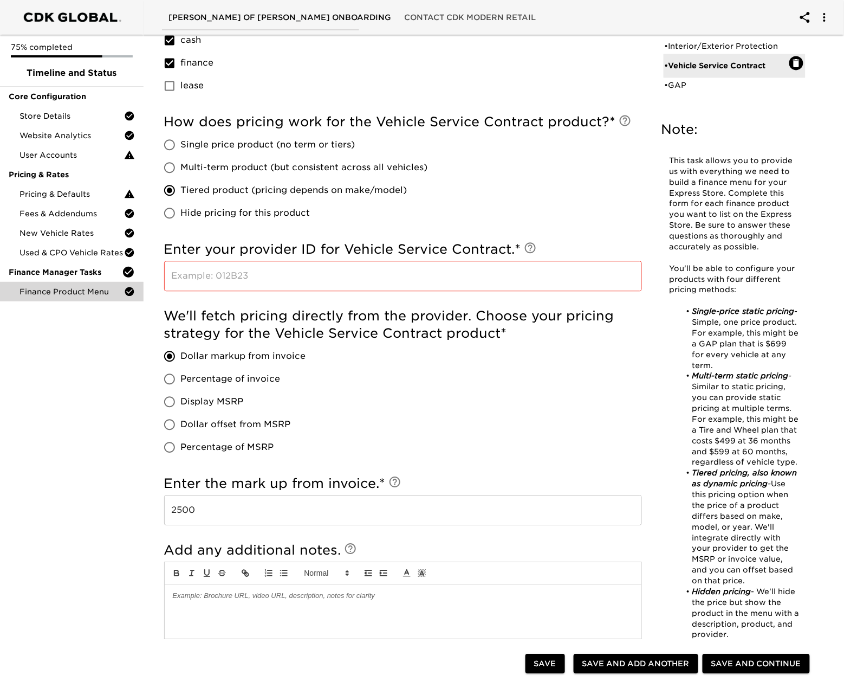
drag, startPoint x: 174, startPoint y: 269, endPoint x: 180, endPoint y: 269, distance: 6.5
click at [180, 269] on input "text" at bounding box center [403, 276] width 478 height 30
click at [737, 47] on div "• Interior/Exterior Protection" at bounding box center [727, 46] width 125 height 11
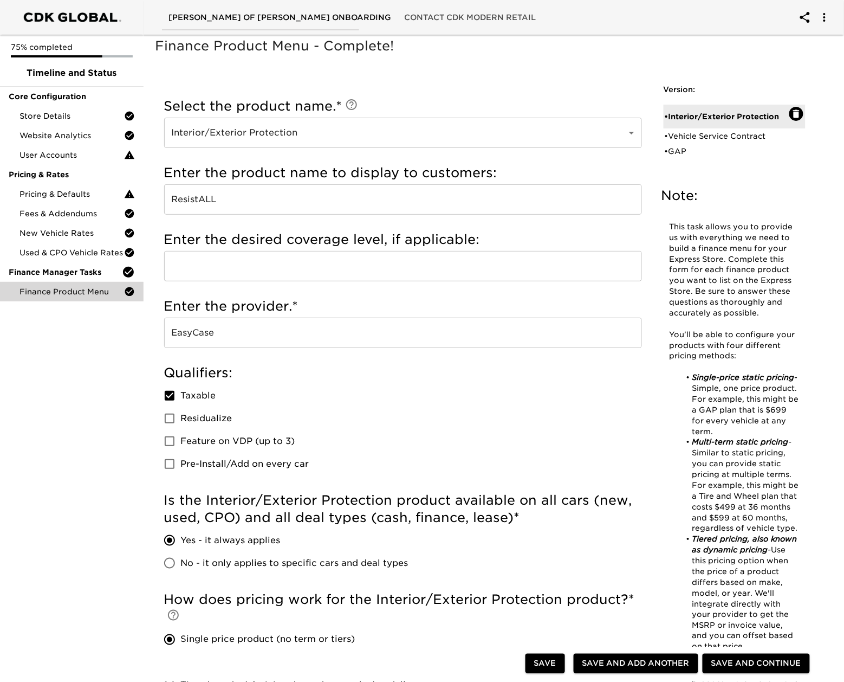
scroll to position [0, 0]
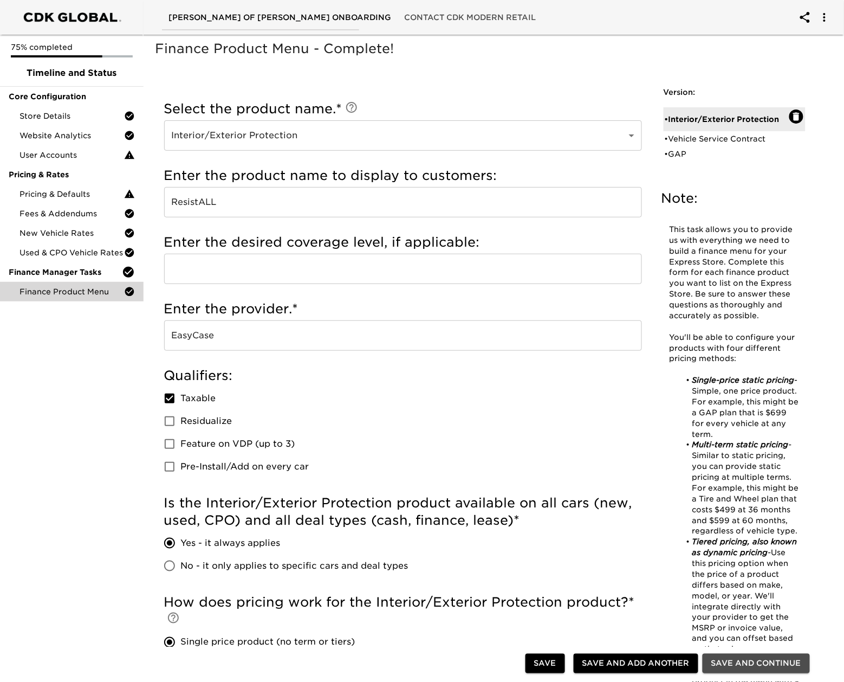
click at [750, 673] on button "Save and Continue" at bounding box center [756, 664] width 107 height 20
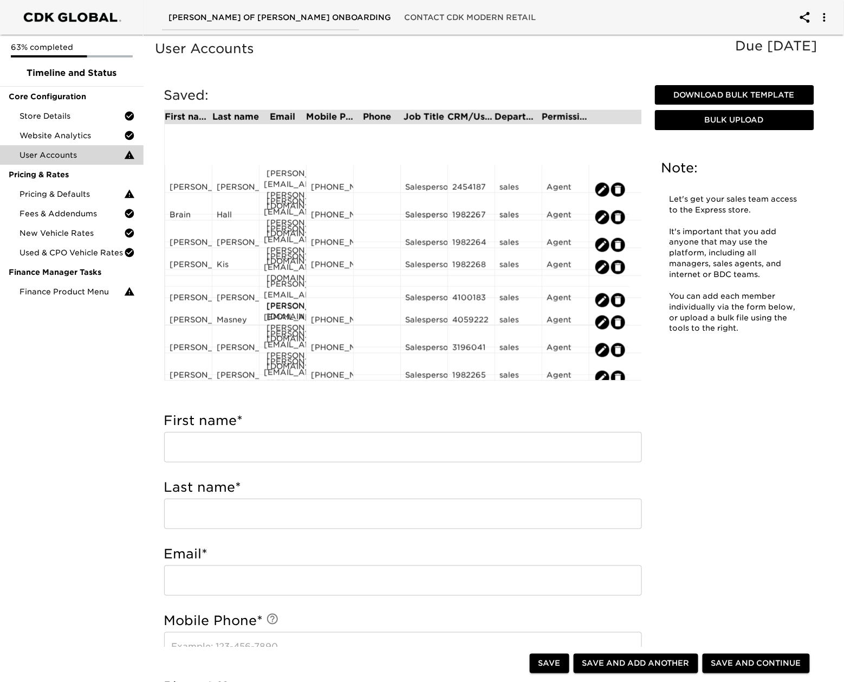
scroll to position [424, 0]
